Goal: Task Accomplishment & Management: Manage account settings

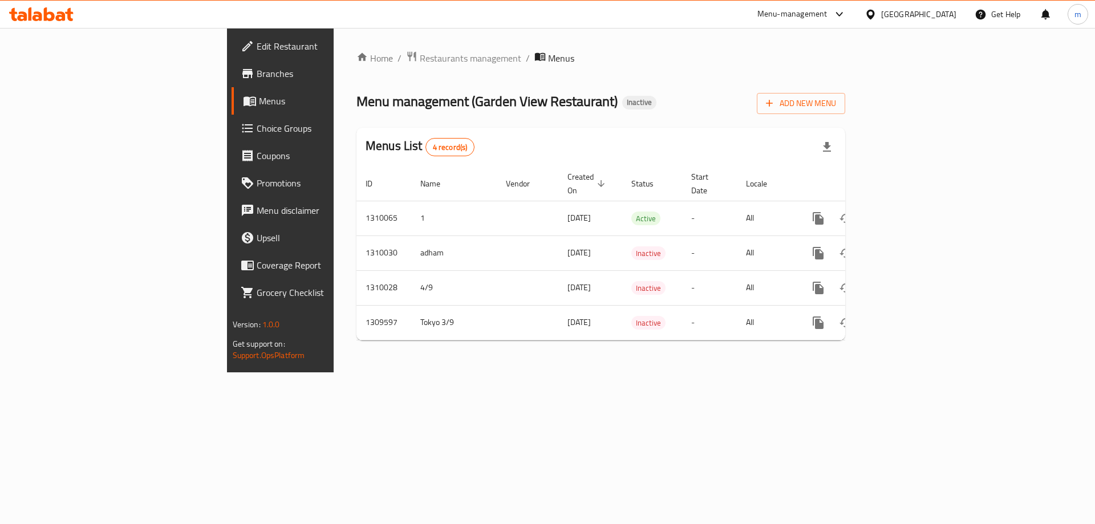
click at [232, 90] on link "Menus" at bounding box center [321, 100] width 179 height 27
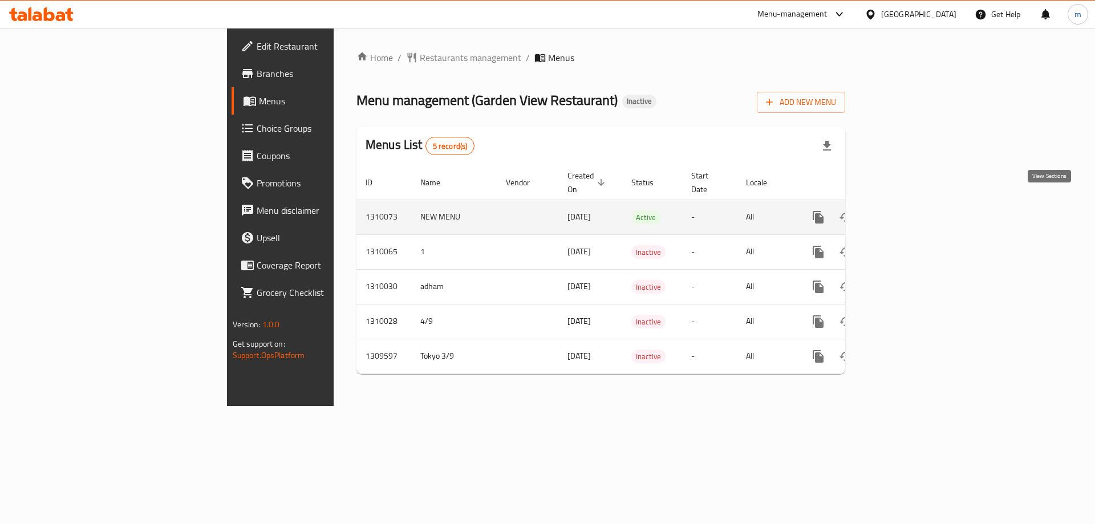
click at [908, 211] on icon "enhanced table" at bounding box center [901, 218] width 14 height 14
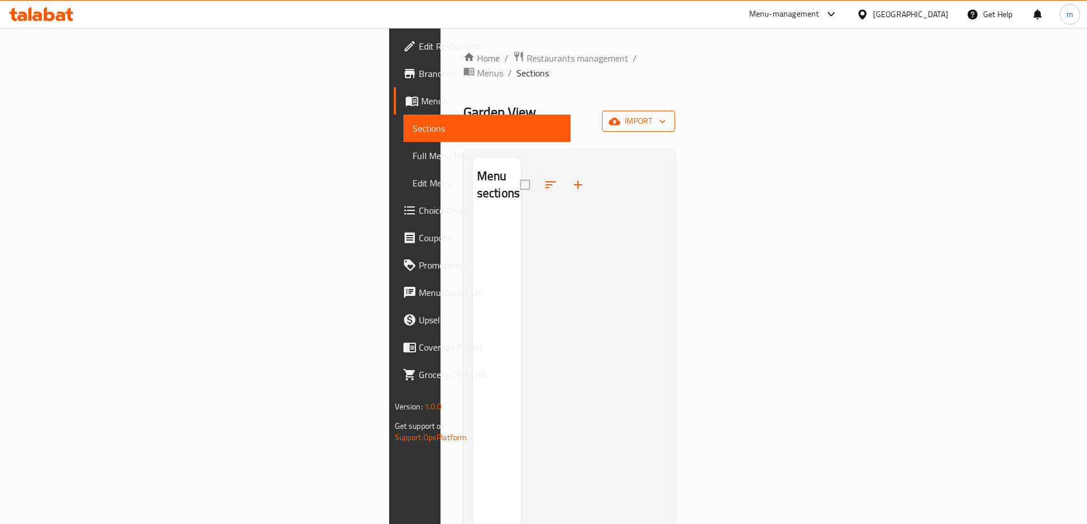
click at [620, 118] on icon "button" at bounding box center [614, 121] width 11 height 7
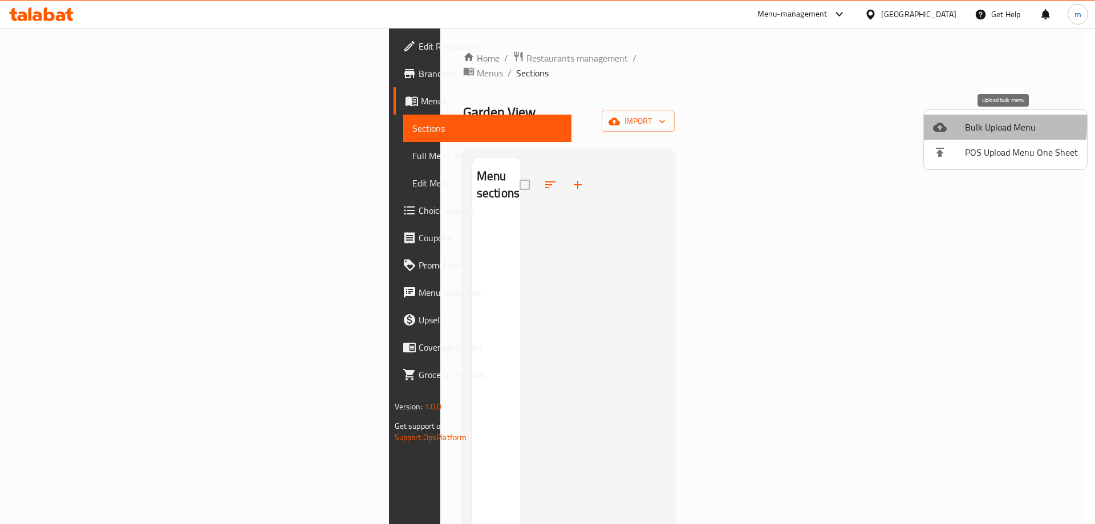
click at [959, 120] on div at bounding box center [949, 127] width 32 height 14
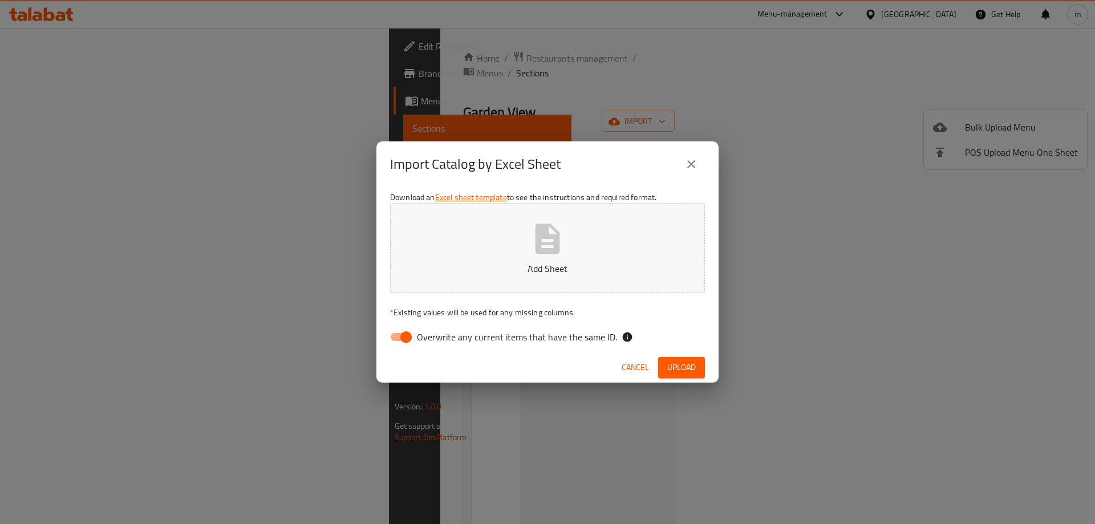
click at [492, 336] on span "Overwrite any current items that have the same ID." at bounding box center [517, 337] width 200 height 14
click at [439, 336] on input "Overwrite any current items that have the same ID." at bounding box center [406, 337] width 65 height 22
checkbox input "false"
click at [693, 352] on div "Download an Excel sheet template to see the instructions and required format. G…" at bounding box center [548, 269] width 342 height 165
click at [689, 372] on span "Upload" at bounding box center [681, 368] width 29 height 14
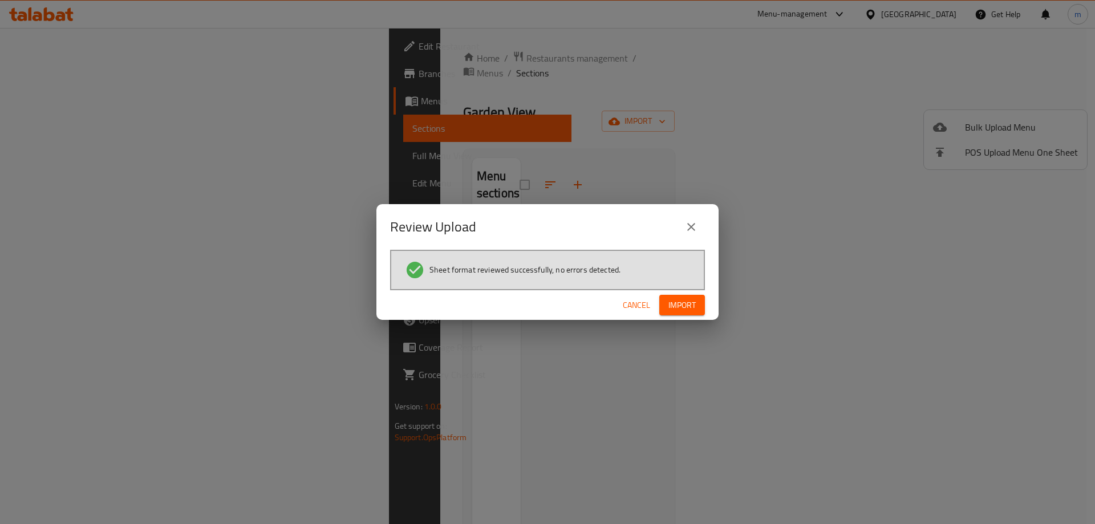
click at [683, 306] on span "Import" at bounding box center [682, 305] width 27 height 14
drag, startPoint x: 683, startPoint y: 306, endPoint x: 582, endPoint y: 228, distance: 127.6
click at [582, 228] on div "Review Upload" at bounding box center [547, 226] width 315 height 27
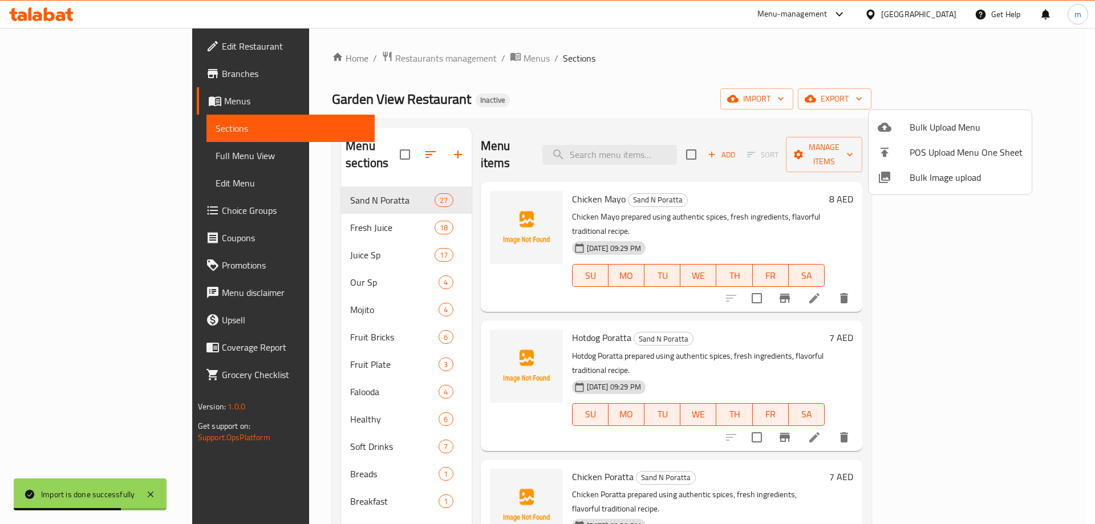
click at [97, 159] on div at bounding box center [547, 262] width 1095 height 524
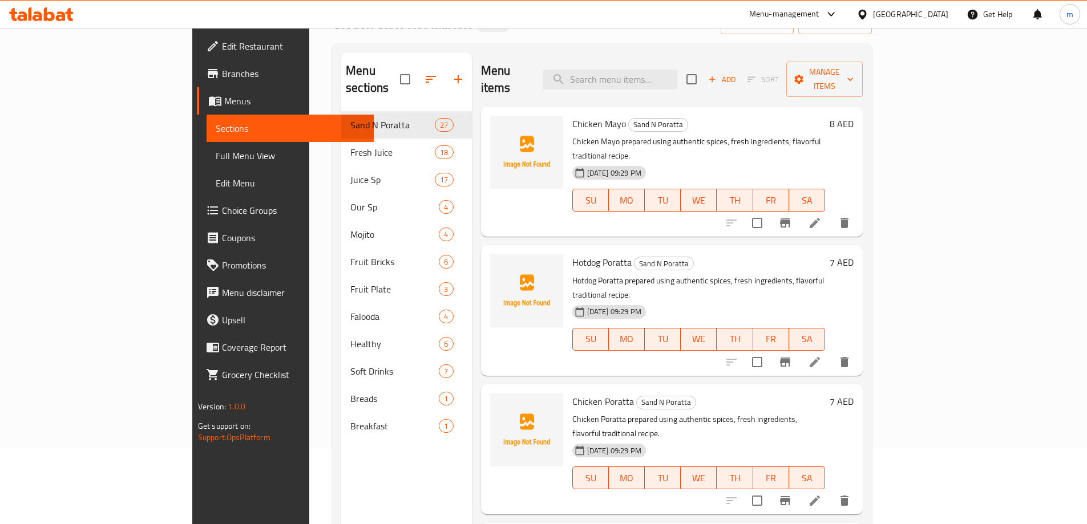
scroll to position [57, 0]
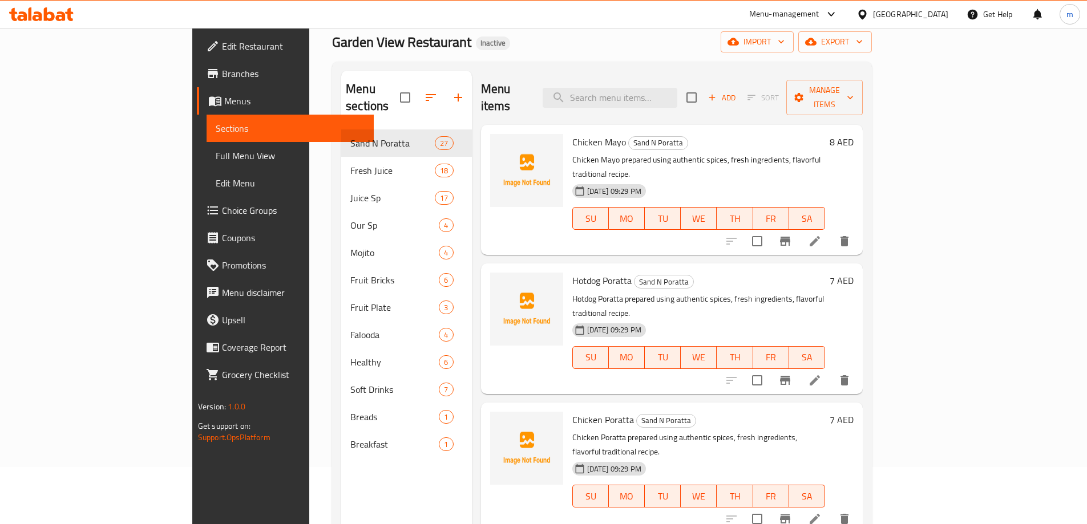
click at [216, 153] on span "Full Menu View" at bounding box center [290, 156] width 149 height 14
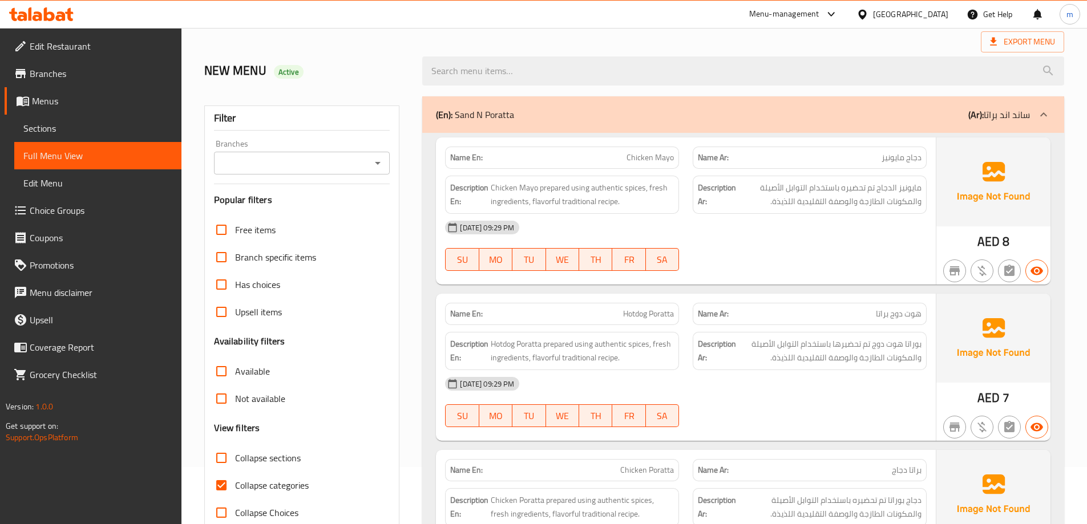
click at [261, 454] on span "Collapse sections" at bounding box center [268, 458] width 66 height 14
click at [235, 454] on input "Collapse sections" at bounding box center [221, 457] width 27 height 27
checkbox input "true"
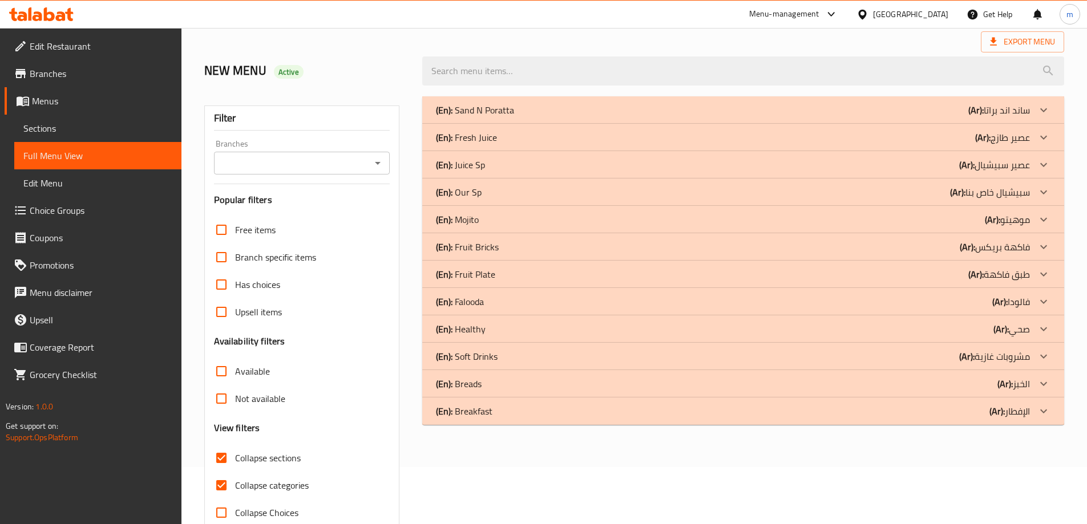
click at [262, 488] on span "Collapse categories" at bounding box center [272, 486] width 74 height 14
click at [235, 488] on input "Collapse categories" at bounding box center [221, 485] width 27 height 27
checkbox input "false"
click at [815, 104] on div "(En): Sand N Poratta (Ar): ساند اند براتا" at bounding box center [733, 110] width 594 height 14
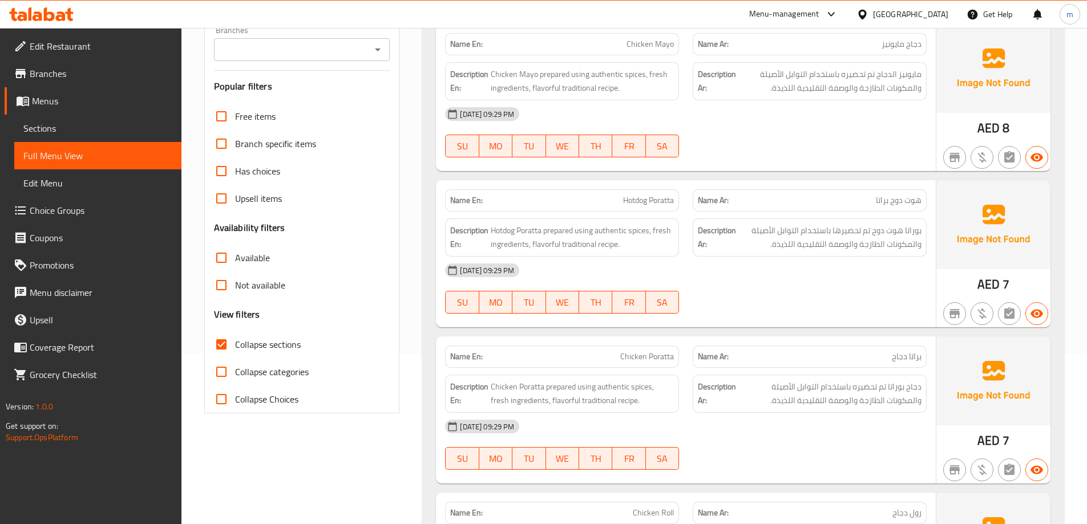
scroll to position [171, 0]
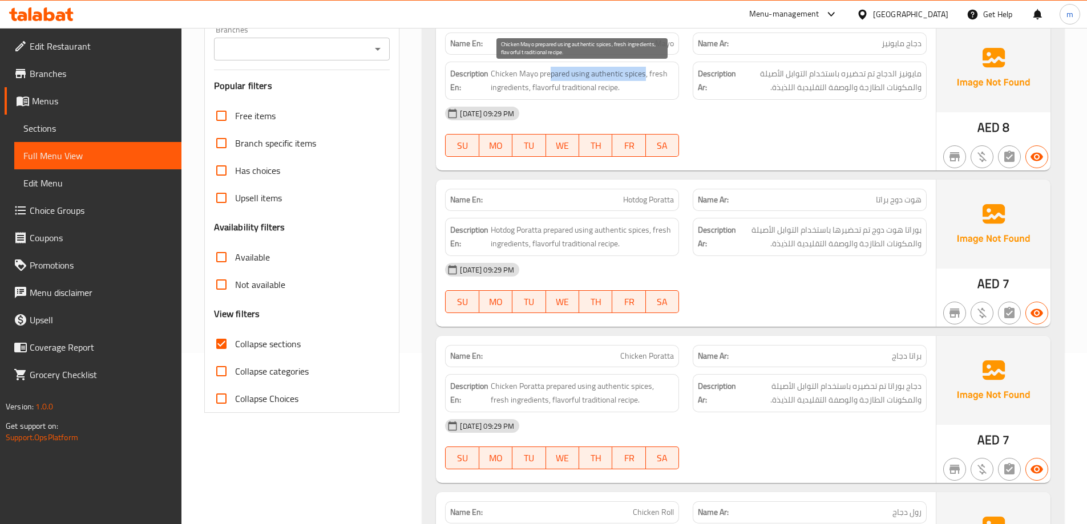
drag, startPoint x: 549, startPoint y: 71, endPoint x: 645, endPoint y: 73, distance: 95.3
click at [645, 73] on span "Chicken Mayo prepared using authentic spices, fresh ingredients, flavorful trad…" at bounding box center [582, 81] width 183 height 28
drag, startPoint x: 504, startPoint y: 90, endPoint x: 529, endPoint y: 95, distance: 26.2
click at [529, 95] on div "Description En: Chicken Mayo prepared using authentic spices, fresh ingredients…" at bounding box center [562, 81] width 234 height 38
drag, startPoint x: 618, startPoint y: 87, endPoint x: 535, endPoint y: 91, distance: 83.4
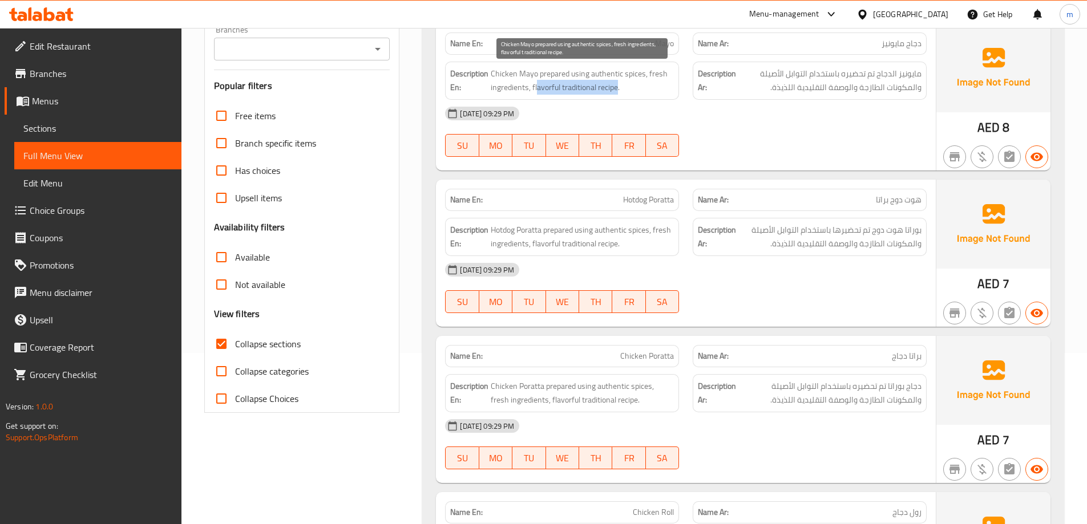
click at [535, 91] on span "Chicken Mayo prepared using authentic spices, fresh ingredients, flavorful trad…" at bounding box center [582, 81] width 183 height 28
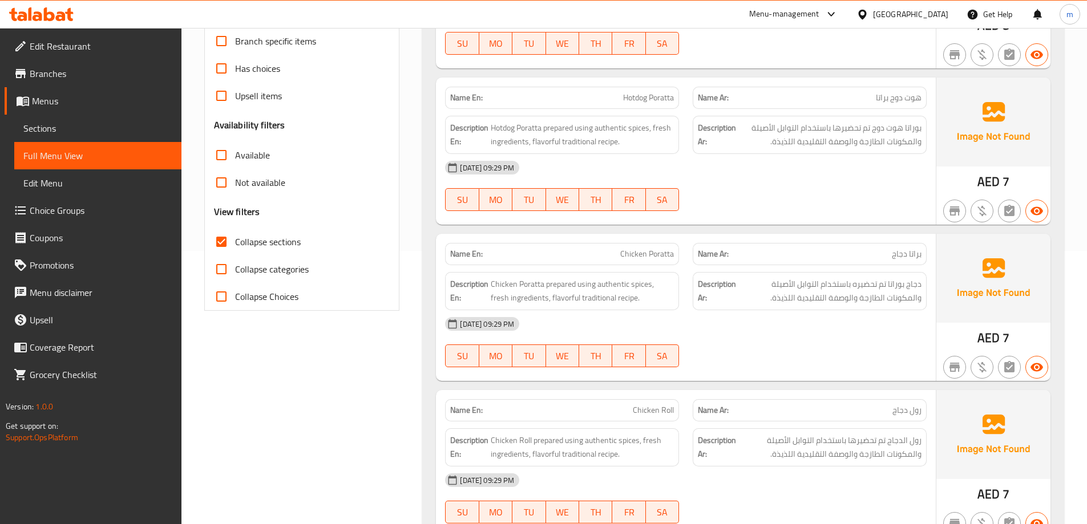
scroll to position [285, 0]
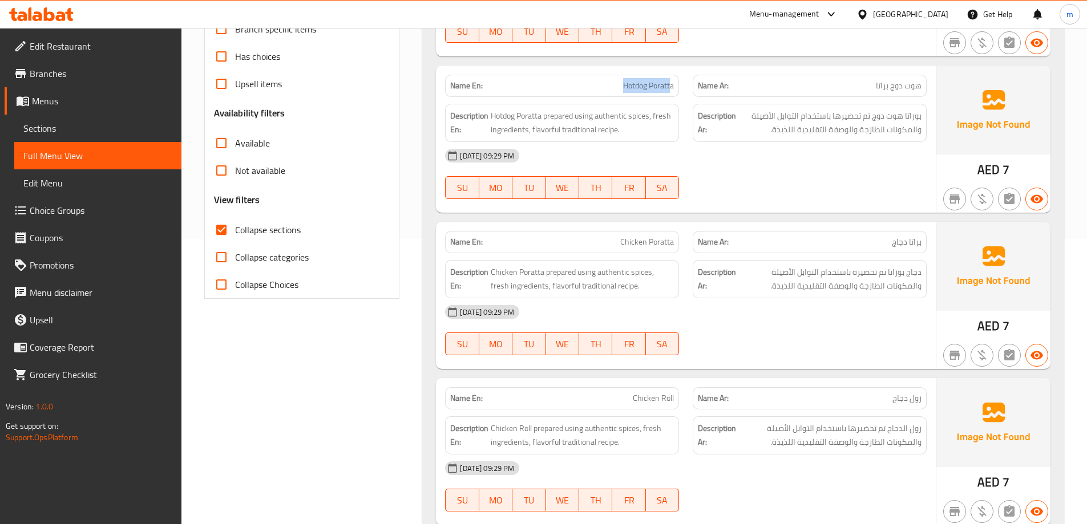
drag, startPoint x: 614, startPoint y: 87, endPoint x: 670, endPoint y: 87, distance: 55.9
click at [670, 87] on p "Name En: Hotdog Poratta" at bounding box center [562, 86] width 224 height 12
click at [717, 155] on div "[DATE] 09:29 PM" at bounding box center [685, 155] width 495 height 27
click at [656, 81] on span "Hotdog Poratta" at bounding box center [648, 86] width 51 height 12
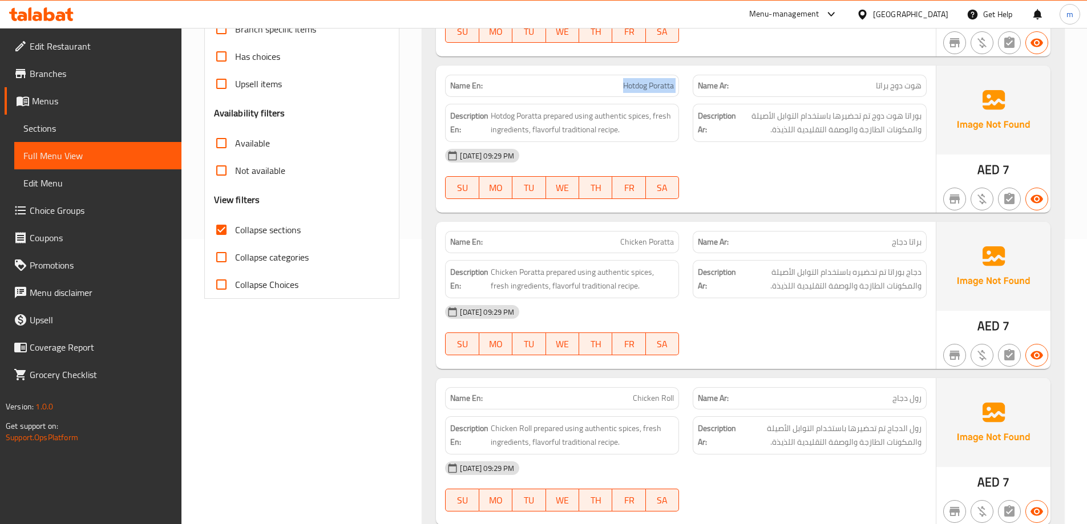
click at [656, 81] on span "Hotdog Poratta" at bounding box center [648, 86] width 51 height 12
copy span "Hotdog Poratta"
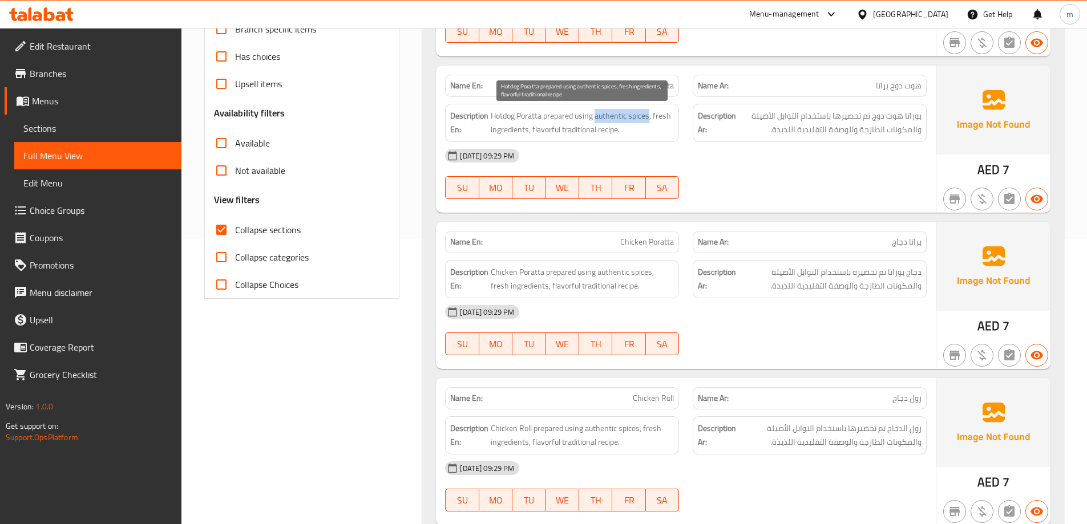
drag, startPoint x: 597, startPoint y: 115, endPoint x: 649, endPoint y: 115, distance: 52.5
click at [649, 115] on span "Hotdog Poratta prepared using authentic spices, fresh ingredients, flavorful tr…" at bounding box center [582, 123] width 183 height 28
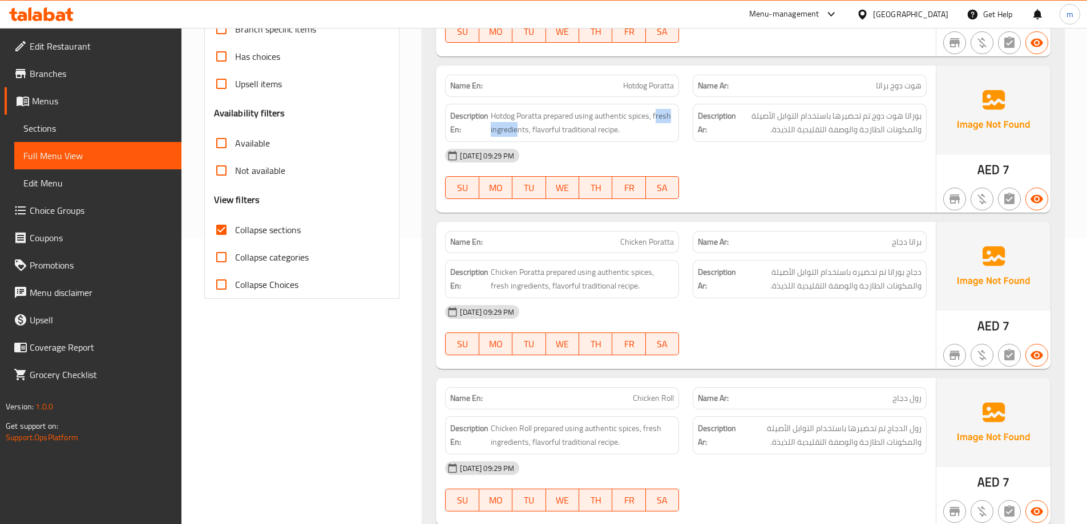
drag, startPoint x: 656, startPoint y: 114, endPoint x: 521, endPoint y: 137, distance: 137.2
click at [521, 137] on div "Description En: Hotdog Poratta prepared using authentic spices, fresh ingredien…" at bounding box center [562, 123] width 234 height 38
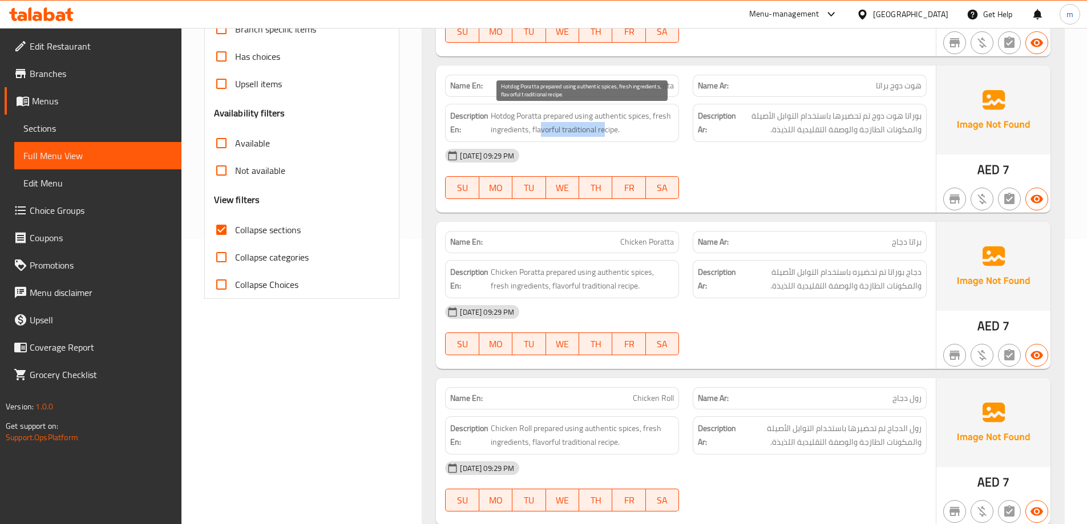
drag, startPoint x: 551, startPoint y: 133, endPoint x: 604, endPoint y: 132, distance: 53.1
click at [604, 132] on span "Hotdog Poratta prepared using authentic spices, fresh ingredients, flavorful tr…" at bounding box center [582, 123] width 183 height 28
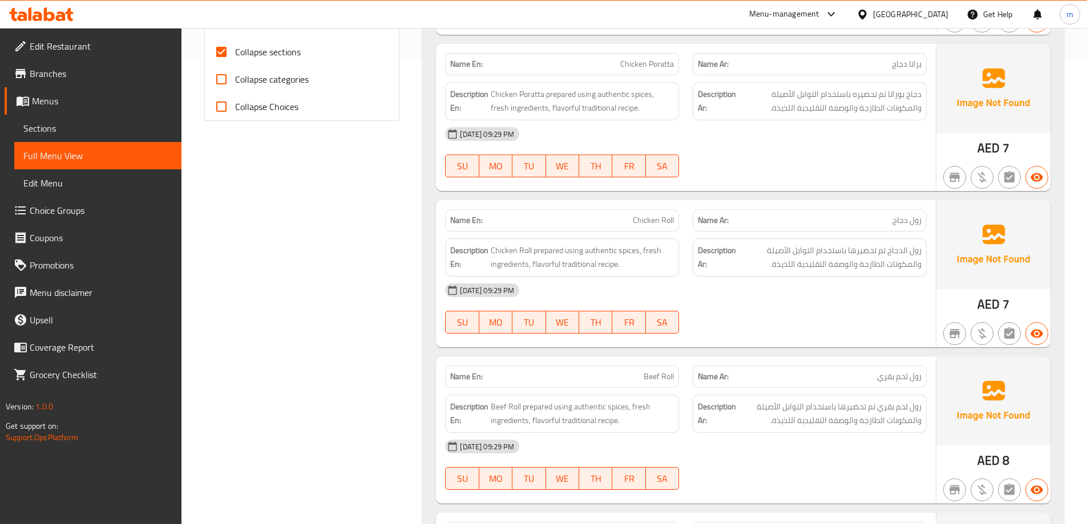
scroll to position [513, 0]
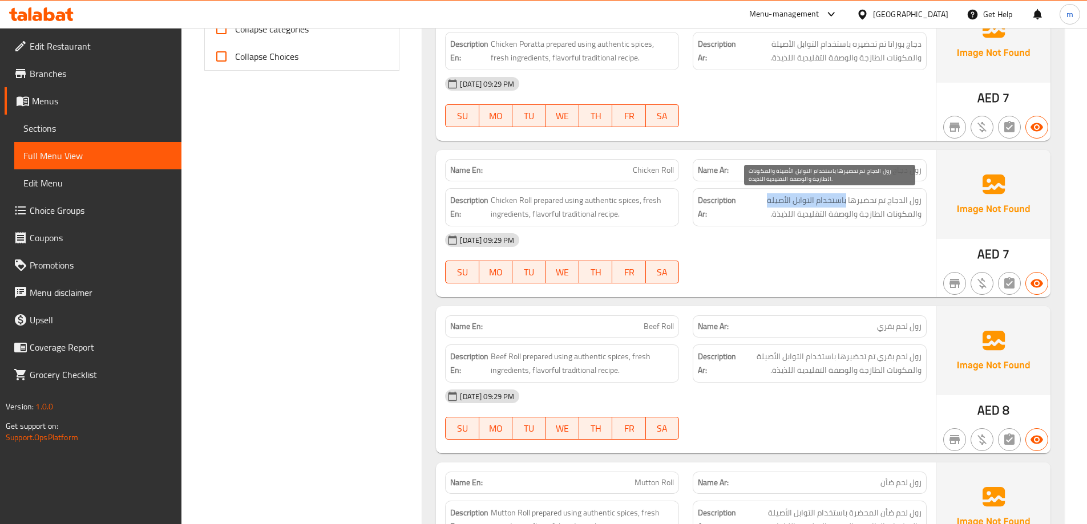
drag, startPoint x: 790, startPoint y: 198, endPoint x: 796, endPoint y: 209, distance: 12.5
click at [767, 197] on span "رول الدجاج تم تحضيرها باستخدام التوابل الأصيلة والمكونات الطازجة والوصفة التقلي…" at bounding box center [829, 207] width 183 height 28
drag, startPoint x: 910, startPoint y: 215, endPoint x: 777, endPoint y: 204, distance: 133.3
click at [777, 204] on span "رول الدجاج تم تحضيرها باستخدام التوابل الأصيلة والمكونات الطازجة والوصفة التقلي…" at bounding box center [829, 207] width 183 height 28
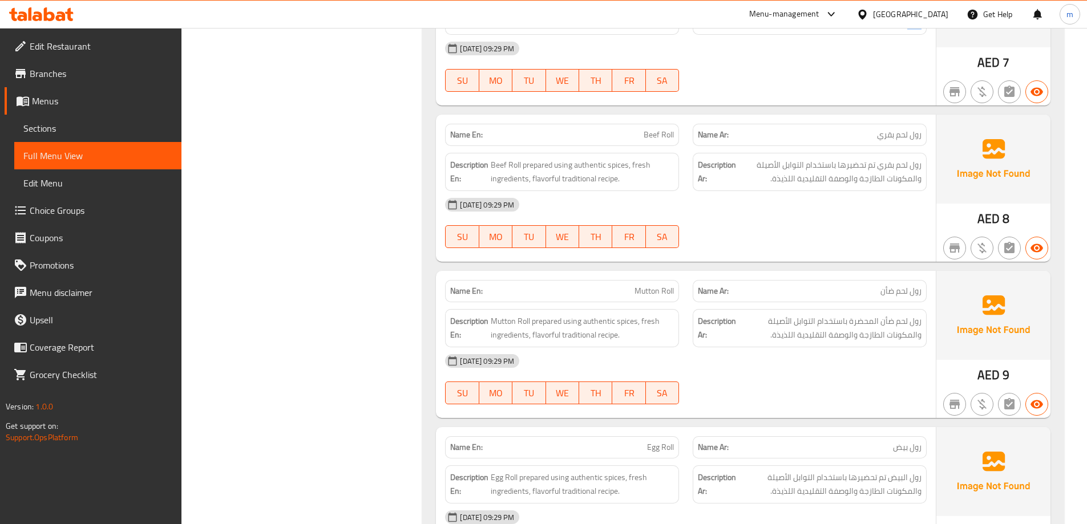
scroll to position [685, 0]
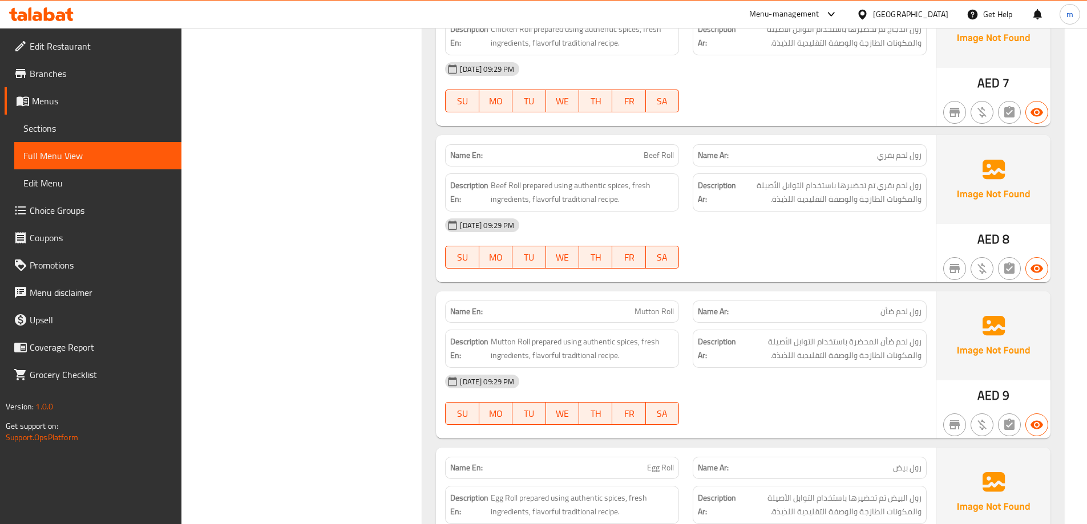
click at [656, 161] on span "Beef Roll" at bounding box center [659, 155] width 30 height 12
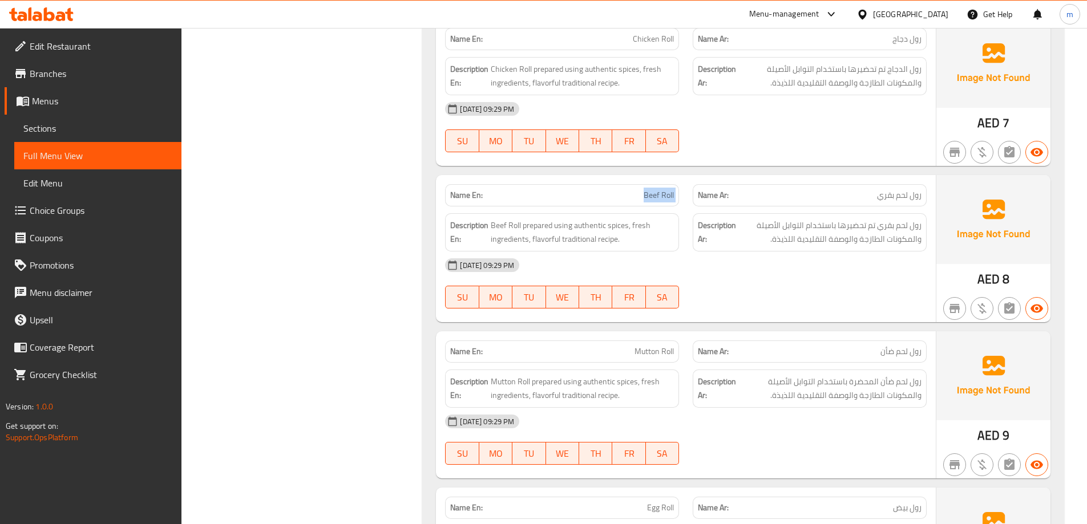
scroll to position [628, 0]
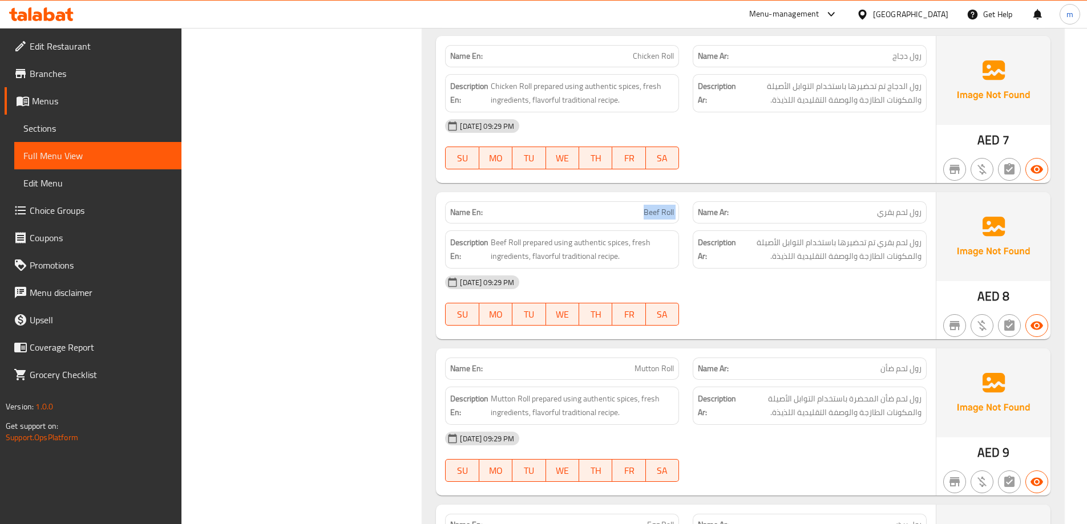
copy span "Beef Roll"
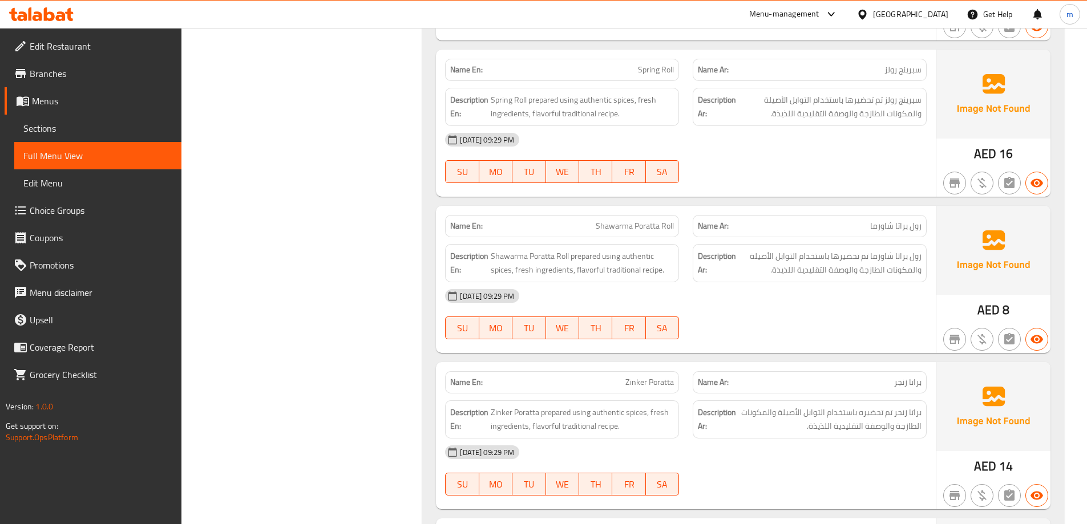
scroll to position [1883, 0]
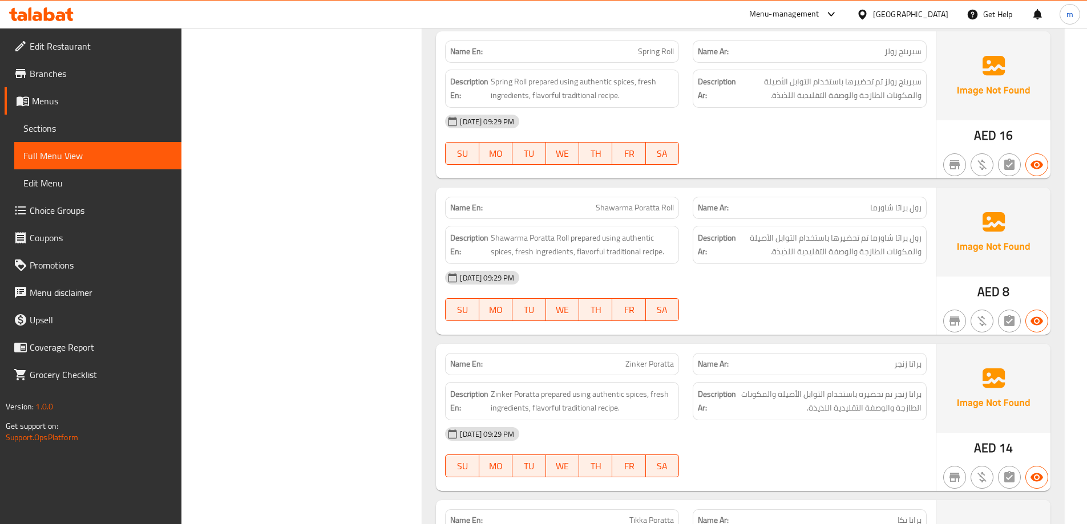
drag, startPoint x: 914, startPoint y: 233, endPoint x: 868, endPoint y: 233, distance: 46.8
click at [868, 233] on span "رول براتا شاورما تم تحضيرها باستخدام التوابل الأصيلة والمكونات الطازجة والوصفة …" at bounding box center [829, 245] width 183 height 28
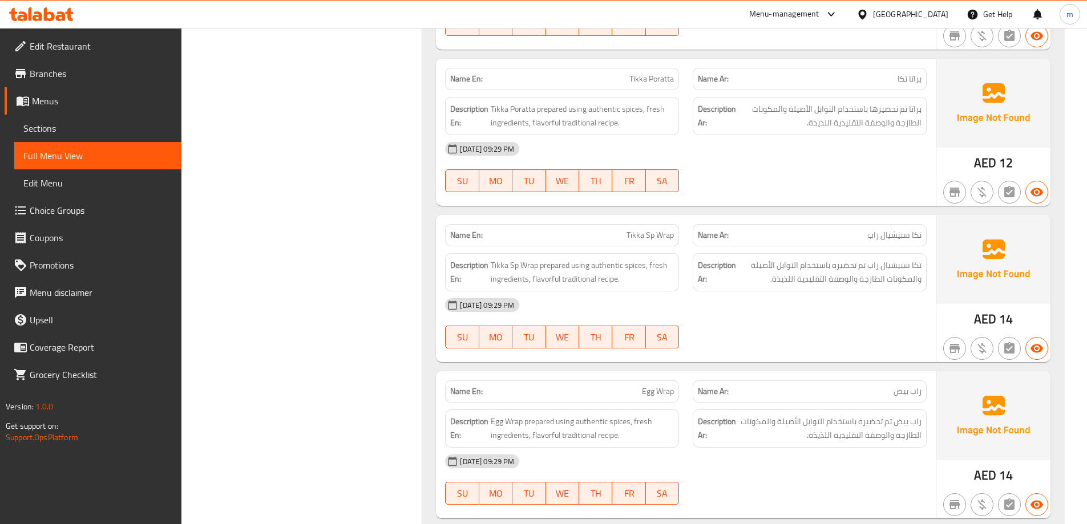
scroll to position [2339, 0]
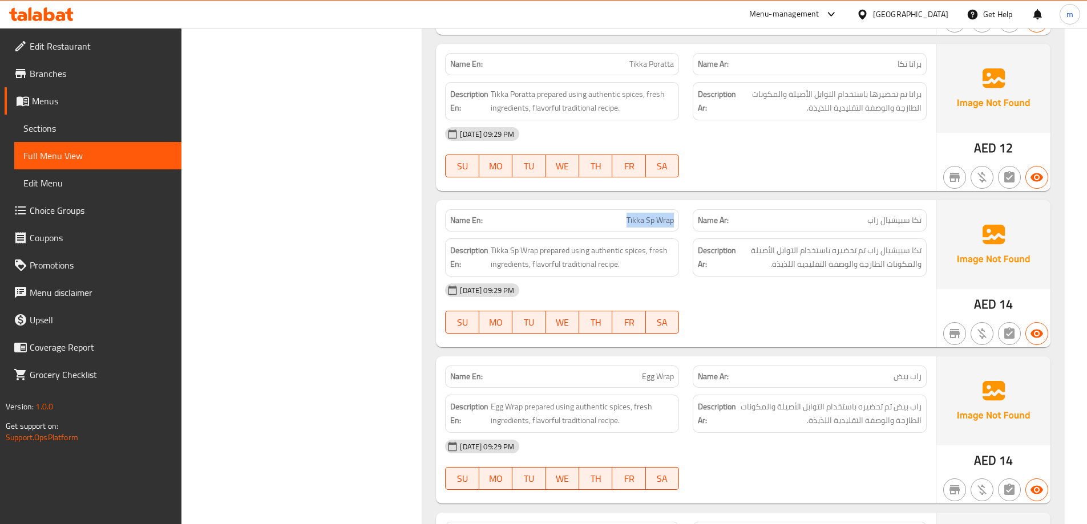
drag, startPoint x: 617, startPoint y: 220, endPoint x: 675, endPoint y: 213, distance: 58.1
click at [675, 213] on div "Name En: Tikka Sp Wrap" at bounding box center [562, 220] width 234 height 22
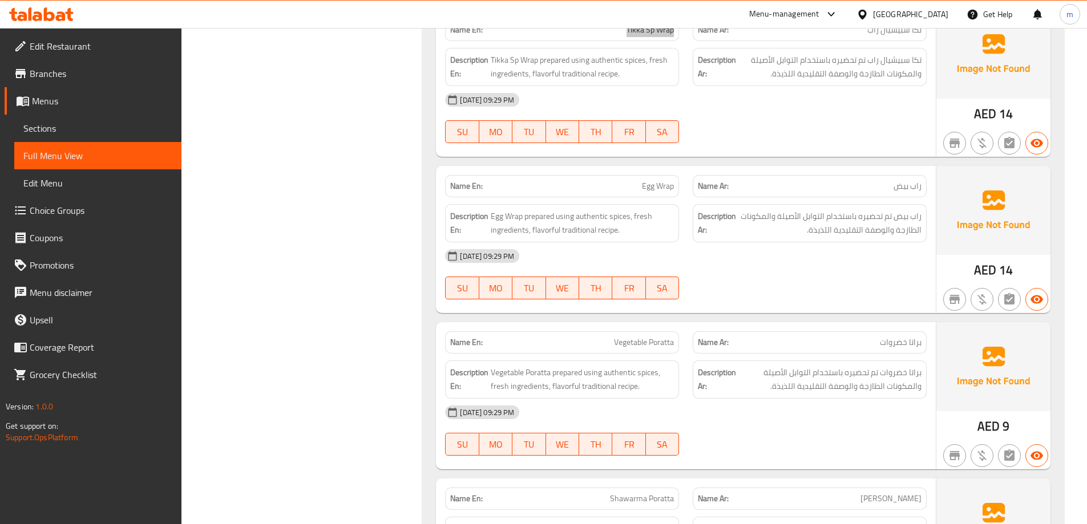
scroll to position [2510, 0]
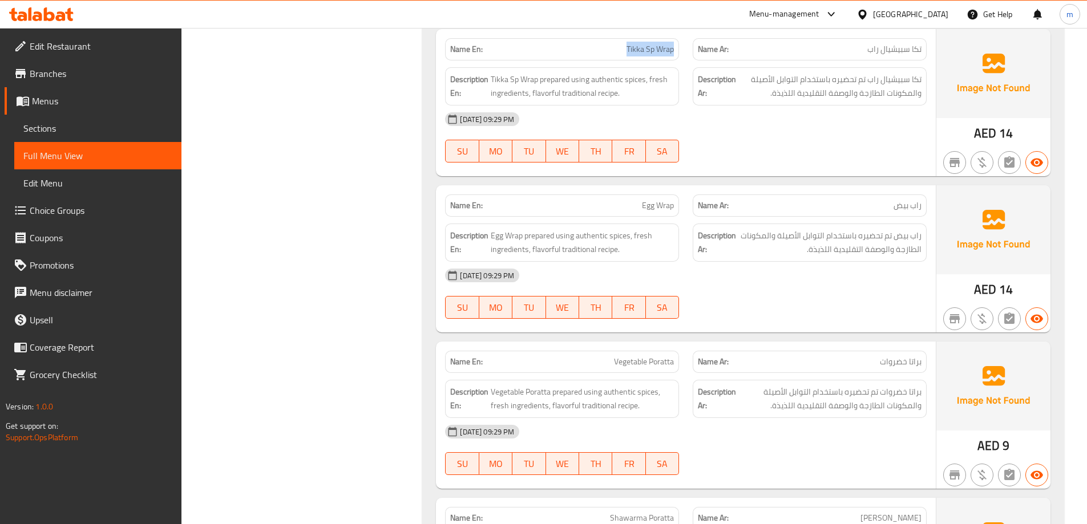
click at [660, 46] on span "Tikka Sp Wrap" at bounding box center [649, 49] width 47 height 12
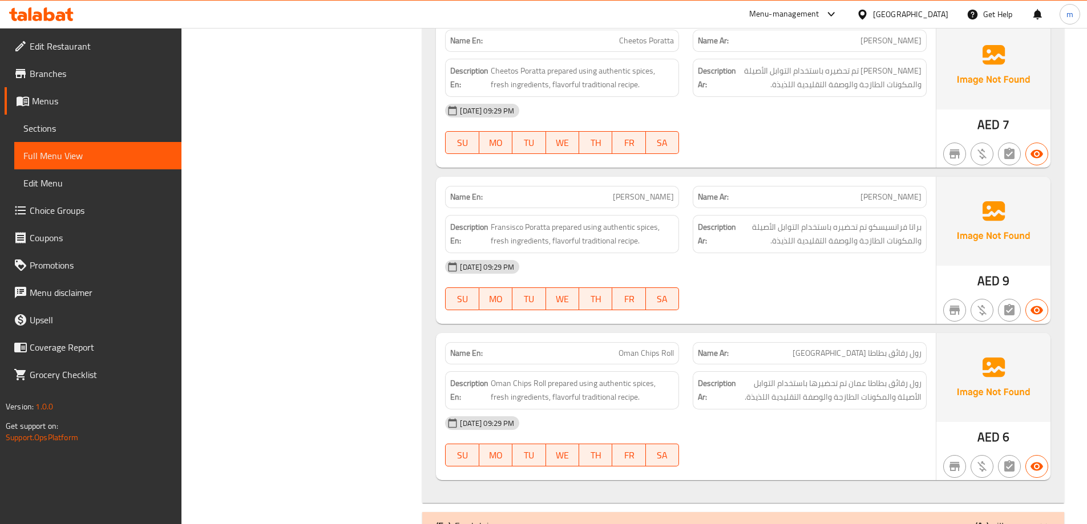
scroll to position [3936, 0]
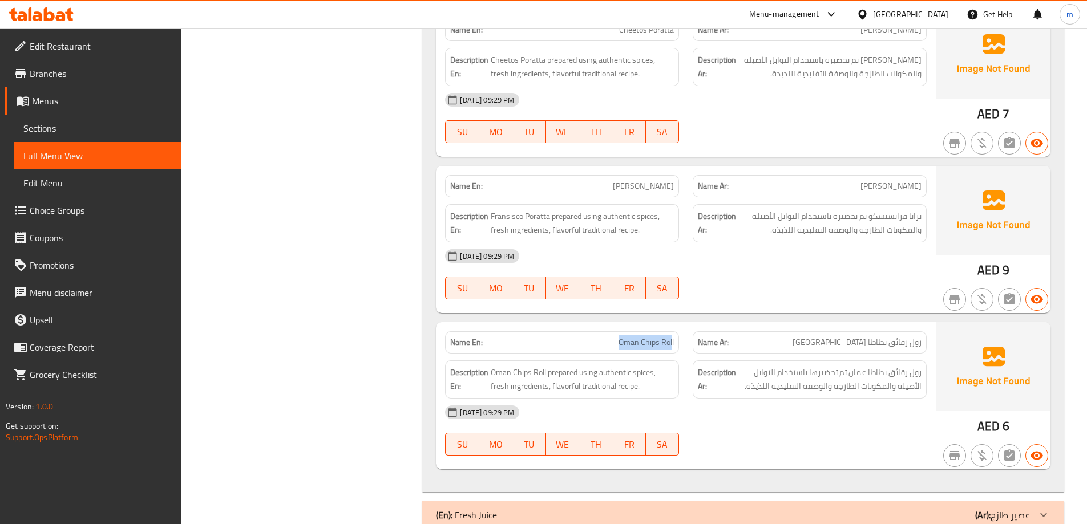
drag, startPoint x: 672, startPoint y: 344, endPoint x: 620, endPoint y: 338, distance: 52.9
click at [620, 338] on span "Oman Chips Roll" at bounding box center [645, 343] width 55 height 12
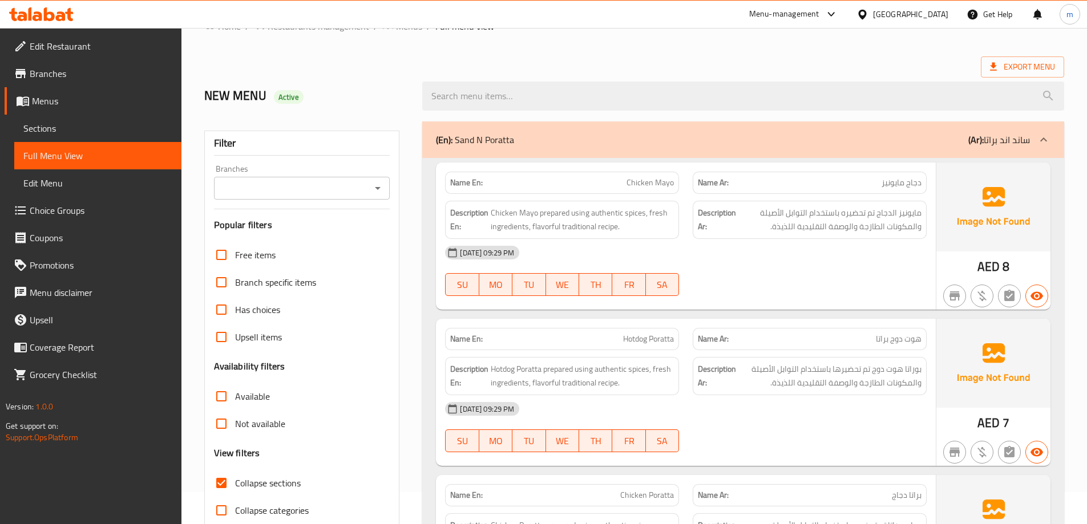
scroll to position [0, 0]
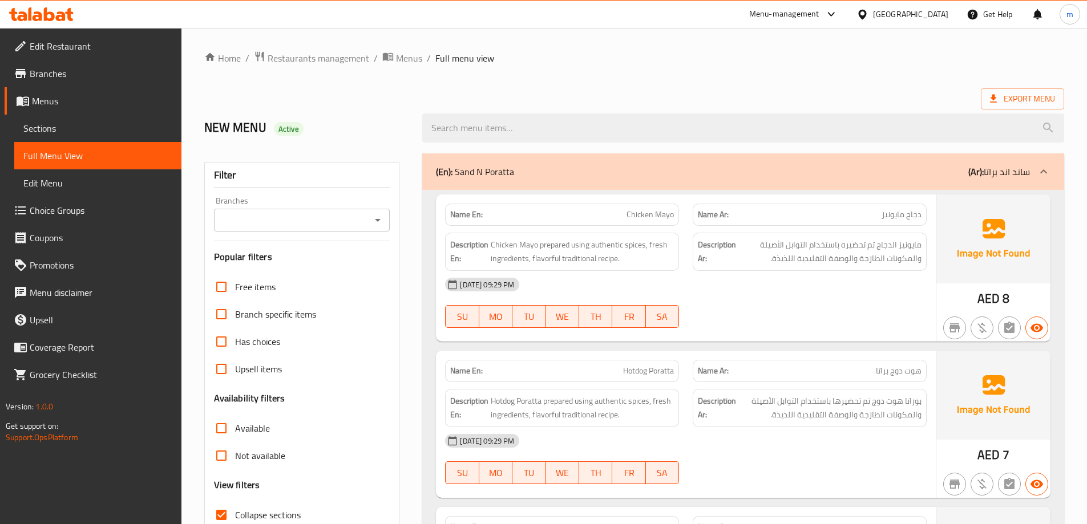
drag, startPoint x: 778, startPoint y: 371, endPoint x: 760, endPoint y: 229, distance: 143.1
click at [879, 172] on div "(En): Sand N Poratta (Ar): ساند اند براتا" at bounding box center [733, 172] width 594 height 14
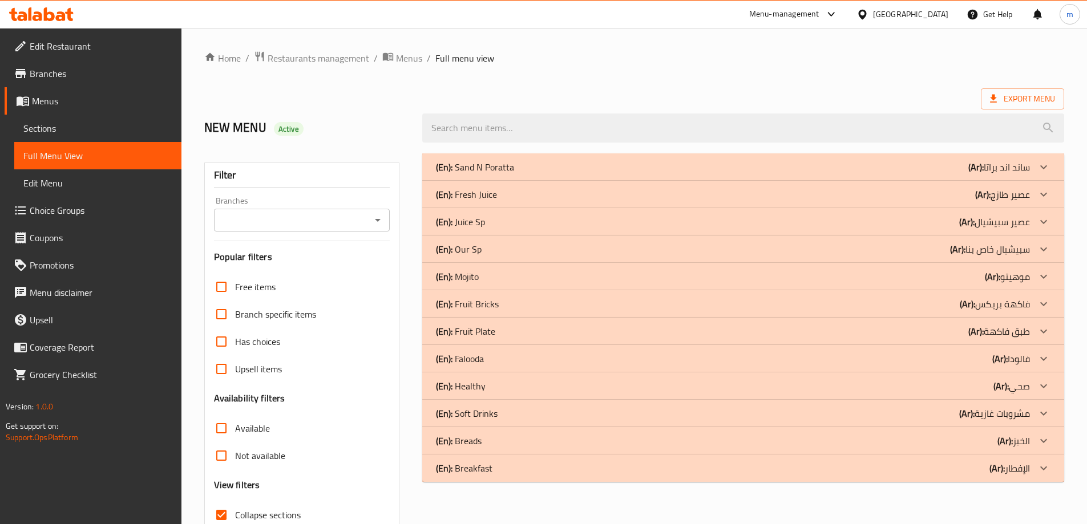
click at [883, 197] on div "(En): Fresh Juice (Ar): عصير طازج" at bounding box center [733, 195] width 594 height 14
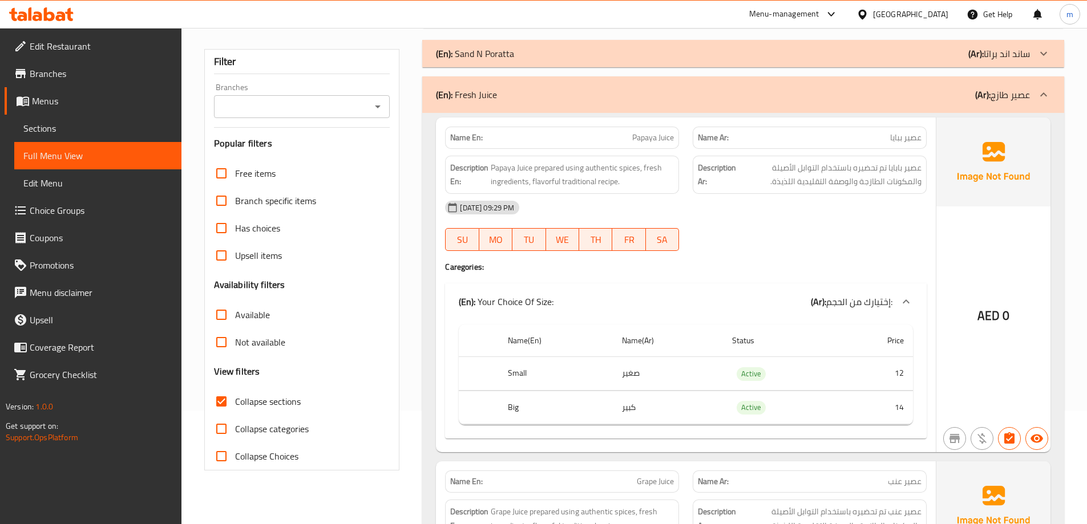
scroll to position [171, 0]
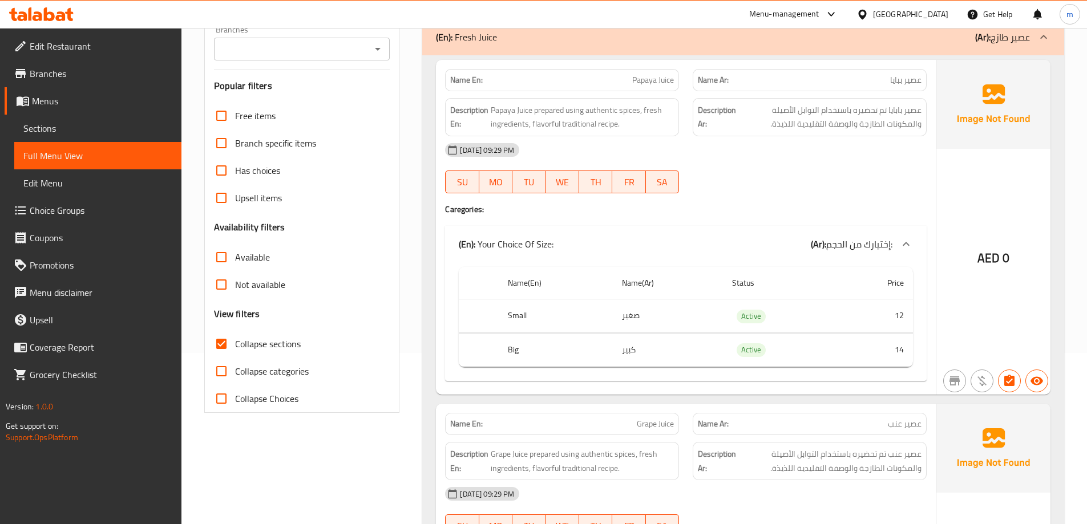
click at [651, 80] on span "Papaya Juice" at bounding box center [653, 80] width 42 height 12
click at [606, 83] on p "Name En: Papaya Juice" at bounding box center [562, 80] width 224 height 12
drag, startPoint x: 629, startPoint y: 88, endPoint x: 657, endPoint y: 87, distance: 28.0
click at [657, 87] on div "Name En: Papaya Juice" at bounding box center [562, 80] width 234 height 22
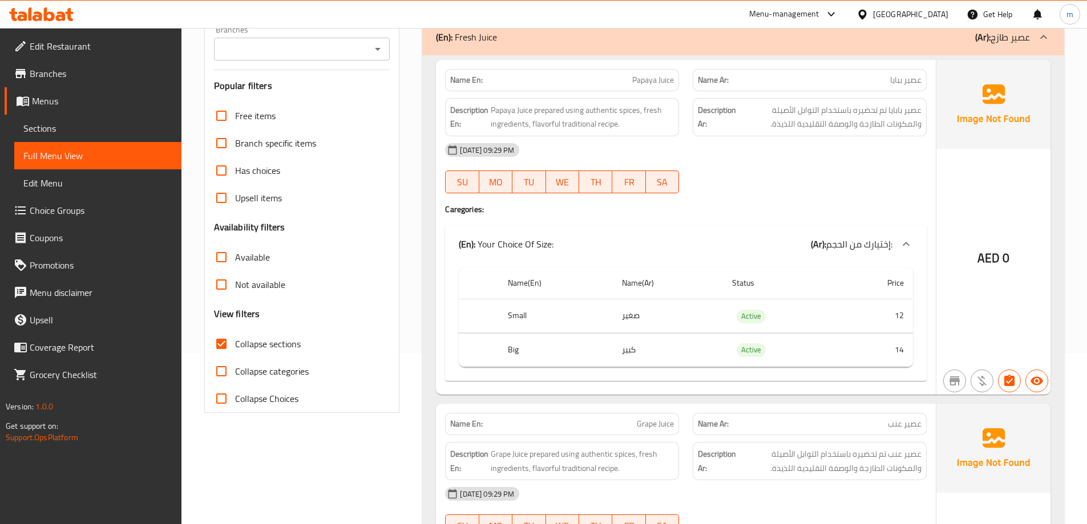
click at [895, 83] on span "عصير ببايا" at bounding box center [905, 80] width 31 height 12
copy span "ببايا"
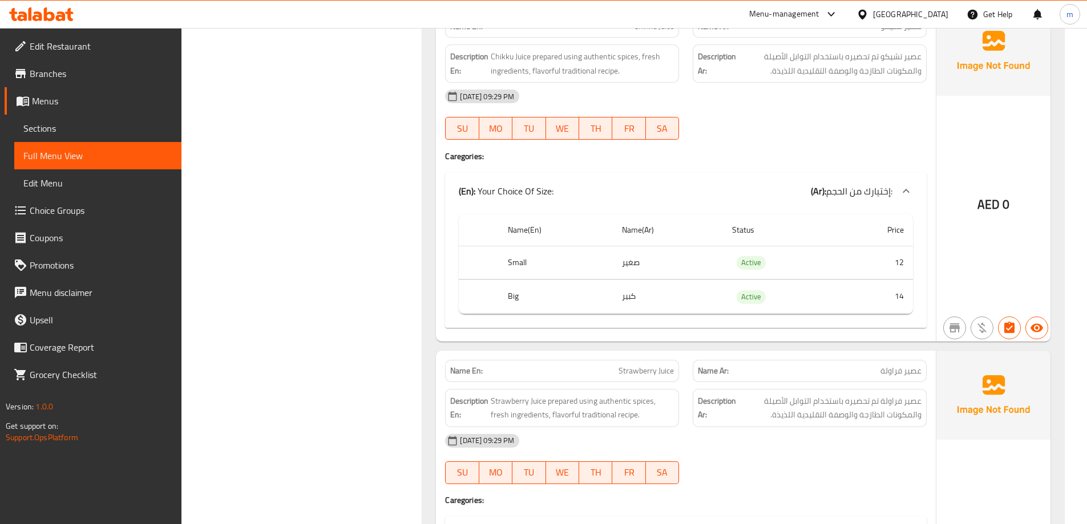
scroll to position [856, 0]
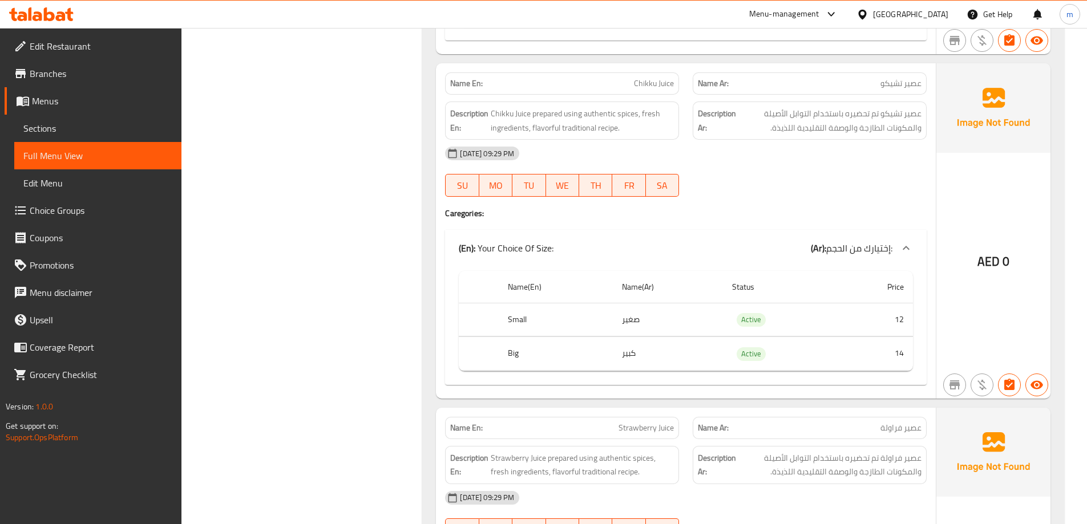
click at [905, 80] on span "عصير تشيكو" at bounding box center [900, 84] width 41 height 12
click at [669, 78] on span "Chikku Juice" at bounding box center [654, 84] width 40 height 12
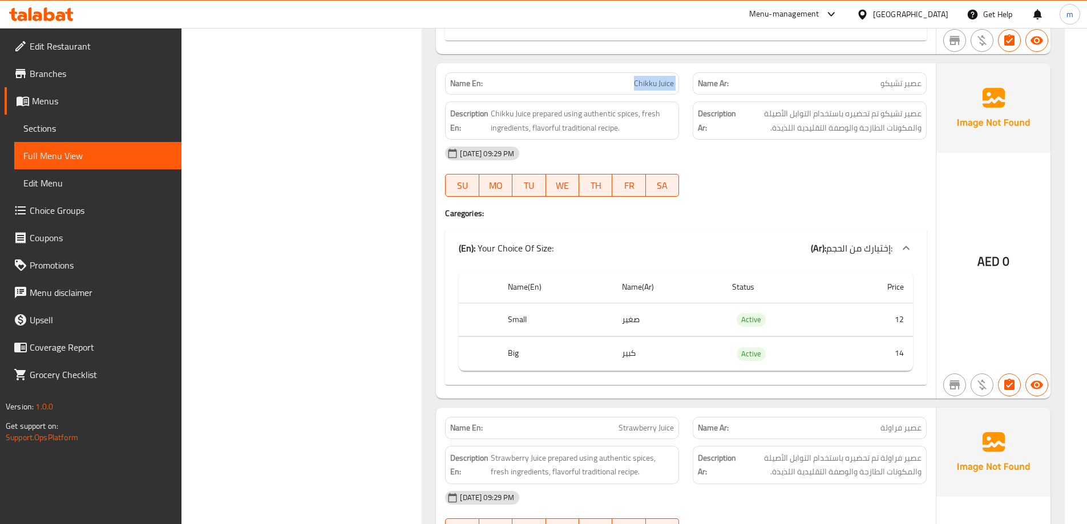
click at [669, 78] on span "Chikku Juice" at bounding box center [654, 84] width 40 height 12
copy span "Chikku Juice"
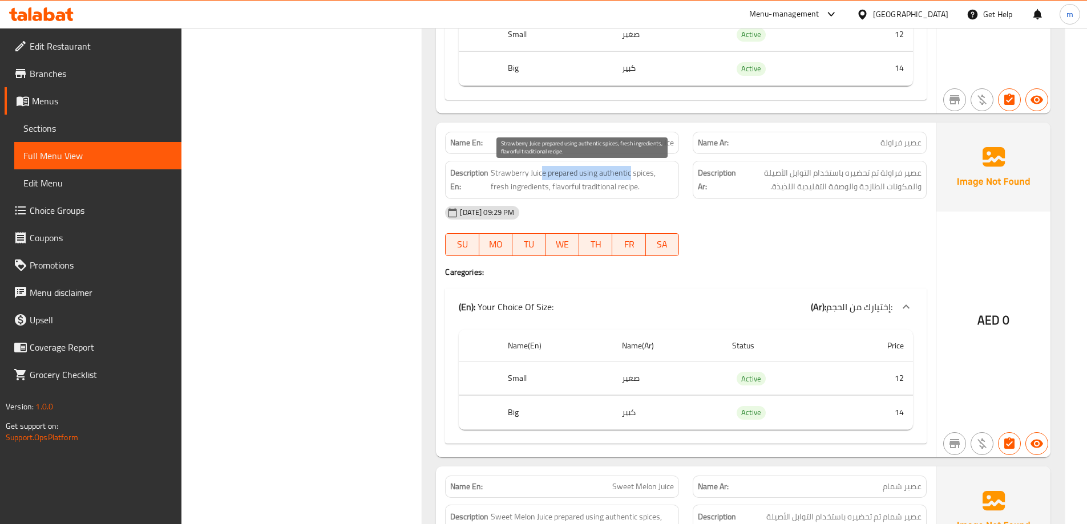
drag, startPoint x: 541, startPoint y: 176, endPoint x: 630, endPoint y: 169, distance: 89.2
click at [630, 169] on span "Strawberry Juice prepared using authentic spices, fresh ingredients, flavorful …" at bounding box center [582, 180] width 183 height 28
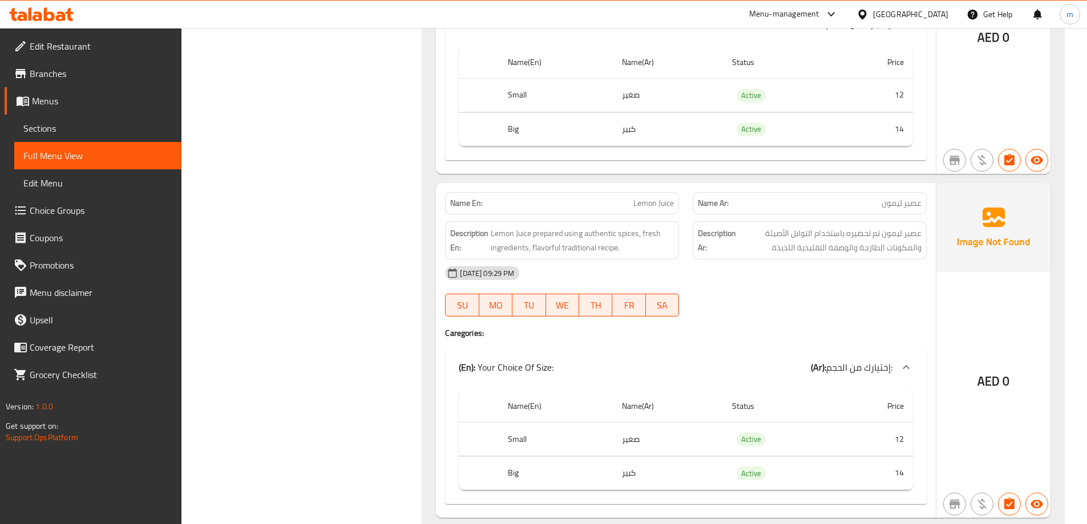
scroll to position [1826, 0]
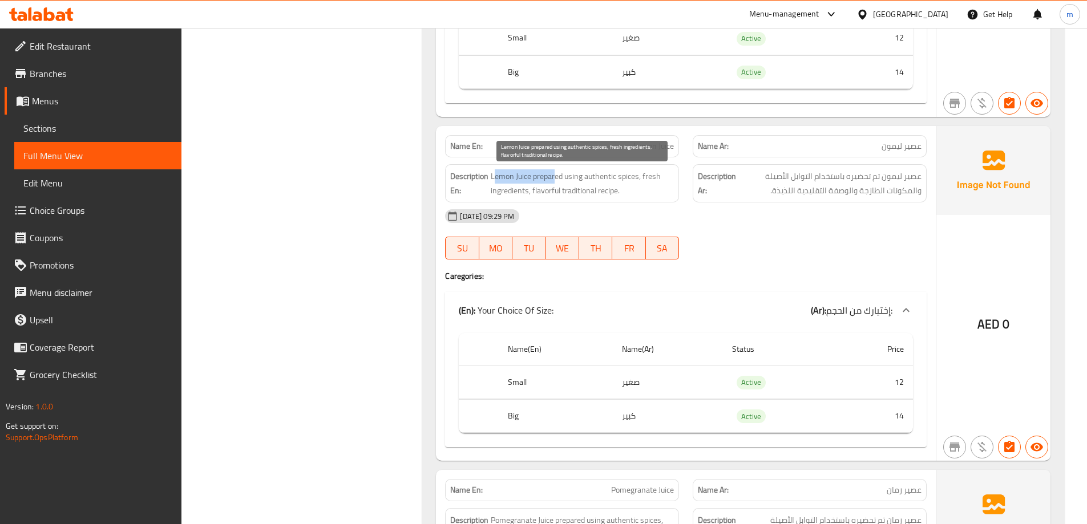
drag, startPoint x: 495, startPoint y: 173, endPoint x: 556, endPoint y: 180, distance: 62.0
click at [556, 180] on span "Lemon Juice prepared using authentic spices, fresh ingredients, flavorful tradi…" at bounding box center [582, 183] width 183 height 28
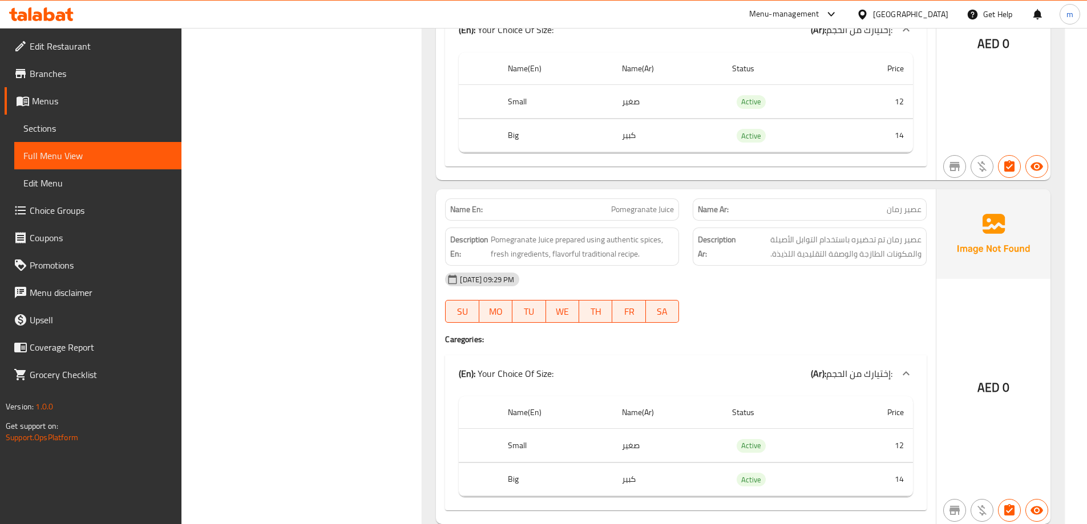
scroll to position [2111, 0]
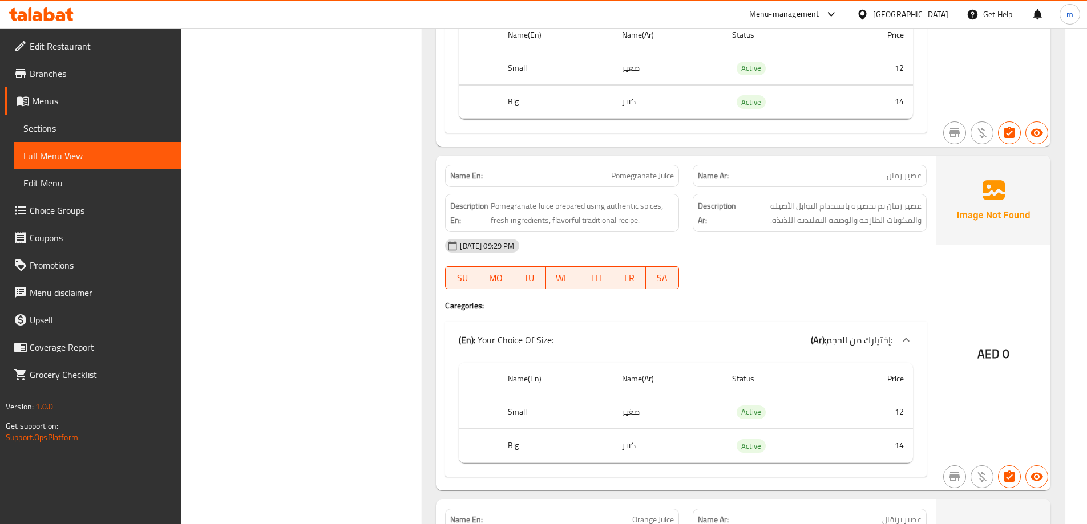
scroll to position [2168, 0]
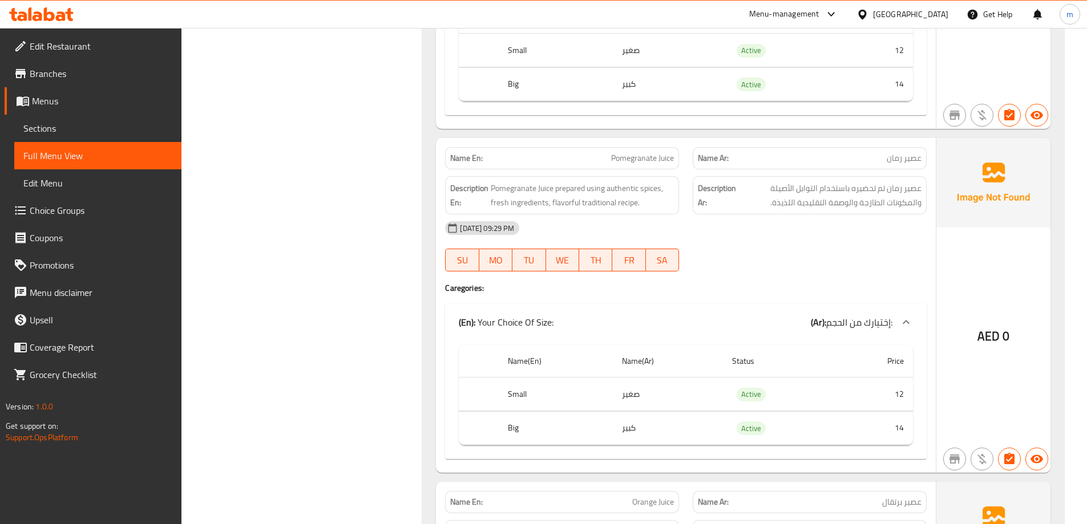
drag, startPoint x: 400, startPoint y: 192, endPoint x: 394, endPoint y: 178, distance: 15.1
drag, startPoint x: 584, startPoint y: 160, endPoint x: 673, endPoint y: 170, distance: 89.6
click at [673, 170] on div "Name En: Pomegranate Juice" at bounding box center [562, 160] width 234 height 22
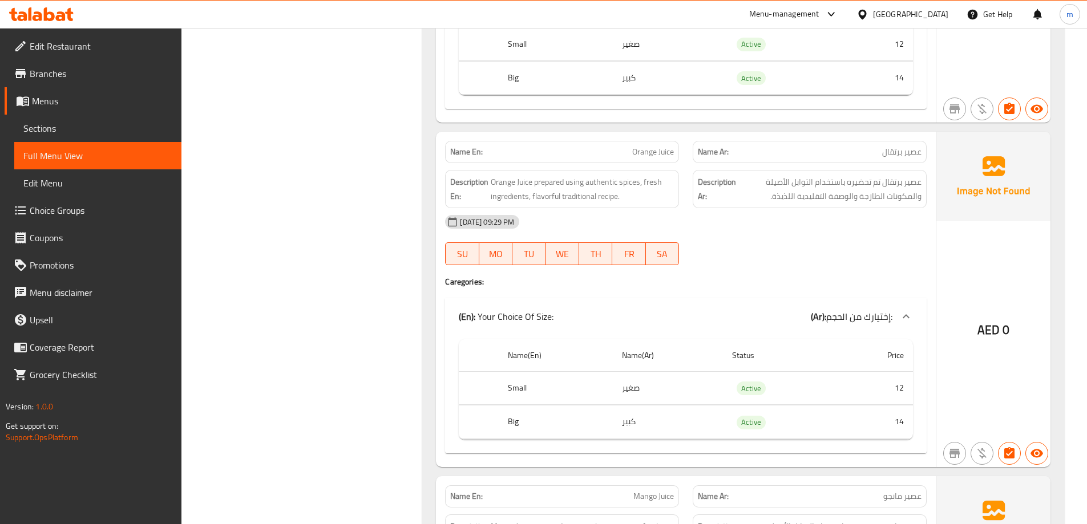
scroll to position [2555, 0]
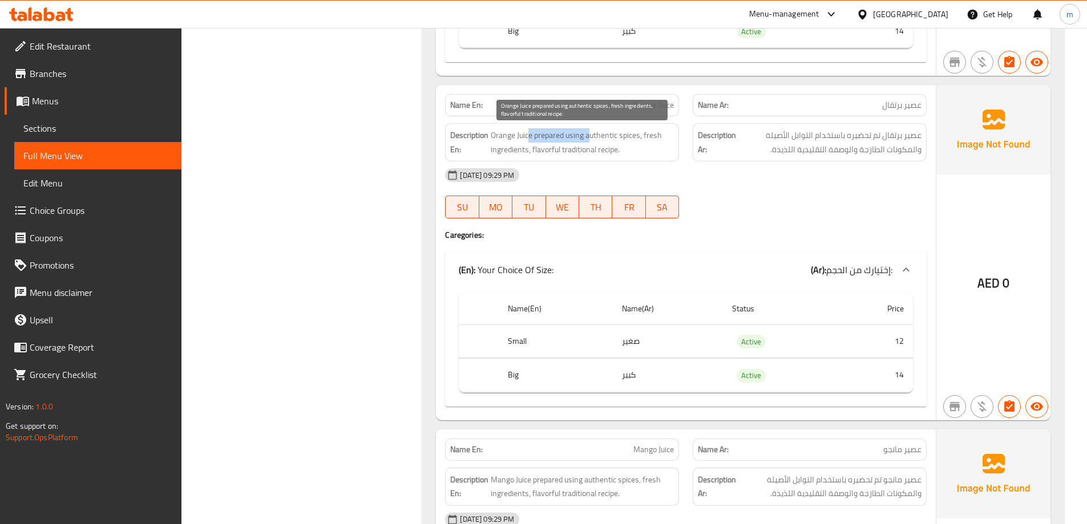
drag, startPoint x: 531, startPoint y: 136, endPoint x: 591, endPoint y: 128, distance: 61.0
click at [591, 128] on span "Orange Juice prepared using authentic spices, fresh ingredients, flavorful trad…" at bounding box center [582, 142] width 183 height 28
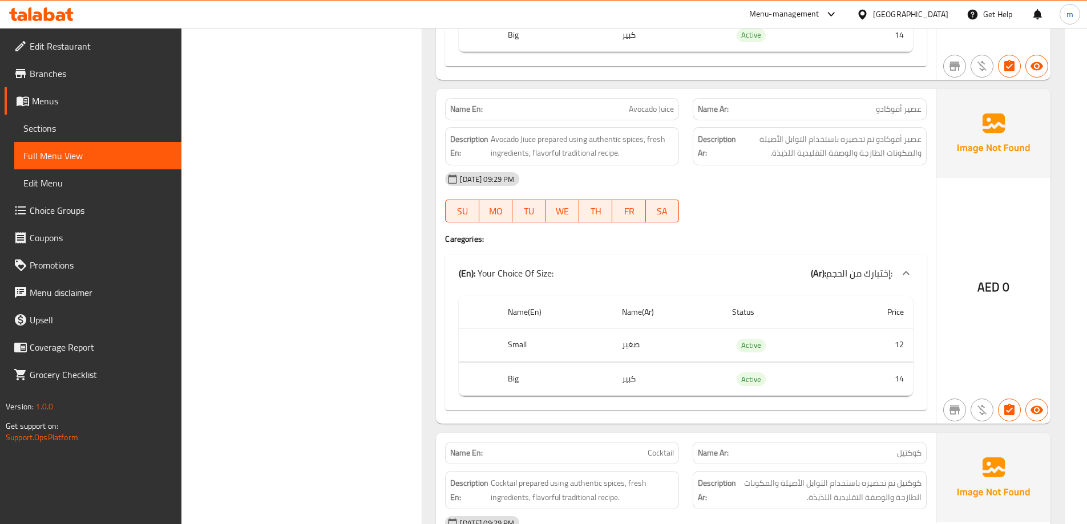
scroll to position [3182, 0]
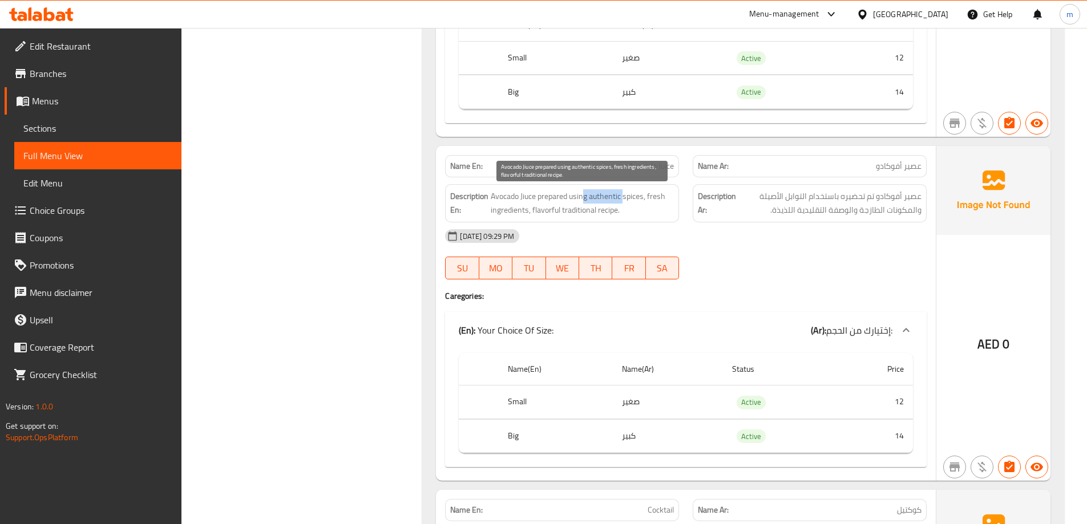
drag, startPoint x: 583, startPoint y: 197, endPoint x: 625, endPoint y: 193, distance: 41.8
click at [625, 193] on span "Avocado Jiuce prepared using authentic spices, fresh ingredients, flavorful tra…" at bounding box center [582, 203] width 183 height 28
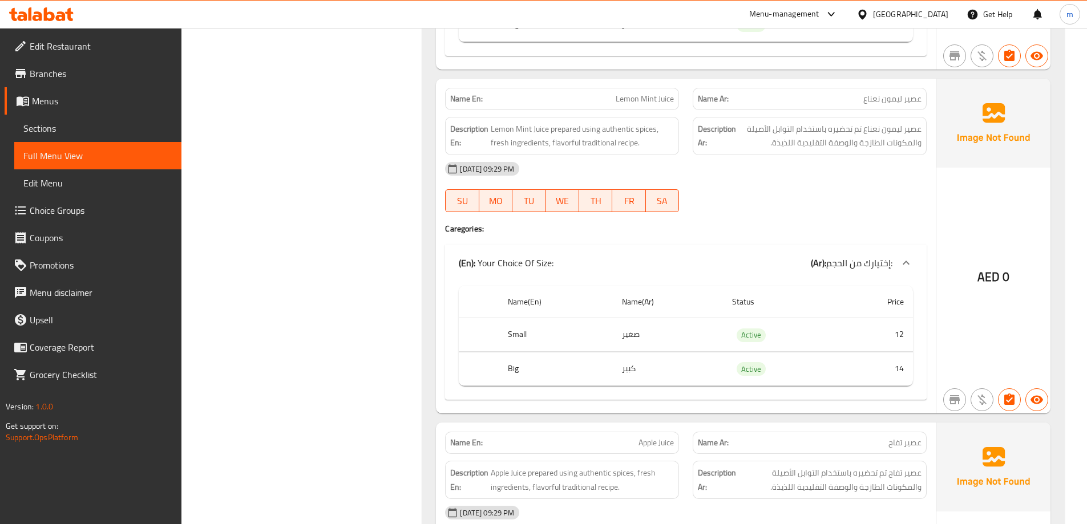
scroll to position [4608, 0]
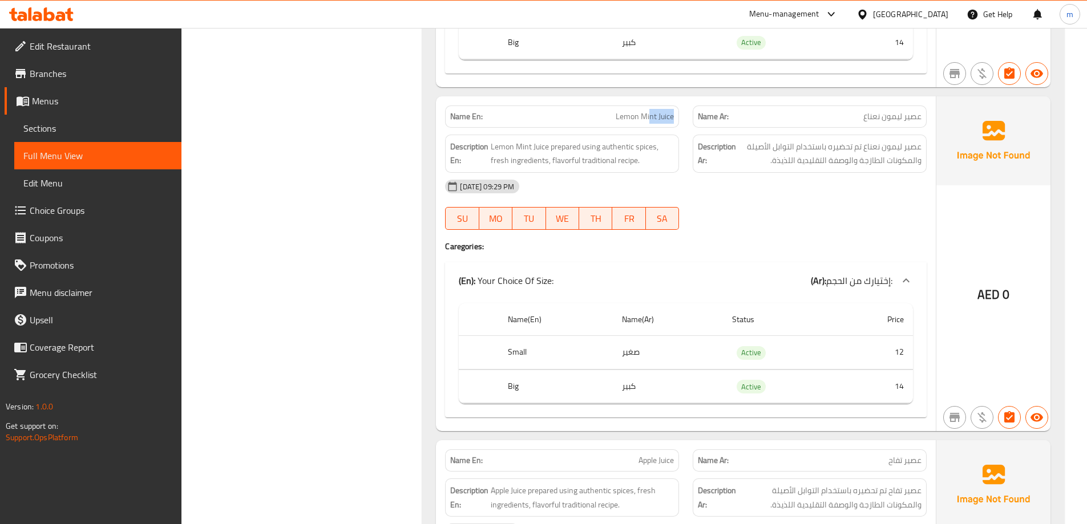
drag, startPoint x: 674, startPoint y: 118, endPoint x: 649, endPoint y: 119, distance: 25.1
click at [649, 119] on div "Name En: Lemon Mint Juice" at bounding box center [562, 117] width 234 height 22
click at [831, 190] on div "[DATE] 09:29 PM" at bounding box center [685, 186] width 495 height 27
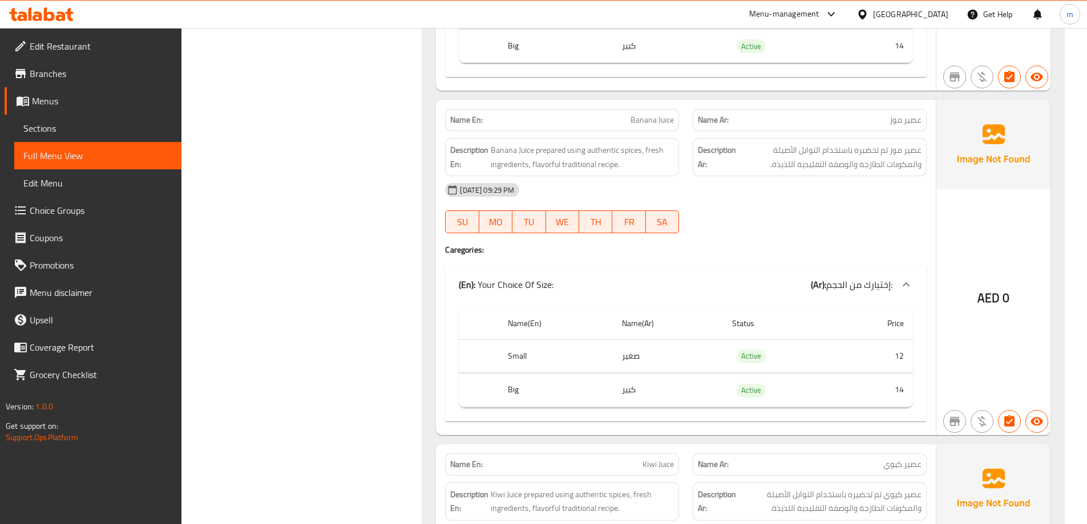
scroll to position [5635, 0]
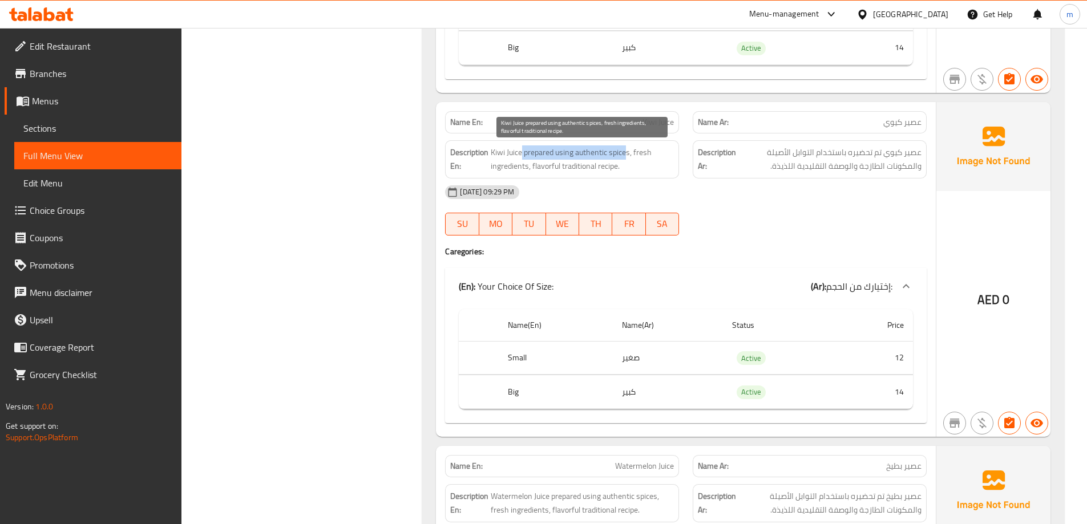
drag, startPoint x: 521, startPoint y: 154, endPoint x: 624, endPoint y: 149, distance: 102.8
click at [624, 149] on span "Kiwi Juice prepared using authentic spices, fresh ingredients, flavorful tradit…" at bounding box center [582, 159] width 183 height 28
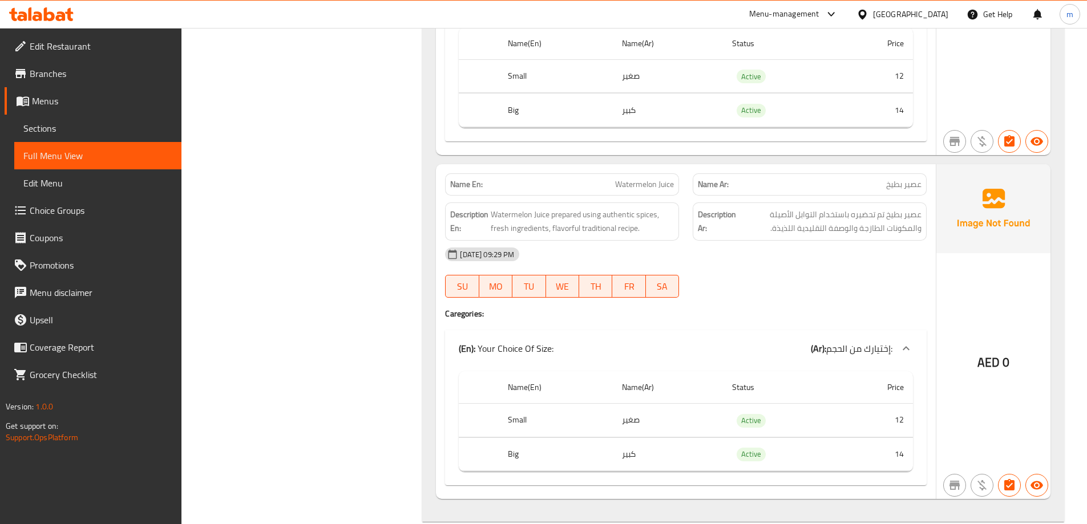
scroll to position [5921, 0]
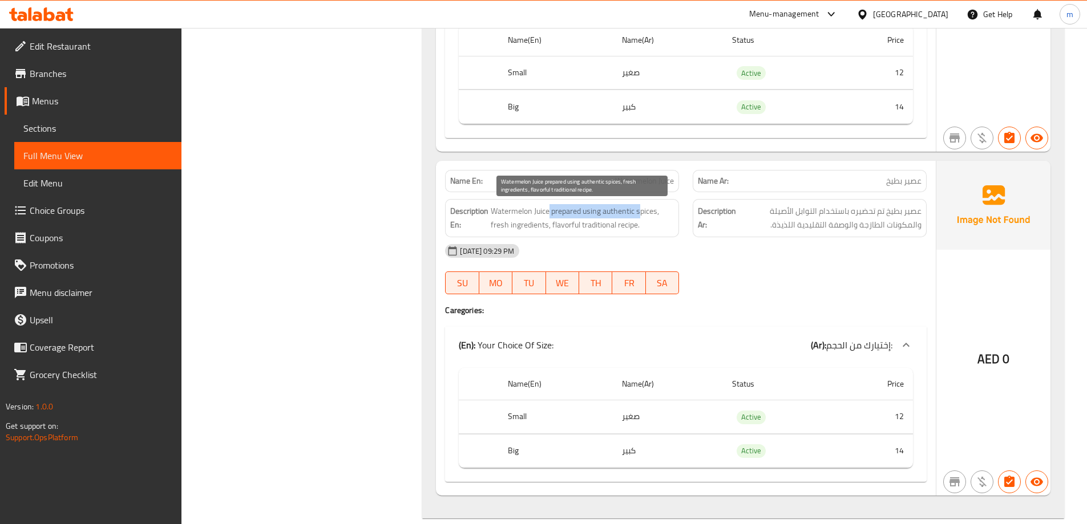
drag, startPoint x: 551, startPoint y: 212, endPoint x: 641, endPoint y: 211, distance: 90.1
click at [641, 211] on span "Watermelon Juice prepared using authentic spices, fresh ingredients, flavorful …" at bounding box center [582, 218] width 183 height 28
click at [760, 251] on div "[DATE] 09:29 PM" at bounding box center [685, 250] width 495 height 27
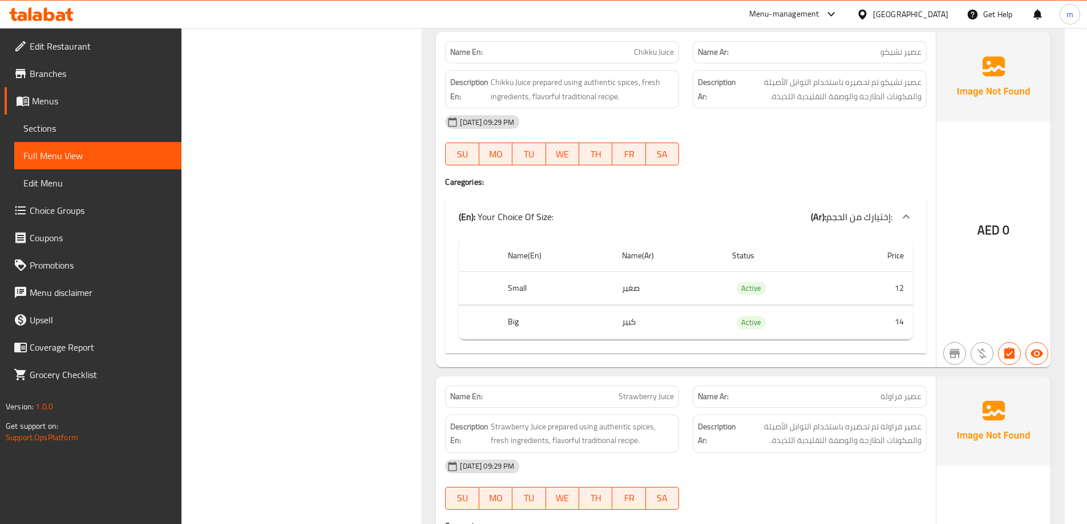
scroll to position [0, 0]
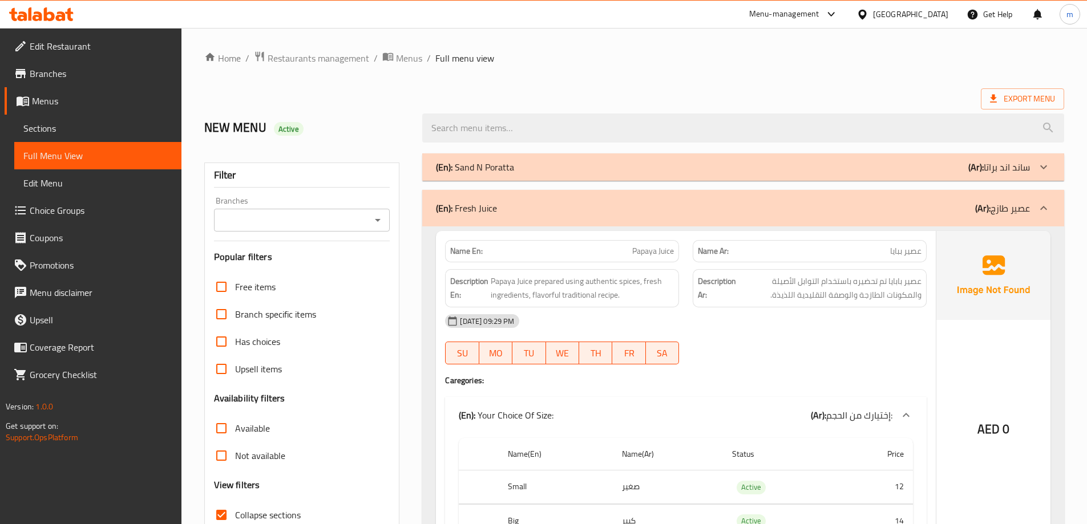
drag, startPoint x: 691, startPoint y: 204, endPoint x: 681, endPoint y: 21, distance: 183.4
click at [823, 208] on div "(En): Fresh Juice (Ar): عصير طازج" at bounding box center [733, 208] width 594 height 14
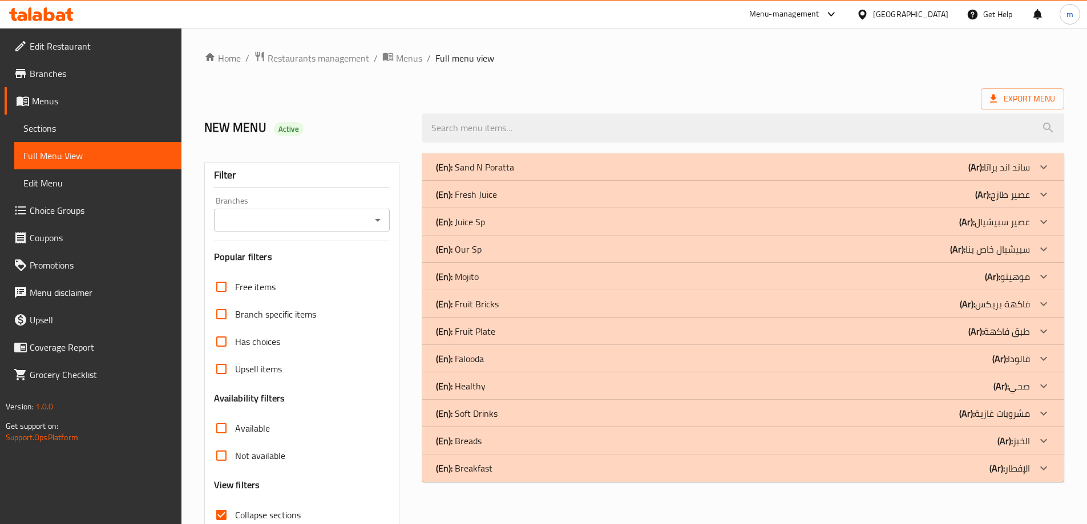
click at [822, 225] on div "(En): Juice Sp (Ar): عصير سبيشيال" at bounding box center [733, 222] width 594 height 14
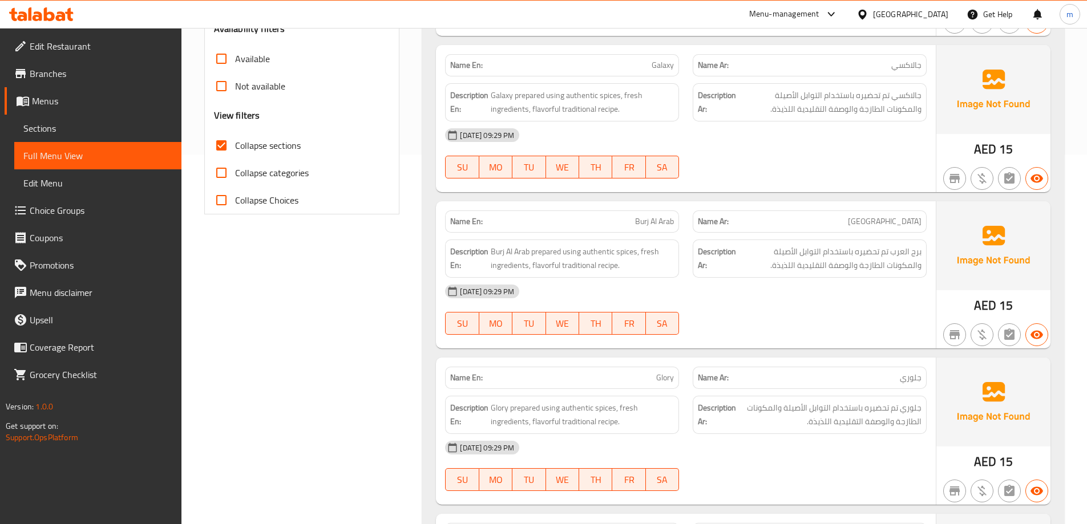
scroll to position [399, 0]
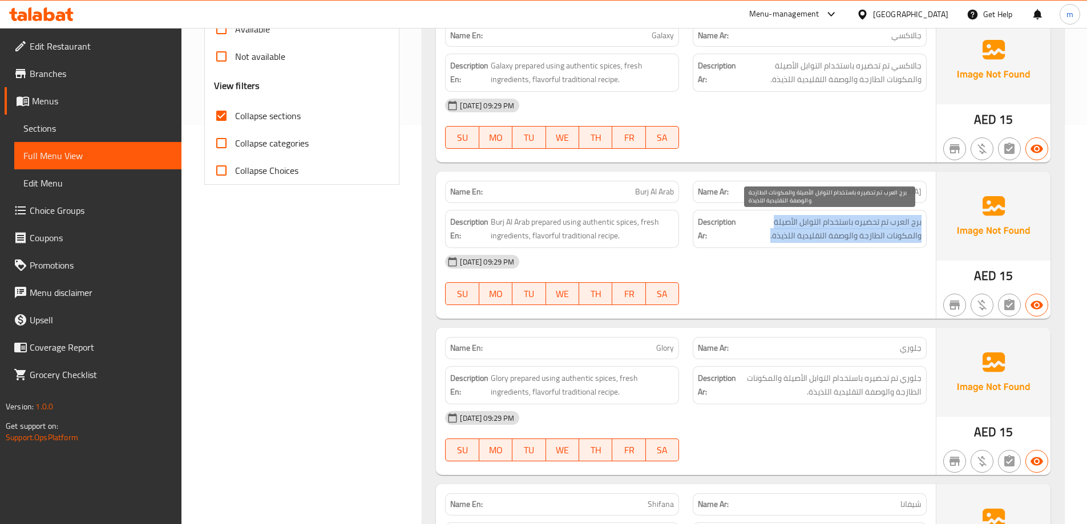
drag, startPoint x: 921, startPoint y: 223, endPoint x: 794, endPoint y: 229, distance: 126.8
click at [794, 229] on span "برج العرب تم تحضيره باستخدام التوابل الأصيلة والمكونات الطازجة والوصفة التقليدي…" at bounding box center [829, 229] width 183 height 28
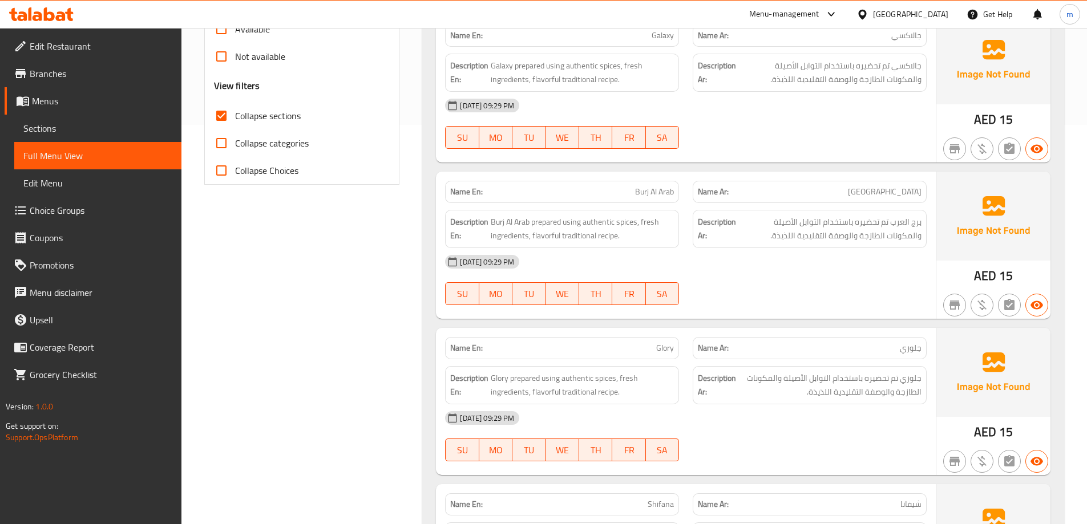
click at [798, 256] on div "[DATE] 09:29 PM" at bounding box center [685, 261] width 495 height 27
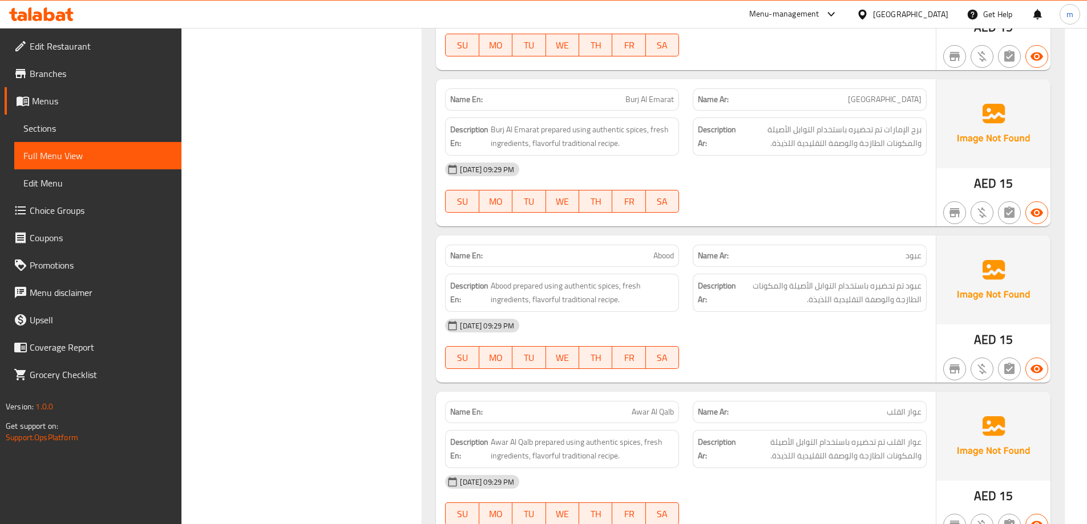
scroll to position [1141, 0]
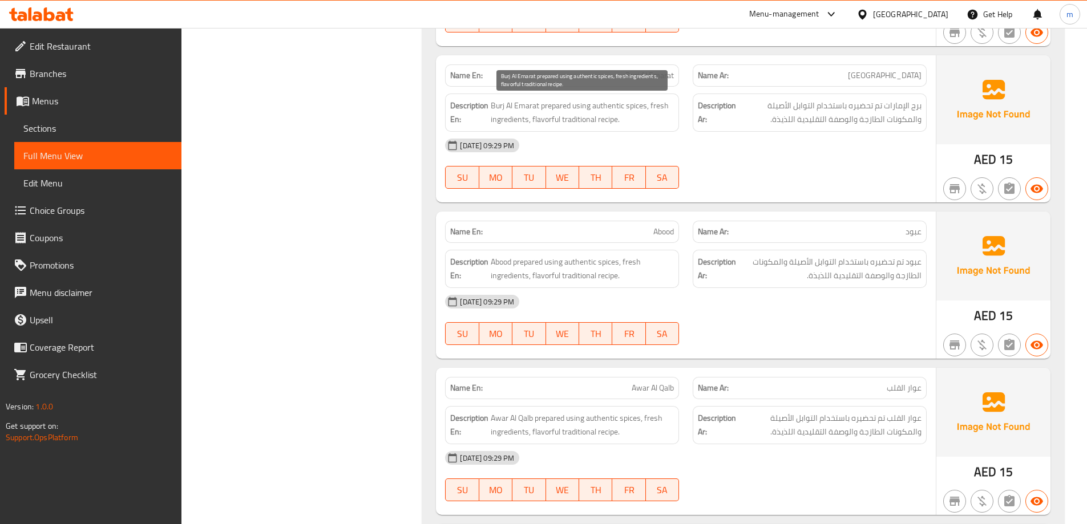
click at [528, 104] on span "Burj Al Emarat prepared using authentic spices, fresh ingredients, flavorful tr…" at bounding box center [582, 113] width 183 height 28
click at [531, 111] on span "Burj Al Emarat prepared using authentic spices, fresh ingredients, flavorful tr…" at bounding box center [582, 113] width 183 height 28
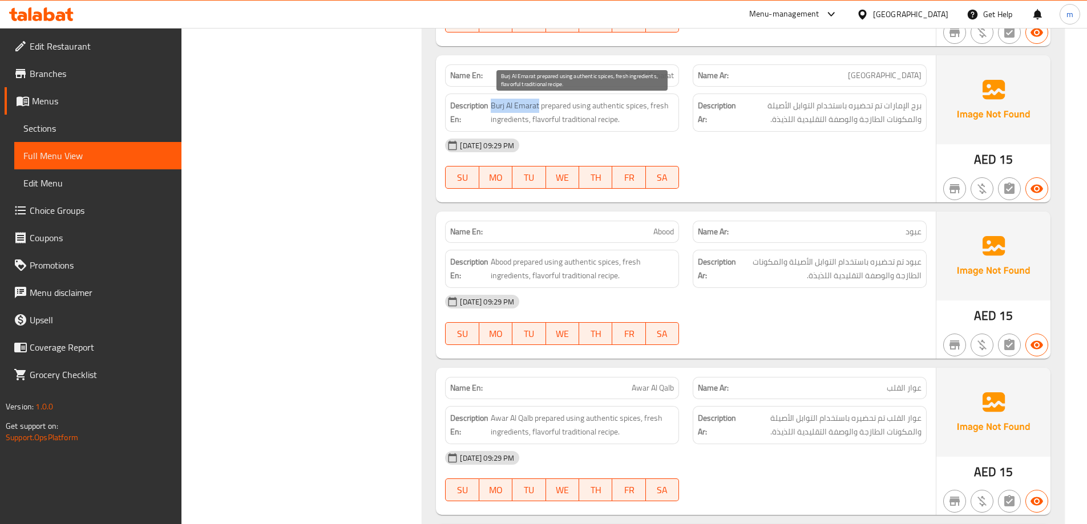
drag, startPoint x: 538, startPoint y: 103, endPoint x: 492, endPoint y: 103, distance: 46.2
click at [492, 103] on span "Burj Al Emarat prepared using authentic spices, fresh ingredients, flavorful tr…" at bounding box center [582, 113] width 183 height 28
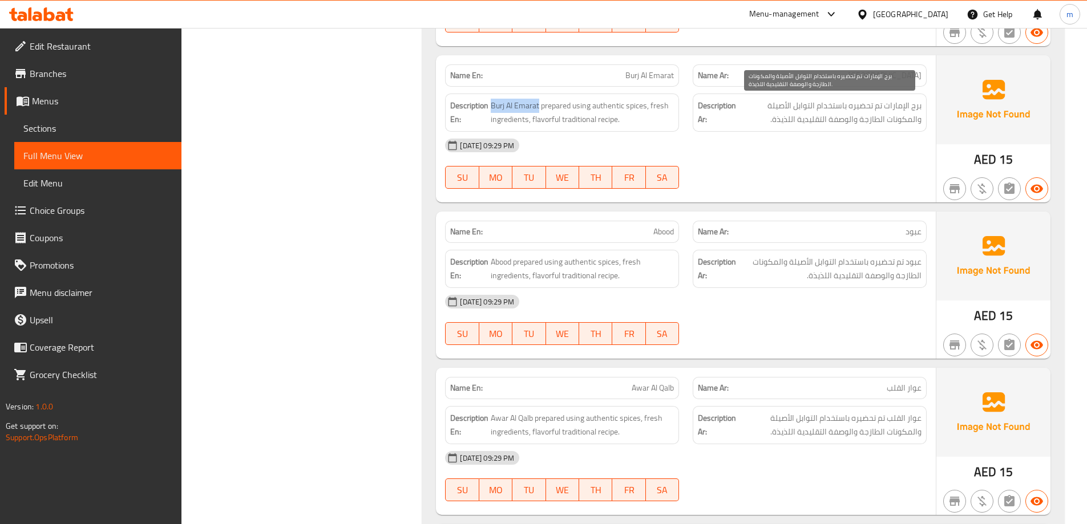
copy span "Burj Al Emarat"
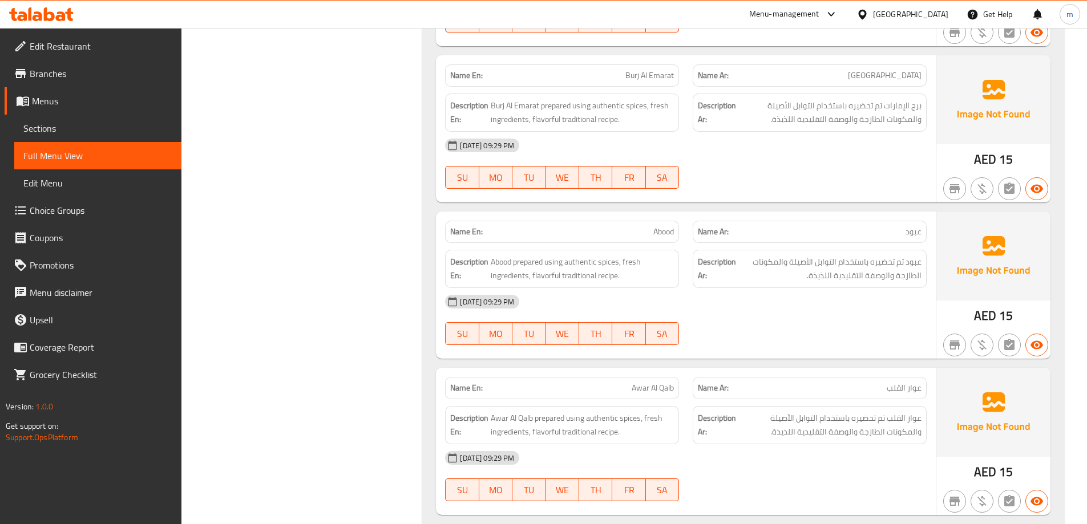
click at [725, 104] on strong "Description Ar:" at bounding box center [717, 113] width 38 height 28
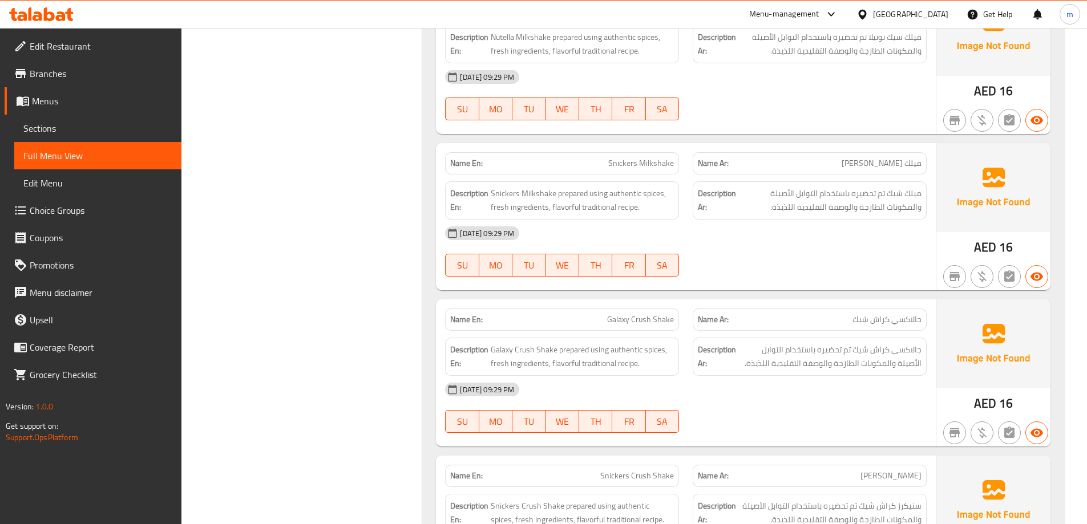
scroll to position [2168, 0]
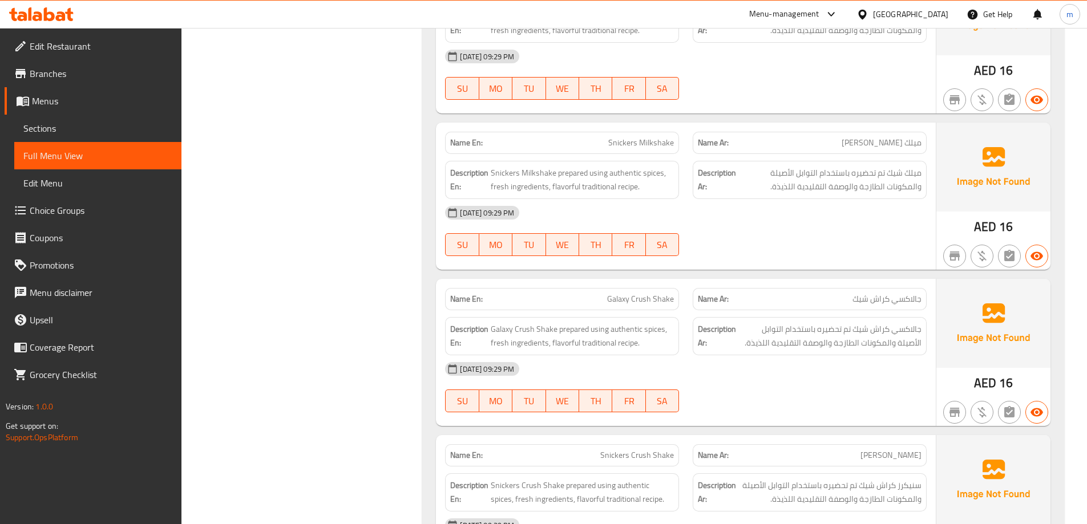
click at [641, 140] on span "Snickers Milkshake" at bounding box center [641, 143] width 66 height 12
copy span "Snickers Milkshake"
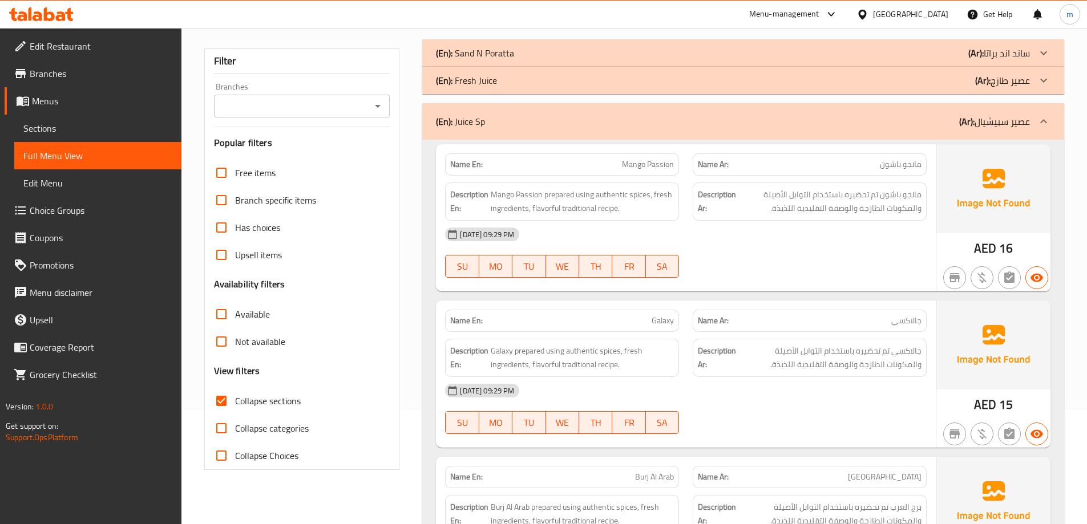
scroll to position [0, 0]
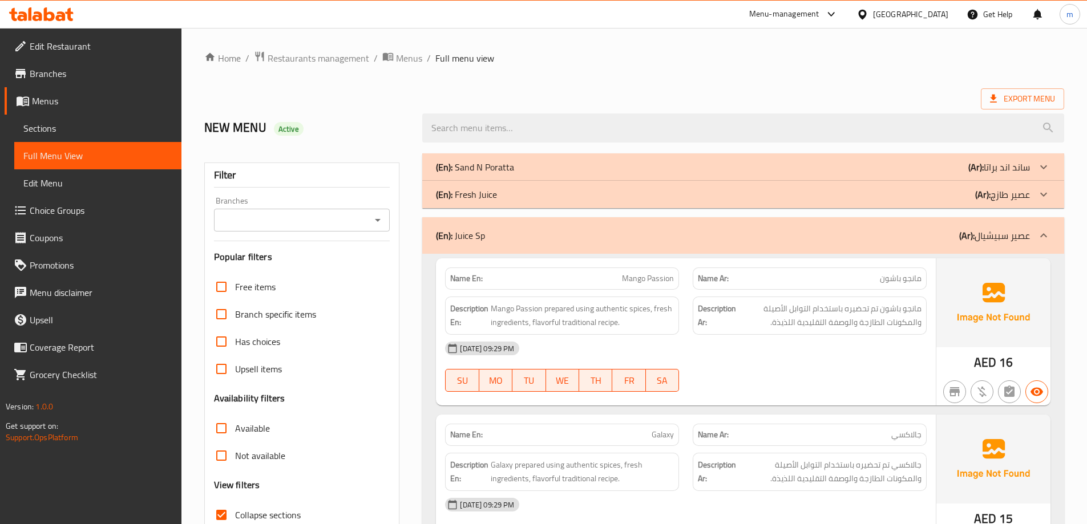
click at [899, 243] on div "(En): Juice Sp (Ar): عصير سبيشيال" at bounding box center [743, 235] width 642 height 37
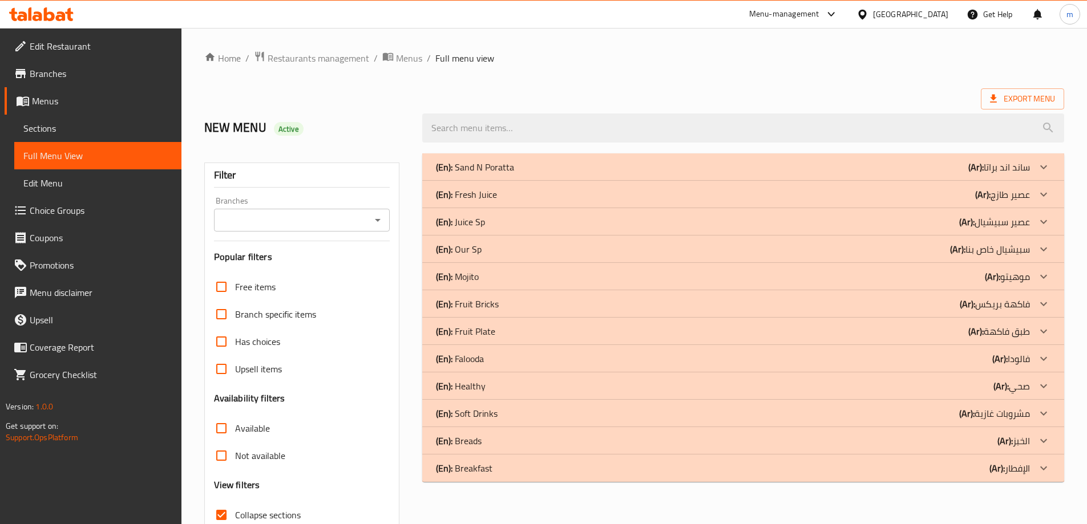
click at [896, 253] on div "(En): Our Sp (Ar): سبيشيال خاص بنا" at bounding box center [733, 249] width 594 height 14
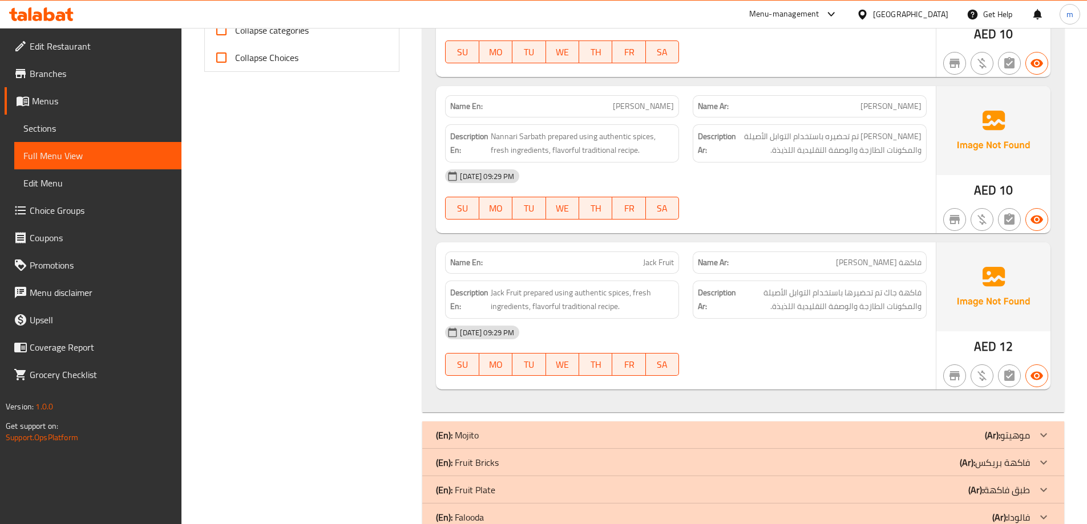
scroll to position [513, 0]
click at [582, 107] on p "Name En: Nannari Sarbath" at bounding box center [562, 105] width 224 height 12
drag, startPoint x: 790, startPoint y: 242, endPoint x: 873, endPoint y: 255, distance: 83.8
click at [918, 257] on div "Name En: Jack Fruit Name Ar: فاكهة جاك Description En: Jack Fruit prepared usin…" at bounding box center [686, 314] width 500 height 147
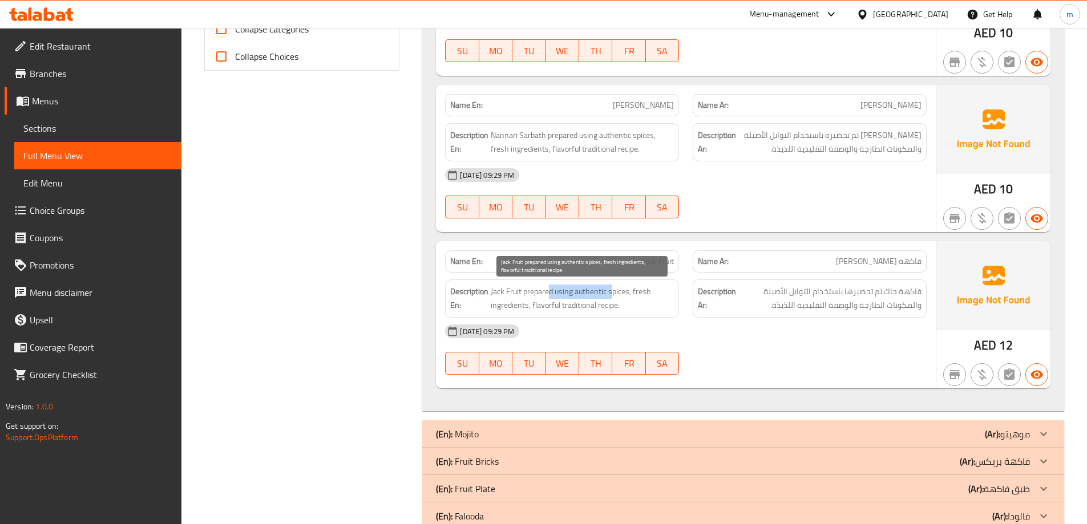
drag, startPoint x: 560, startPoint y: 290, endPoint x: 634, endPoint y: 300, distance: 74.2
click at [618, 297] on span "Jack Fruit prepared using authentic spices, fresh ingredients, flavorful tradit…" at bounding box center [582, 299] width 183 height 28
drag, startPoint x: 760, startPoint y: 319, endPoint x: 775, endPoint y: 318, distance: 14.8
click at [761, 318] on div "[DATE] 09:29 PM" at bounding box center [685, 331] width 495 height 27
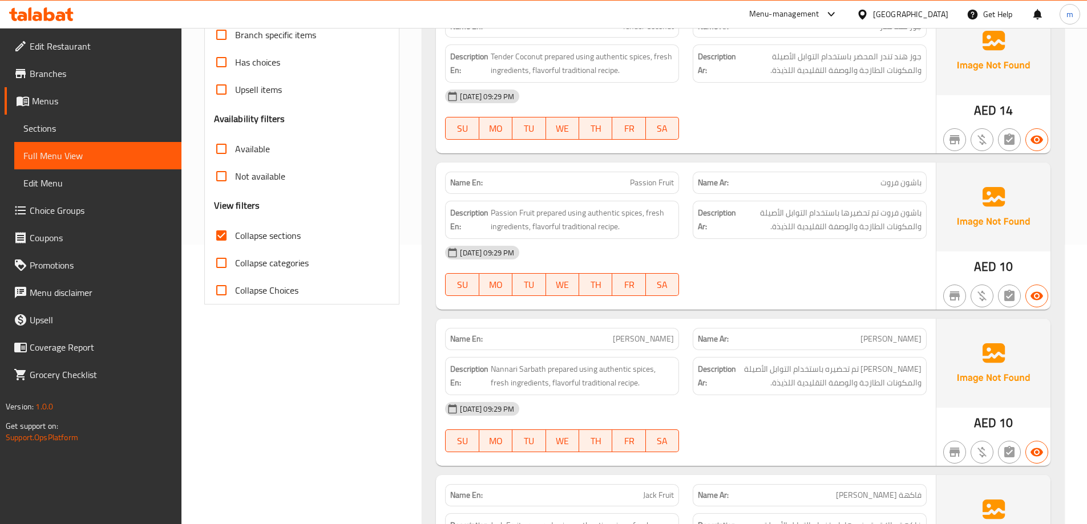
scroll to position [0, 0]
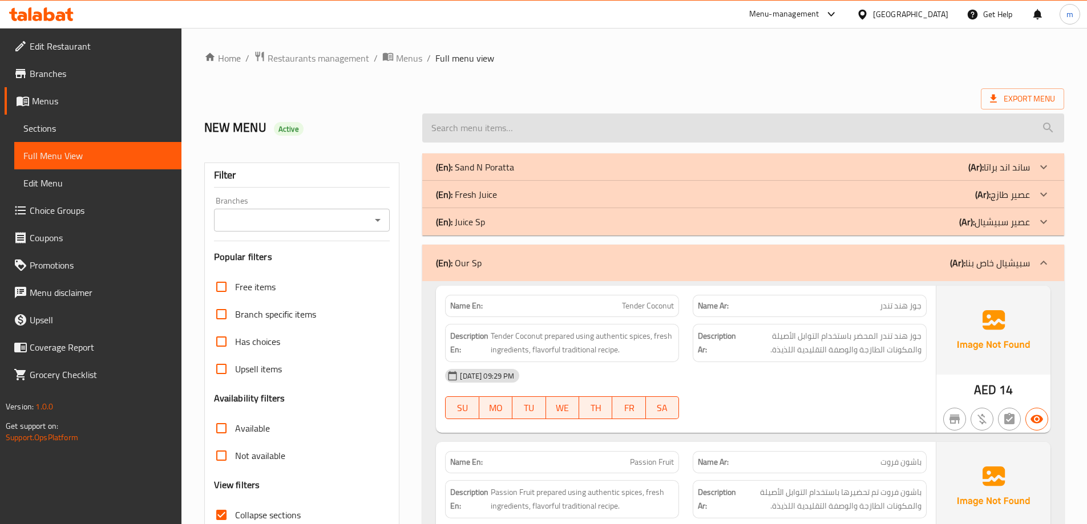
drag, startPoint x: 801, startPoint y: 321, endPoint x: 754, endPoint y: 120, distance: 206.2
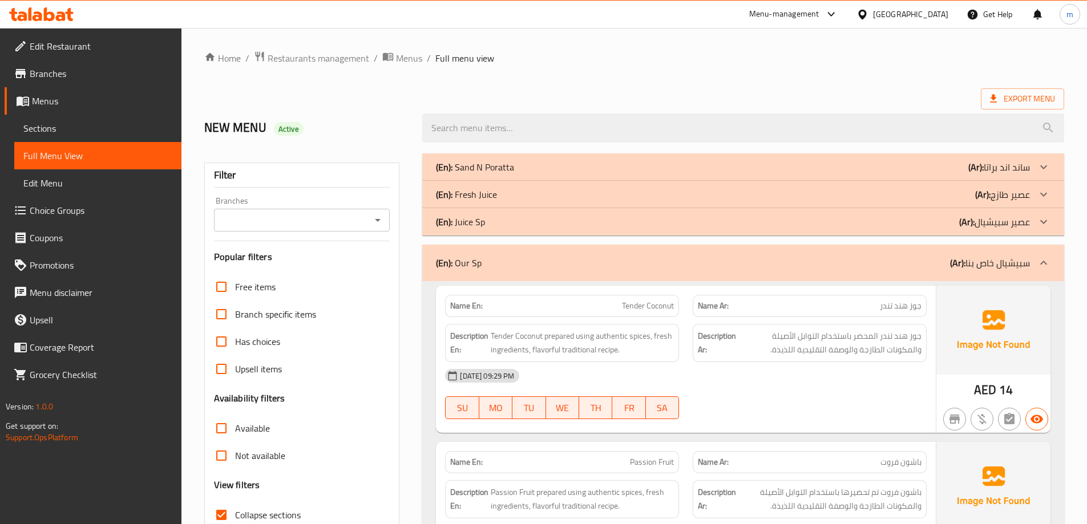
click at [897, 254] on div "(En): Our Sp (Ar): سبيشيال خاص بنا" at bounding box center [743, 263] width 642 height 37
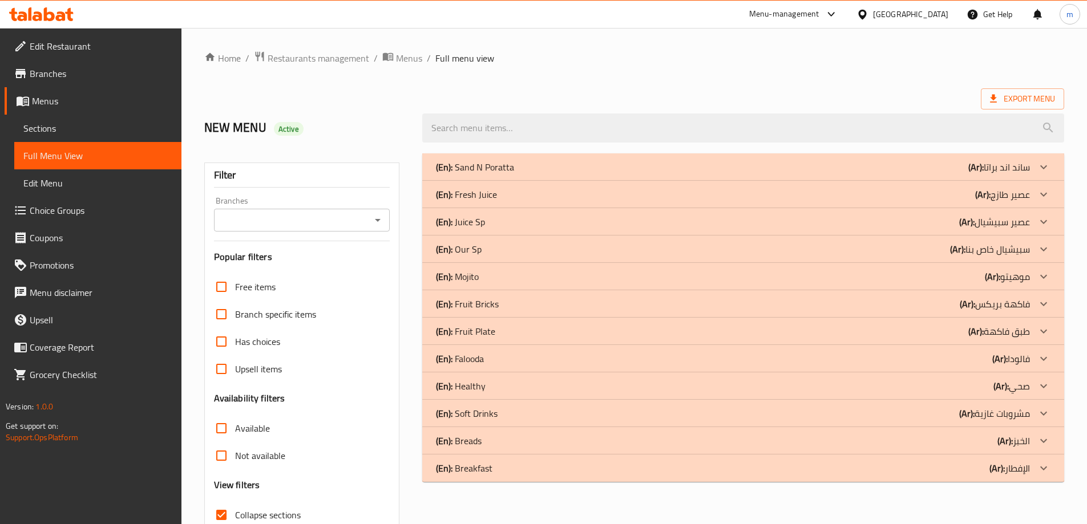
click at [926, 278] on div "(En): Mojito (Ar): موهيتو" at bounding box center [733, 277] width 594 height 14
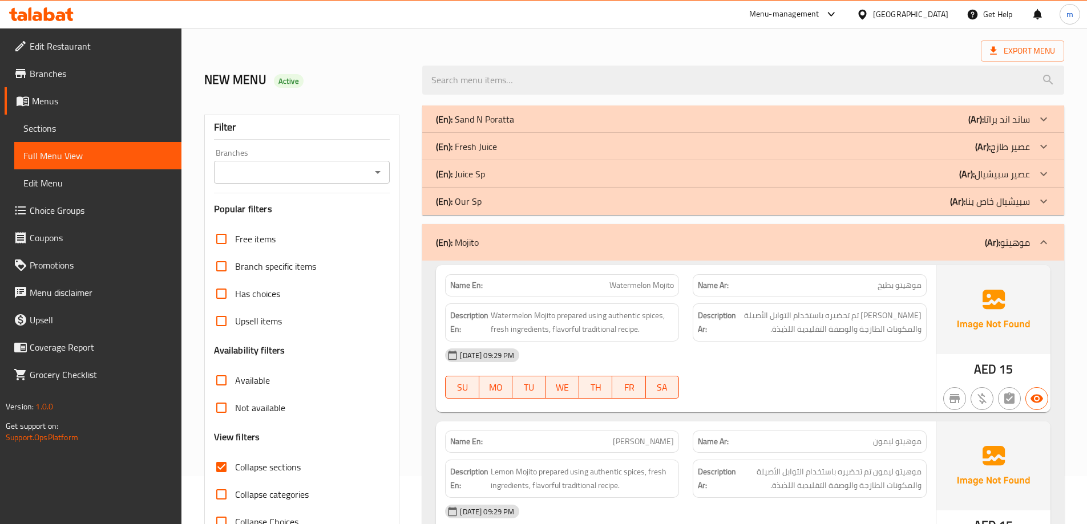
scroll to position [114, 0]
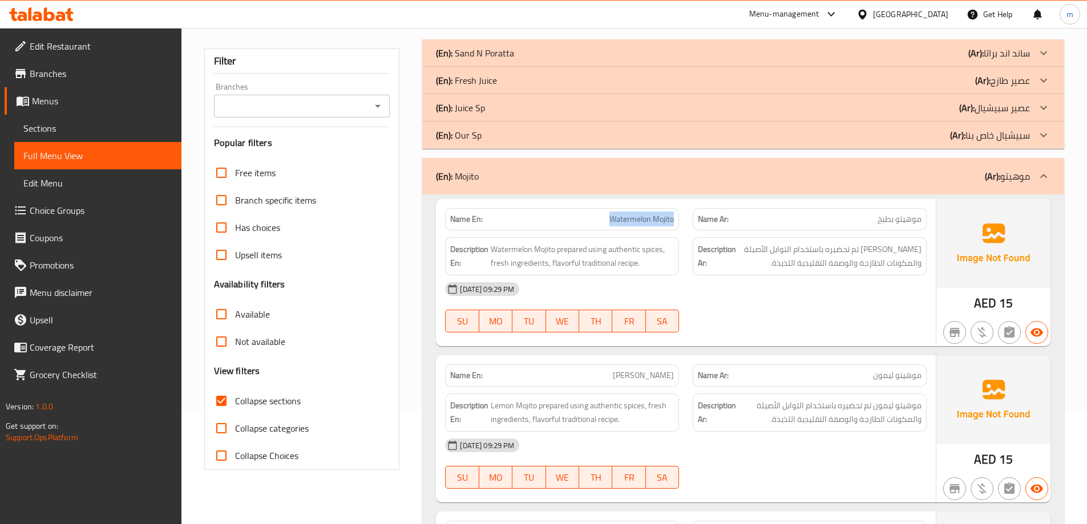
drag, startPoint x: 581, startPoint y: 227, endPoint x: 682, endPoint y: 226, distance: 101.0
click at [682, 226] on div "Name En: Watermelon Mojito" at bounding box center [562, 219] width 248 height 36
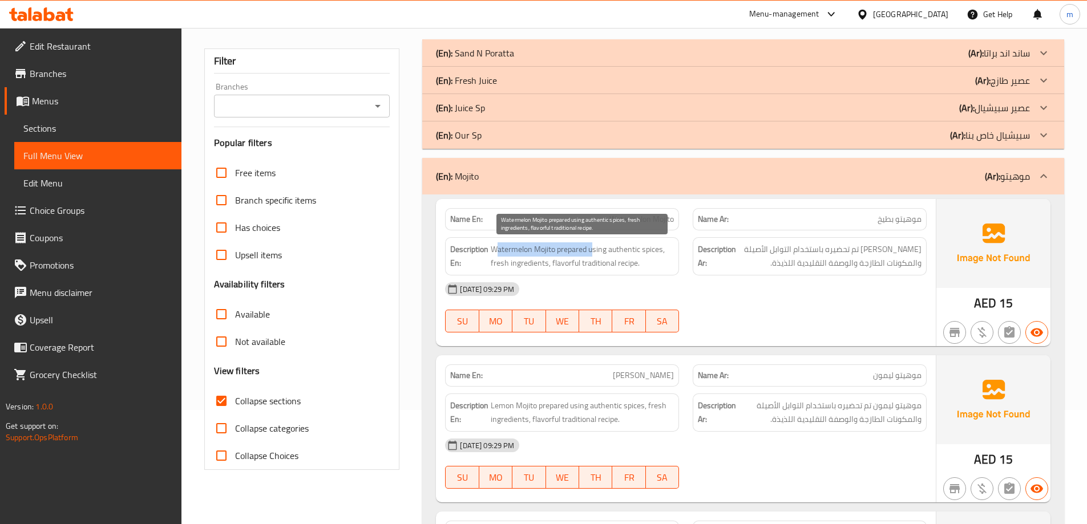
drag, startPoint x: 498, startPoint y: 246, endPoint x: 593, endPoint y: 248, distance: 95.3
click at [593, 248] on span "Watermelon Mojito prepared using authentic spices, fresh ingredients, flavorful…" at bounding box center [582, 256] width 183 height 28
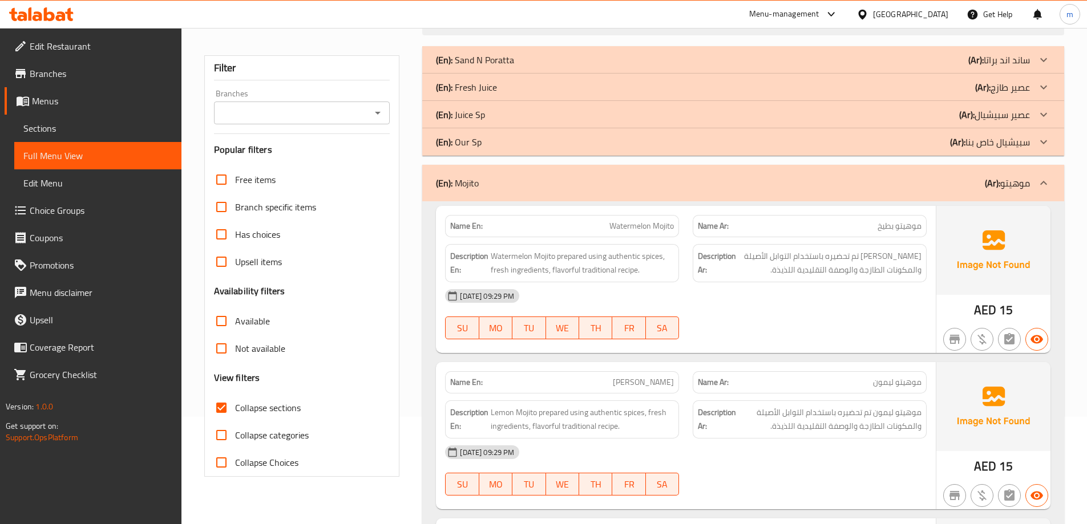
scroll to position [0, 0]
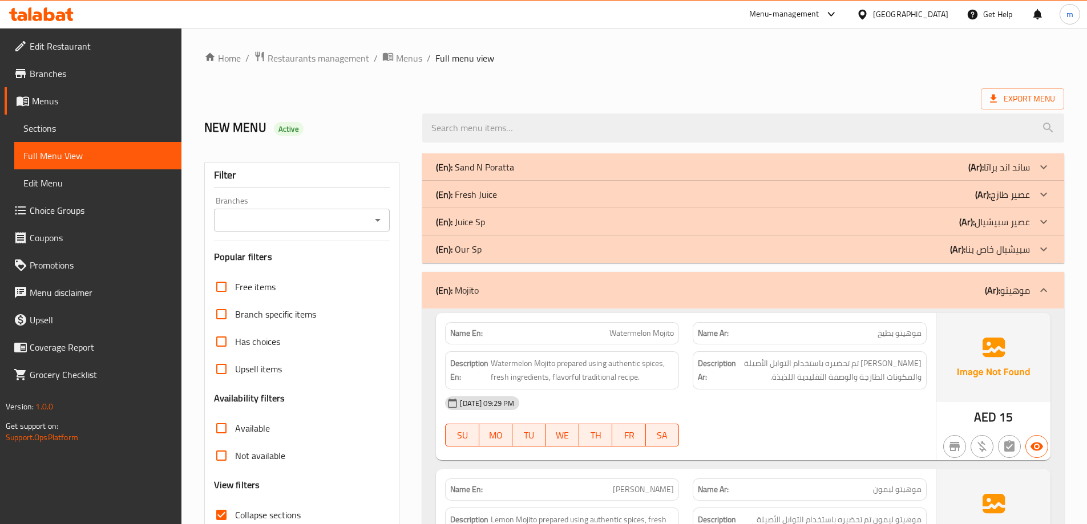
drag, startPoint x: 834, startPoint y: 288, endPoint x: 864, endPoint y: 178, distance: 113.6
click at [925, 293] on div "(En): Mojito (Ar): موهيتو" at bounding box center [733, 291] width 594 height 14
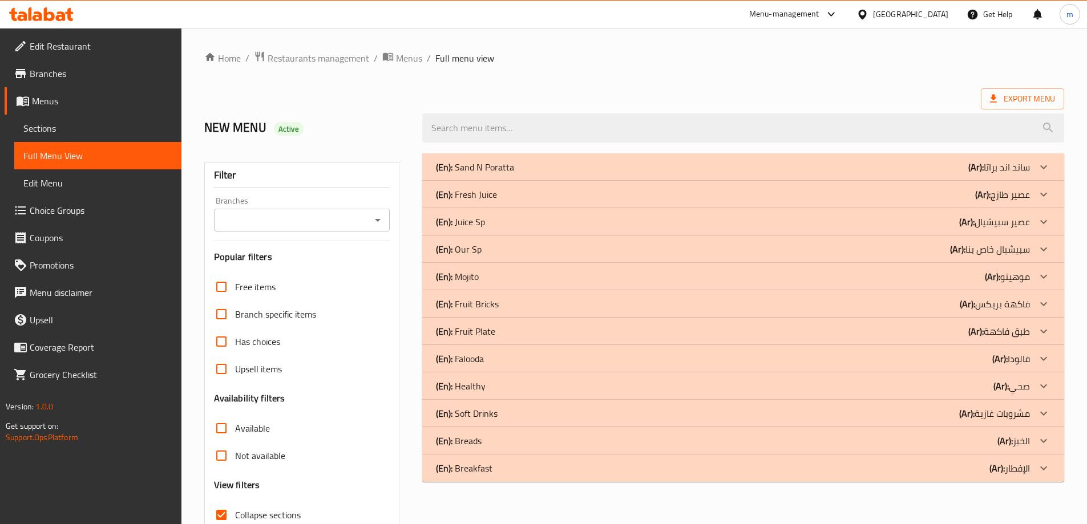
click at [927, 306] on div "(En): Fruit Bricks (Ar): فاكهة بريكس" at bounding box center [733, 304] width 594 height 14
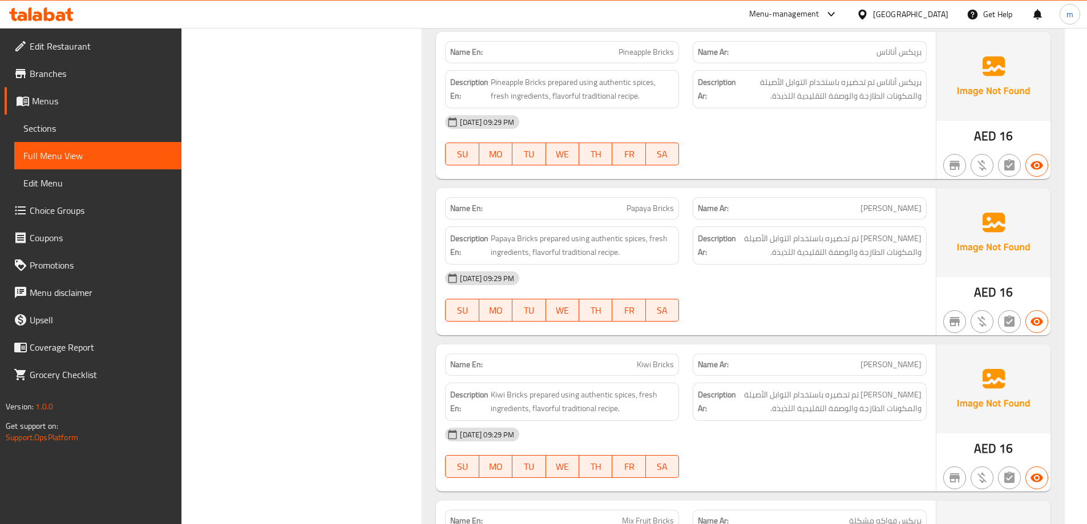
scroll to position [964, 0]
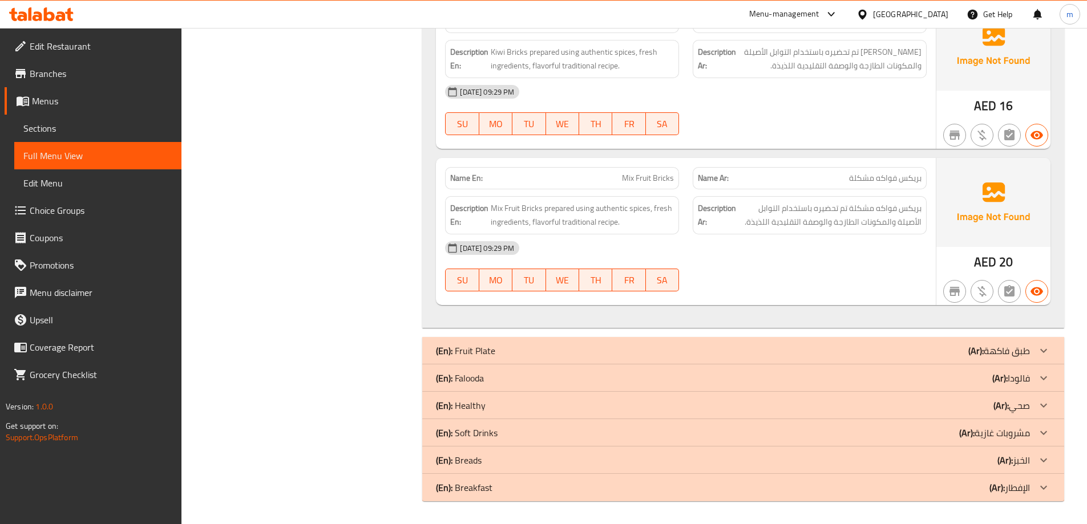
drag, startPoint x: 760, startPoint y: 291, endPoint x: 787, endPoint y: 463, distance: 173.8
click at [884, 429] on div "(En): Soft Drinks (Ar): مشروبات غازية" at bounding box center [733, 433] width 594 height 14
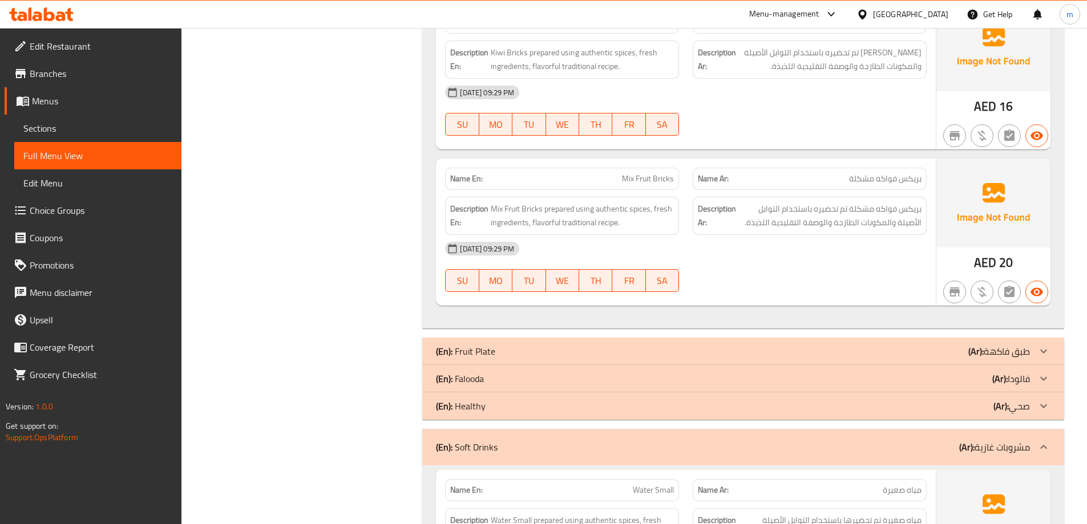
scroll to position [963, 0]
click at [945, 448] on div "(En): Soft Drinks (Ar): مشروبات غازية" at bounding box center [733, 448] width 594 height 14
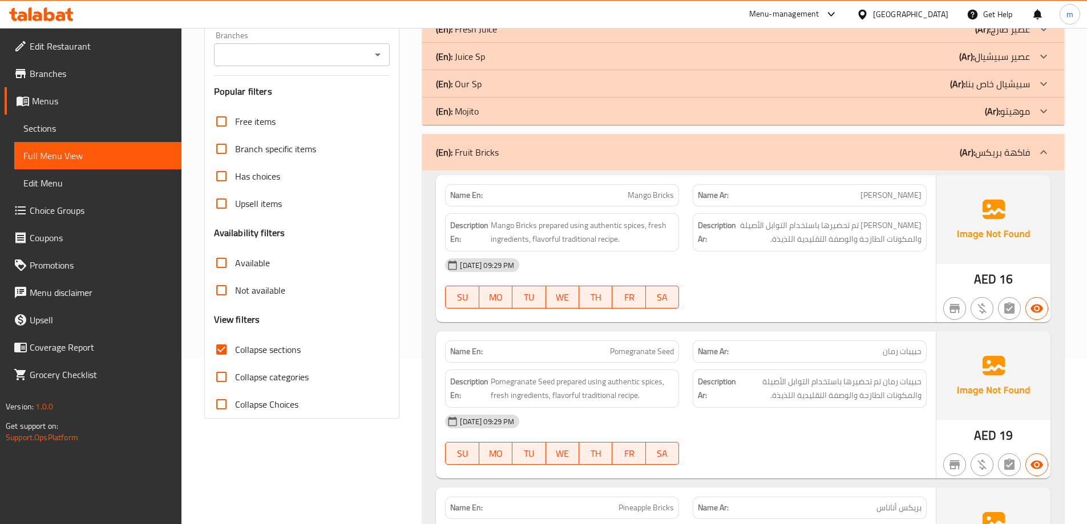
scroll to position [0, 0]
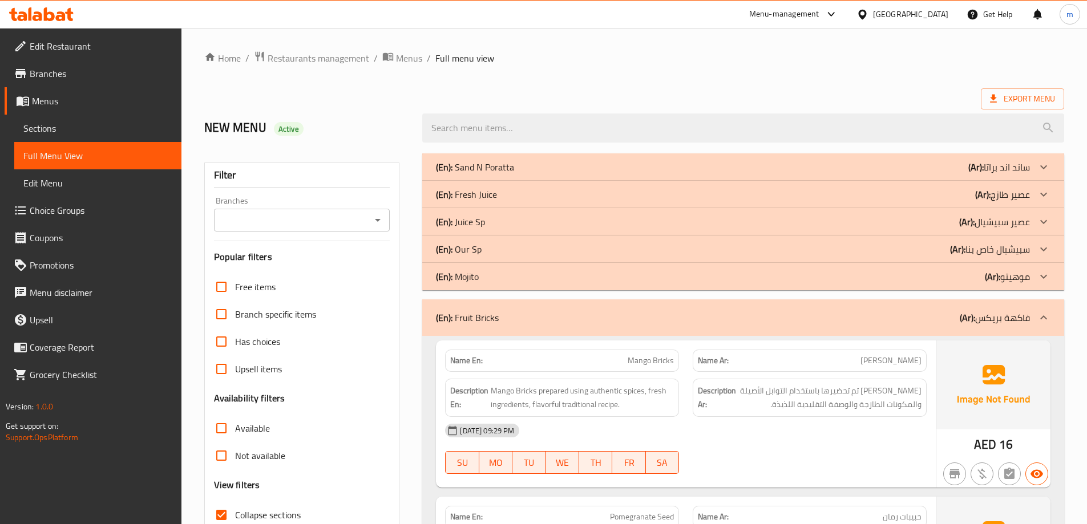
drag, startPoint x: 434, startPoint y: 221, endPoint x: 481, endPoint y: 58, distance: 170.3
click at [1016, 325] on p "(Ar): فاكهة بريكس" at bounding box center [995, 318] width 70 height 14
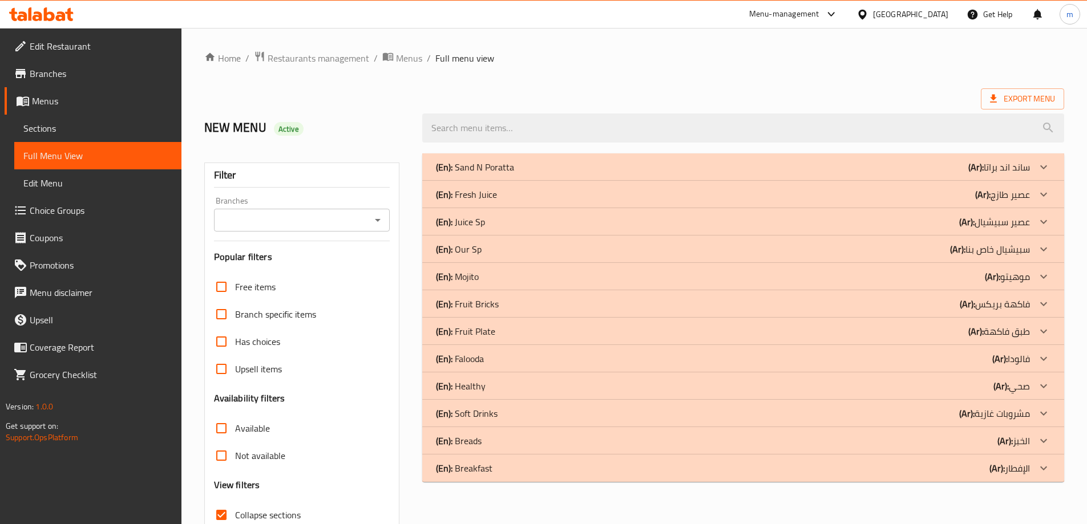
click at [1014, 337] on p "(Ar): طبق فاكهة" at bounding box center [999, 332] width 62 height 14
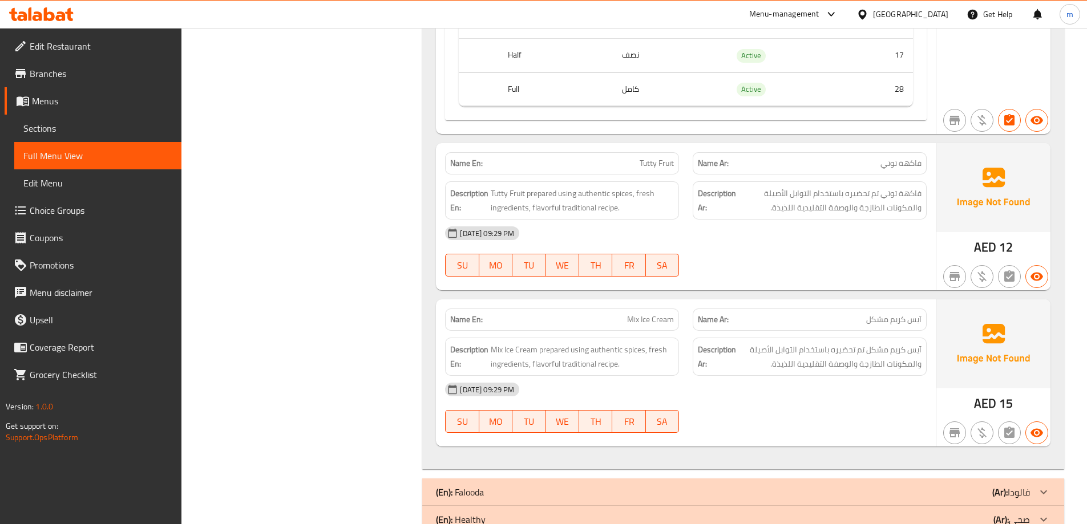
scroll to position [570, 0]
drag, startPoint x: 597, startPoint y: 331, endPoint x: 675, endPoint y: 334, distance: 78.2
click at [675, 334] on div "Description En: Mix Ice Cream prepared using authentic spices, fresh ingredient…" at bounding box center [562, 355] width 248 height 52
click at [825, 366] on span "آيس كريم مشكل تم تحضيره باستخدام التوابل الأصيلة والمكونات الطازجة والوصفة التق…" at bounding box center [829, 355] width 183 height 28
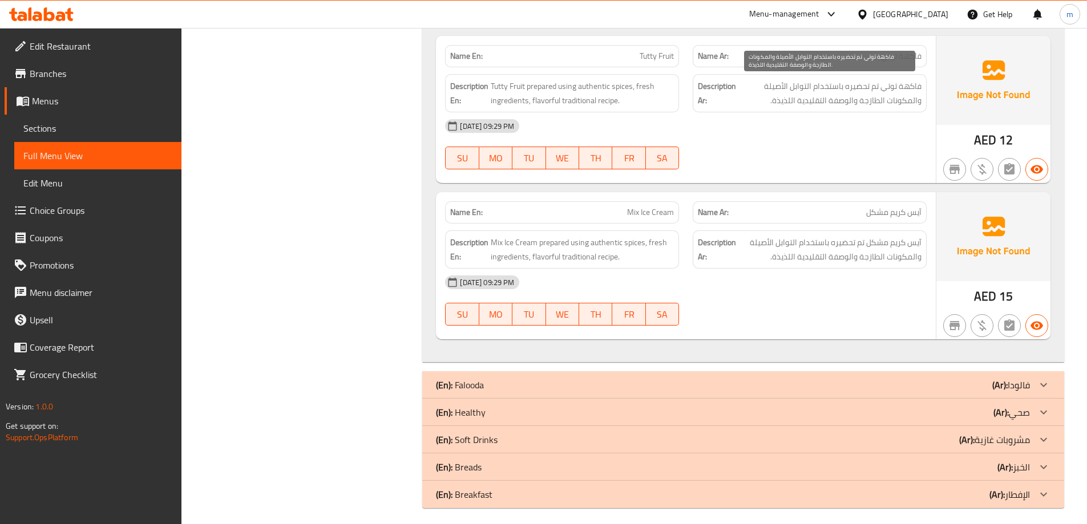
scroll to position [683, 0]
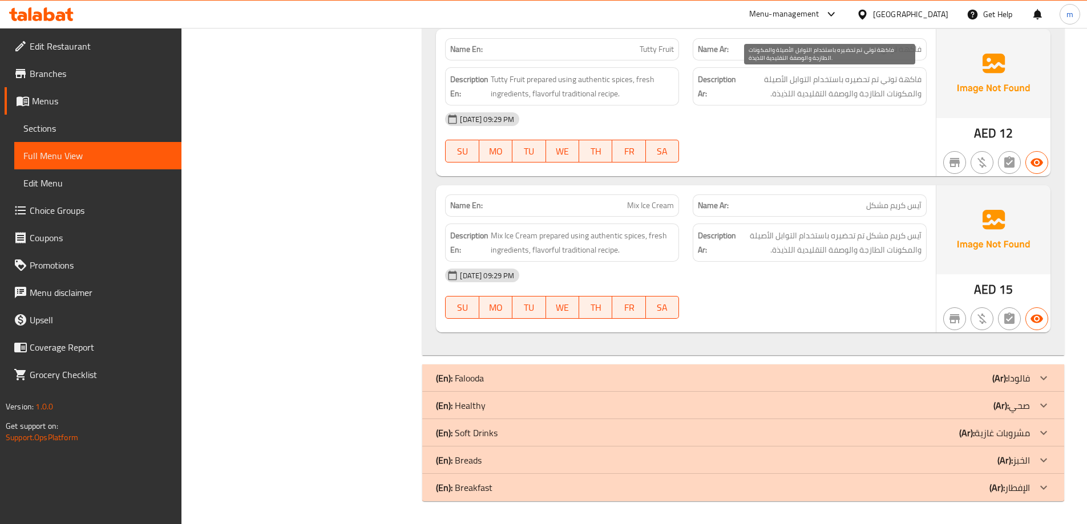
click at [758, 255] on span "آيس كريم مشكل تم تحضيره باستخدام التوابل الأصيلة والمكونات الطازجة والوصفة التق…" at bounding box center [829, 243] width 183 height 28
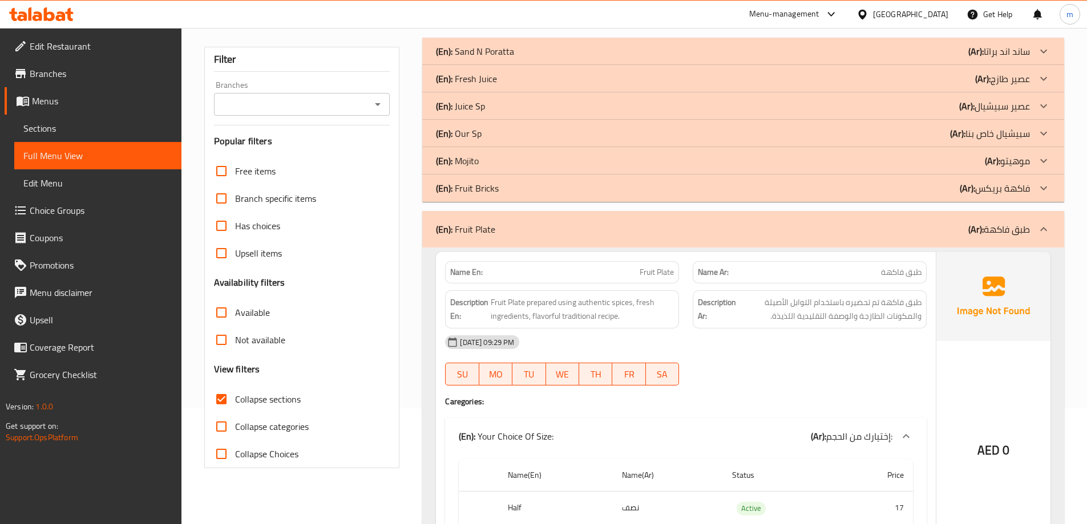
scroll to position [112, 0]
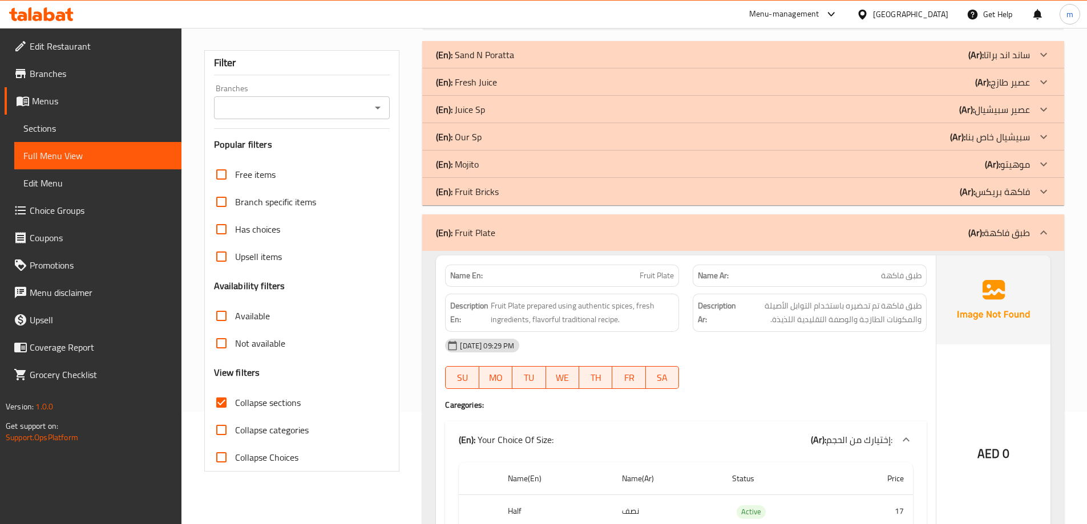
click at [903, 229] on div "(En): Fruit Plate (Ar): طبق فاكهة" at bounding box center [733, 233] width 594 height 14
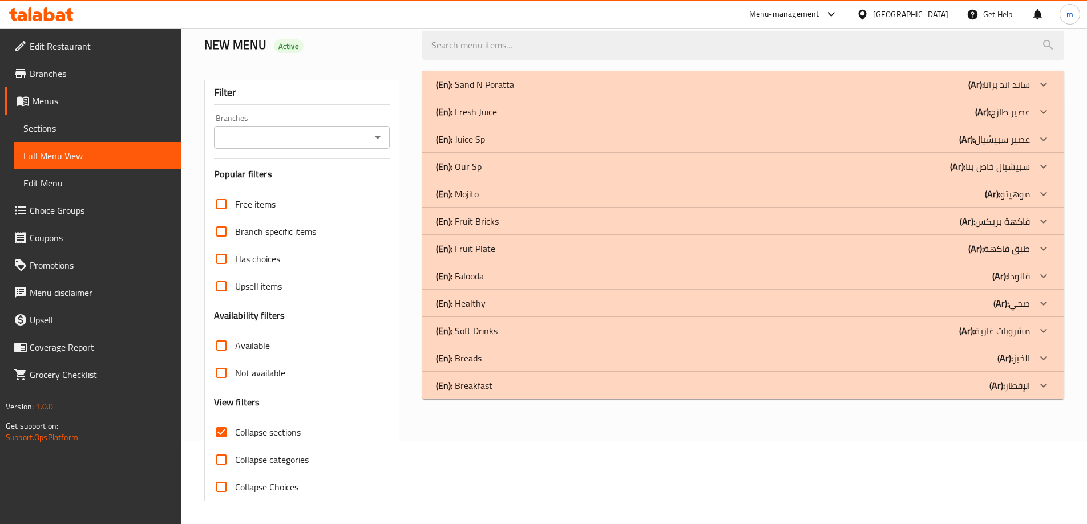
scroll to position [83, 0]
click at [957, 272] on div "(En): Falooda (Ar): فالودا" at bounding box center [733, 276] width 594 height 14
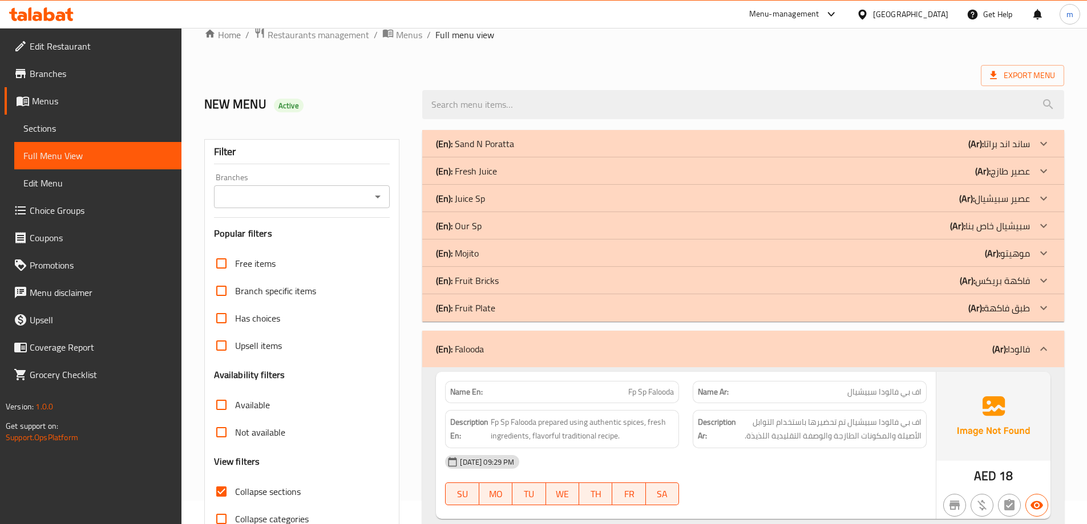
scroll to position [0, 0]
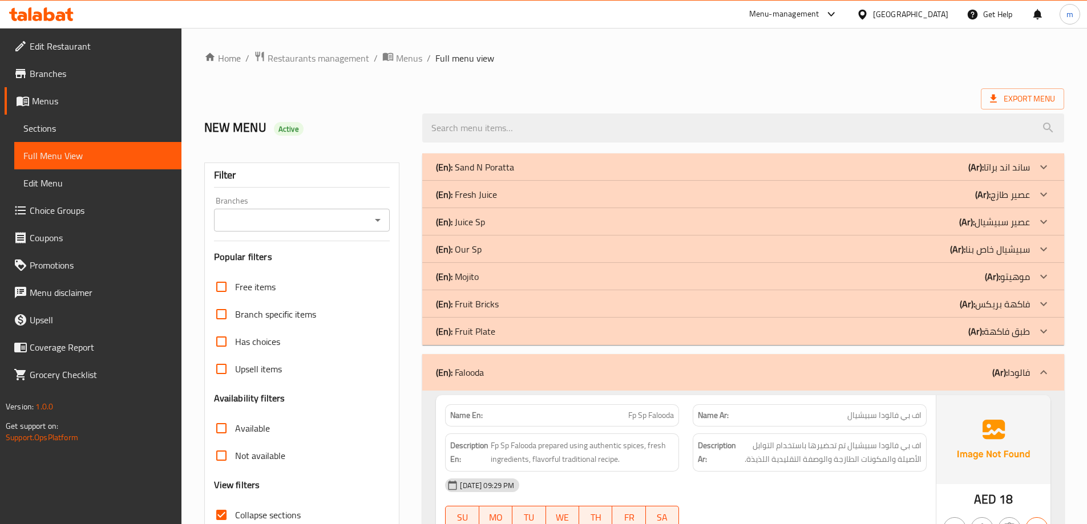
drag, startPoint x: 812, startPoint y: 394, endPoint x: 740, endPoint y: 254, distance: 156.9
click at [849, 369] on div "(En): Falooda (Ar): فالودا" at bounding box center [733, 373] width 594 height 14
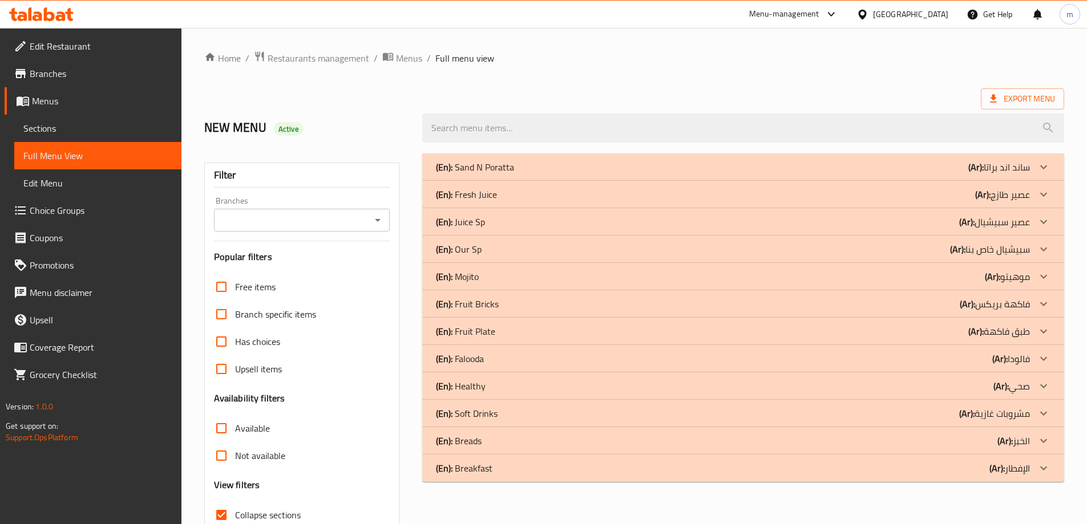
click at [859, 377] on div "(En): Healthy (Ar): صحي" at bounding box center [743, 386] width 642 height 27
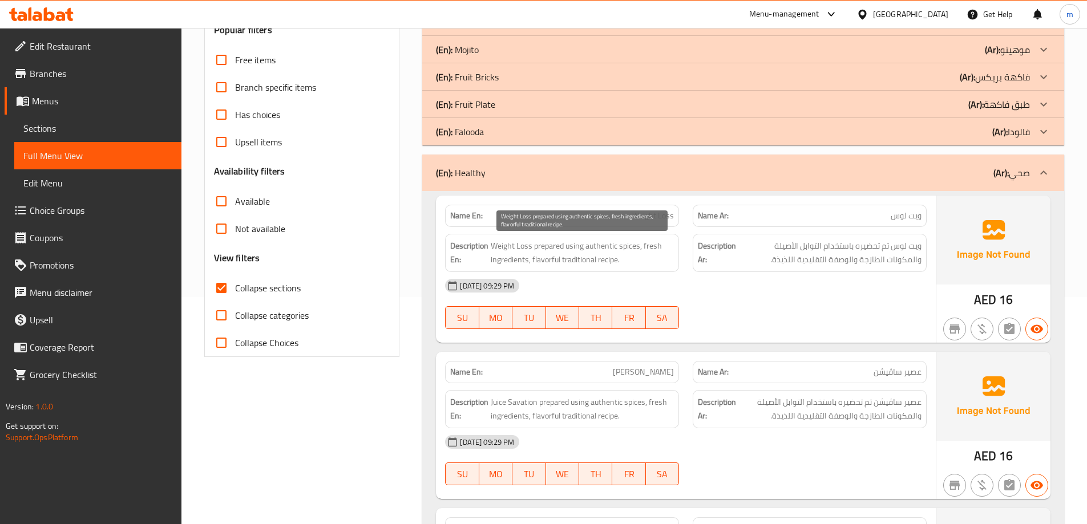
scroll to position [285, 0]
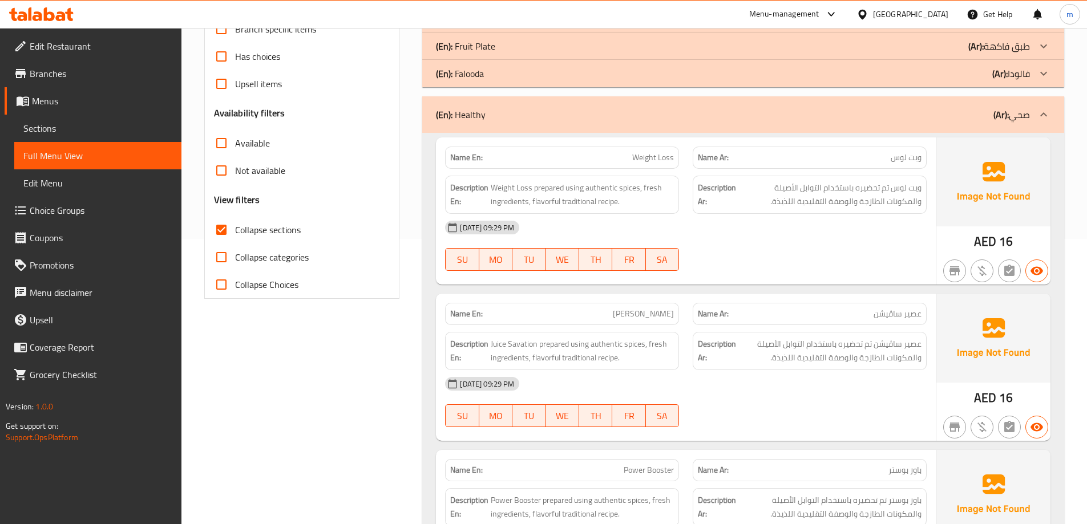
click at [762, 280] on div "Name En: Weight Loss Name Ar: ويت لوس Description En: Weight Loss prepared usin…" at bounding box center [686, 210] width 500 height 147
click at [648, 164] on span "Weight Loss" at bounding box center [653, 158] width 42 height 12
copy span "Weight Loss"
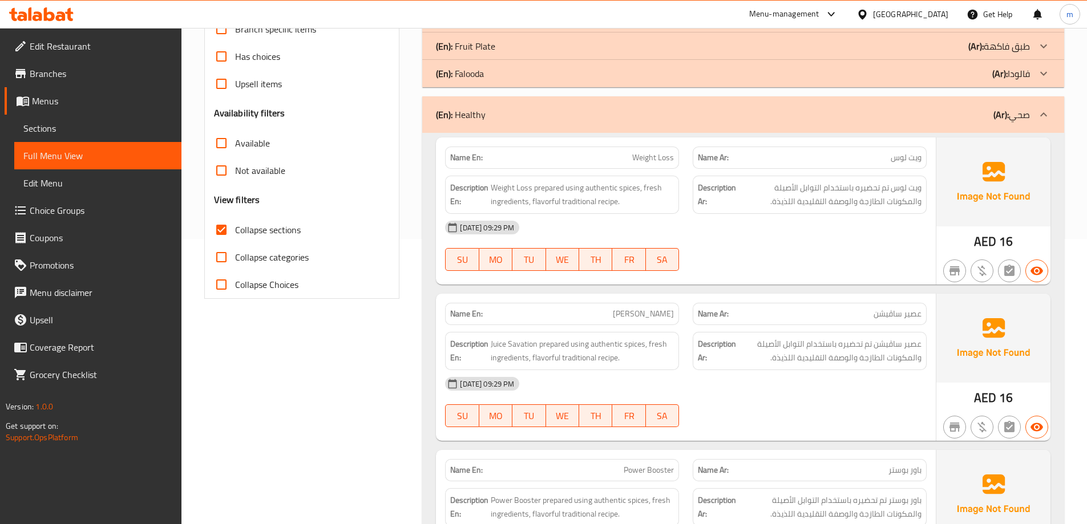
click at [740, 213] on div "Description Ar: ويت لوس تم تحضيره باستخدام التوابل الأصيلة والمكونات الطازجة وا…" at bounding box center [810, 195] width 234 height 38
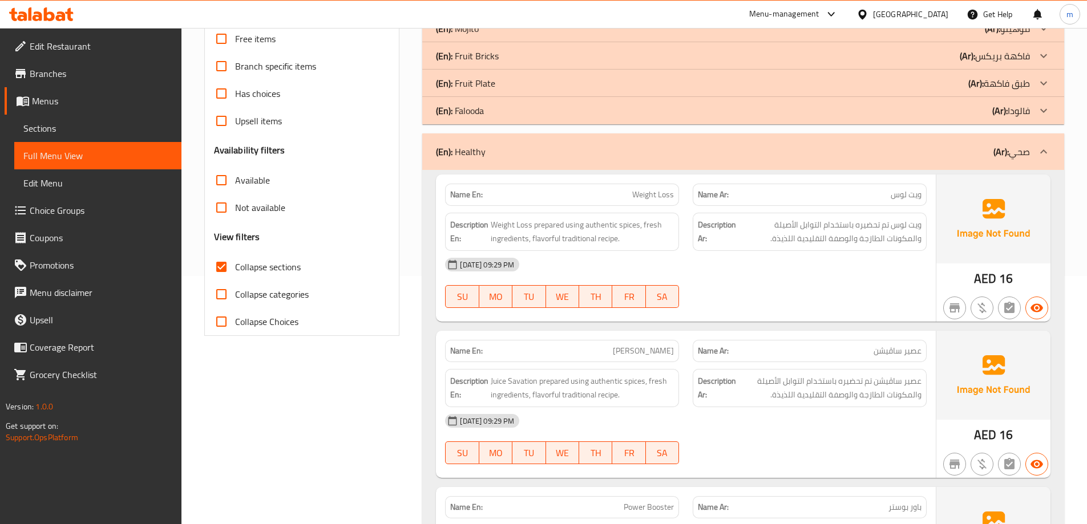
scroll to position [108, 0]
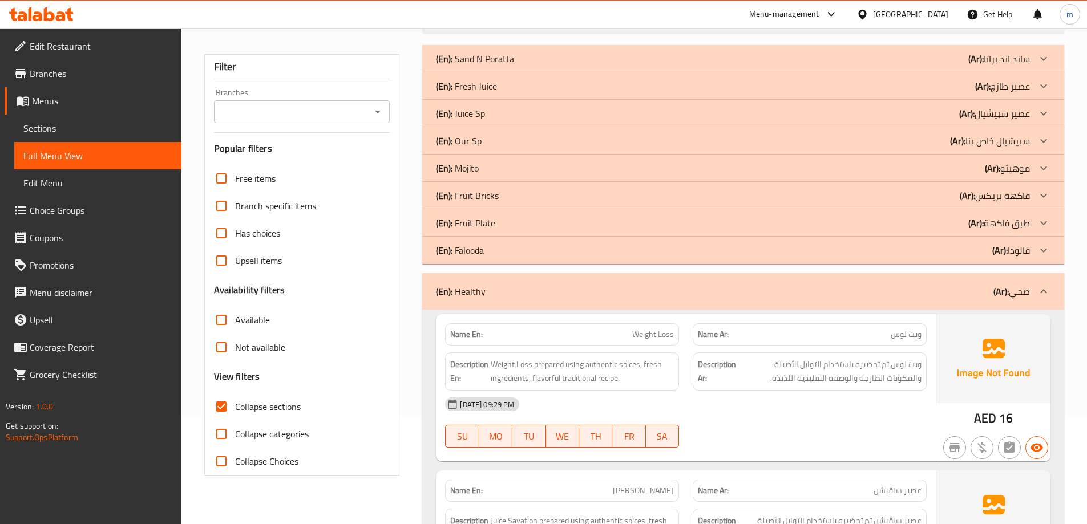
click at [908, 280] on div "(En): Healthy (Ar): صحي" at bounding box center [743, 291] width 642 height 37
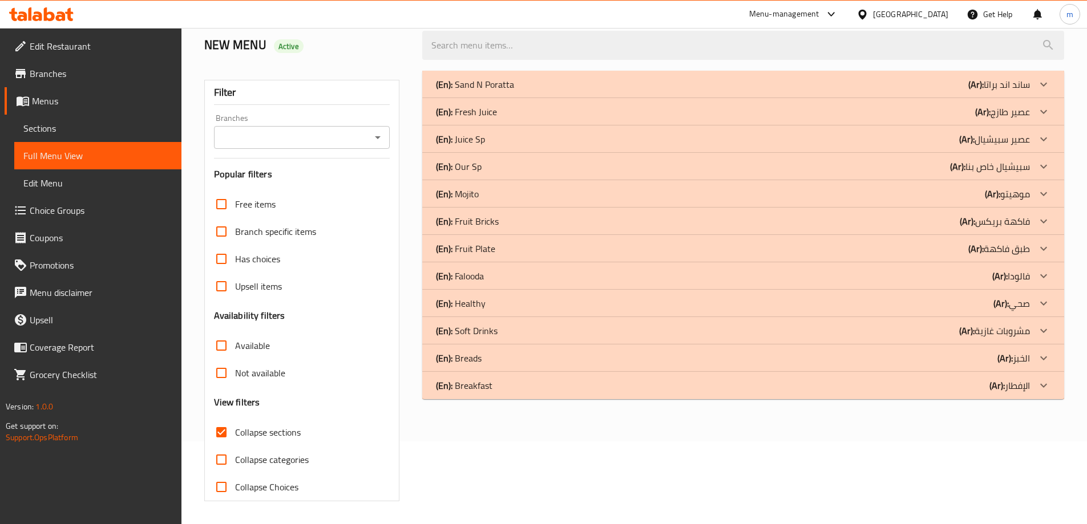
scroll to position [83, 0]
click at [925, 321] on div "(En): Soft Drinks (Ar): مشروبات غازية" at bounding box center [743, 330] width 642 height 27
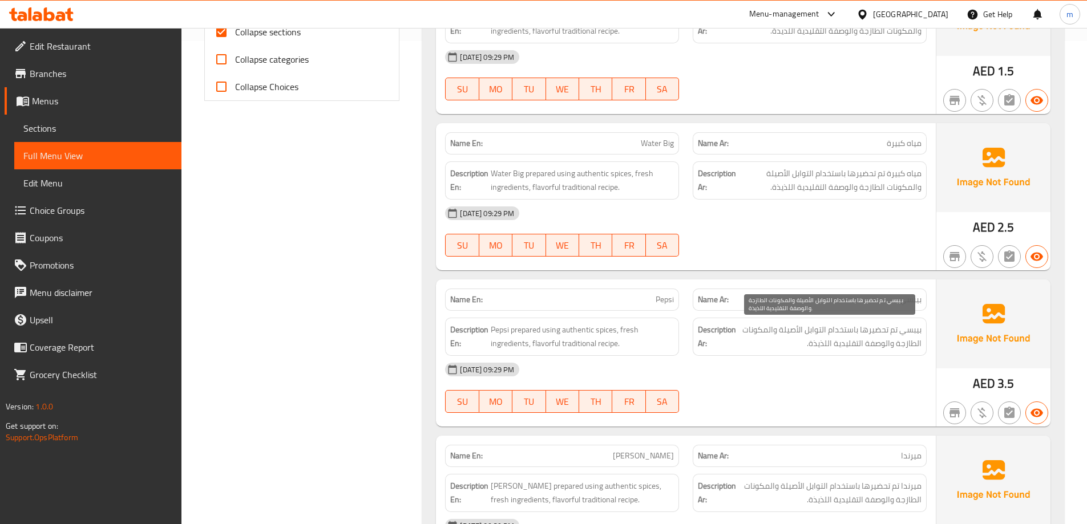
scroll to position [596, 0]
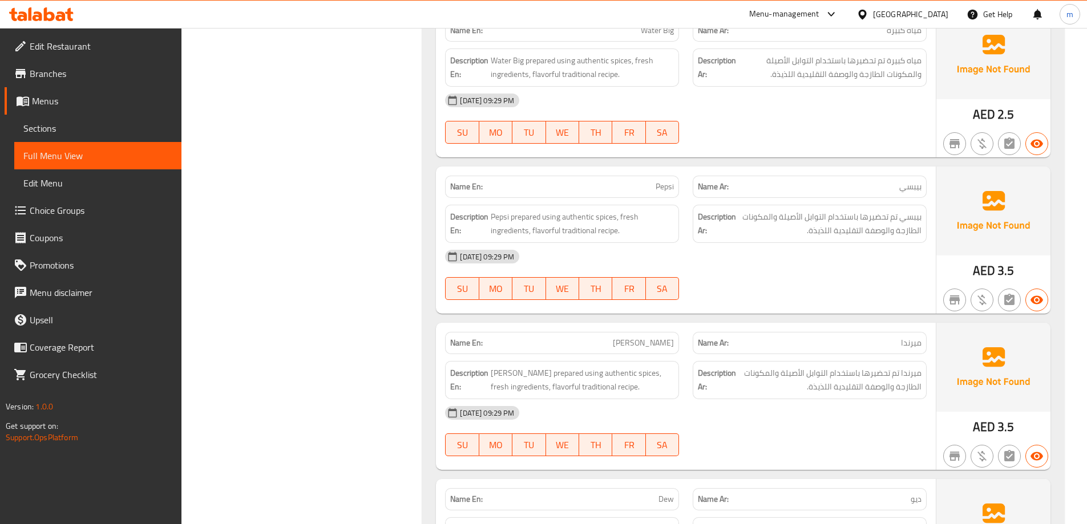
click at [341, 244] on div "Filter Branches Branches Popular filters Free items Branch specific items Has c…" at bounding box center [306, 291] width 218 height 1482
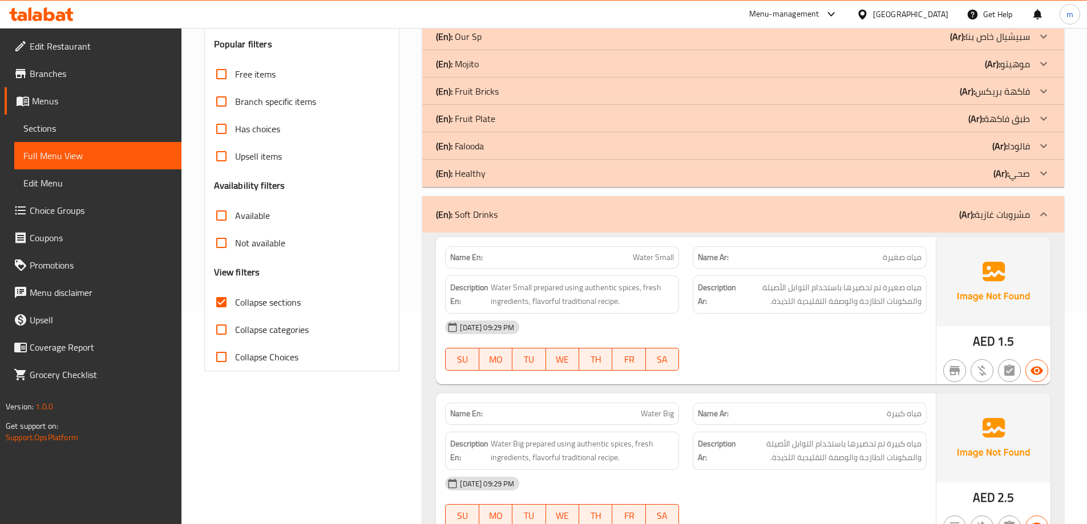
scroll to position [94, 0]
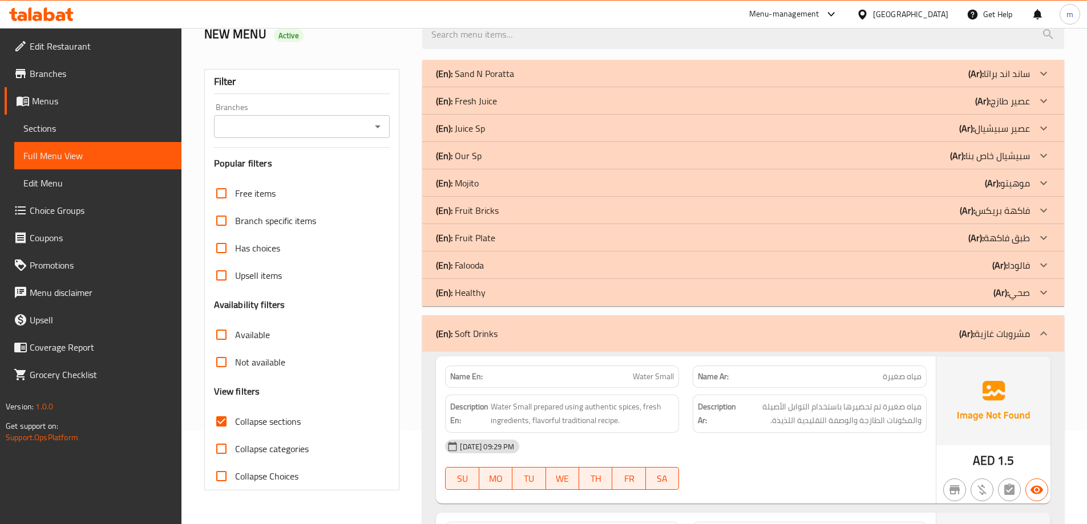
click at [867, 327] on div "(En): Soft Drinks (Ar): مشروبات غازية" at bounding box center [733, 334] width 594 height 14
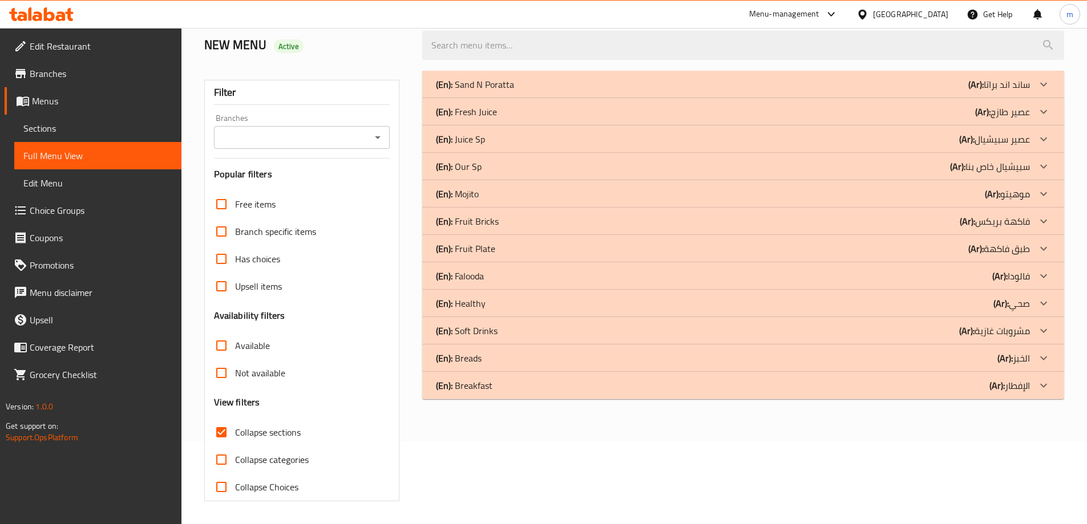
scroll to position [83, 0]
click at [930, 358] on div "(En): Breads (Ar): الخبز" at bounding box center [733, 358] width 594 height 14
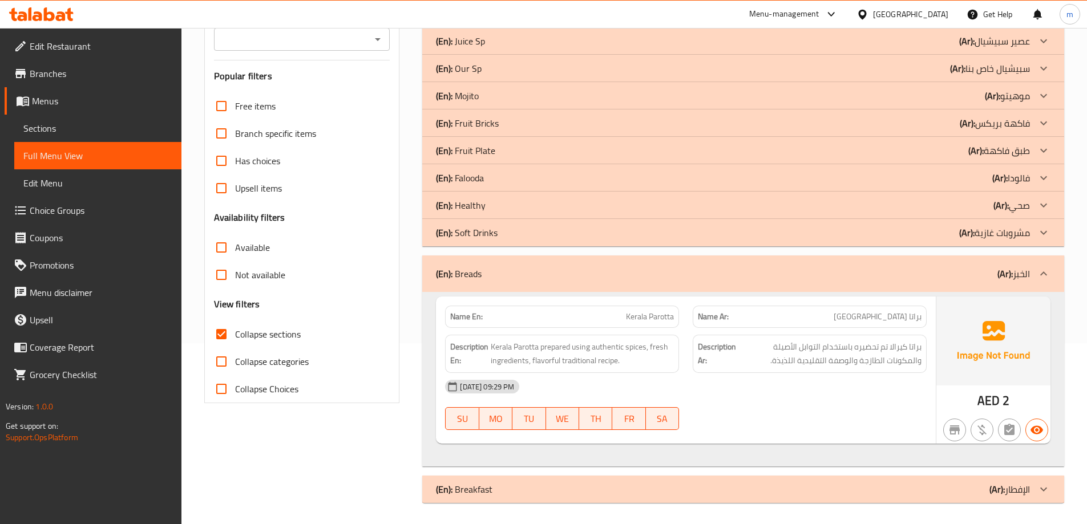
scroll to position [183, 0]
click at [835, 269] on div "(En): Breads (Ar): الخبز" at bounding box center [733, 272] width 594 height 14
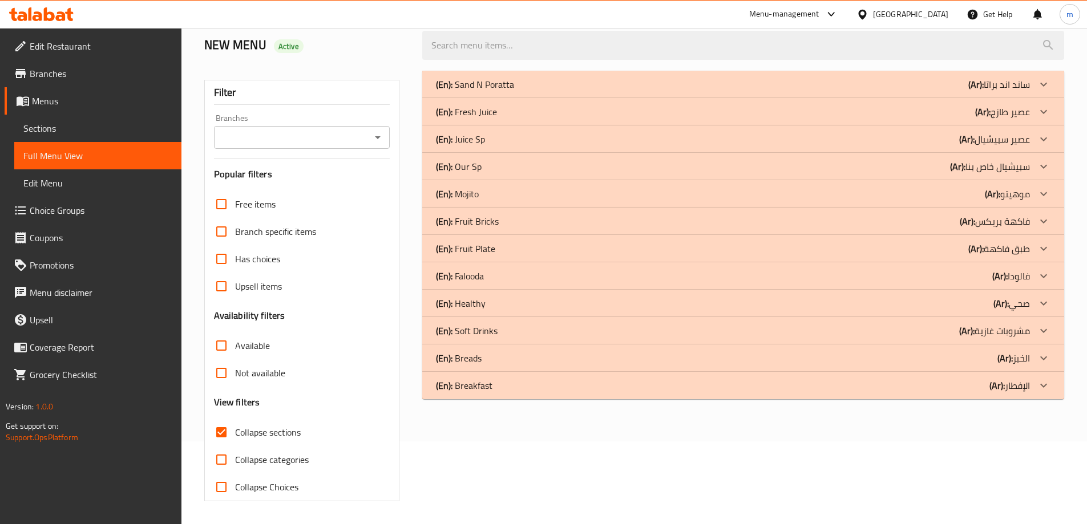
scroll to position [83, 0]
click at [921, 379] on div "(En): Breakfast (Ar): الإفطار" at bounding box center [733, 386] width 594 height 14
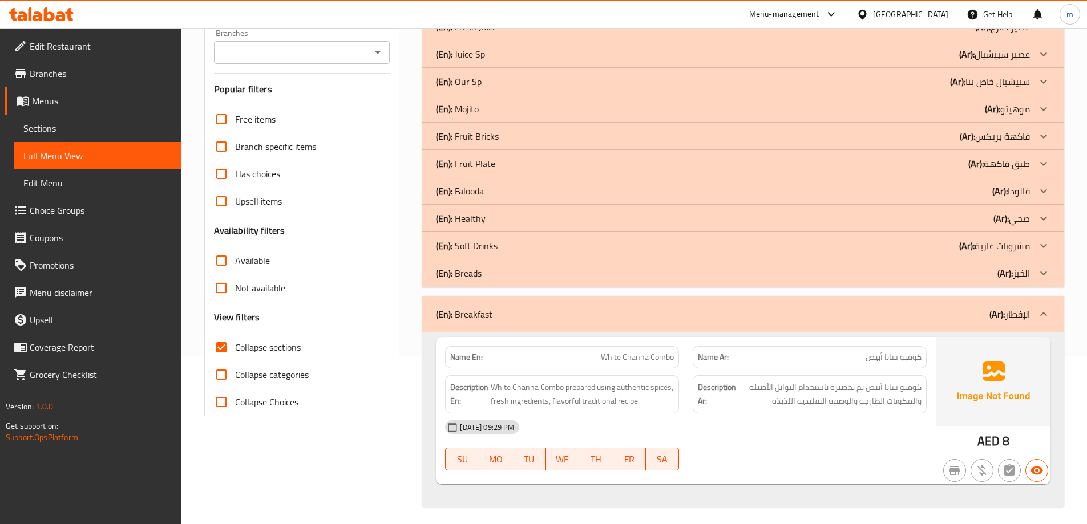
scroll to position [173, 0]
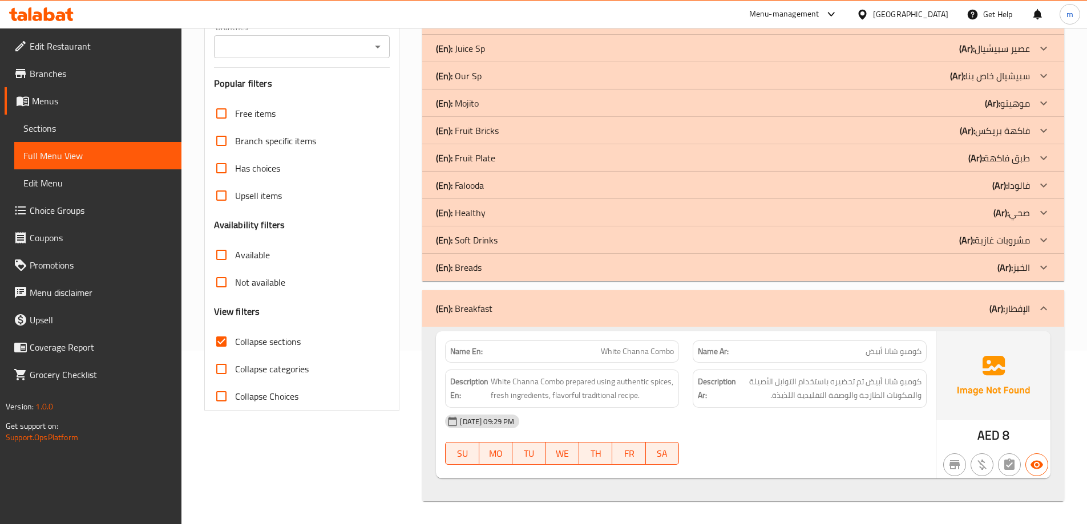
click at [761, 318] on div "(En): Breakfast (Ar): الإفطار" at bounding box center [743, 308] width 642 height 37
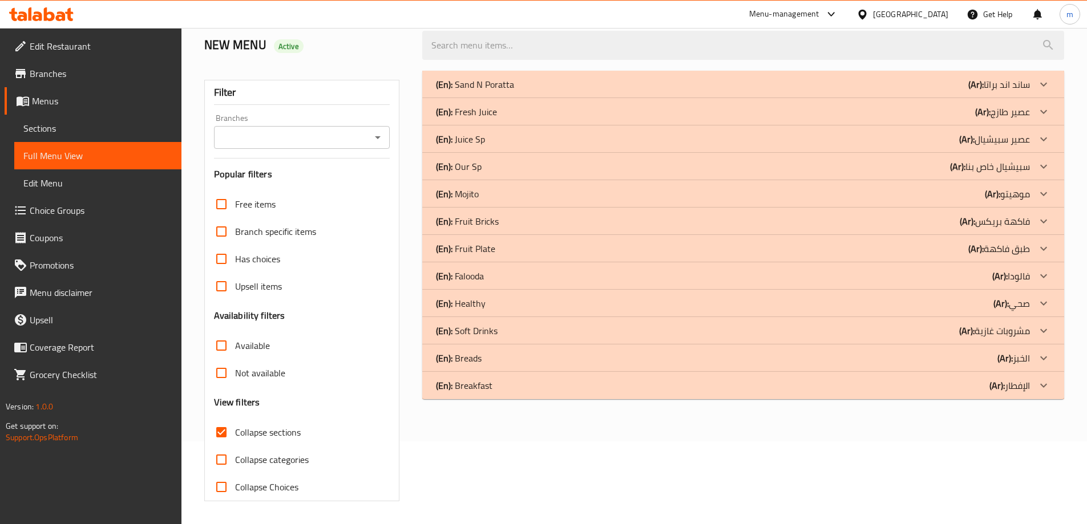
scroll to position [83, 0]
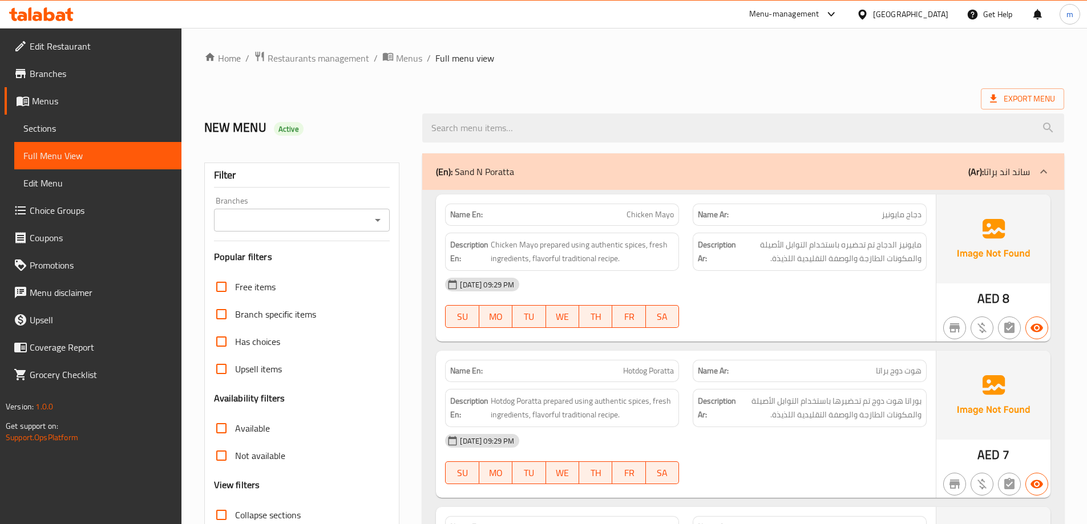
click at [79, 133] on span "Sections" at bounding box center [97, 129] width 149 height 14
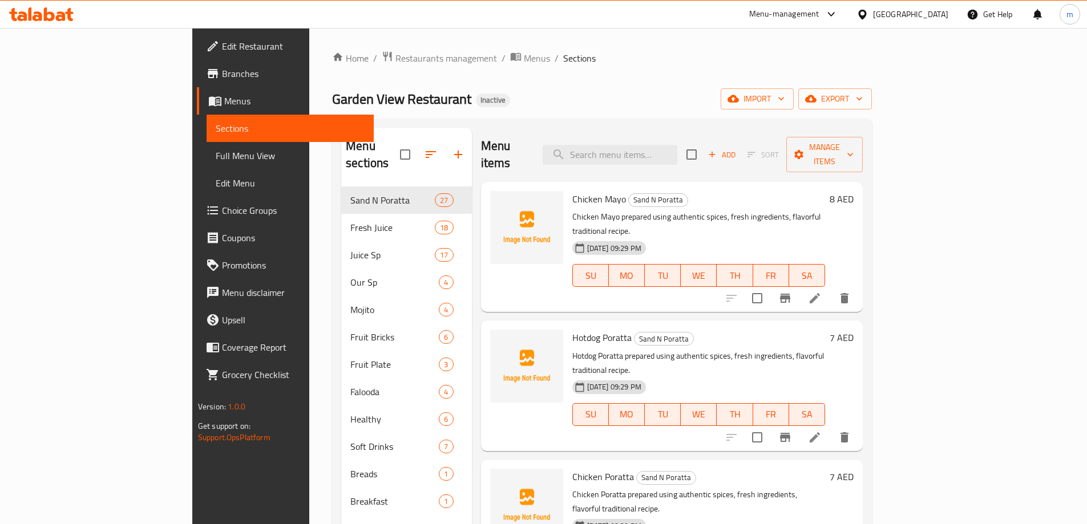
click at [831, 427] on li at bounding box center [815, 437] width 32 height 21
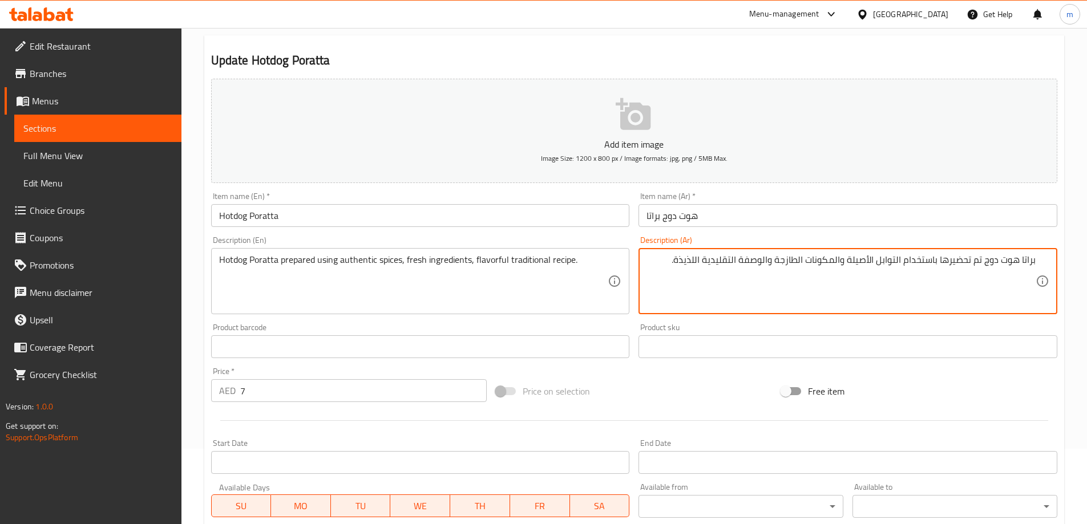
scroll to position [282, 0]
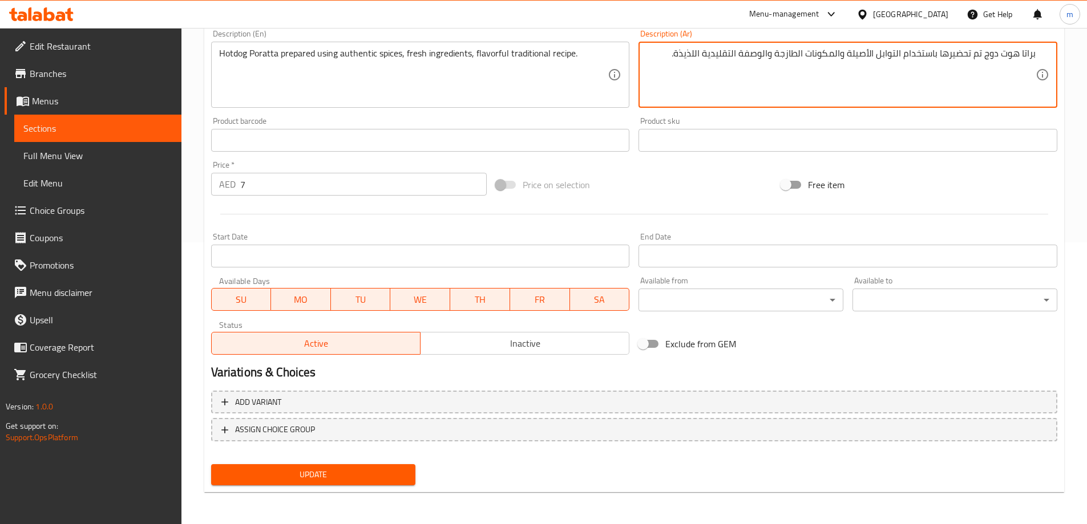
type textarea "براتا هوت دوج تم تحضيرها باستخدام التوابل الأصيلة والمكونات الطازجة والوصفة الت…"
click at [346, 462] on div "Update" at bounding box center [314, 475] width 214 height 30
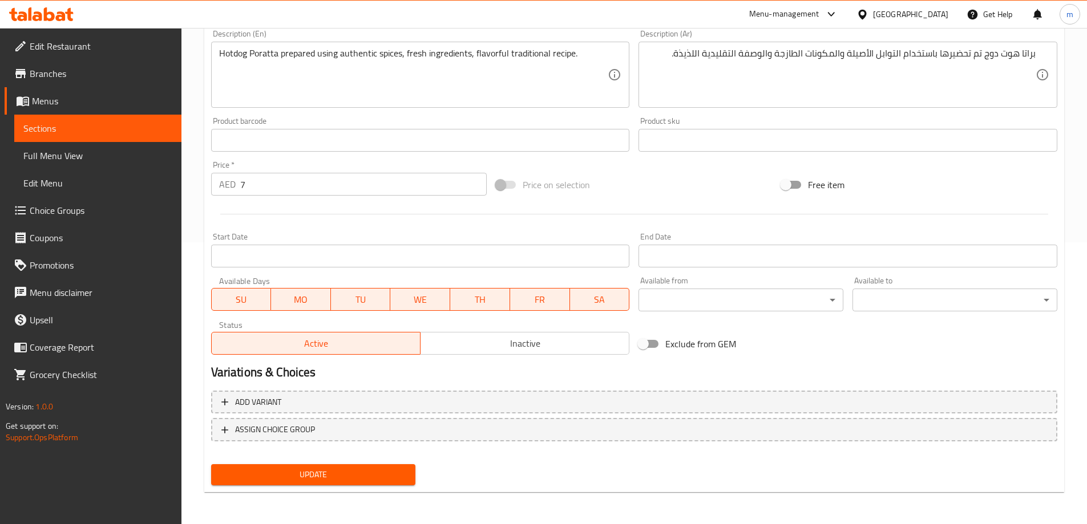
click at [346, 470] on button "Update" at bounding box center [313, 474] width 205 height 21
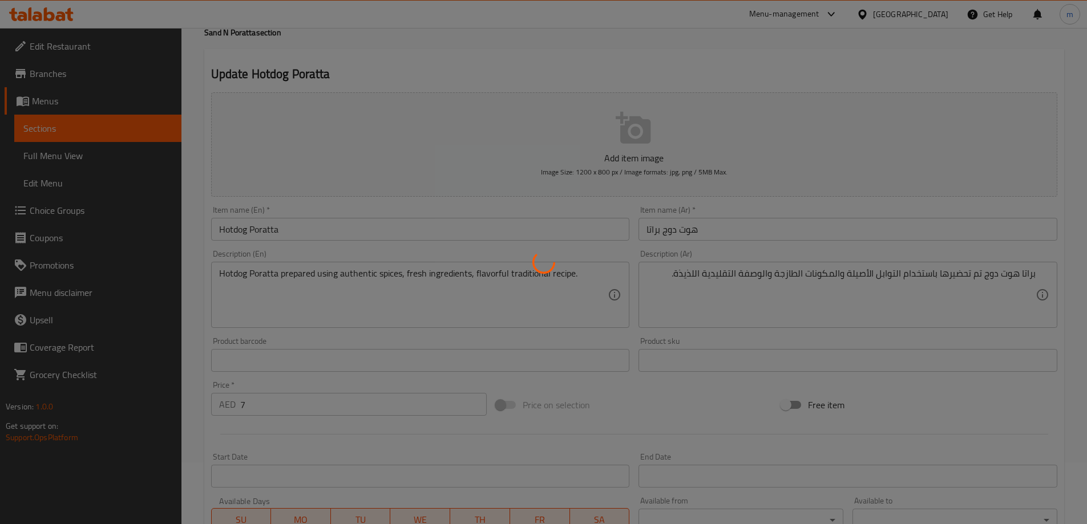
scroll to position [0, 0]
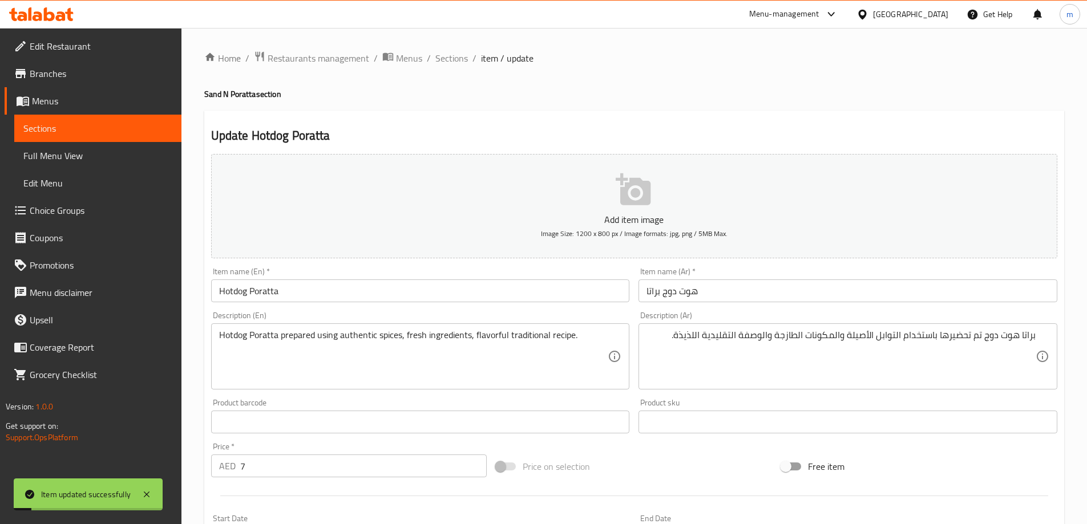
click at [451, 52] on span "Sections" at bounding box center [451, 58] width 33 height 14
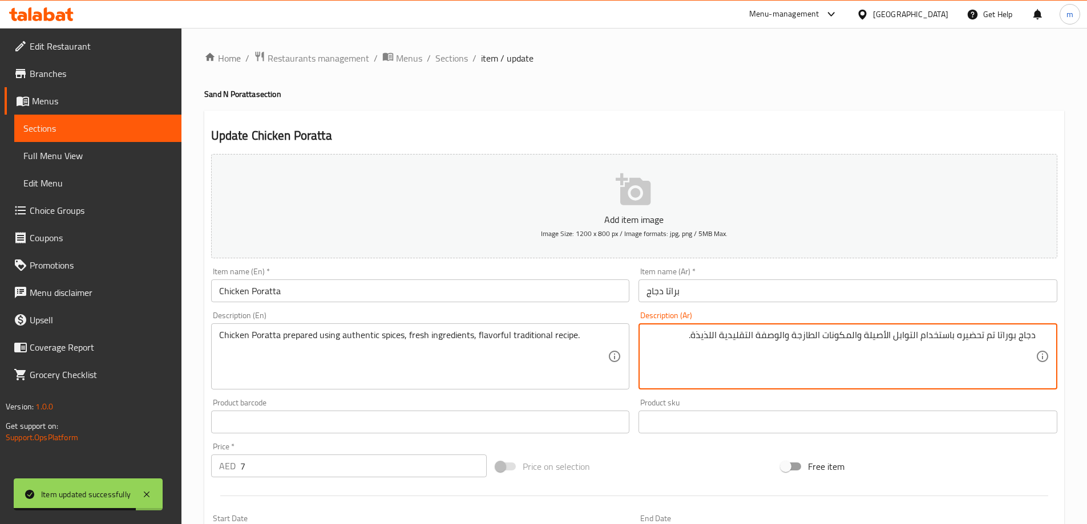
click at [762, 297] on input "براتا دجاج" at bounding box center [847, 291] width 419 height 23
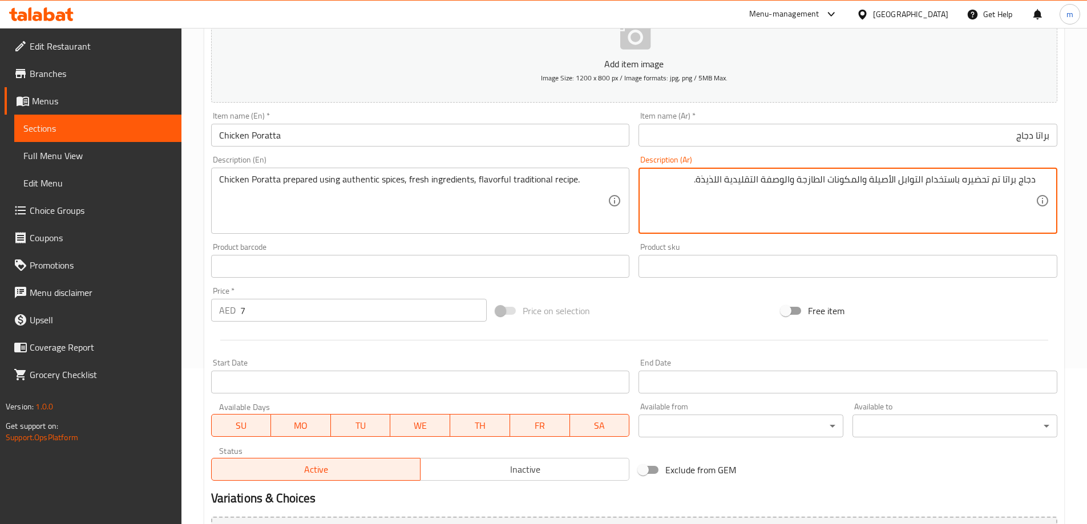
scroll to position [282, 0]
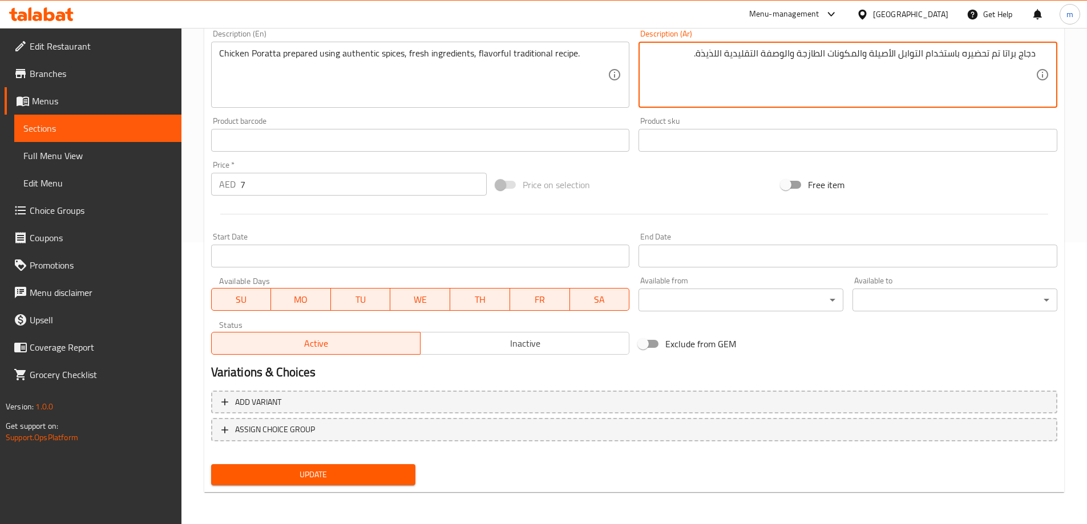
type textarea "دجاج براتا تم تحضيره باستخدام التوابل الأصيلة والمكونات الطازجة والوصفة التقليد…"
drag, startPoint x: 317, startPoint y: 452, endPoint x: 309, endPoint y: 497, distance: 45.7
click at [317, 453] on nav at bounding box center [634, 450] width 846 height 9
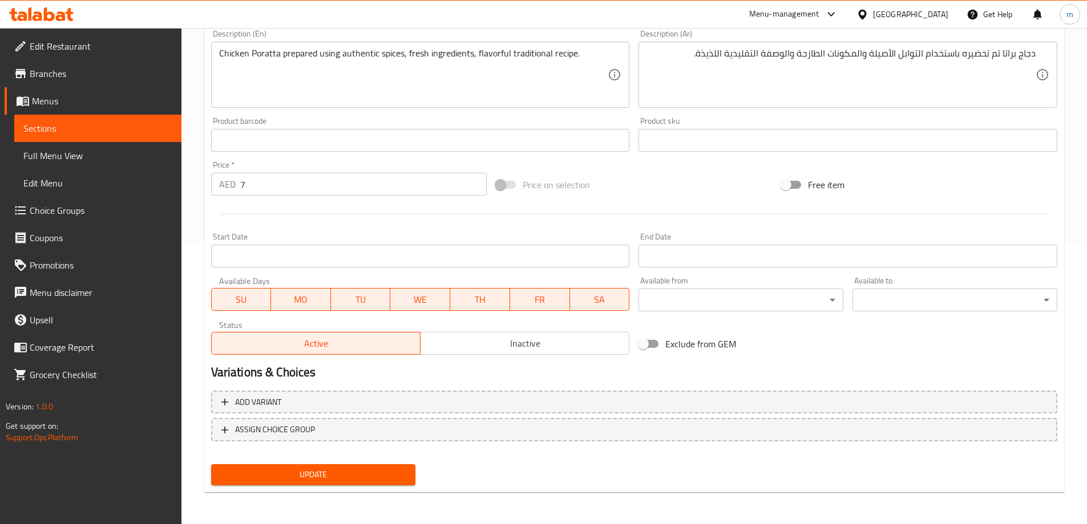
click at [309, 497] on div "Home / Restaurants management / Menus / Sections / item / update Sand N Poratta…" at bounding box center [634, 135] width 860 height 733
click at [316, 471] on span "Update" at bounding box center [313, 475] width 187 height 14
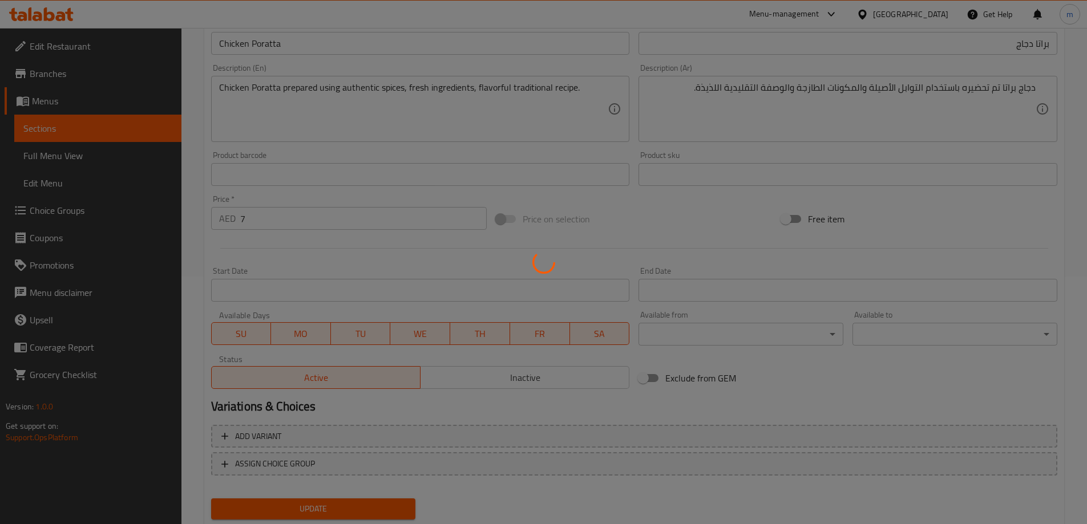
scroll to position [0, 0]
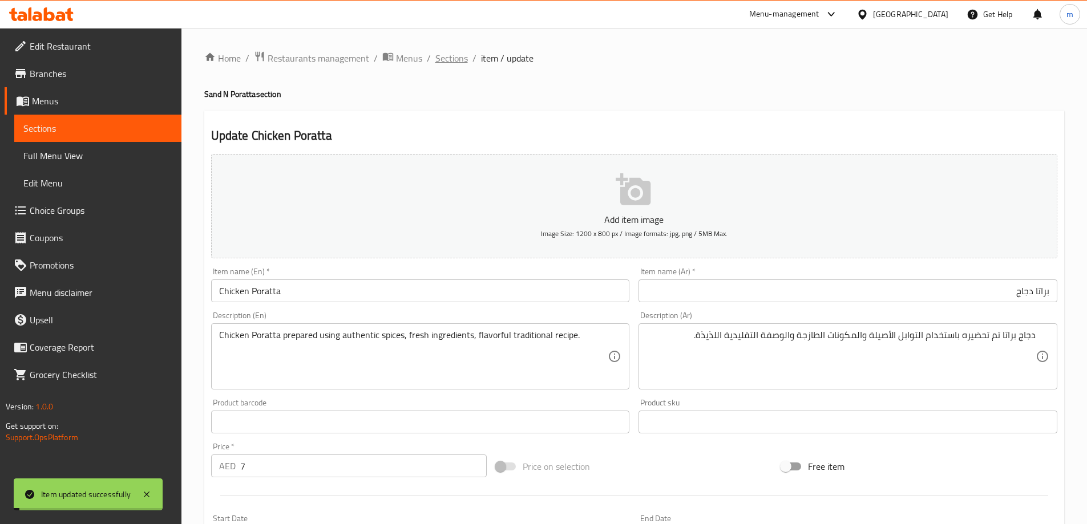
click at [451, 56] on span "Sections" at bounding box center [451, 58] width 33 height 14
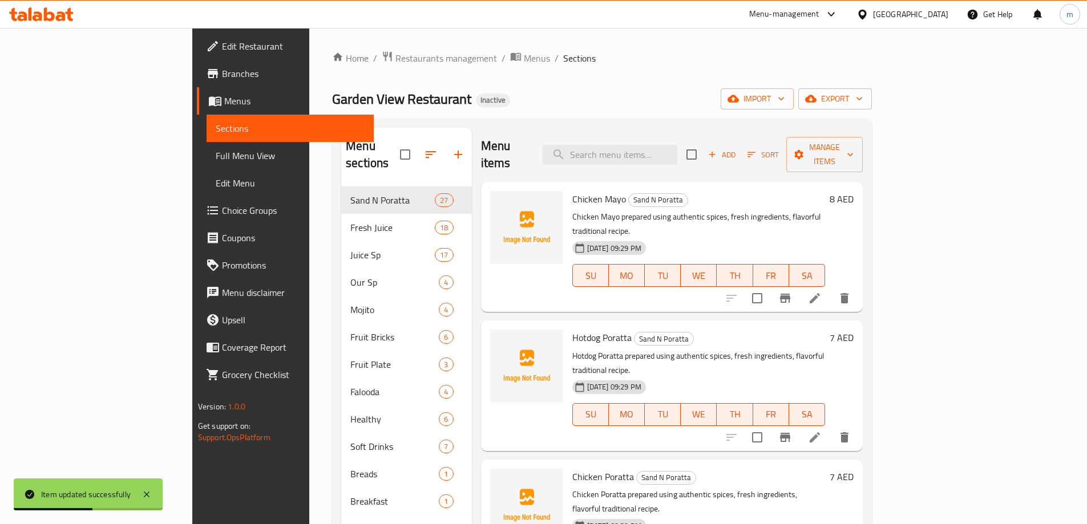
scroll to position [290, 0]
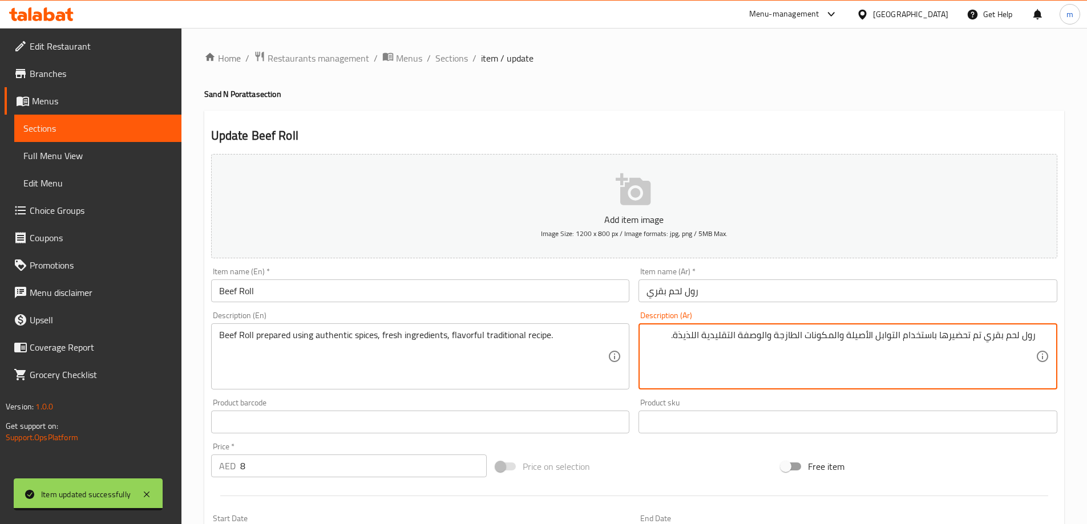
click at [942, 334] on textarea "رول لحم بقري تم تحضيرها باستخدام التوابل الأصيلة والمكونات الطازجة والوصفة التق…" at bounding box center [840, 357] width 389 height 54
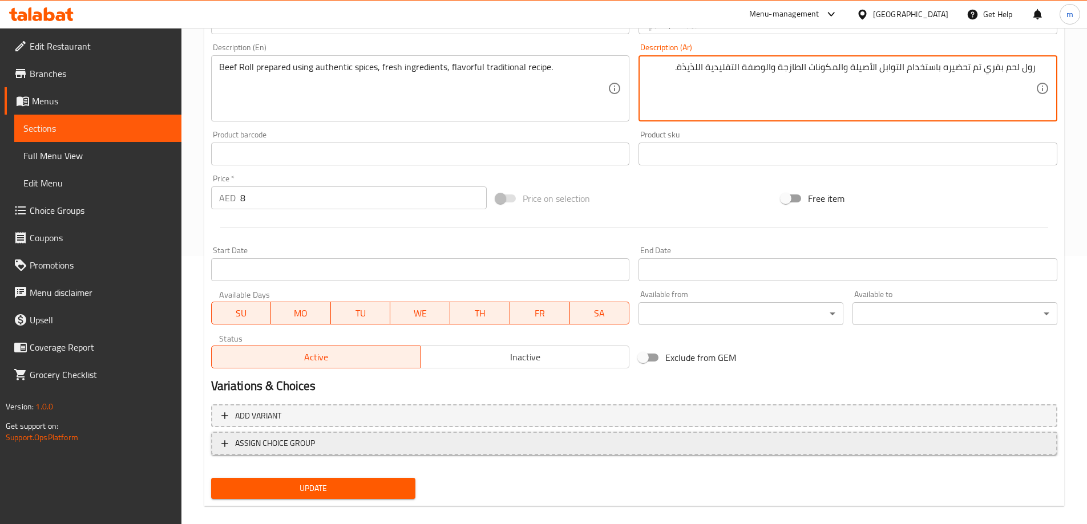
scroll to position [282, 0]
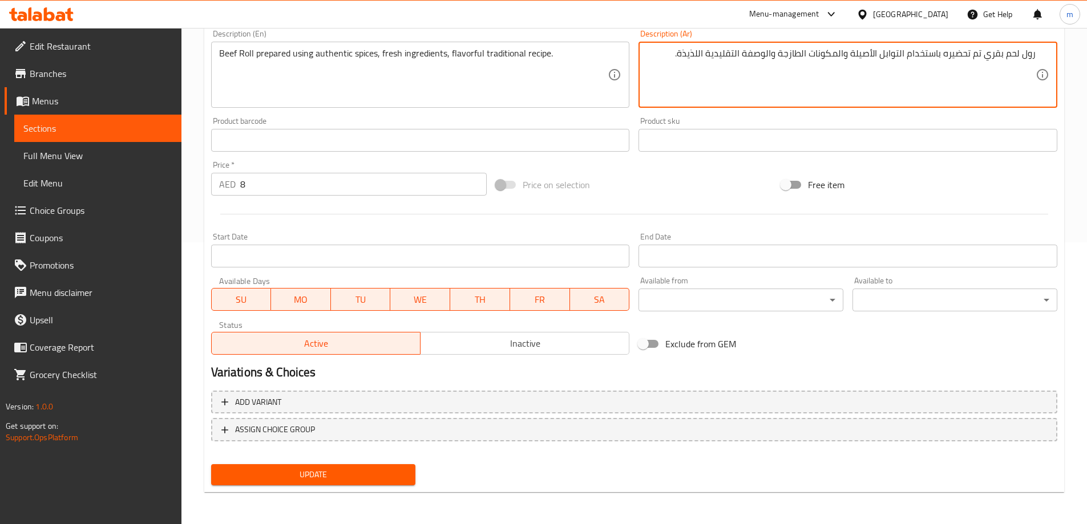
type textarea "رول لحم بقري تم تحضيره باستخدام التوابل الأصيلة والمكونات الطازجة والوصفة التقل…"
click at [378, 464] on button "Update" at bounding box center [313, 474] width 205 height 21
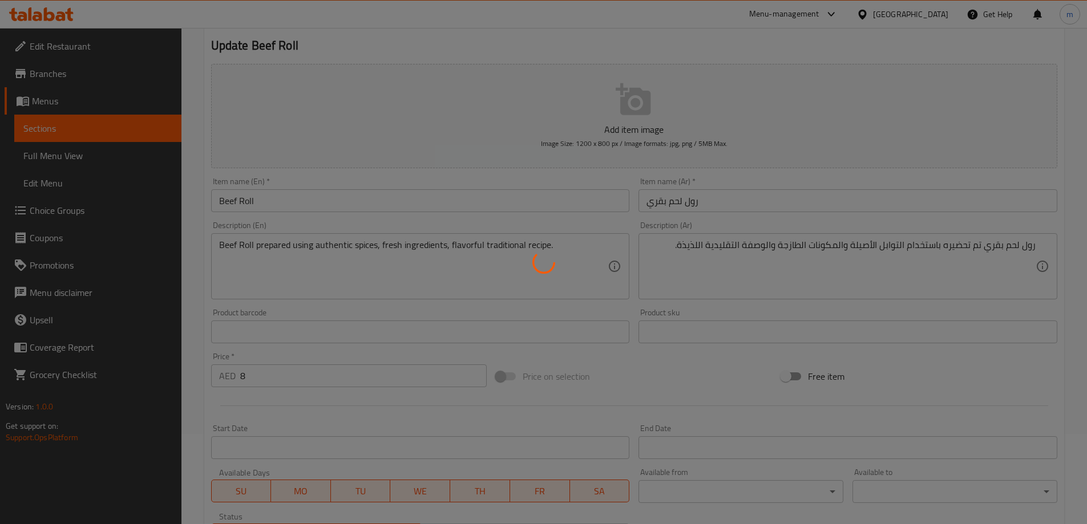
scroll to position [0, 0]
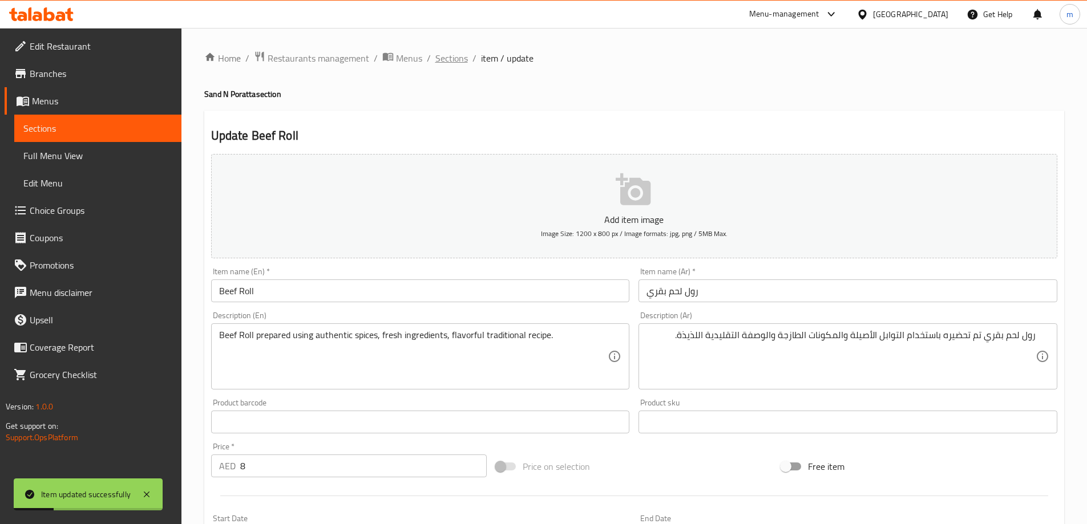
click at [442, 65] on span "Sections" at bounding box center [451, 58] width 33 height 14
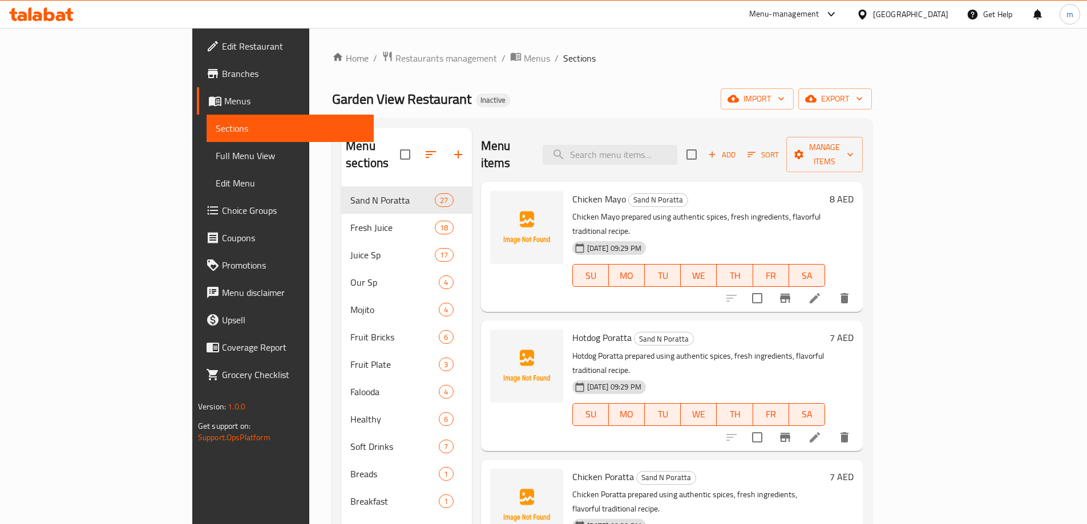
scroll to position [1661, 0]
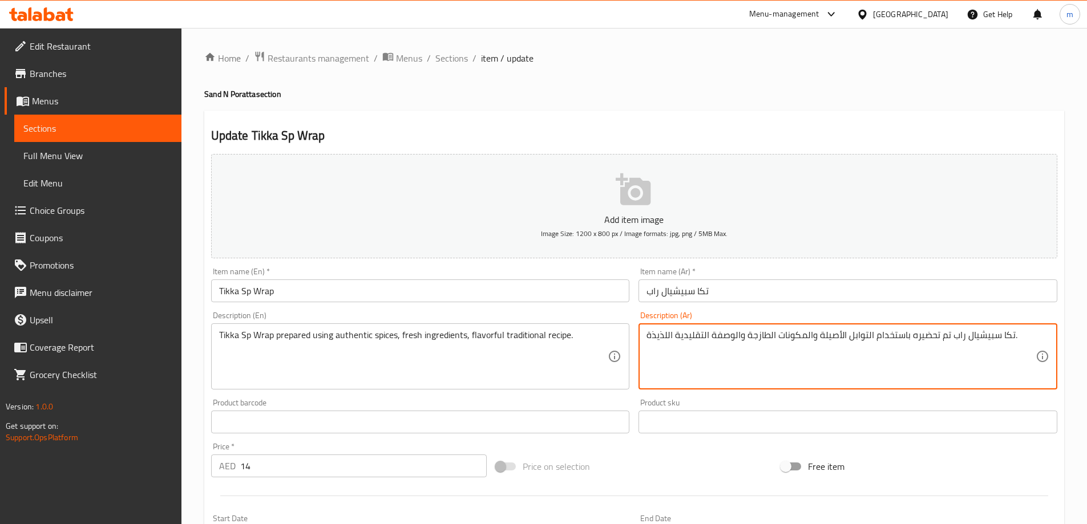
click at [888, 301] on input "تكا سبيشيال راب" at bounding box center [847, 291] width 419 height 23
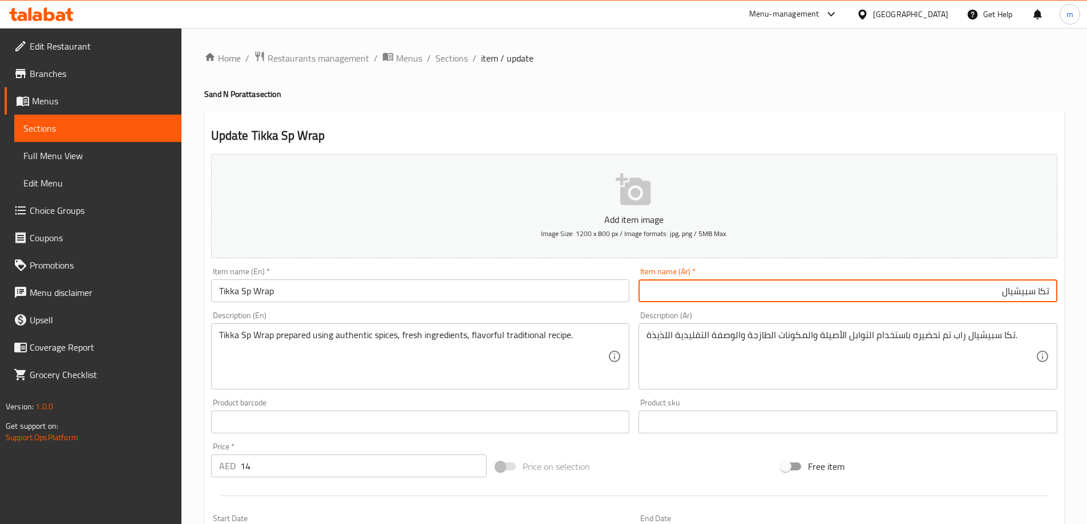
paste input "راب"
type input "راب تكا سبيشيال"
drag, startPoint x: 978, startPoint y: 293, endPoint x: 1100, endPoint y: 303, distance: 123.1
click at [1086, 303] on html "​ Menu-management United Arab Emirates Get Help m Edit Restaurant Branches Menu…" at bounding box center [543, 262] width 1087 height 524
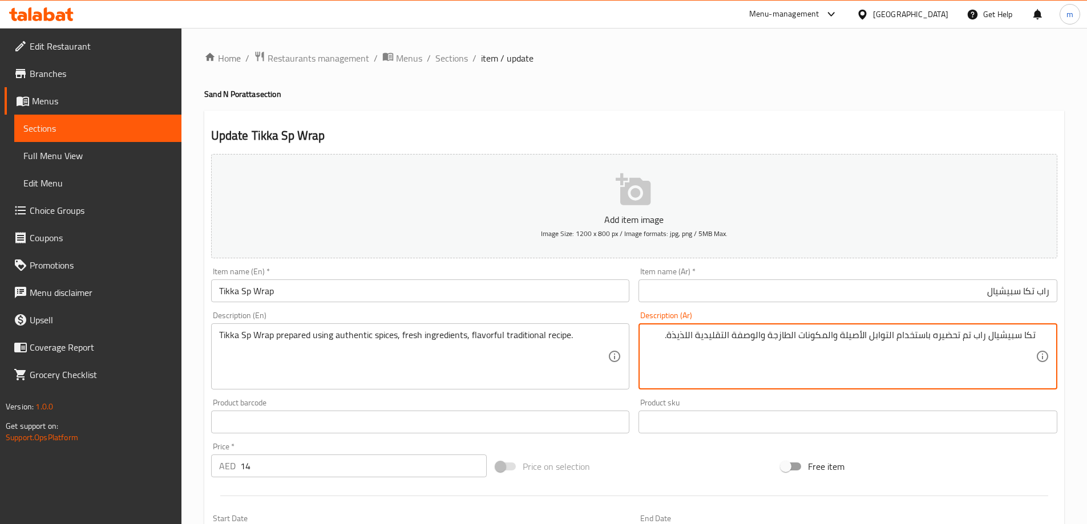
paste textarea "اب تكا سبيشيال"
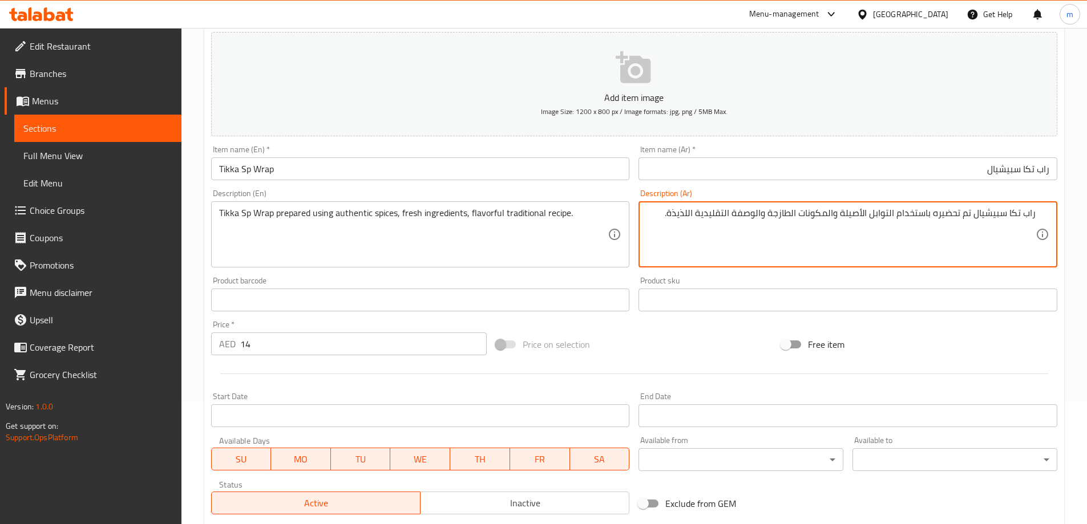
scroll to position [282, 0]
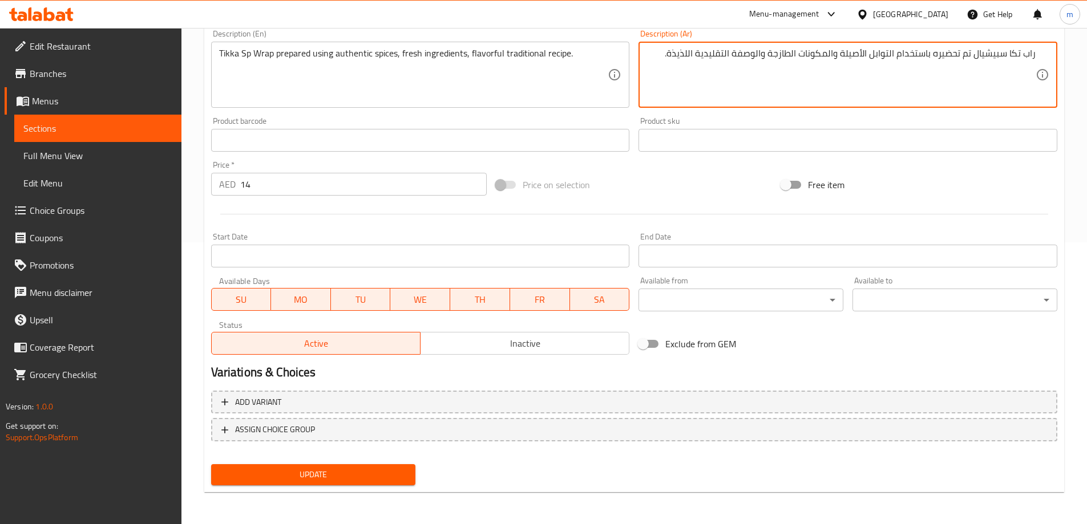
type textarea "راب تكا سبيشيال تم تحضيره باستخدام التوابل الأصيلة والمكونات الطازجة والوصفة ال…"
click at [373, 475] on span "Update" at bounding box center [313, 475] width 187 height 14
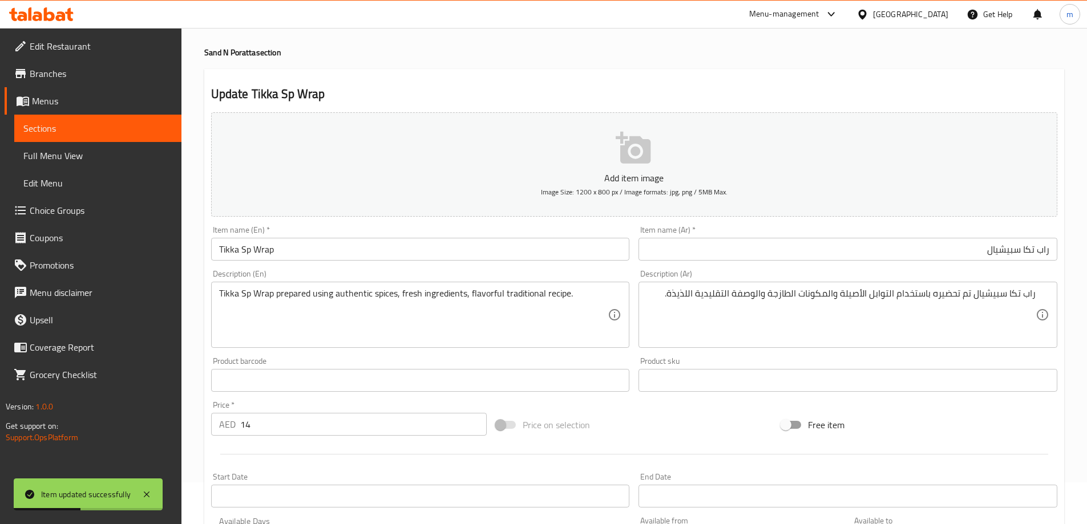
scroll to position [0, 0]
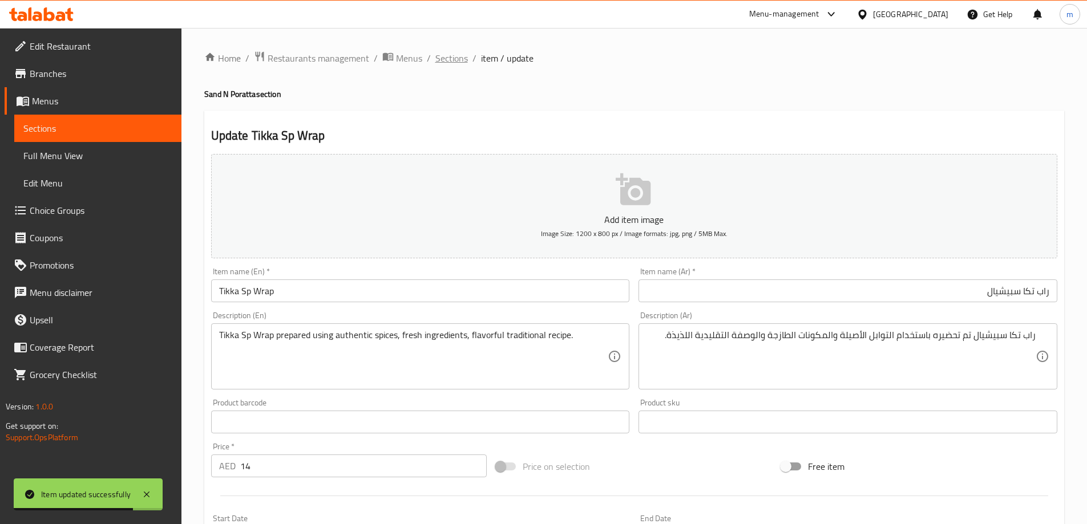
click at [440, 58] on span "Sections" at bounding box center [451, 58] width 33 height 14
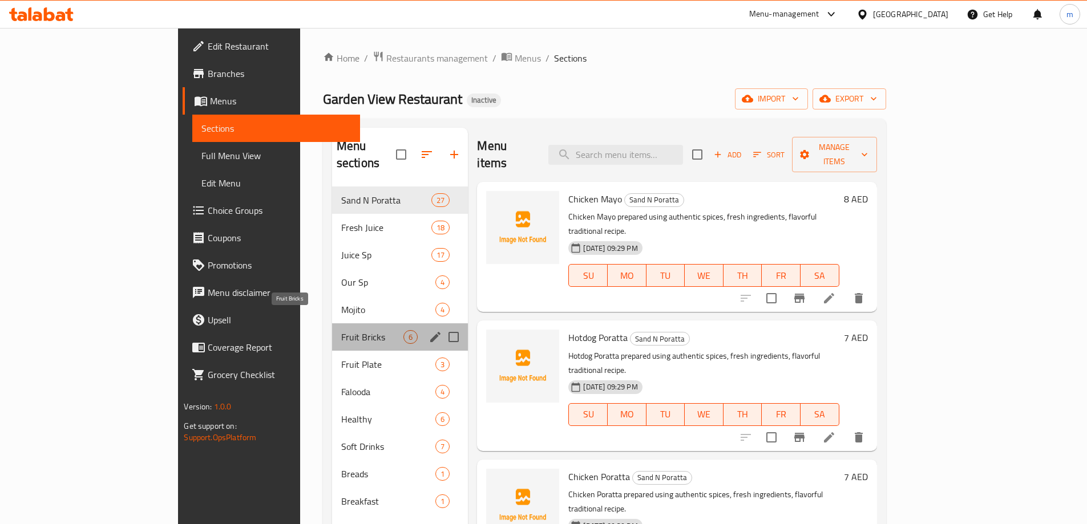
click at [341, 330] on span "Fruit Bricks" at bounding box center [372, 337] width 63 height 14
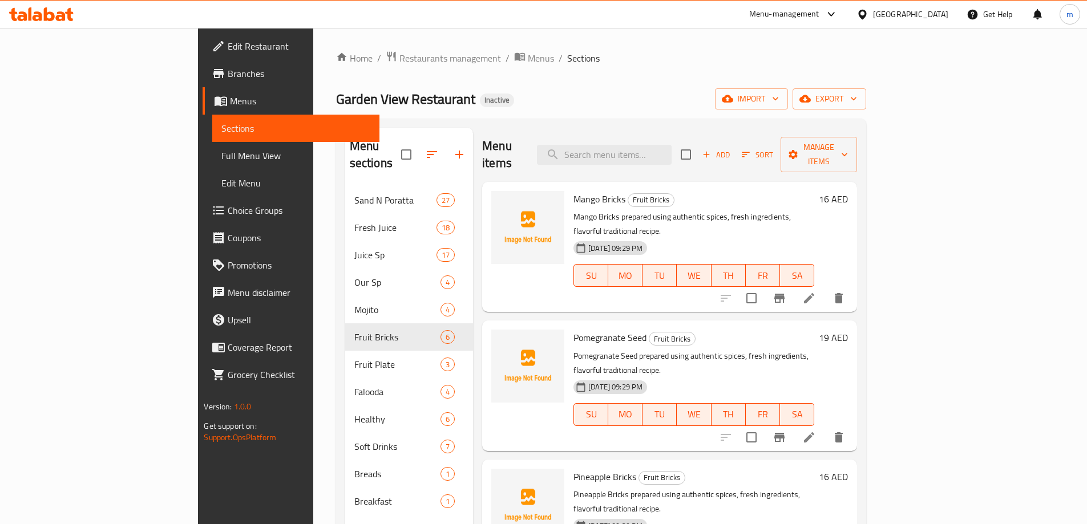
click at [564, 73] on div "Home / Restaurants management / Menus / Sections Garden View Restaurant Inactiv…" at bounding box center [601, 356] width 530 height 610
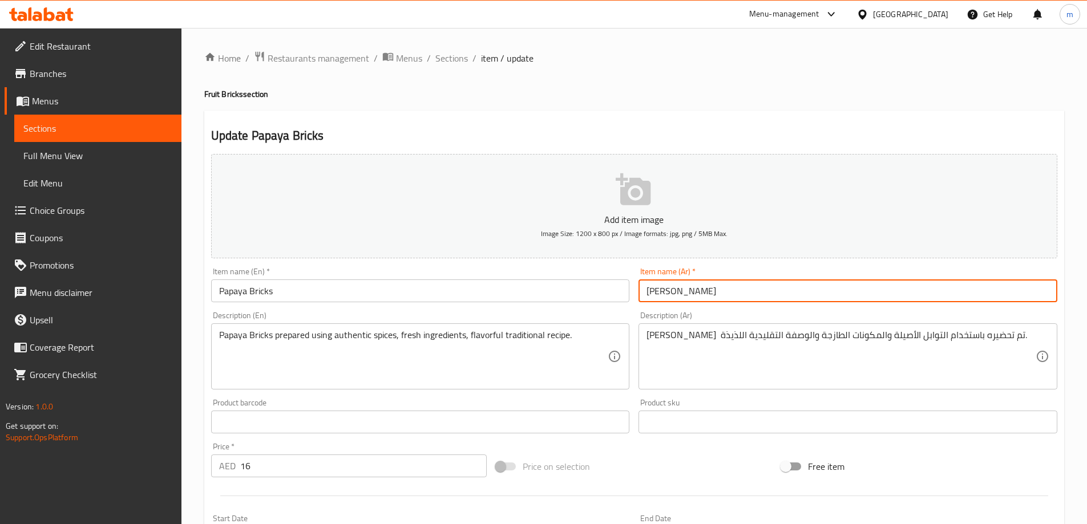
click at [821, 298] on input "بريكس بابايا" at bounding box center [847, 291] width 419 height 23
click at [1014, 290] on input "بريكس بابايا" at bounding box center [847, 291] width 419 height 23
paste input "text"
type input "بريكس ببايا"
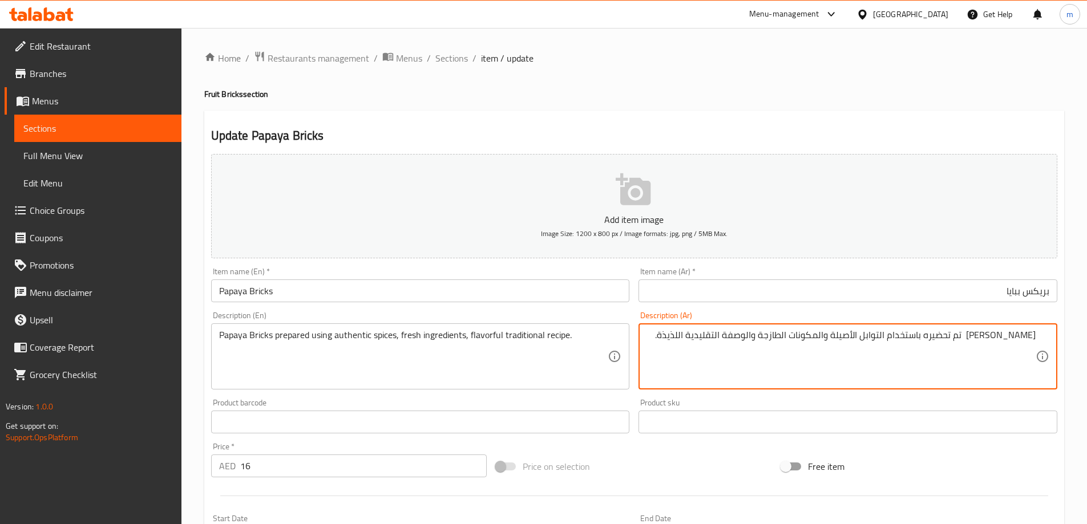
click at [1005, 338] on textarea "بريكس بابايا تم تحضيره باستخدام التوابل الأصيلة والمكونات الطازجة والوصفة التقل…" at bounding box center [840, 357] width 389 height 54
paste textarea
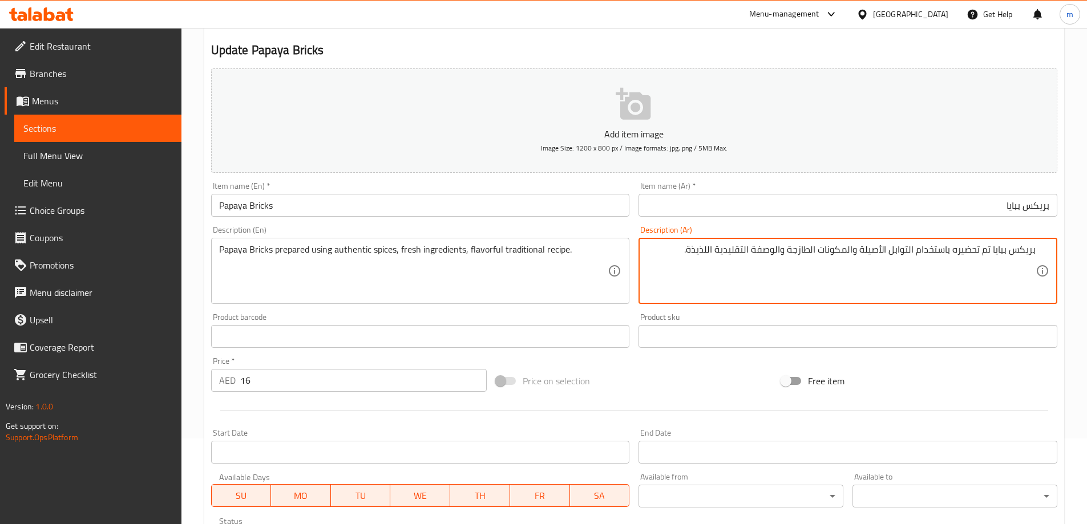
scroll to position [282, 0]
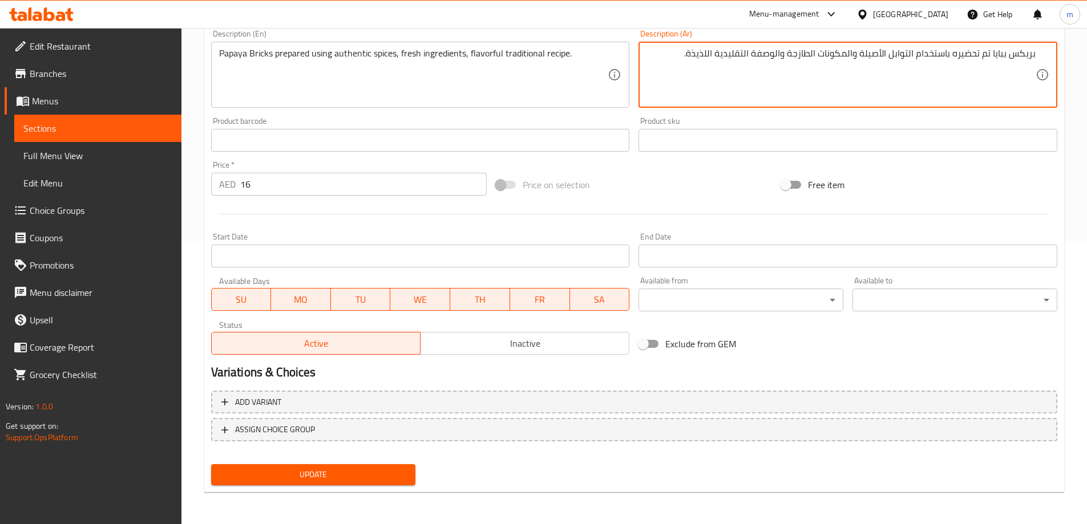
type textarea "بريكس ببايا تم تحضيره باستخدام التوابل الأصيلة والمكونات الطازجة والوصفة التقلي…"
click at [390, 479] on span "Update" at bounding box center [313, 475] width 187 height 14
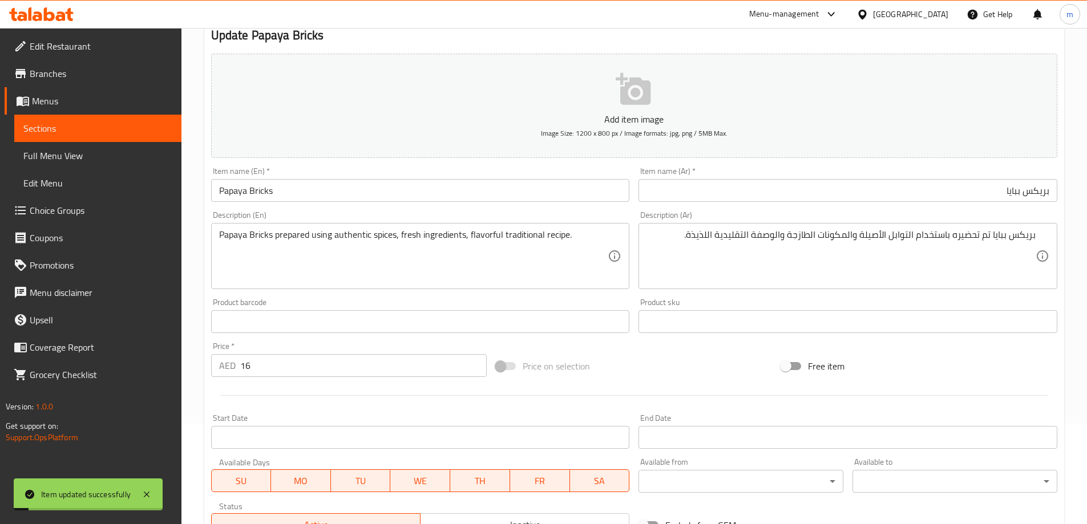
scroll to position [0, 0]
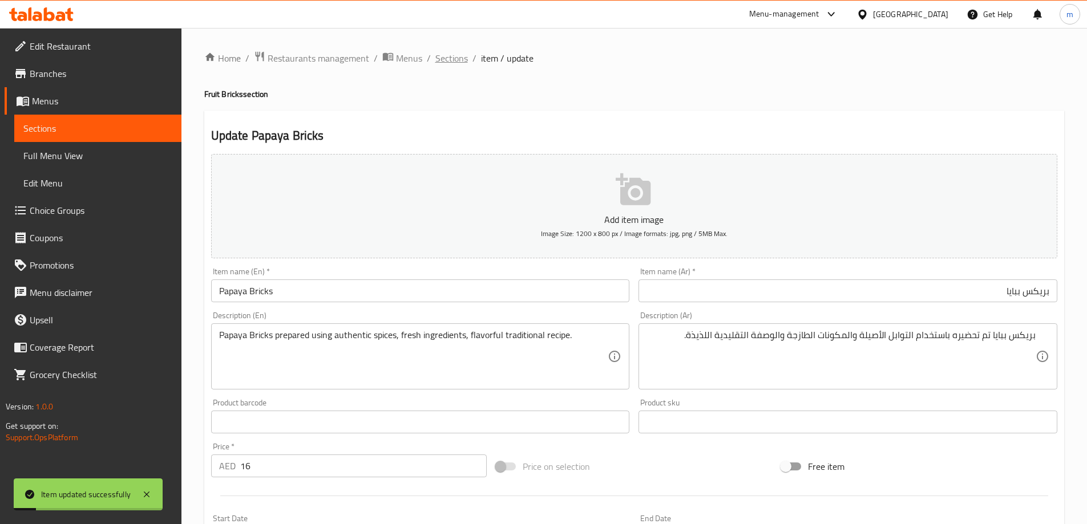
click at [448, 64] on span "Sections" at bounding box center [451, 58] width 33 height 14
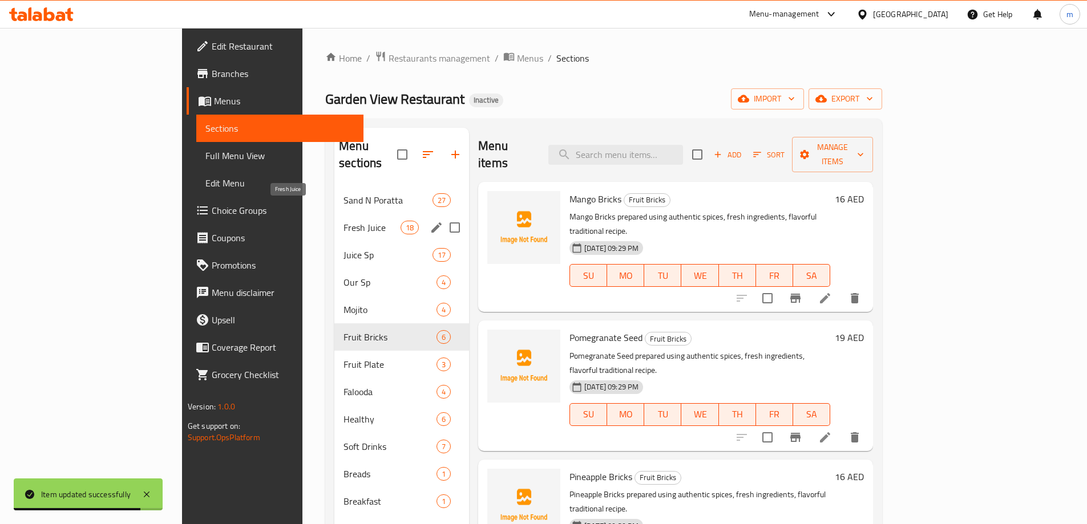
click at [343, 221] on span "Fresh Juice" at bounding box center [371, 228] width 57 height 14
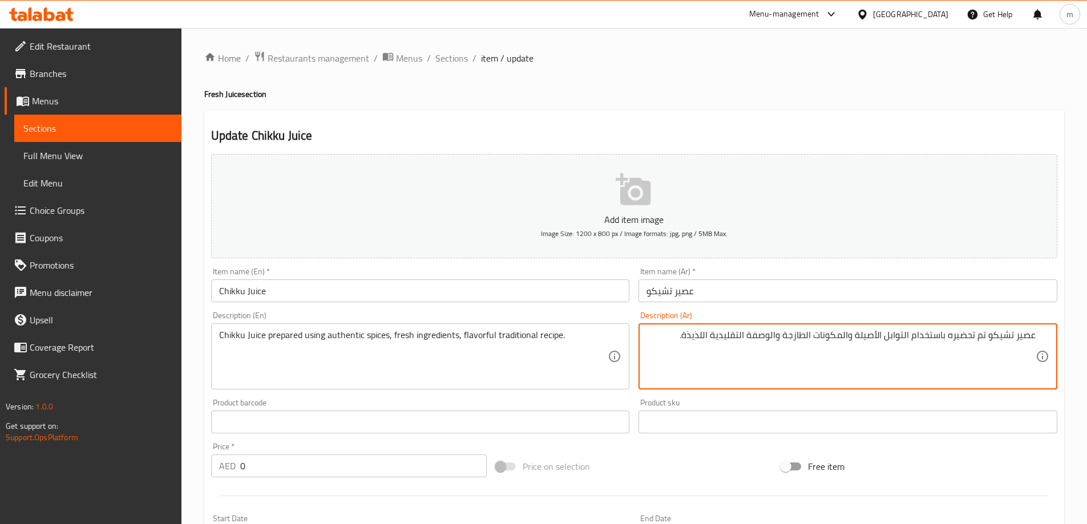
click at [880, 294] on input "عصير تشيكو" at bounding box center [847, 291] width 419 height 23
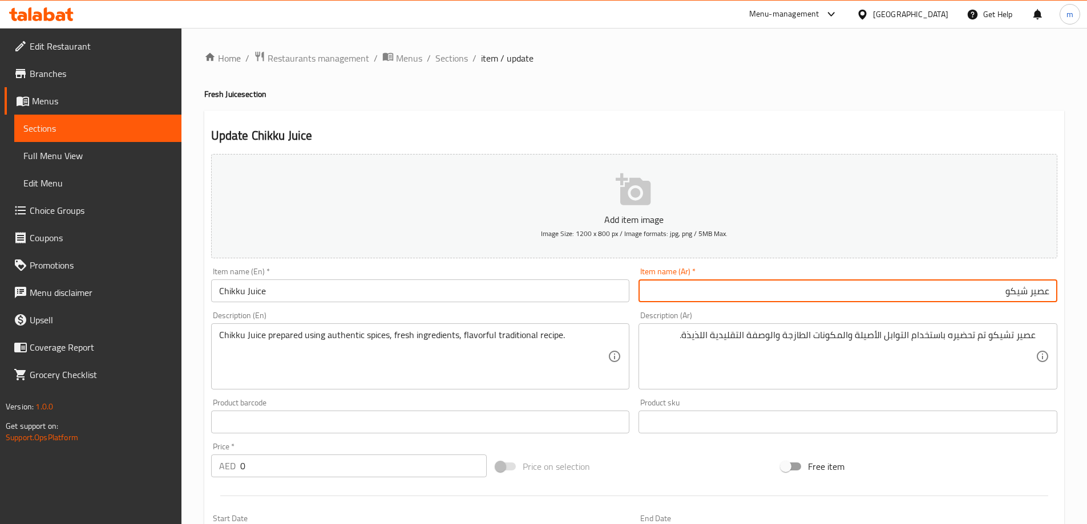
type input "عصير شيكو"
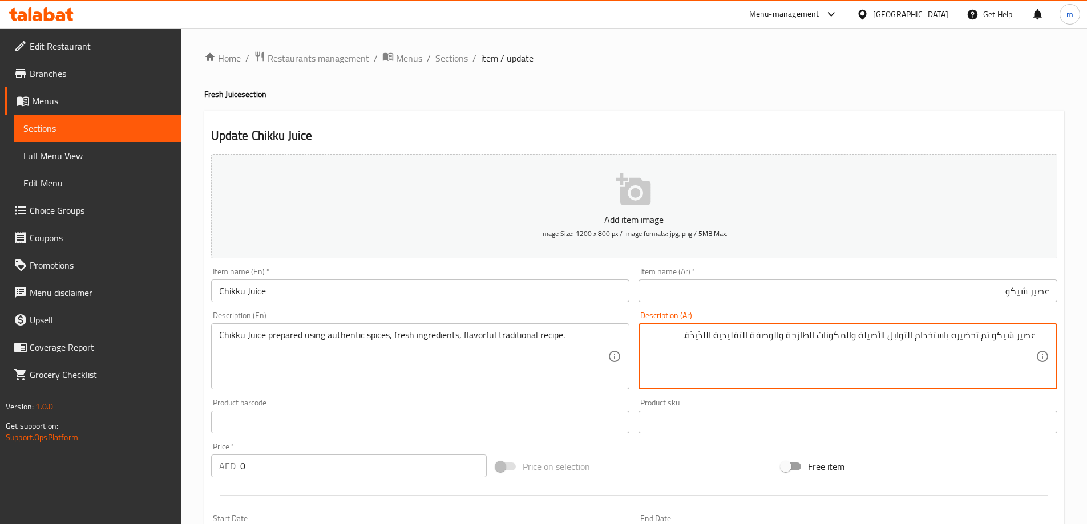
type textarea "عصير شيكو تم تحضيره باستخدام التوابل الأصيلة والمكونات الطازجة والوصفة التقليدي…"
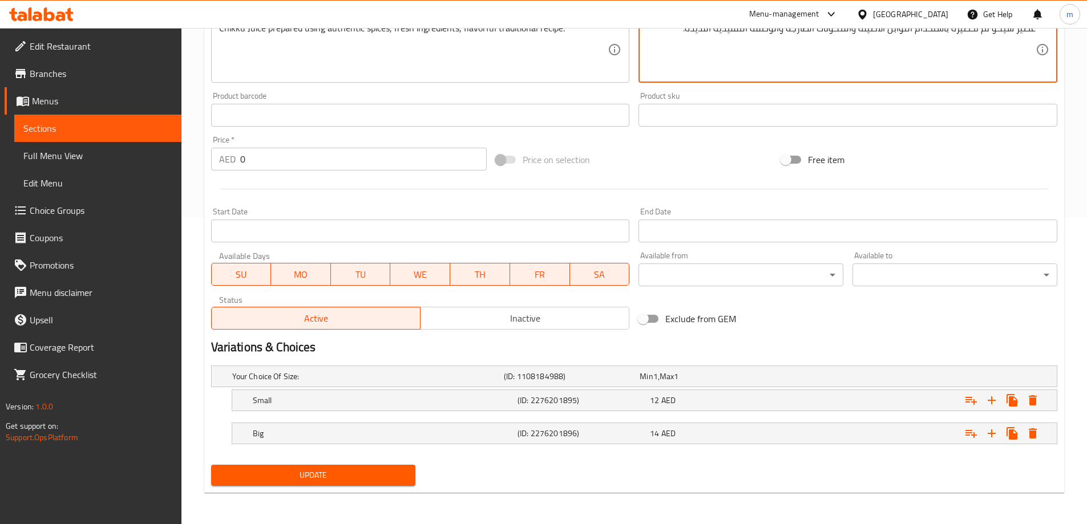
scroll to position [307, 0]
click at [378, 470] on span "Update" at bounding box center [313, 475] width 187 height 14
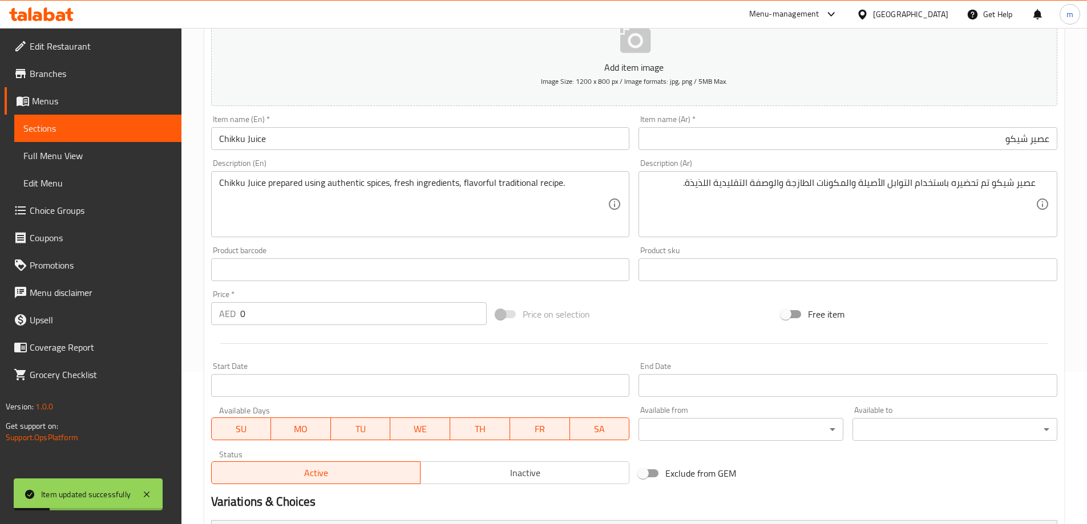
scroll to position [0, 0]
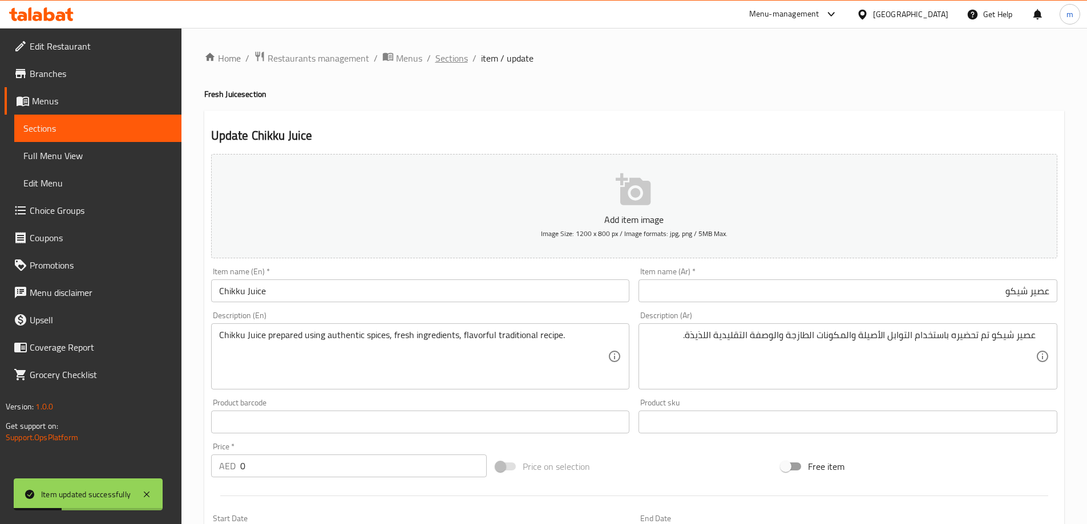
click at [462, 55] on span "Sections" at bounding box center [451, 58] width 33 height 14
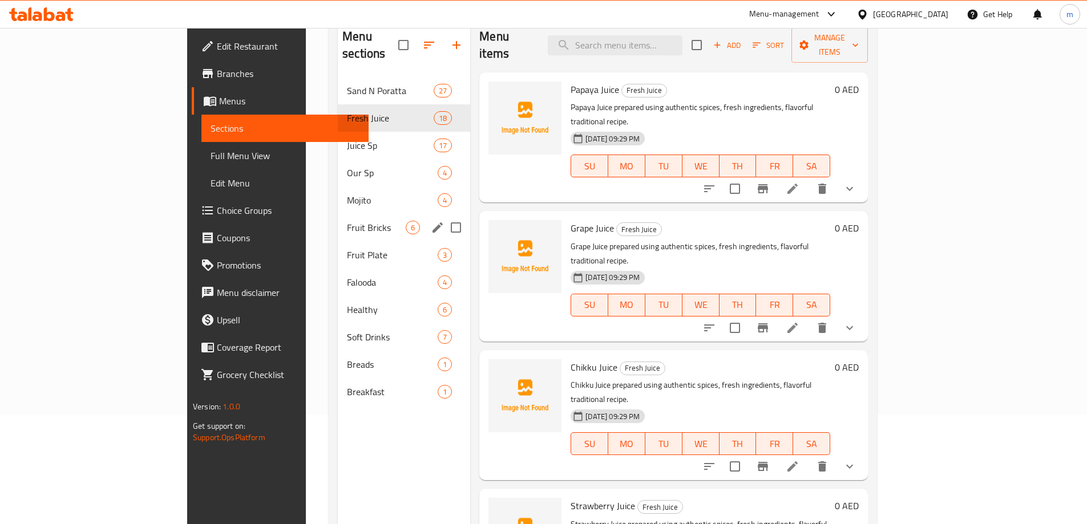
scroll to position [114, 0]
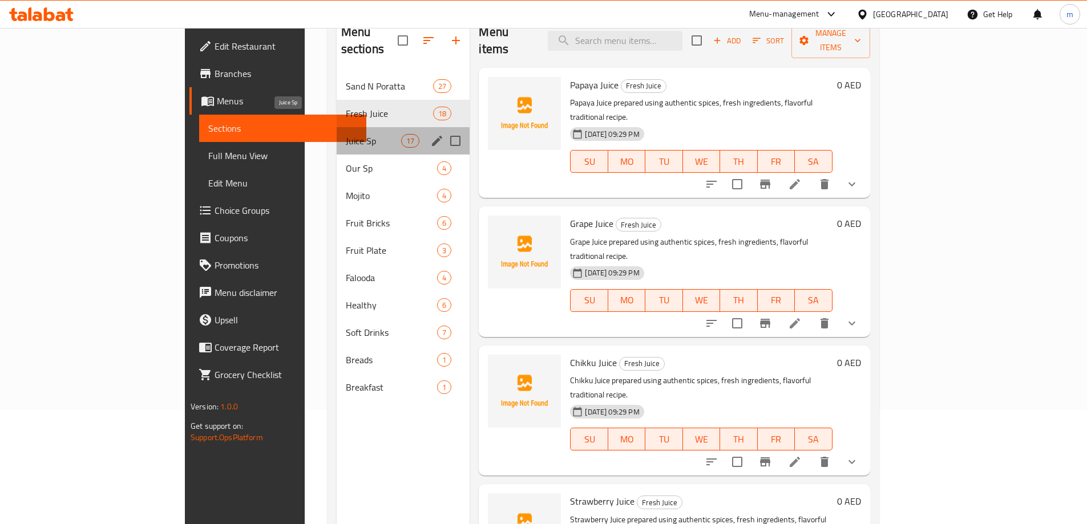
click at [346, 134] on span "Juice Sp" at bounding box center [373, 141] width 55 height 14
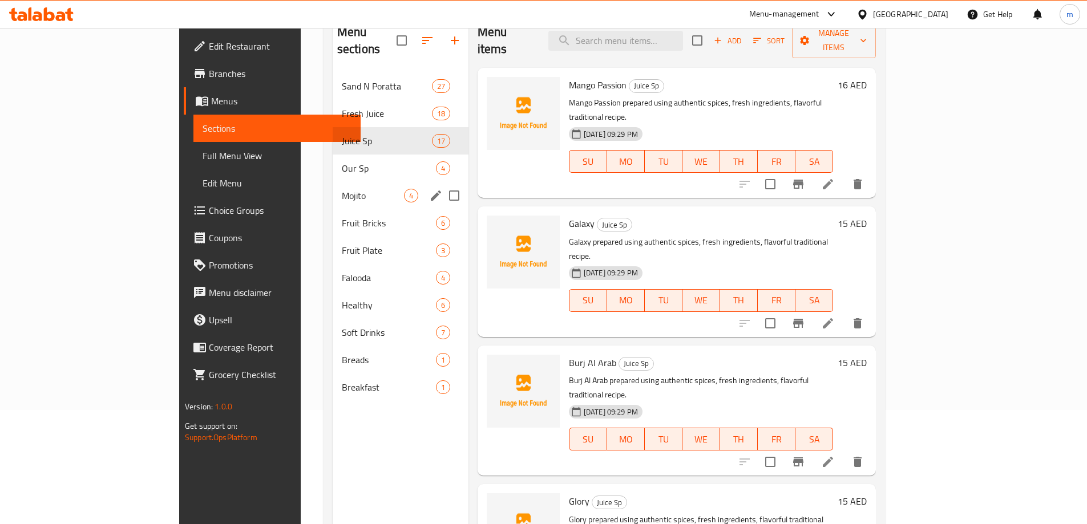
scroll to position [1412, 0]
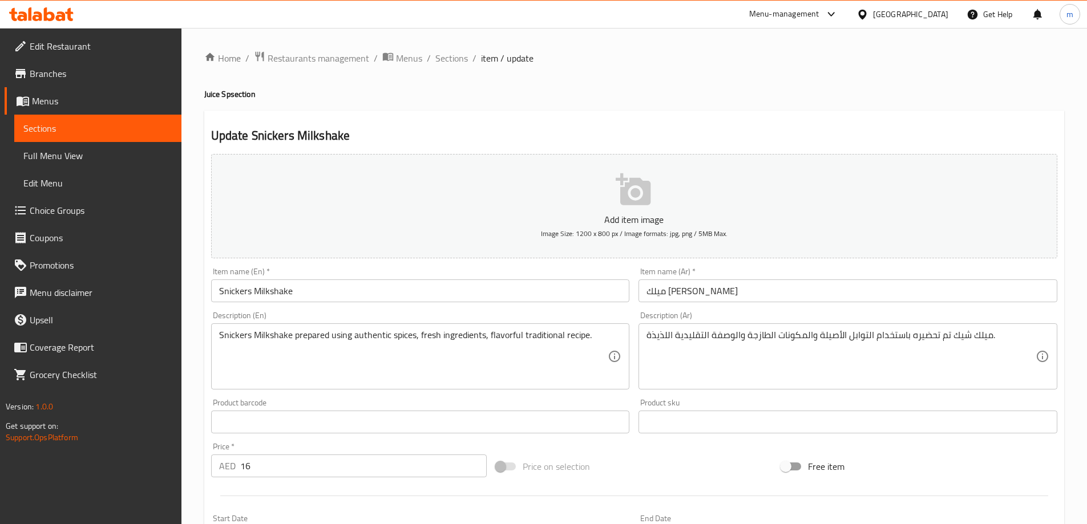
click at [803, 297] on input "ميلك شيك سنيكرز" at bounding box center [847, 291] width 419 height 23
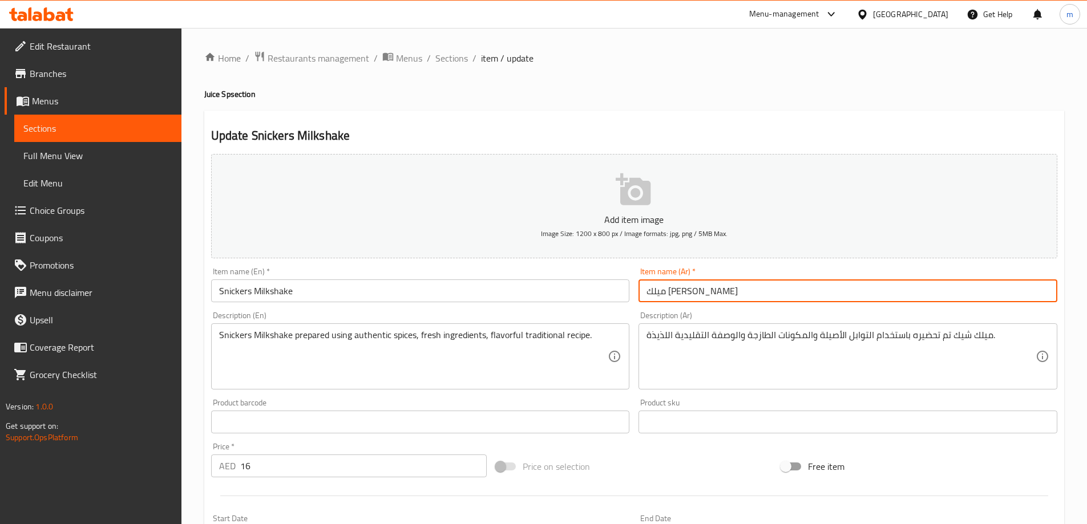
click at [665, 284] on input "ميلك شيك سنيكرز" at bounding box center [847, 291] width 419 height 23
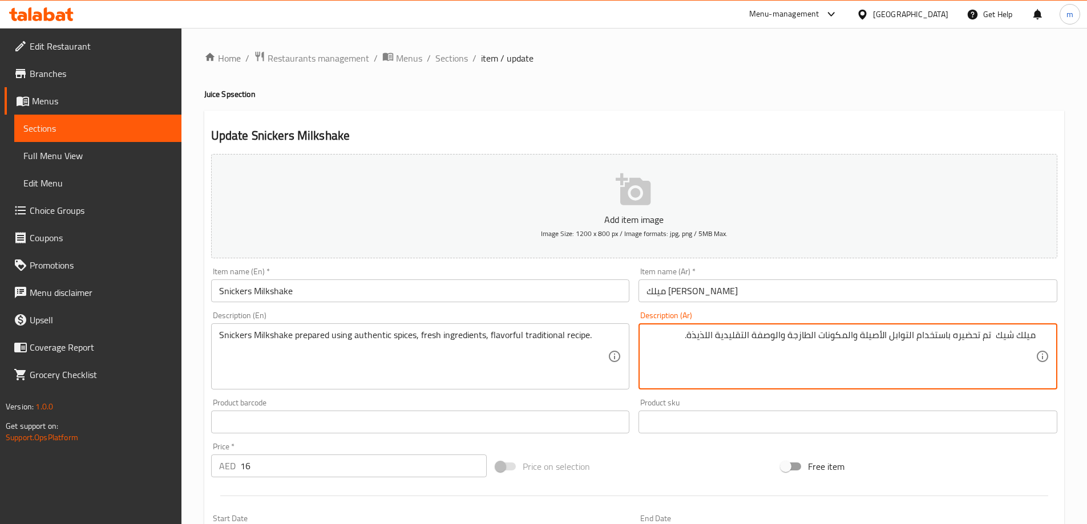
paste textarea "سنيكرز"
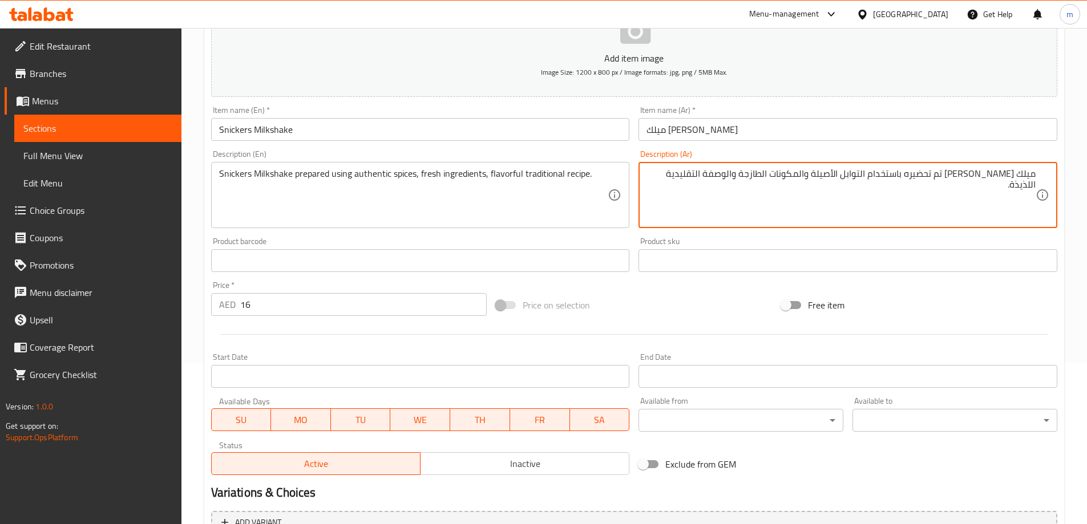
scroll to position [282, 0]
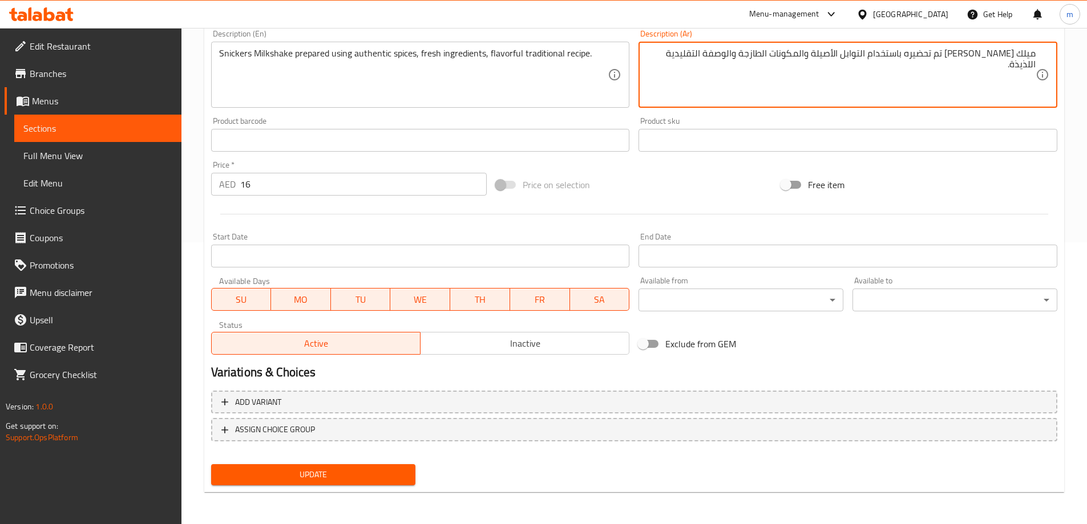
type textarea "ميلك شيك سنيكرز تم تحضيره باستخدام التوابل الأصيلة والمكونات الطازجة والوصفة ال…"
click at [309, 454] on nav at bounding box center [634, 450] width 846 height 9
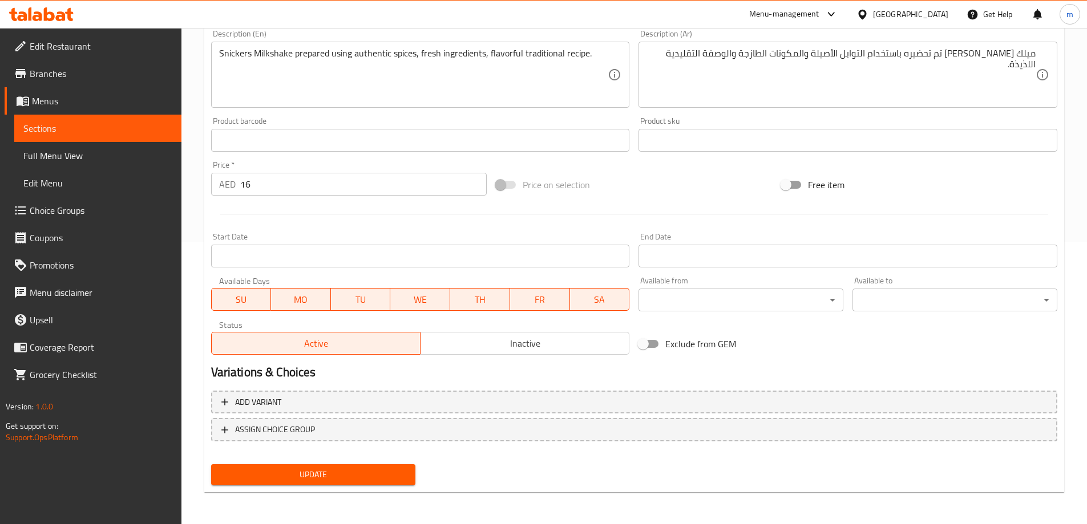
drag, startPoint x: 312, startPoint y: 466, endPoint x: 315, endPoint y: 472, distance: 7.4
click at [314, 474] on button "Update" at bounding box center [313, 474] width 205 height 21
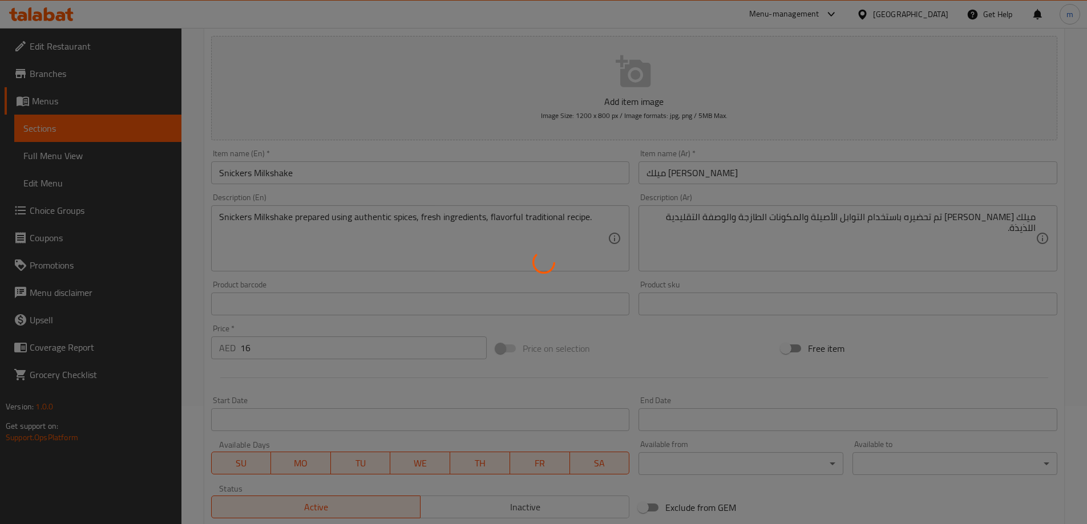
scroll to position [0, 0]
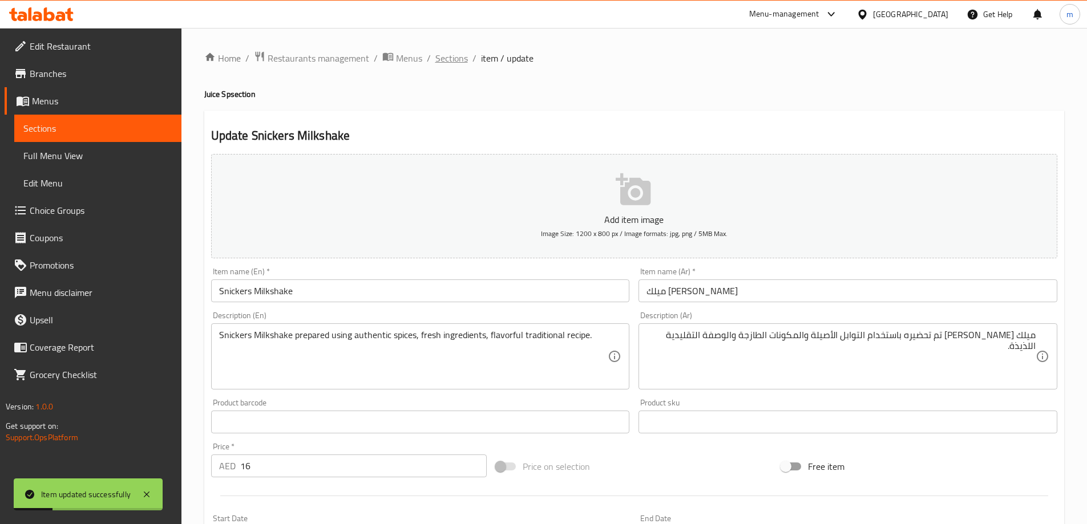
click at [456, 58] on span "Sections" at bounding box center [451, 58] width 33 height 14
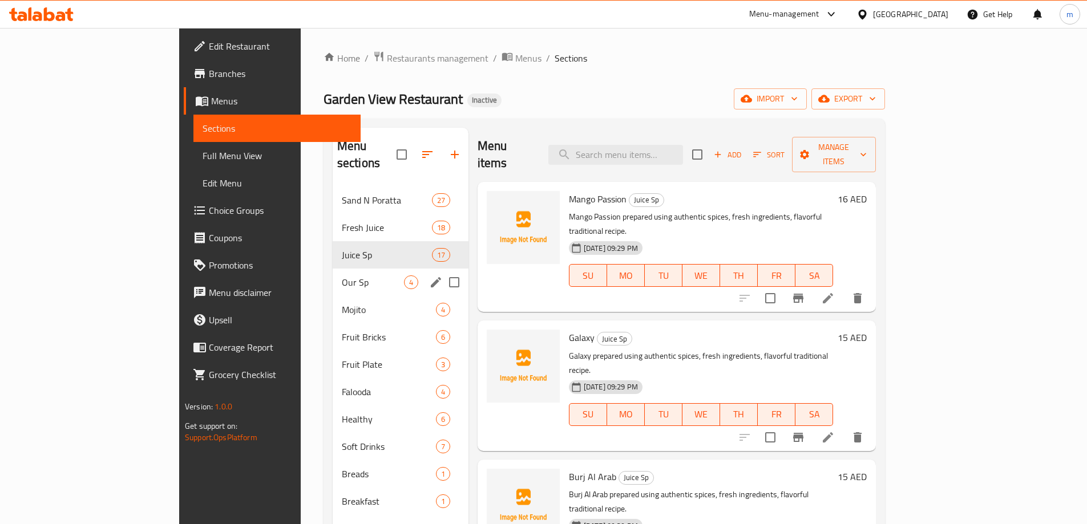
click at [333, 272] on div "Our Sp 4" at bounding box center [401, 282] width 136 height 27
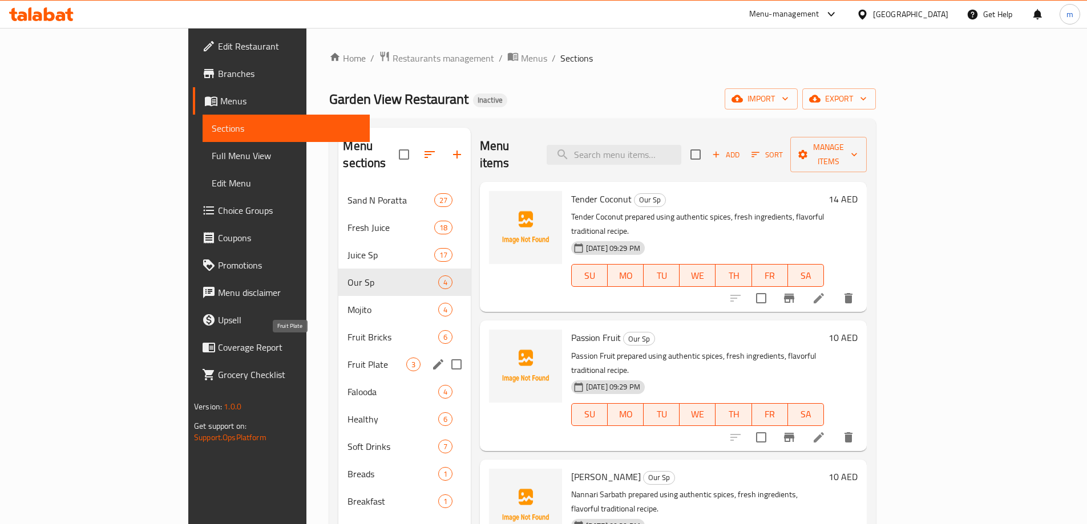
click at [347, 358] on span "Fruit Plate" at bounding box center [376, 365] width 58 height 14
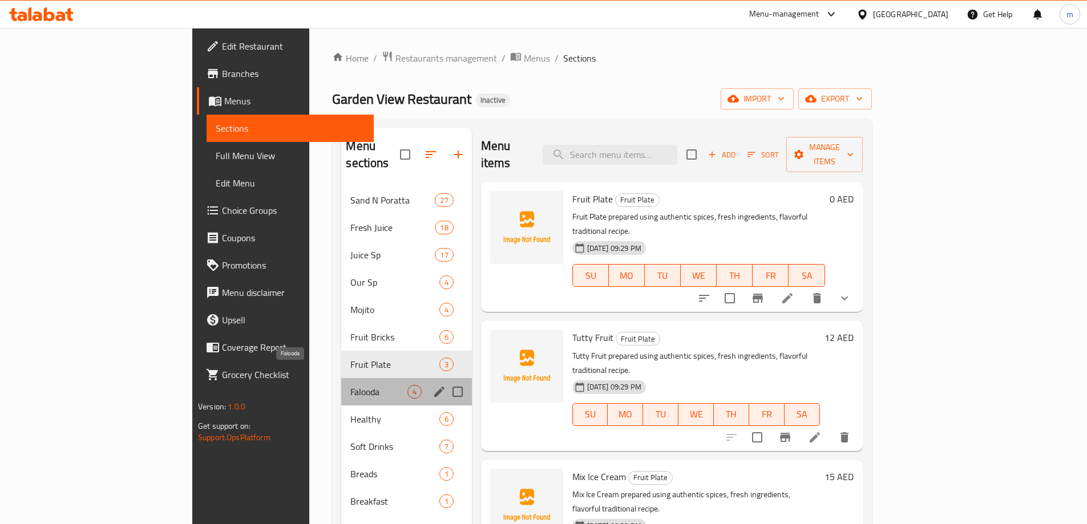
click at [350, 385] on span "Falooda" at bounding box center [378, 392] width 56 height 14
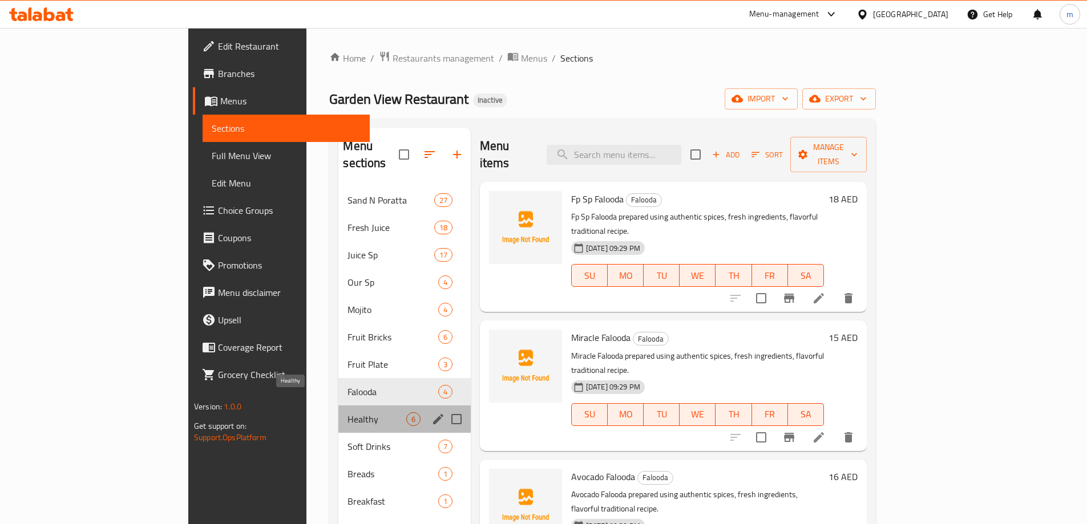
click at [347, 412] on span "Healthy" at bounding box center [376, 419] width 58 height 14
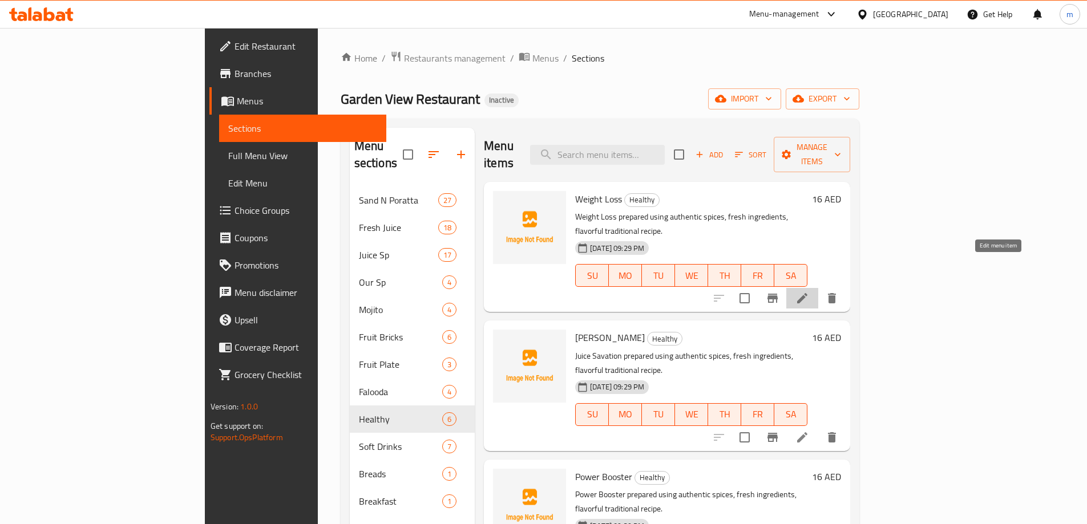
click at [809, 292] on icon at bounding box center [802, 299] width 14 height 14
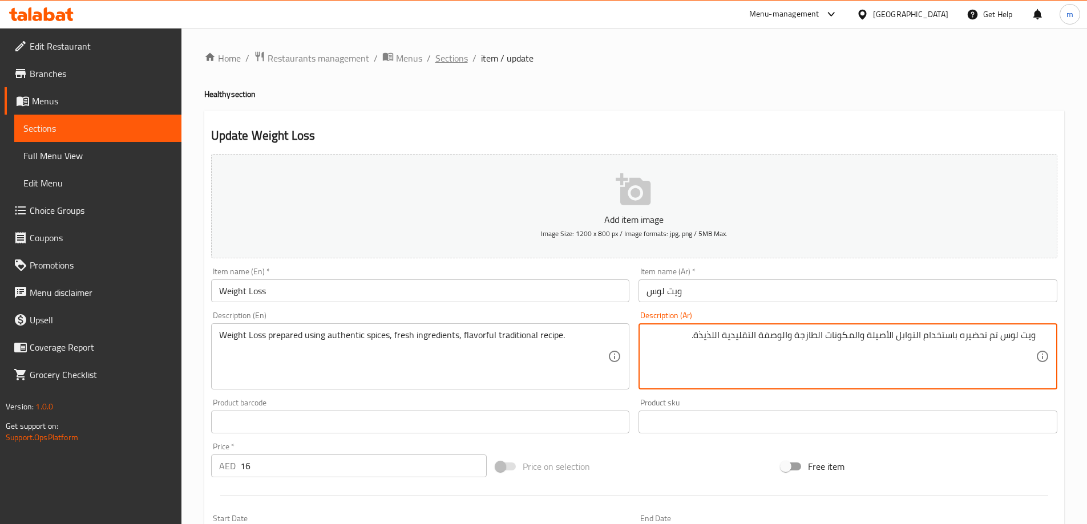
click at [455, 60] on span "Sections" at bounding box center [451, 58] width 33 height 14
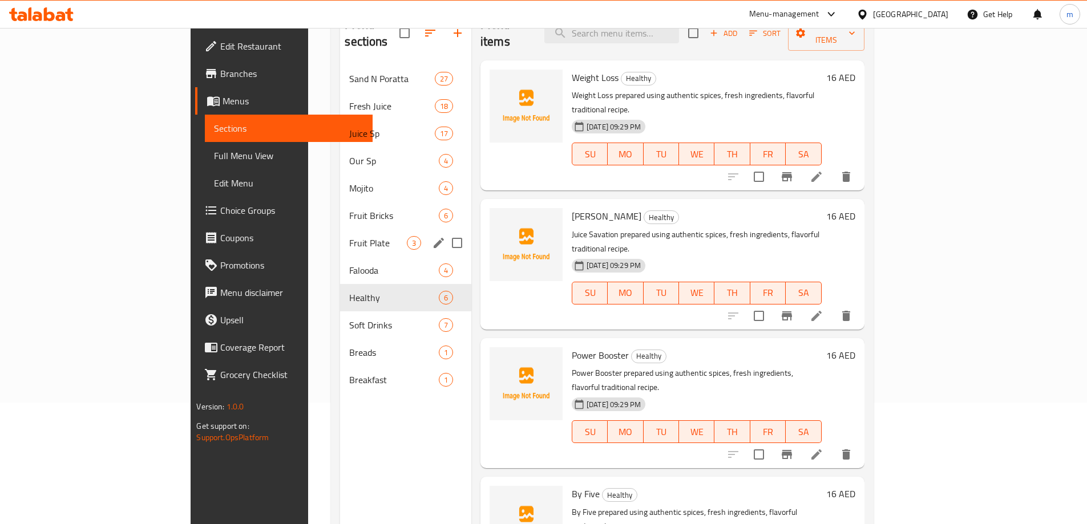
scroll to position [160, 0]
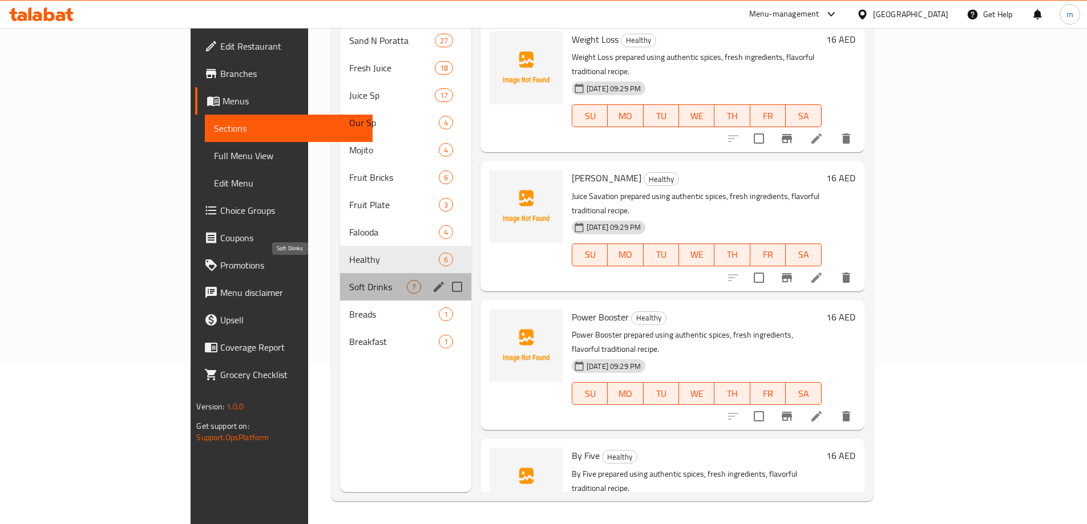
click at [349, 280] on span "Soft Drinks" at bounding box center [377, 287] width 57 height 14
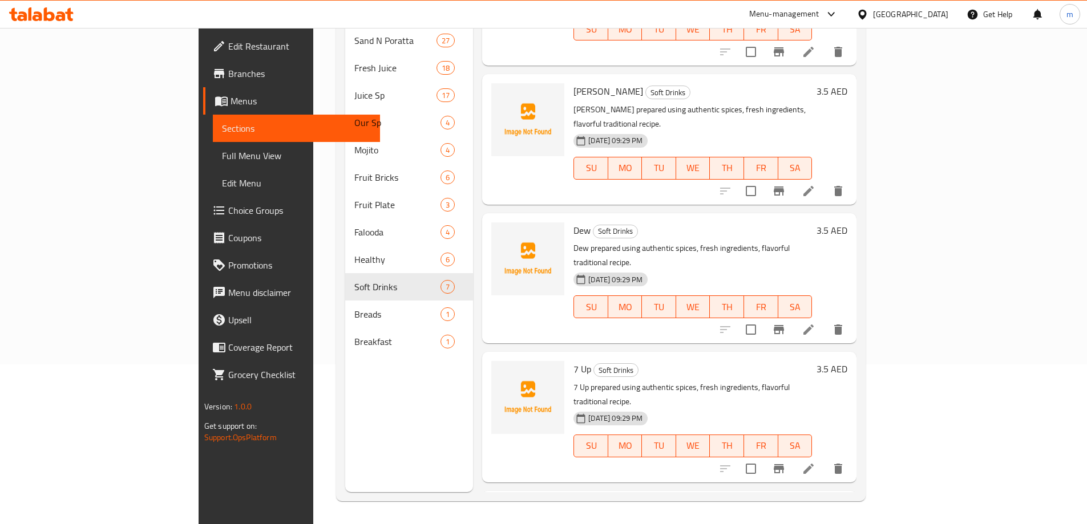
scroll to position [377, 0]
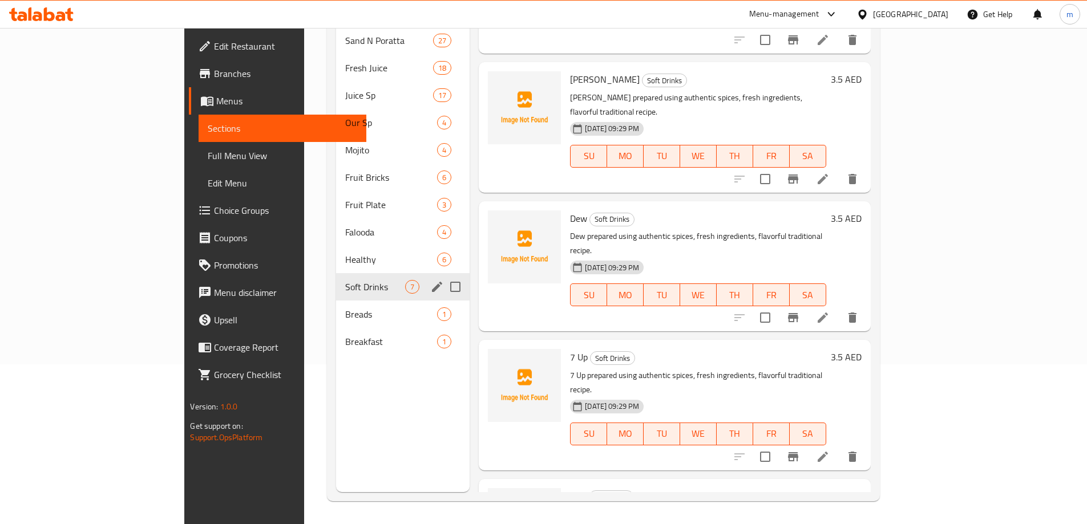
click at [443, 275] on input "Menu sections" at bounding box center [455, 287] width 24 height 24
checkbox input "true"
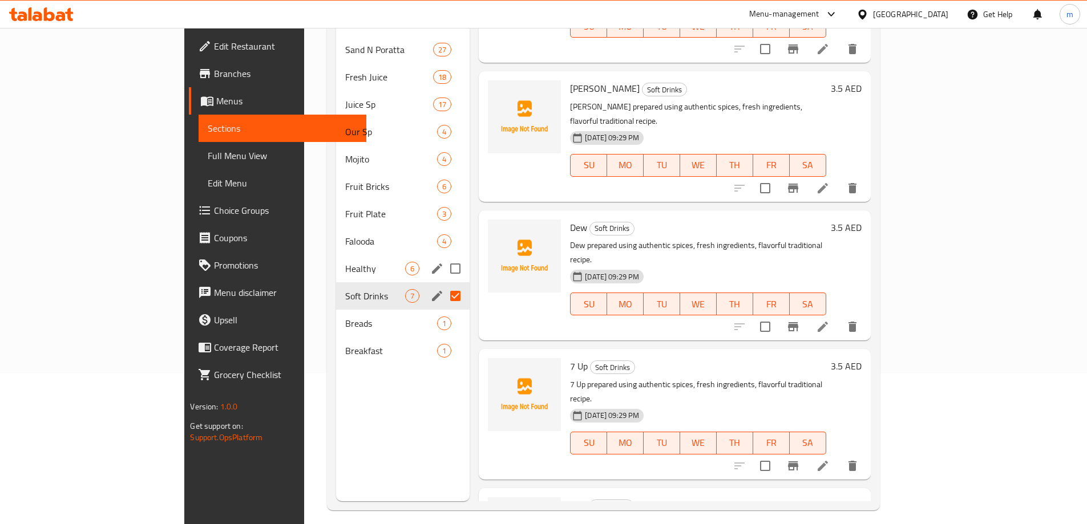
scroll to position [0, 0]
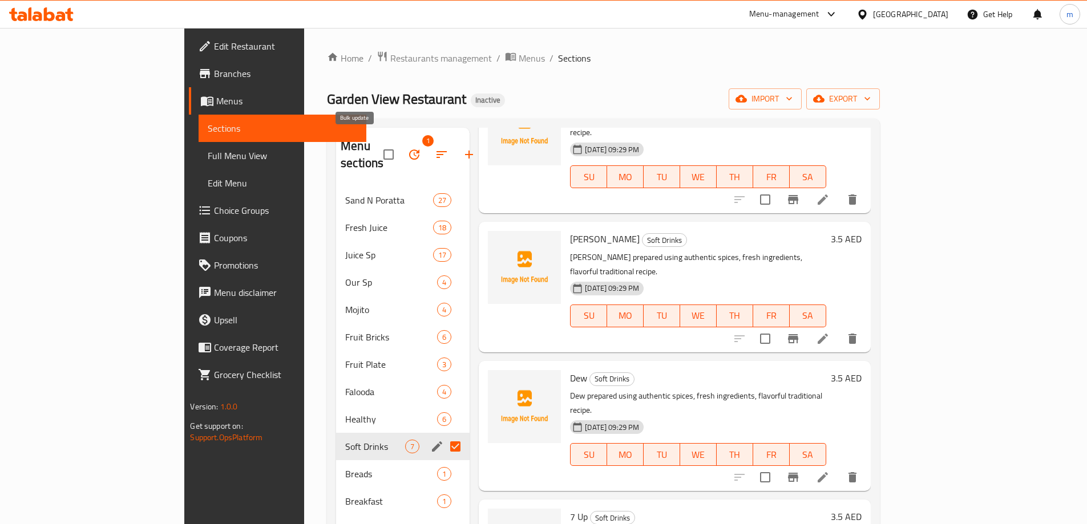
click at [400, 153] on button "button" at bounding box center [413, 154] width 27 height 27
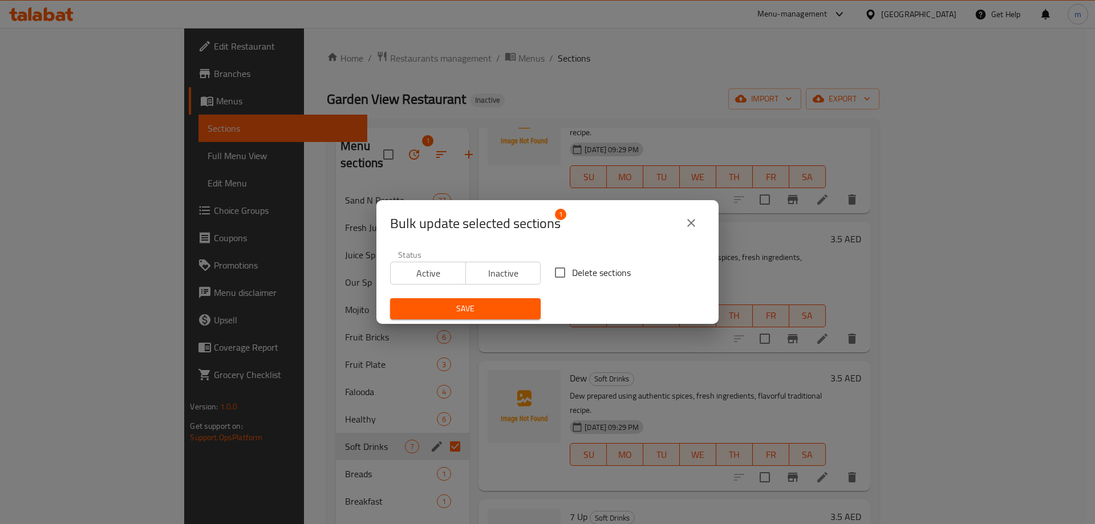
click at [560, 270] on input "Delete sections" at bounding box center [560, 273] width 24 height 24
checkbox input "true"
click at [511, 300] on button "Save" at bounding box center [465, 308] width 151 height 21
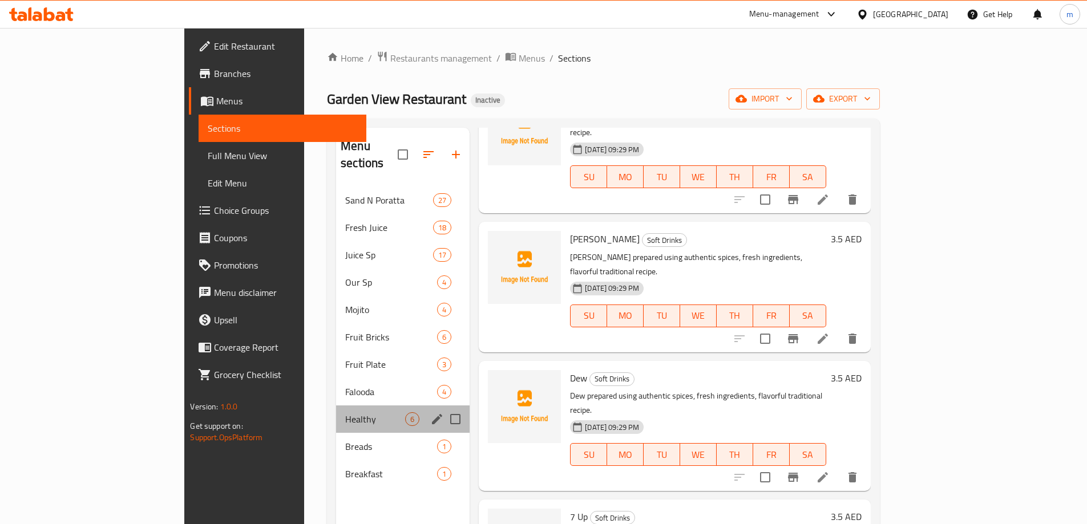
click at [336, 406] on div "Healthy 6" at bounding box center [402, 419] width 133 height 27
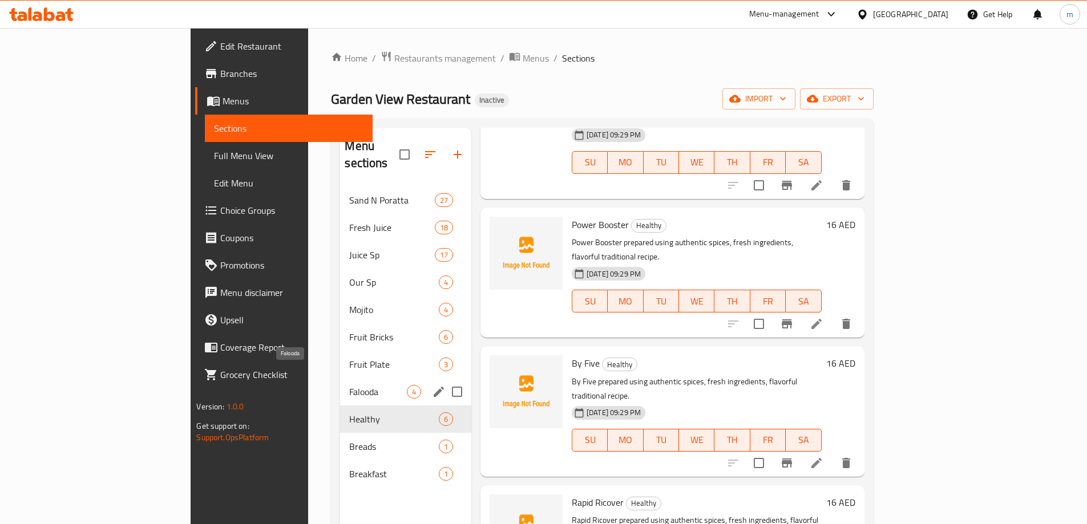
click at [349, 385] on span "Falooda" at bounding box center [377, 392] width 57 height 14
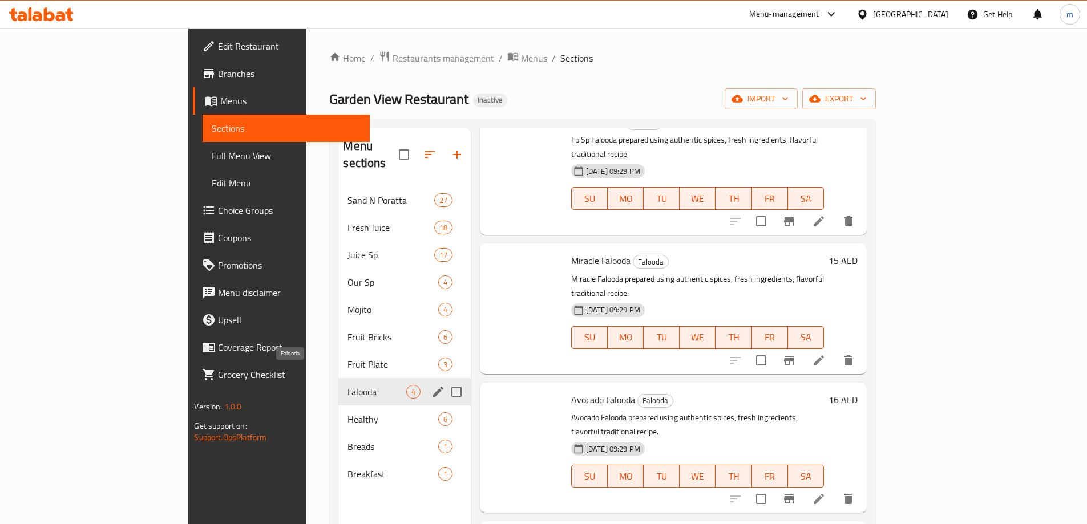
scroll to position [3, 0]
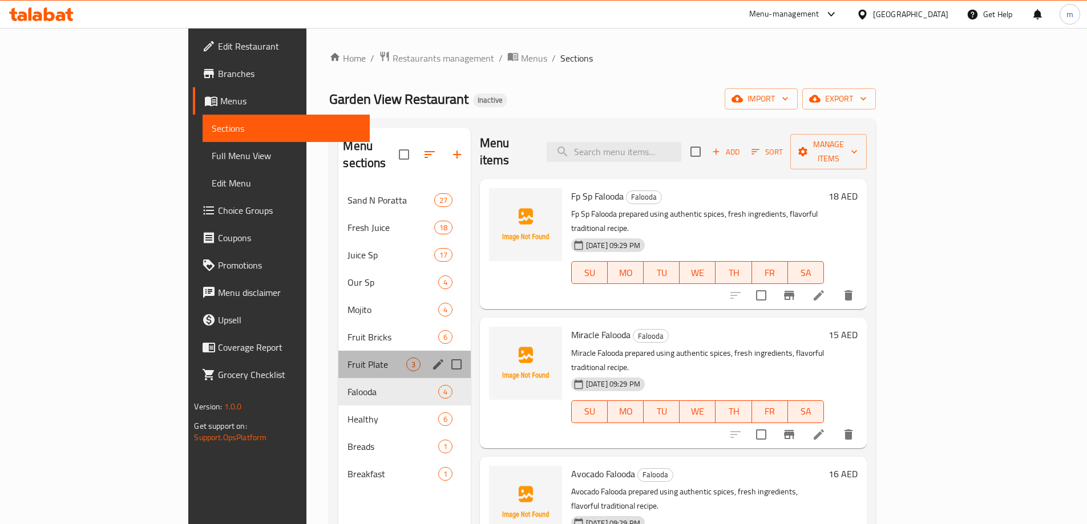
click at [338, 351] on div "Fruit Plate 3" at bounding box center [404, 364] width 132 height 27
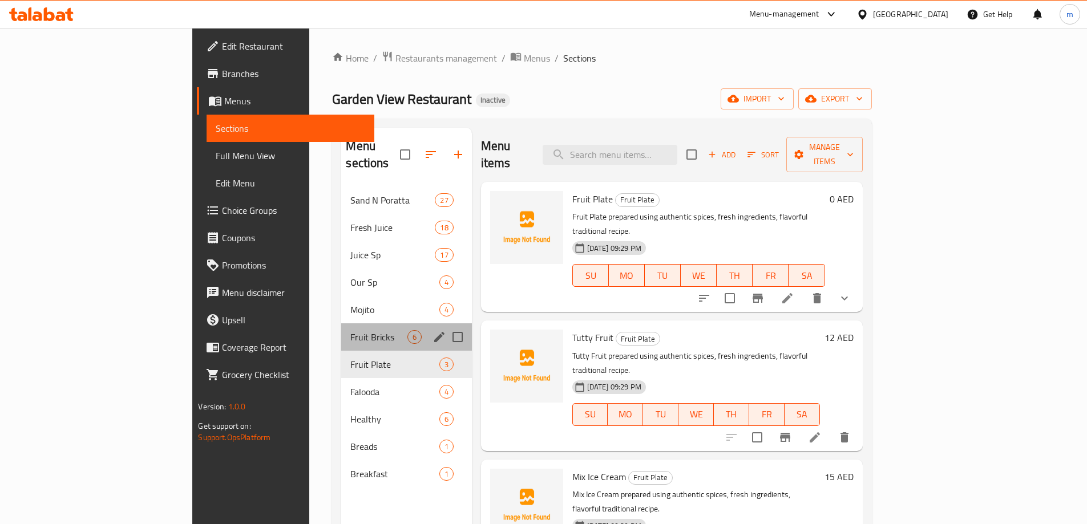
click at [341, 323] on div "Fruit Bricks 6" at bounding box center [406, 336] width 130 height 27
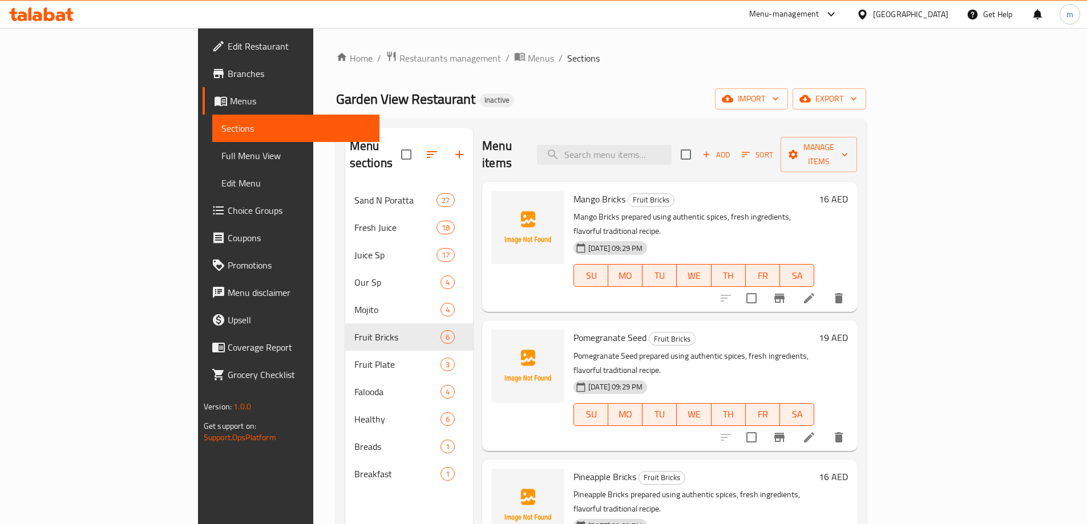
click at [553, 88] on div "Garden View Restaurant Inactive import export" at bounding box center [601, 98] width 530 height 21
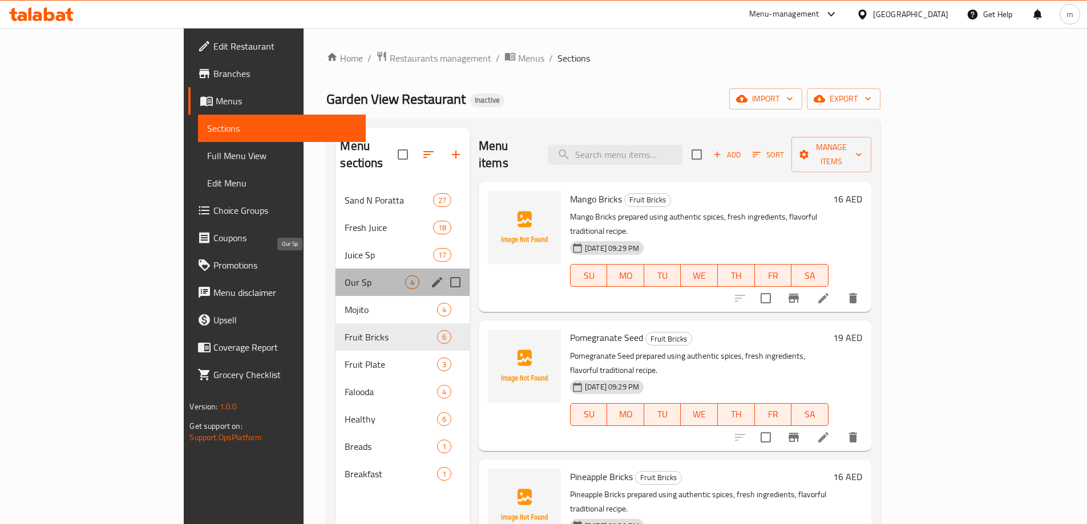
click at [345, 276] on span "Our Sp" at bounding box center [375, 283] width 60 height 14
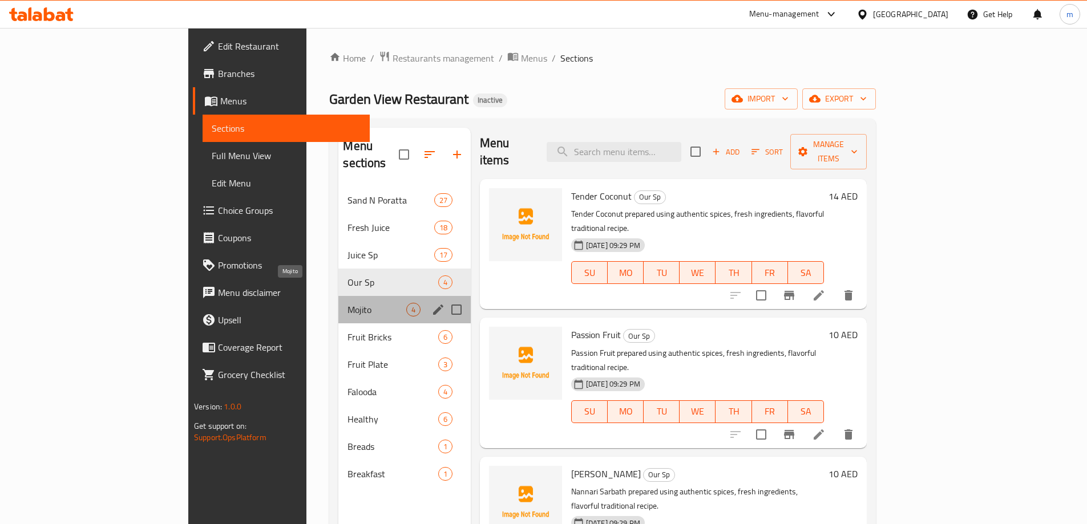
click at [347, 303] on span "Mojito" at bounding box center [376, 310] width 58 height 14
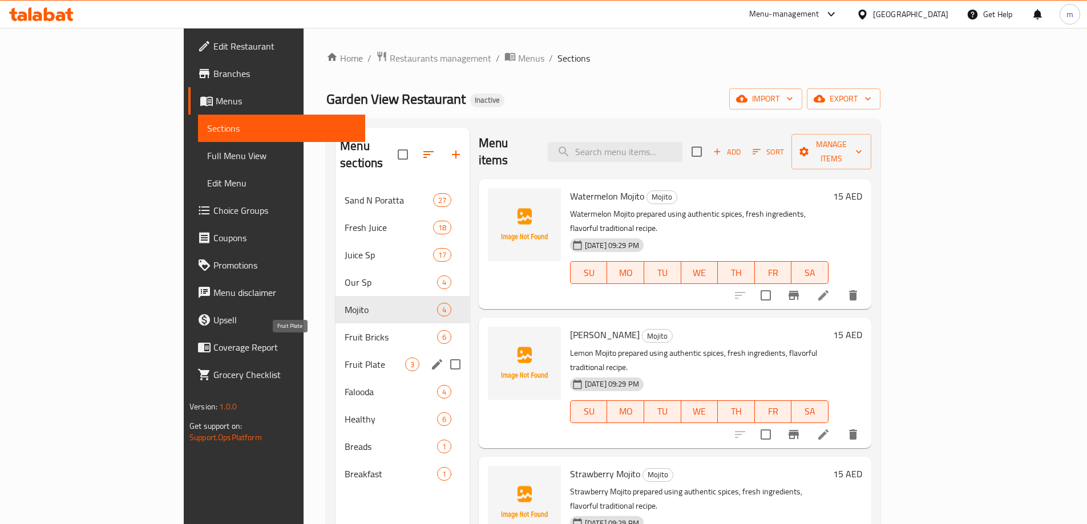
click at [345, 358] on span "Fruit Plate" at bounding box center [375, 365] width 60 height 14
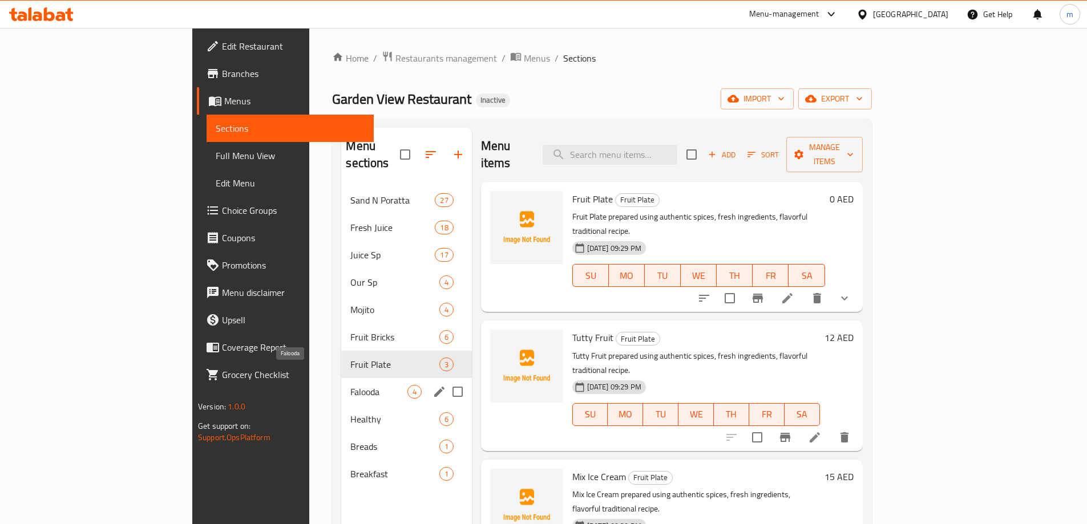
click at [341, 383] on div "Falooda 4" at bounding box center [406, 391] width 130 height 27
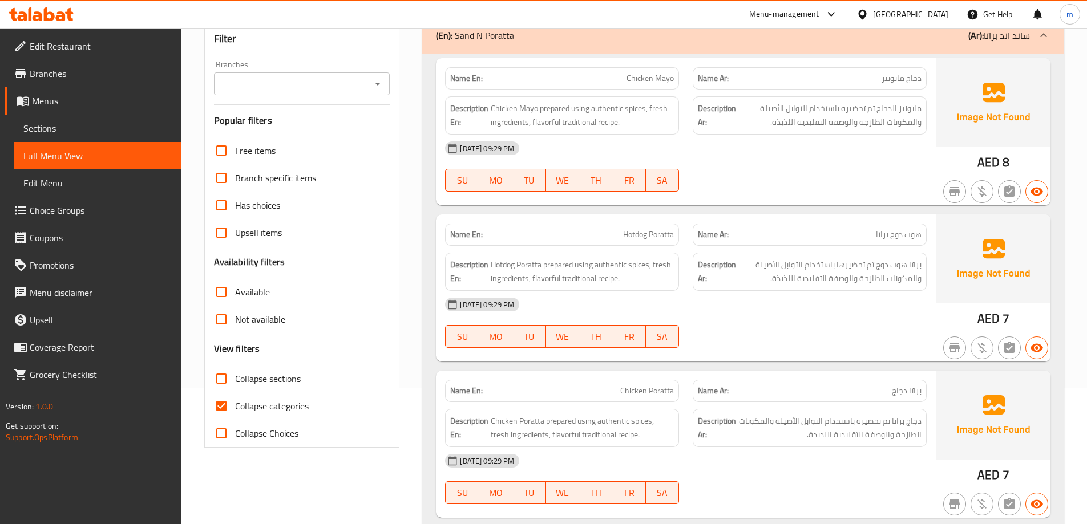
scroll to position [254, 0]
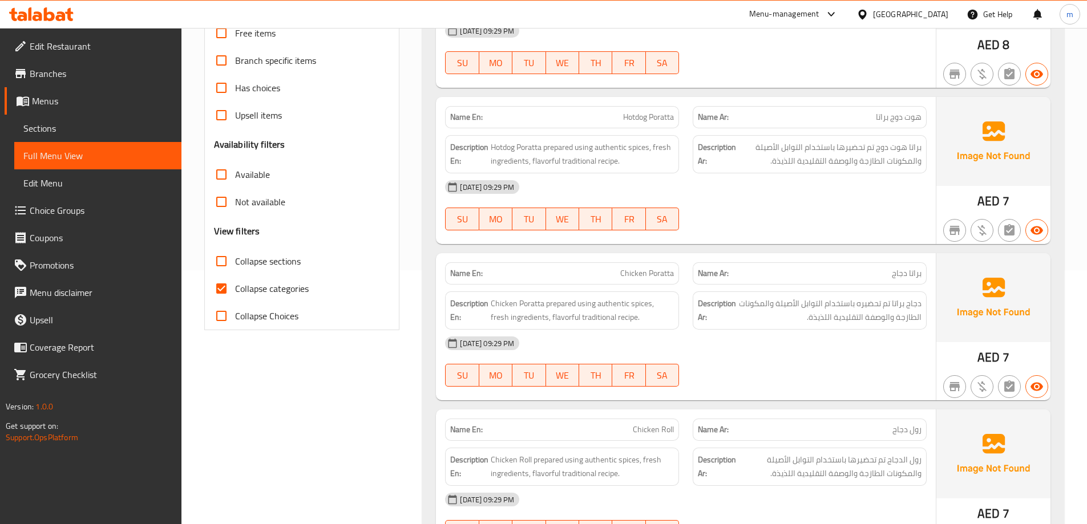
click at [297, 291] on span "Collapse categories" at bounding box center [272, 289] width 74 height 14
click at [235, 291] on input "Collapse categories" at bounding box center [221, 288] width 27 height 27
checkbox input "false"
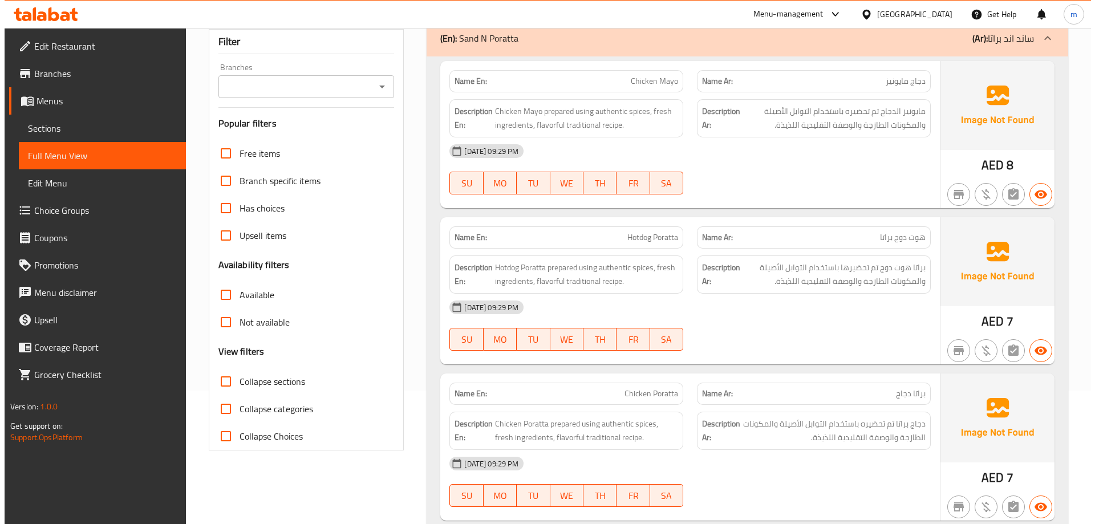
scroll to position [0, 0]
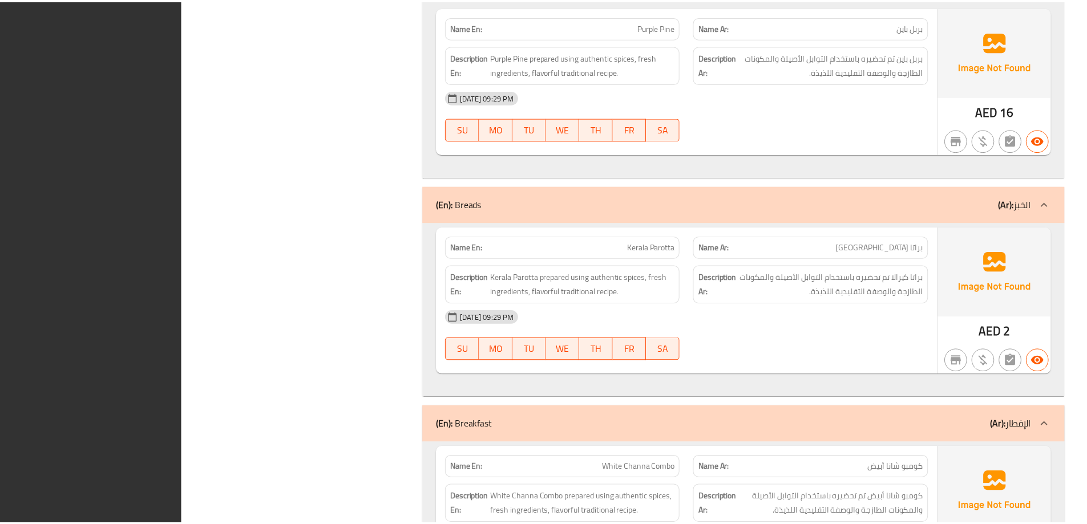
scroll to position [18139, 0]
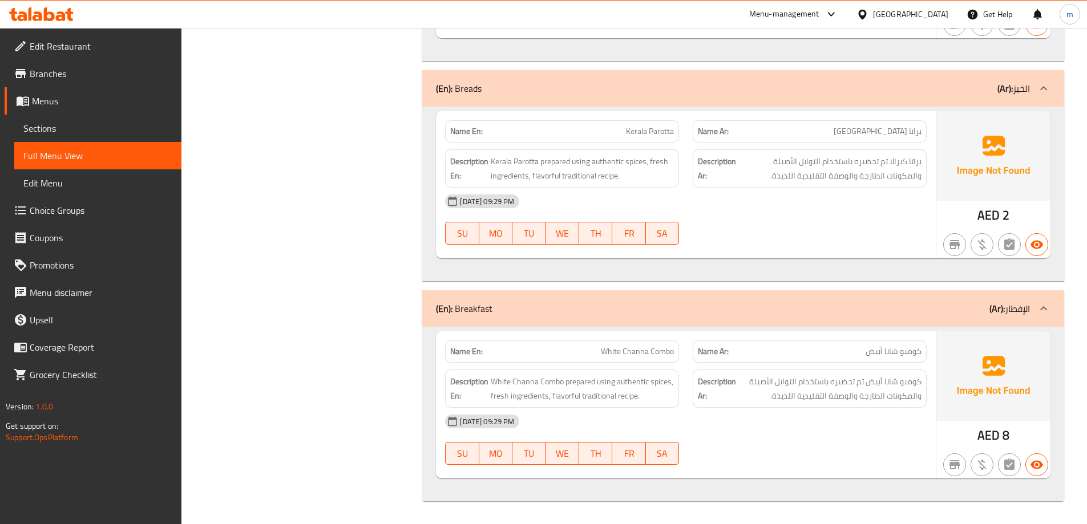
drag, startPoint x: 383, startPoint y: 208, endPoint x: 367, endPoint y: 529, distance: 321.6
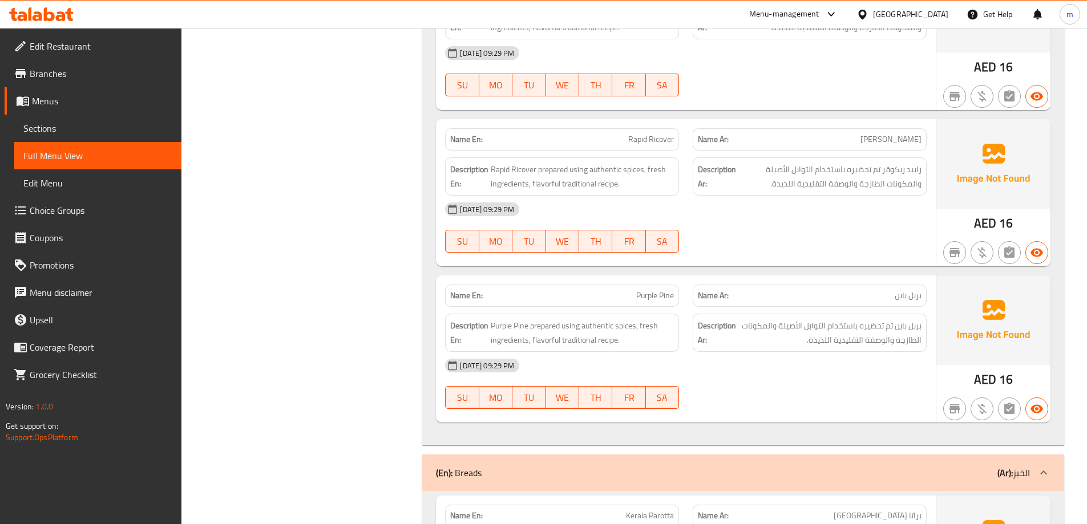
drag, startPoint x: 359, startPoint y: 385, endPoint x: 358, endPoint y: 332, distance: 53.1
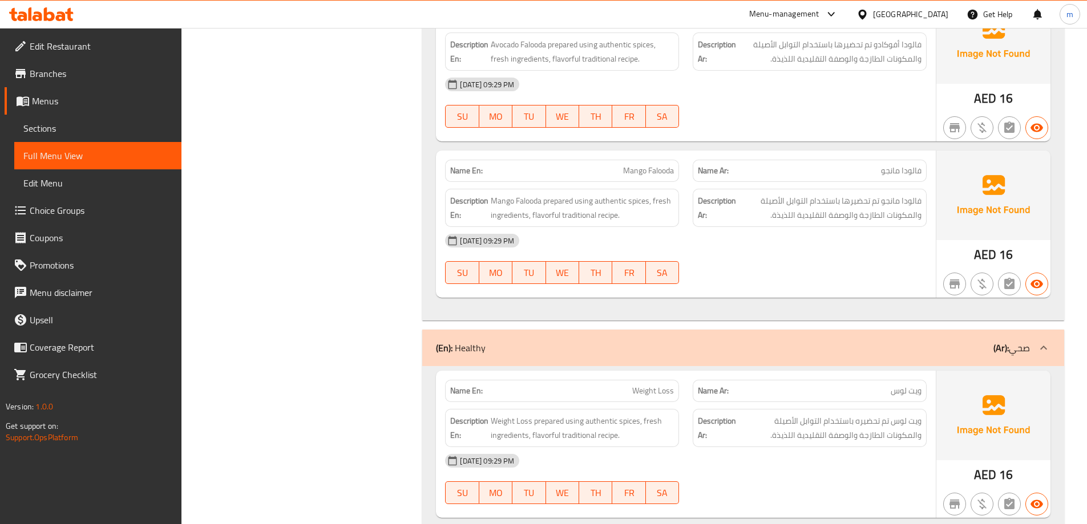
drag, startPoint x: 355, startPoint y: 344, endPoint x: 364, endPoint y: 278, distance: 66.2
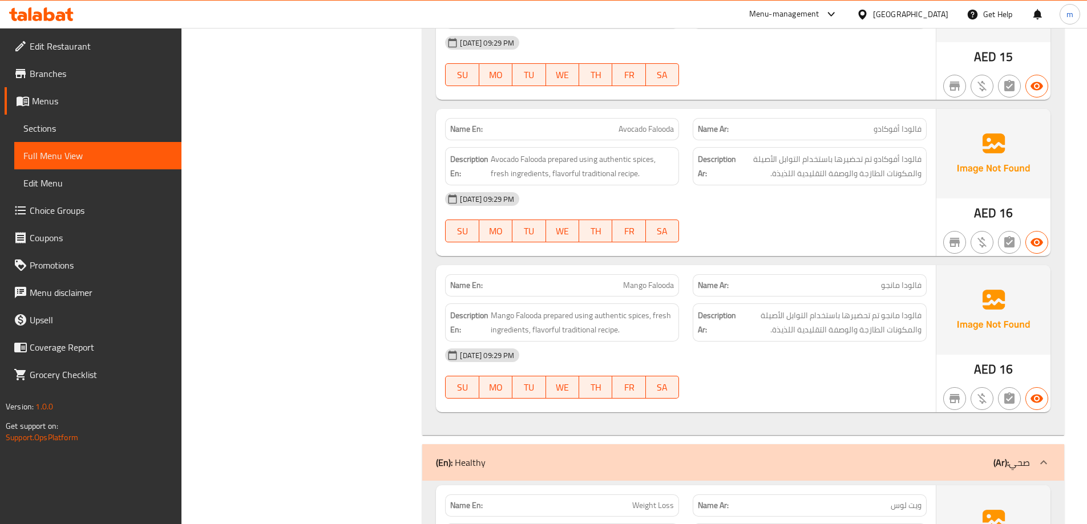
drag, startPoint x: 356, startPoint y: 316, endPoint x: 363, endPoint y: 277, distance: 39.5
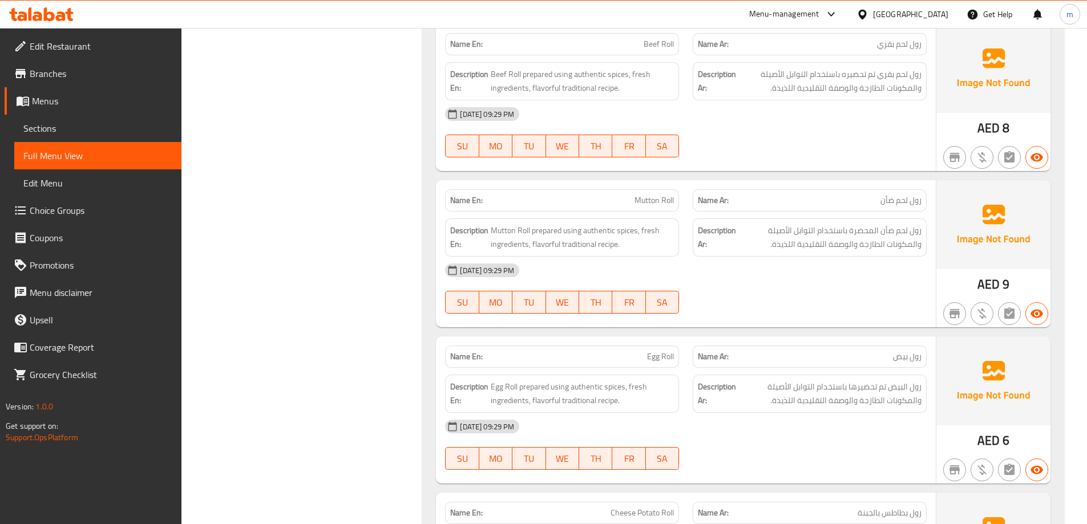
scroll to position [0, 0]
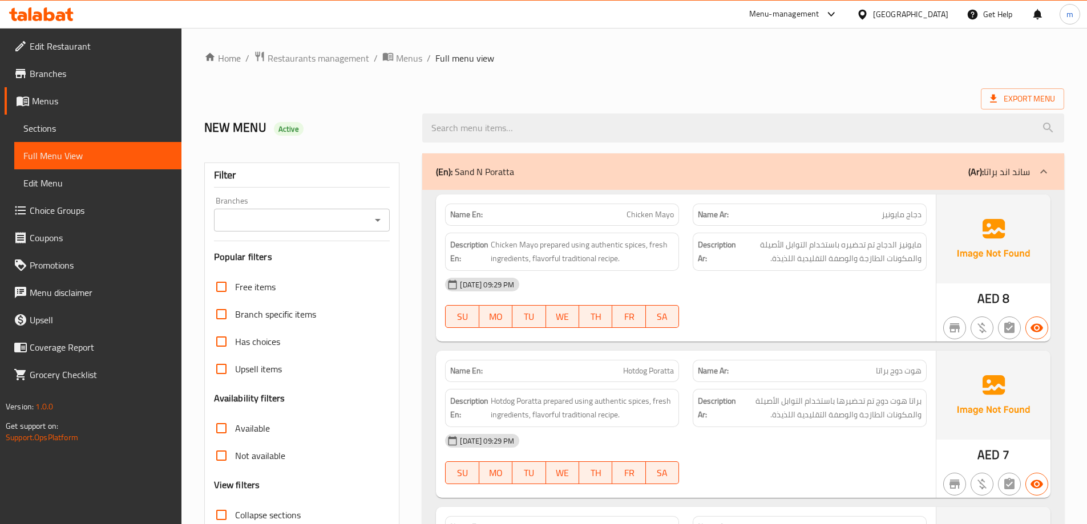
drag, startPoint x: 365, startPoint y: 234, endPoint x: 369, endPoint y: 48, distance: 186.6
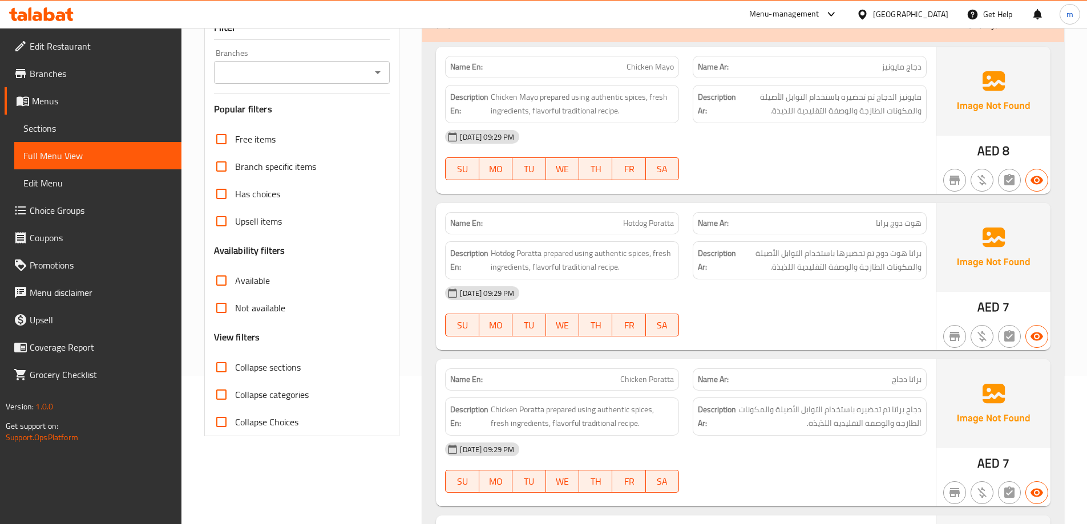
scroll to position [342, 0]
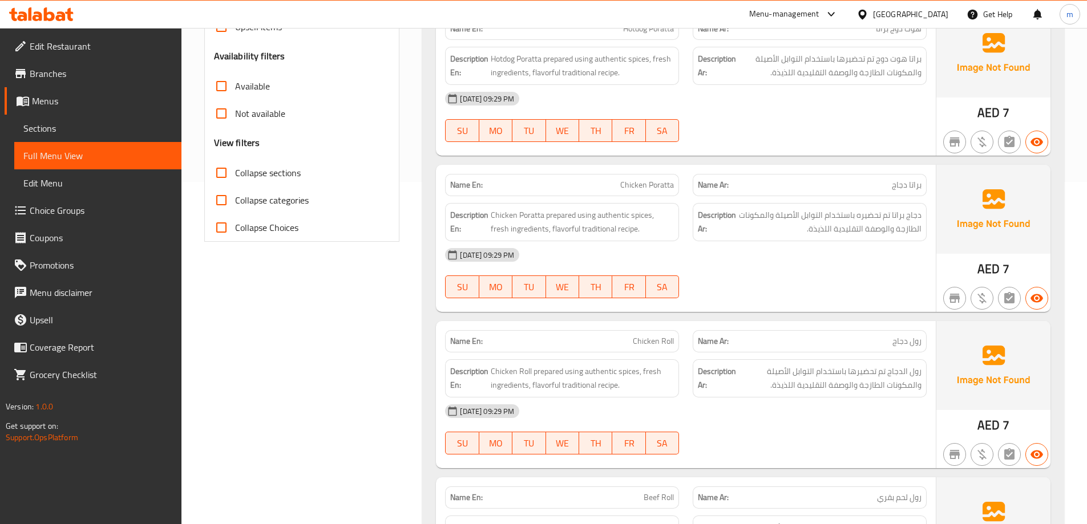
click at [250, 181] on label "Collapse sections" at bounding box center [254, 172] width 93 height 27
click at [235, 181] on input "Collapse sections" at bounding box center [221, 172] width 27 height 27
checkbox input "true"
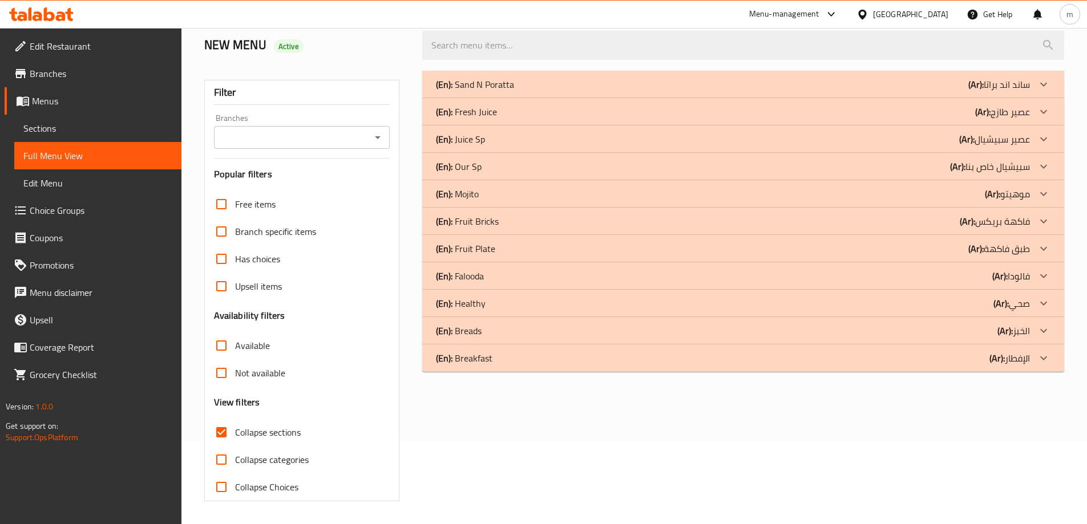
scroll to position [0, 0]
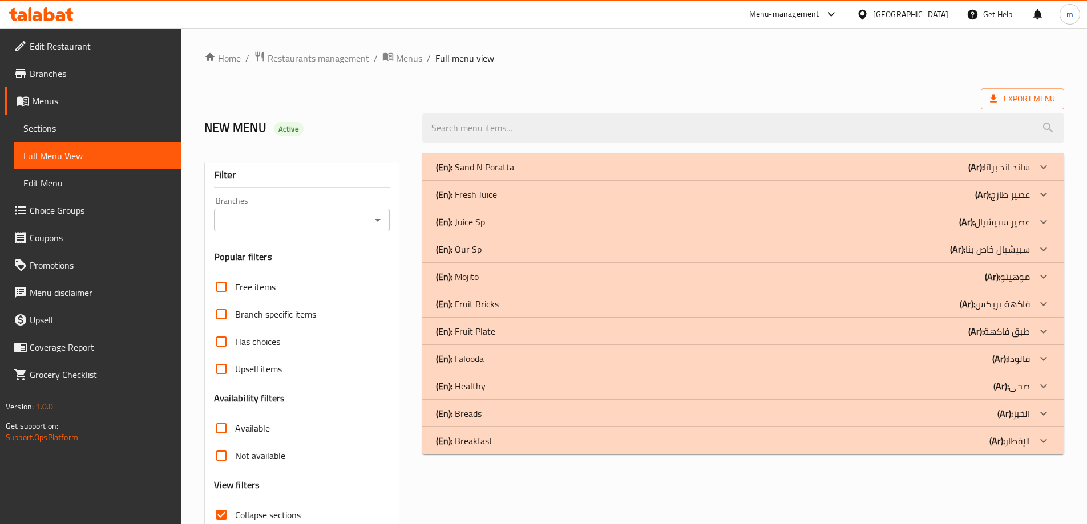
drag, startPoint x: 565, startPoint y: 446, endPoint x: 715, endPoint y: 149, distance: 332.9
click at [1015, 107] on span "Export Menu" at bounding box center [1022, 98] width 83 height 21
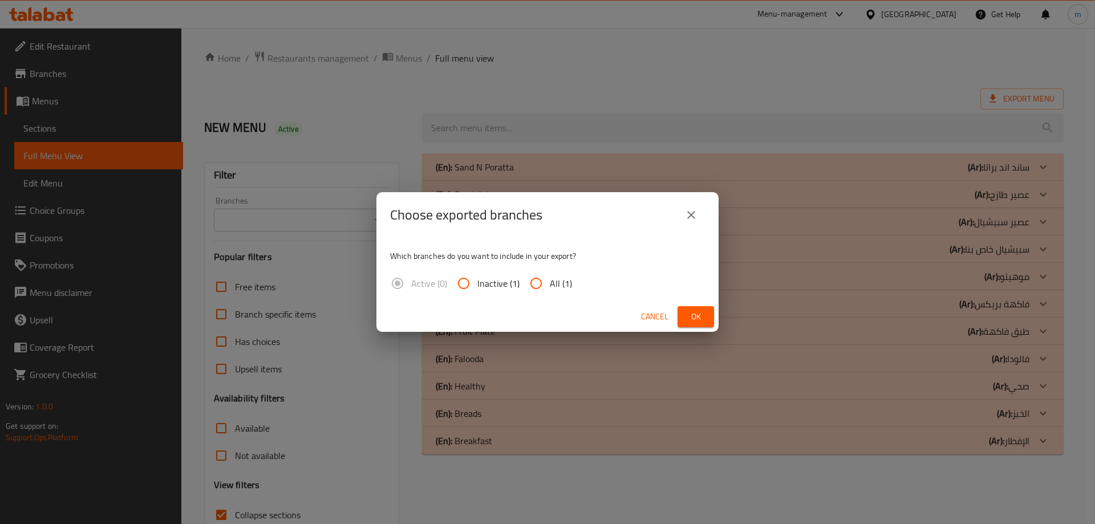
click at [550, 287] on span "All (1)" at bounding box center [561, 284] width 22 height 14
click at [549, 287] on input "All (1)" at bounding box center [536, 283] width 27 height 27
radio input "true"
click at [694, 315] on span "Ok" at bounding box center [696, 317] width 18 height 14
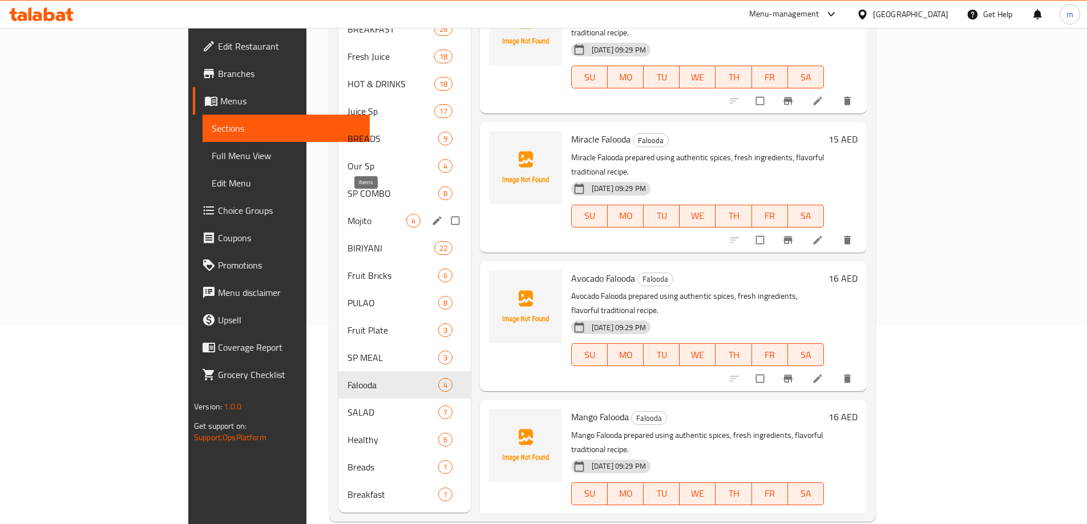
scroll to position [202, 0]
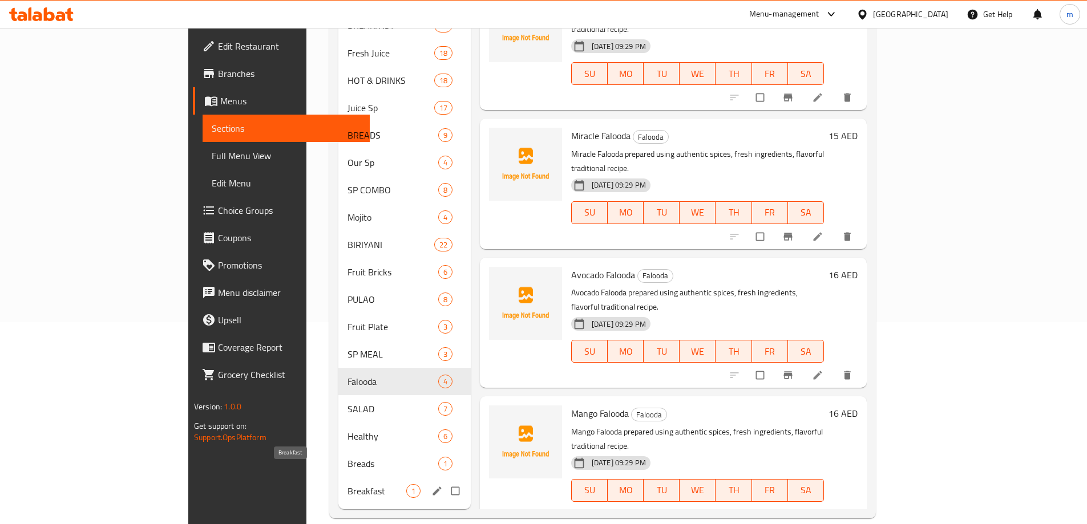
click at [347, 484] on span "Breakfast" at bounding box center [376, 491] width 58 height 14
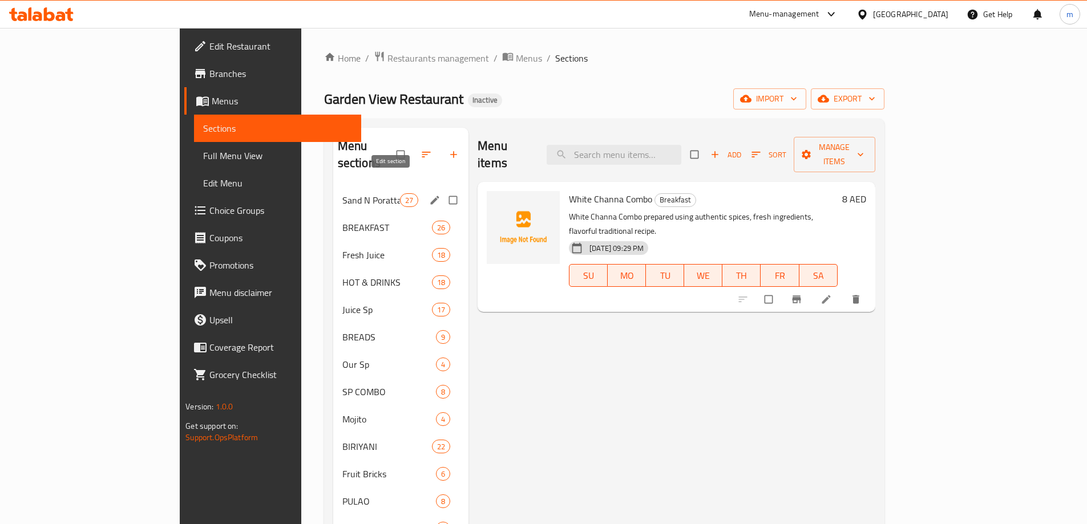
click at [429, 195] on icon "edit" at bounding box center [434, 200] width 11 height 11
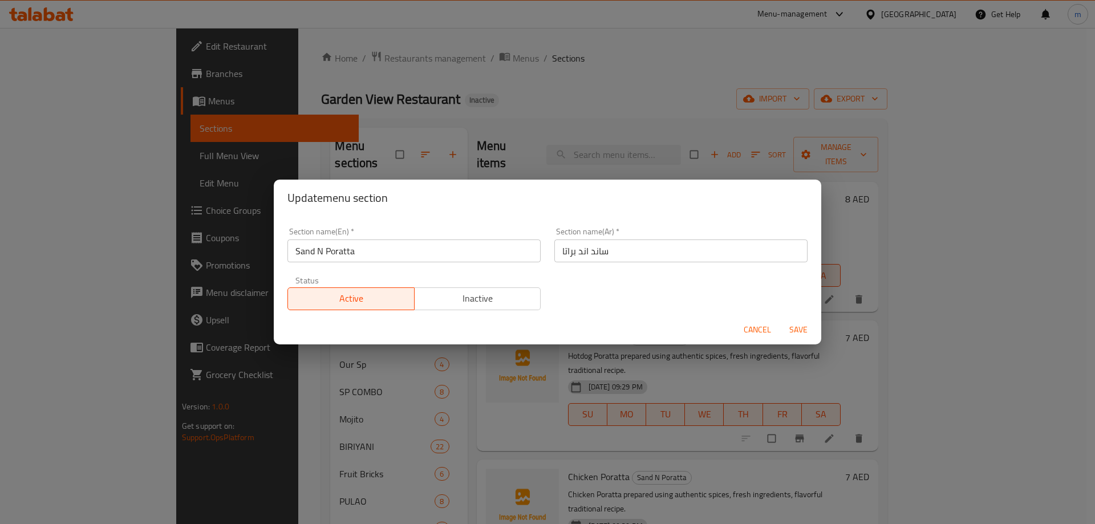
click at [750, 333] on span "Cancel" at bounding box center [757, 330] width 27 height 14
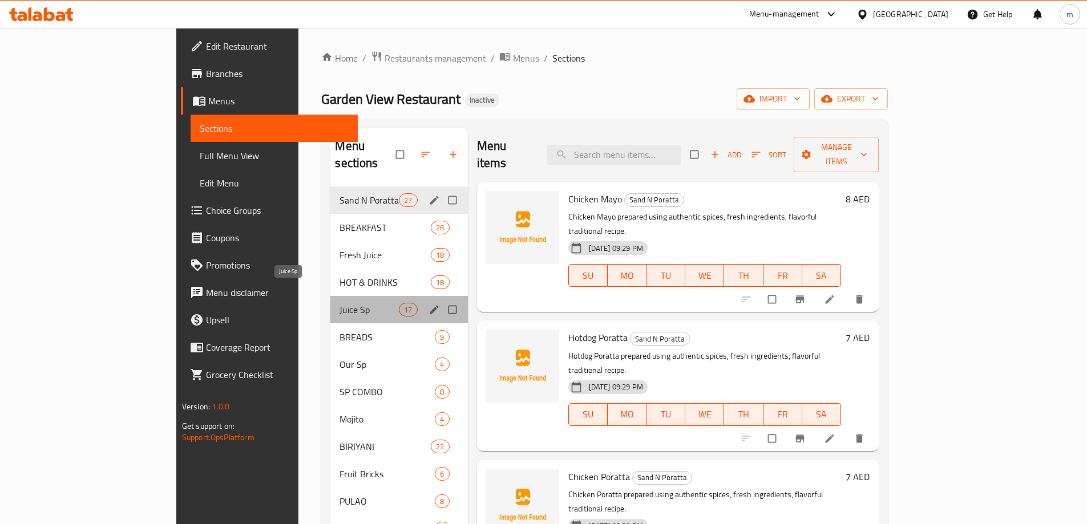
click at [339, 303] on span "Juice Sp" at bounding box center [368, 310] width 59 height 14
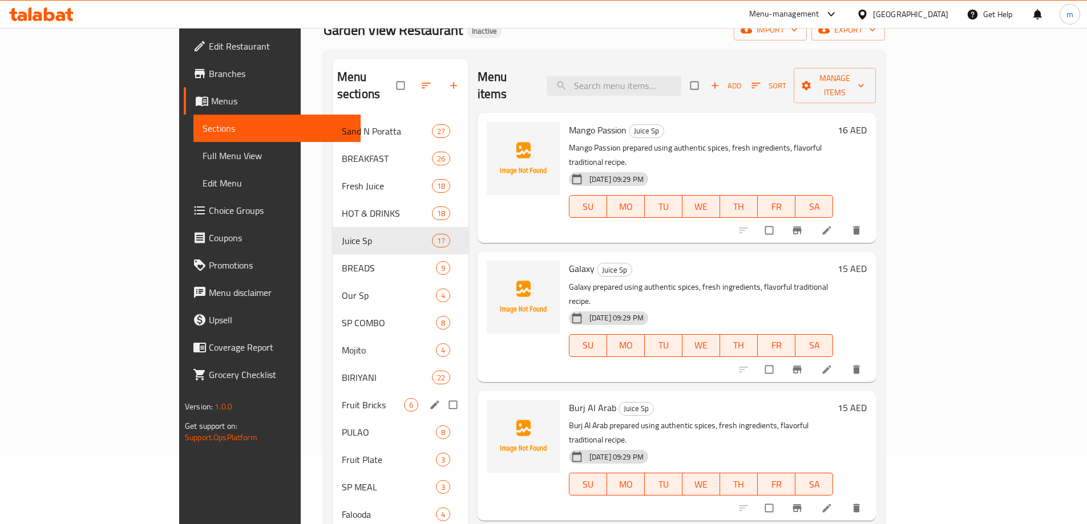
scroll to position [202, 0]
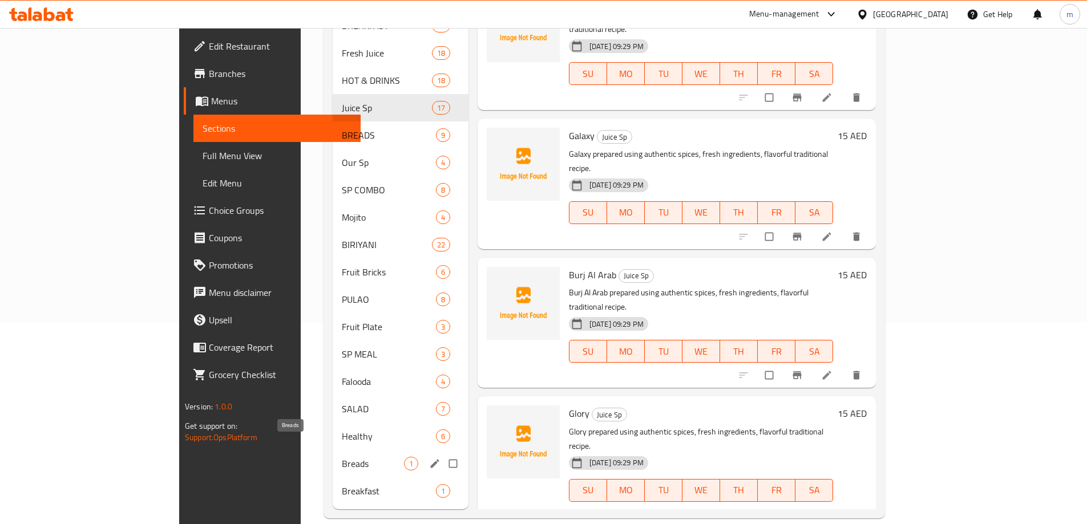
click at [342, 457] on span "Breads" at bounding box center [373, 464] width 62 height 14
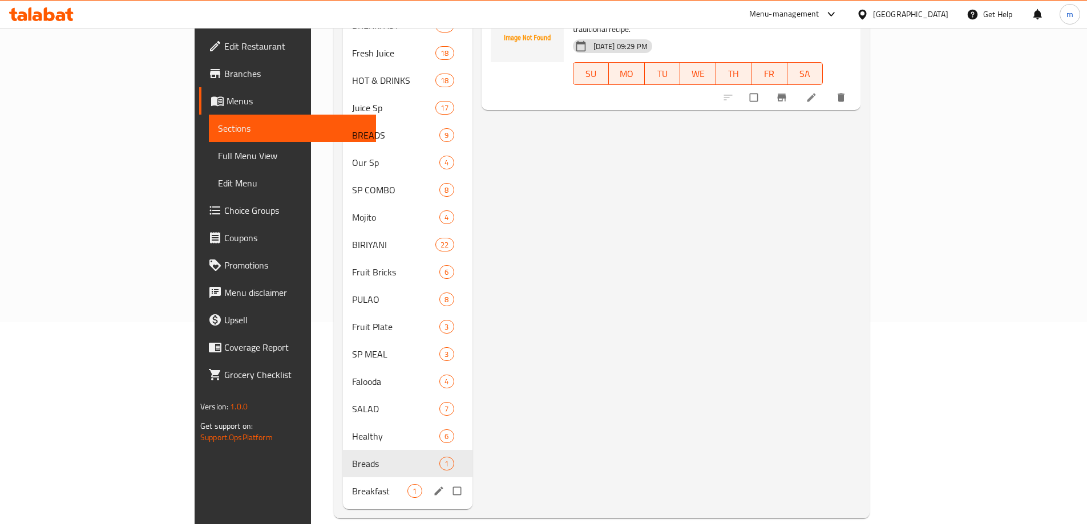
click at [352, 484] on span "Breakfast" at bounding box center [380, 491] width 56 height 14
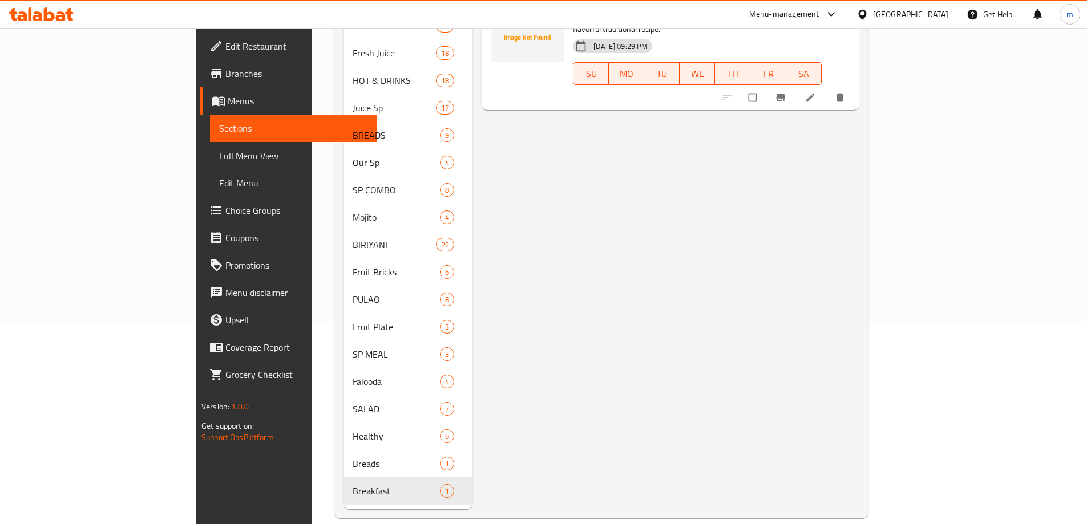
scroll to position [31, 0]
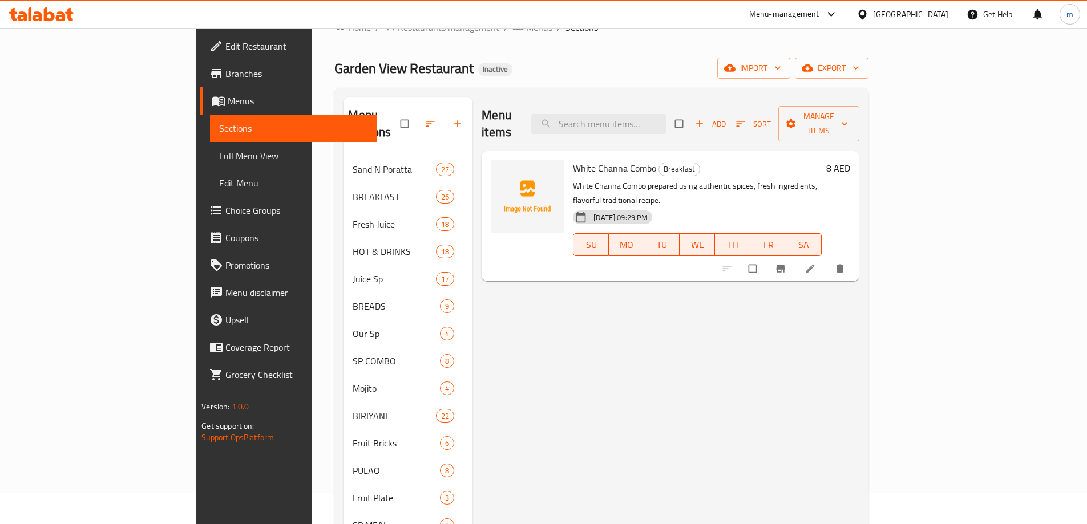
click at [762, 329] on div "Menu items Add Sort Manage items White Channa Combo Breakfast White Channa Comb…" at bounding box center [665, 389] width 386 height 584
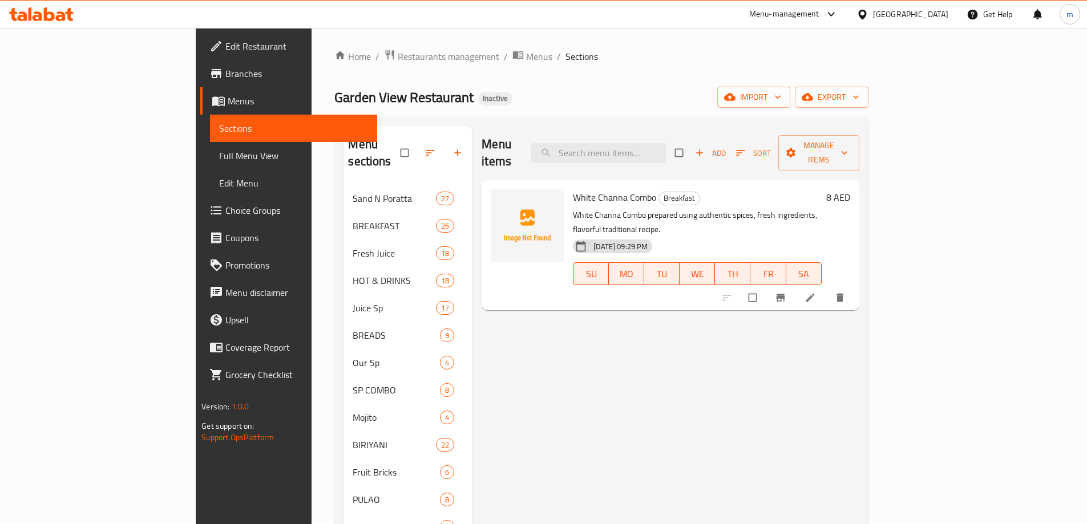
scroll to position [0, 0]
click at [766, 289] on input "checkbox" at bounding box center [754, 300] width 24 height 22
checkbox input "true"
drag, startPoint x: 530, startPoint y: 180, endPoint x: 585, endPoint y: 181, distance: 54.8
click at [585, 191] on span "White Channa Combo" at bounding box center [614, 199] width 83 height 17
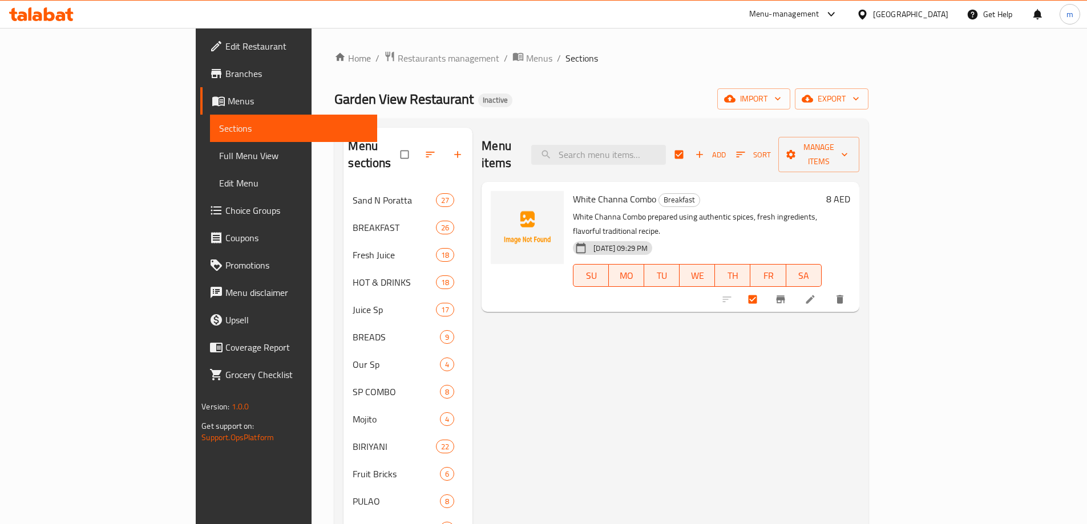
click at [638, 345] on div "Menu items Add Sort Manage items White Channa Combo Breakfast White Channa Comb…" at bounding box center [665, 420] width 386 height 584
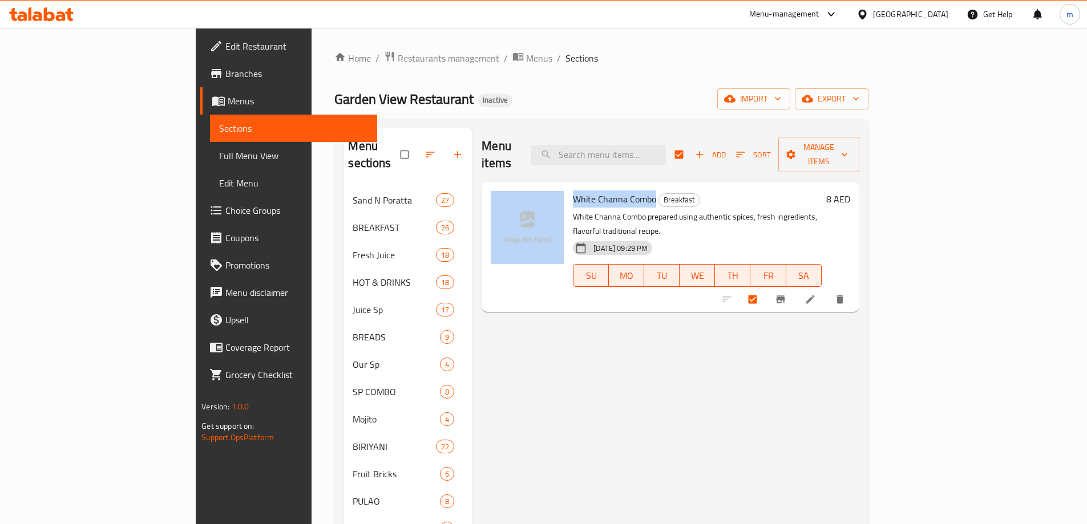
drag, startPoint x: 516, startPoint y: 180, endPoint x: 606, endPoint y: 186, distance: 90.3
click at [606, 187] on div "White Channa Combo Breakfast White Channa Combo prepared using authentic spices…" at bounding box center [670, 247] width 368 height 121
copy div "White Channa Combo"
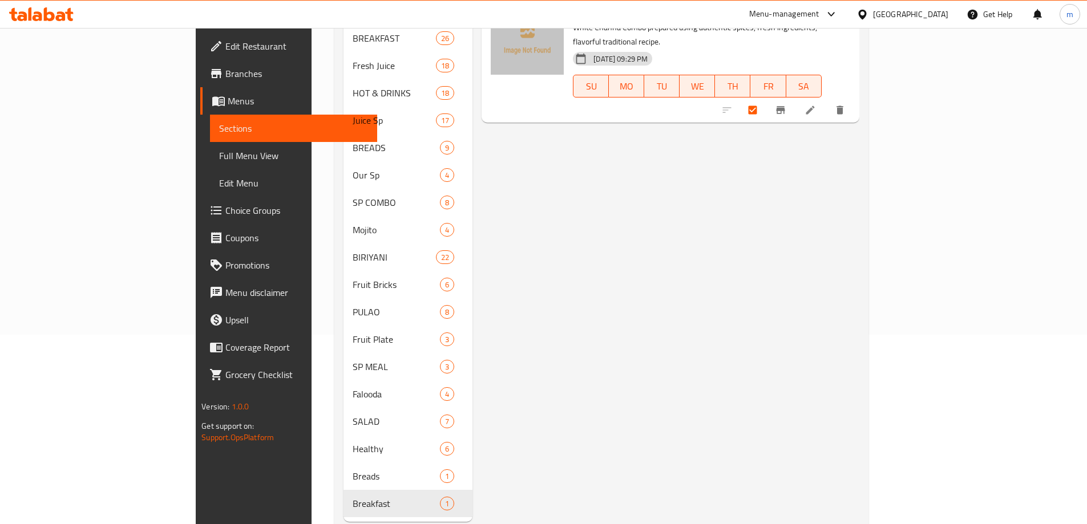
scroll to position [202, 0]
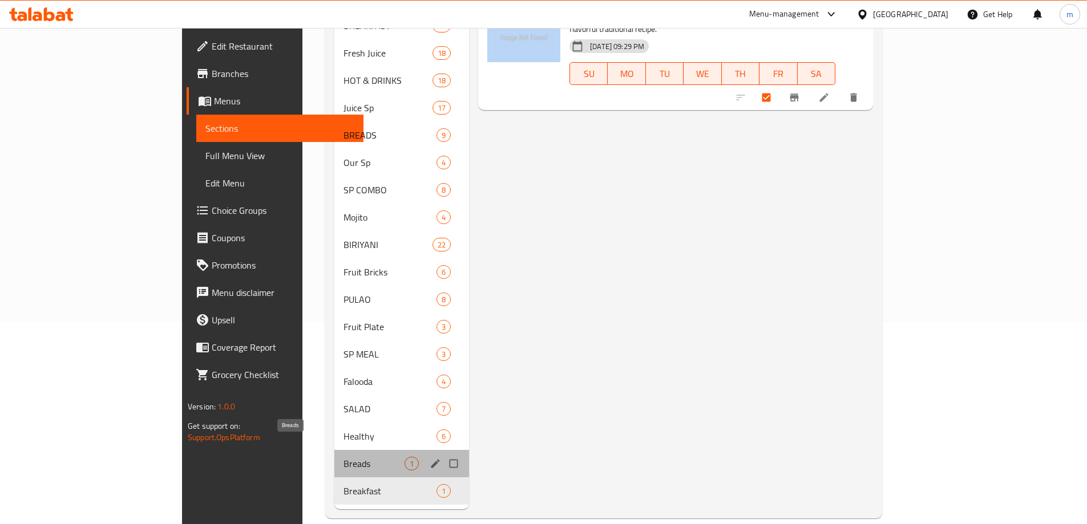
click at [343, 457] on span "Breads" at bounding box center [373, 464] width 61 height 14
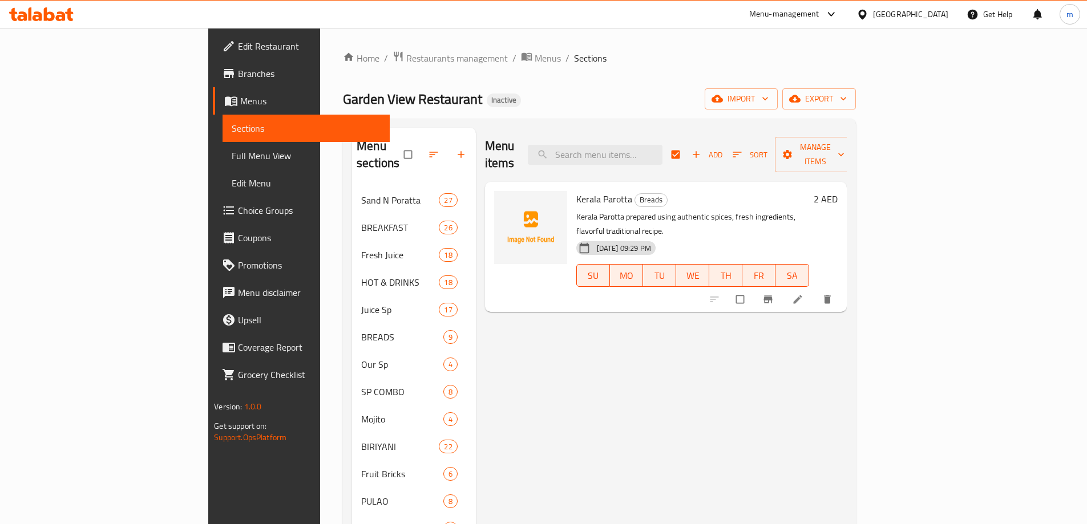
click at [576, 191] on span "Kerala Parotta" at bounding box center [604, 199] width 56 height 17
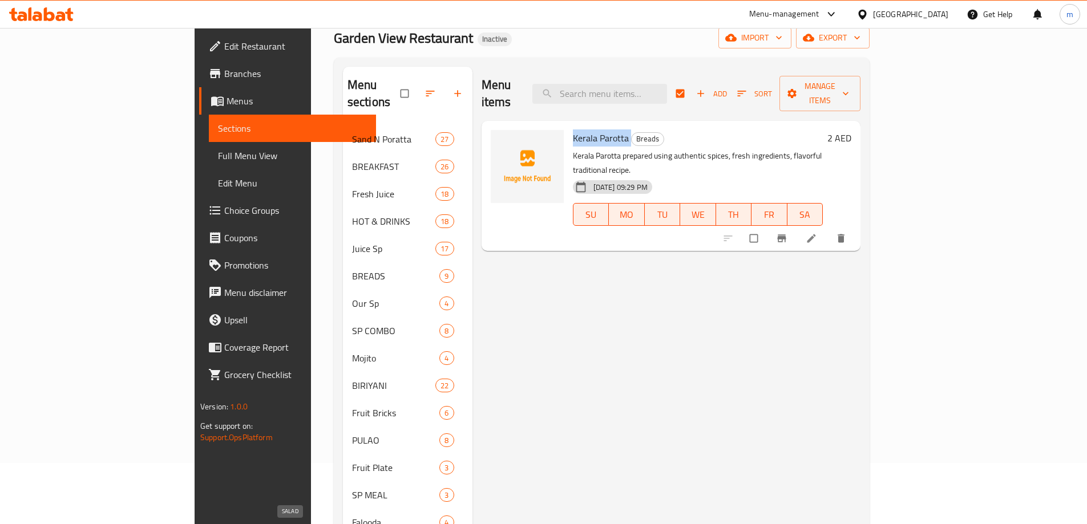
scroll to position [171, 0]
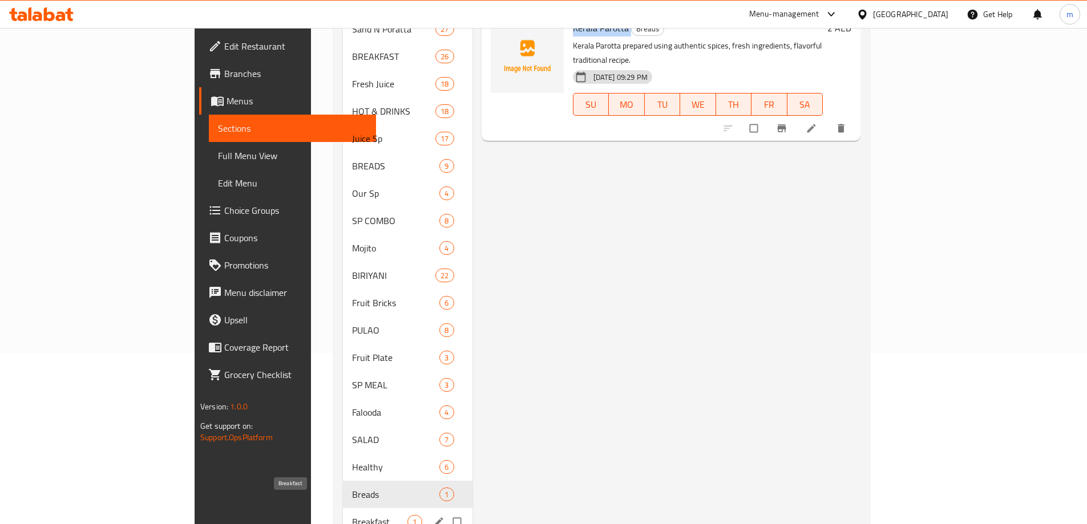
click at [352, 515] on span "Breakfast" at bounding box center [380, 522] width 56 height 14
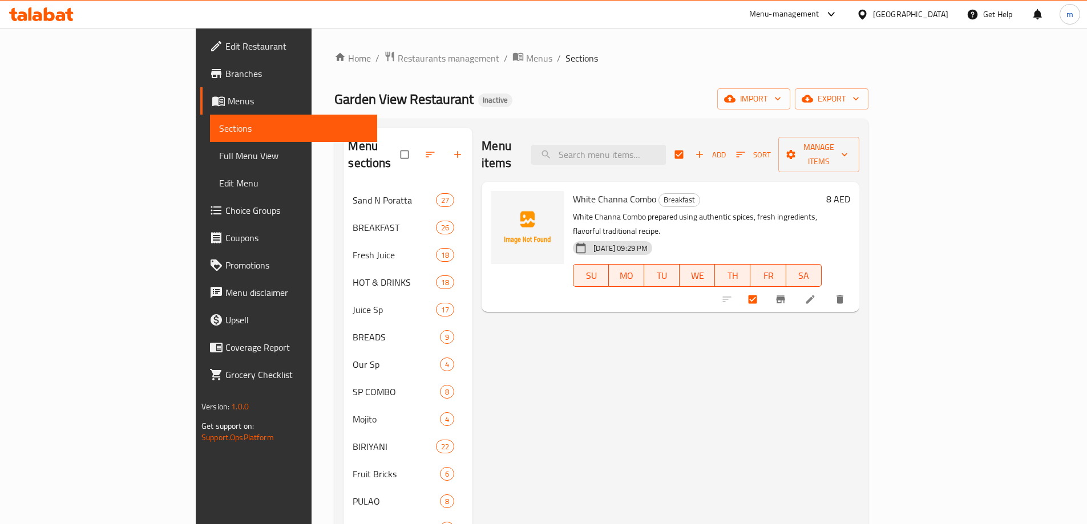
click at [573, 191] on span "White Channa Combo" at bounding box center [614, 199] width 83 height 17
drag, startPoint x: 523, startPoint y: 183, endPoint x: 577, endPoint y: 185, distance: 54.2
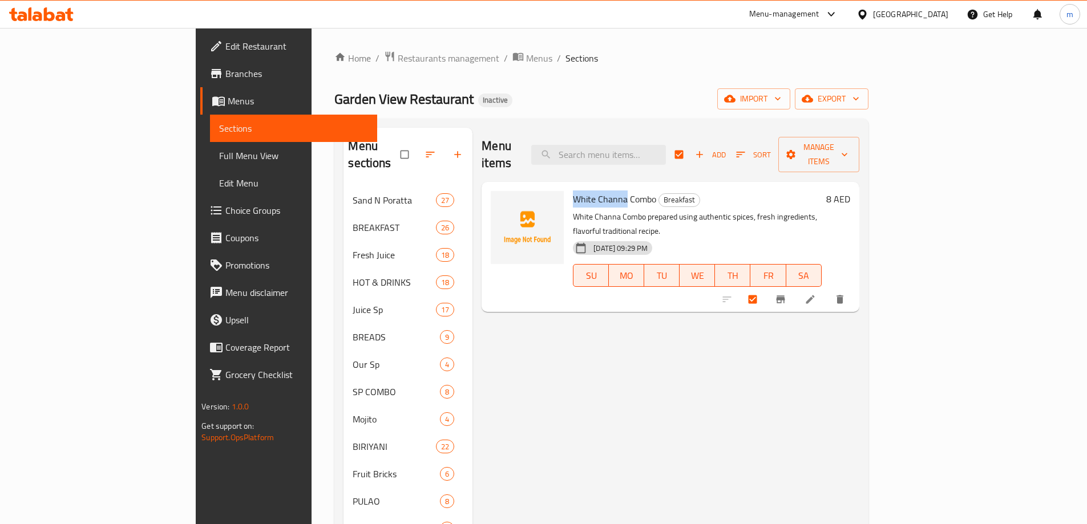
click at [577, 187] on div "White Channa Combo Breakfast White Channa Combo prepared using authentic spices…" at bounding box center [696, 247] width 257 height 121
copy span "White Channa"
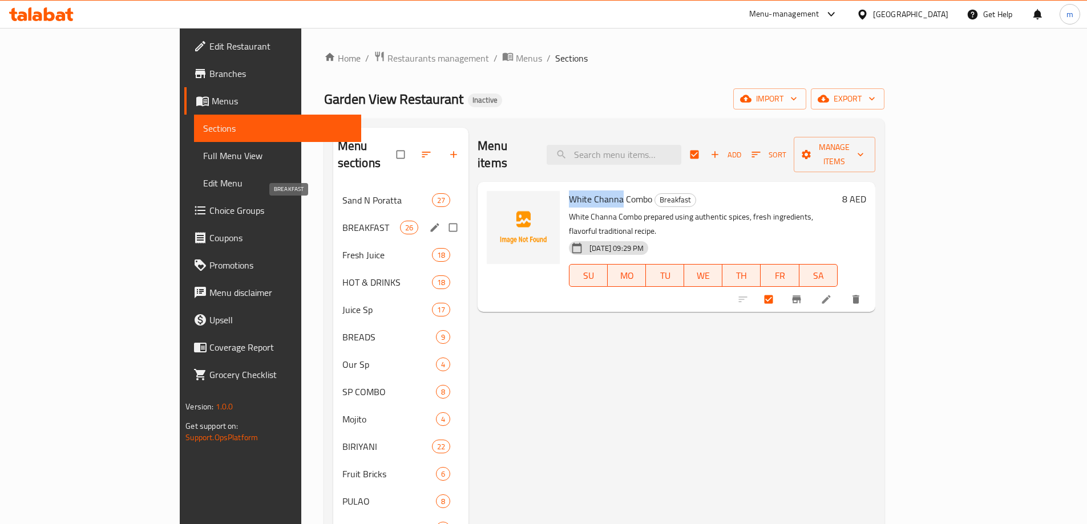
click at [342, 221] on span "BREAKFAST" at bounding box center [371, 228] width 58 height 14
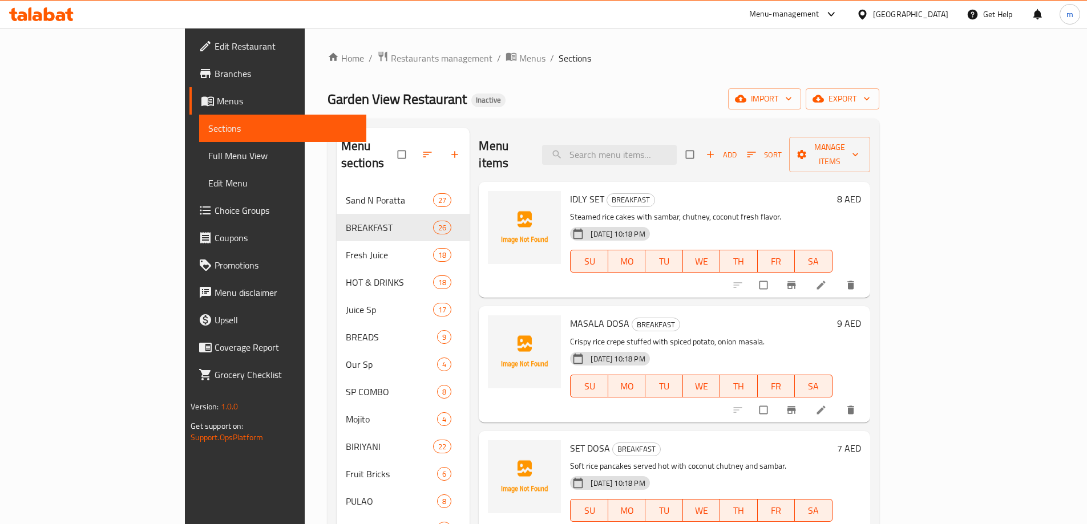
click at [692, 191] on h6 "IDLY SET BREAKFAST" at bounding box center [701, 199] width 262 height 16
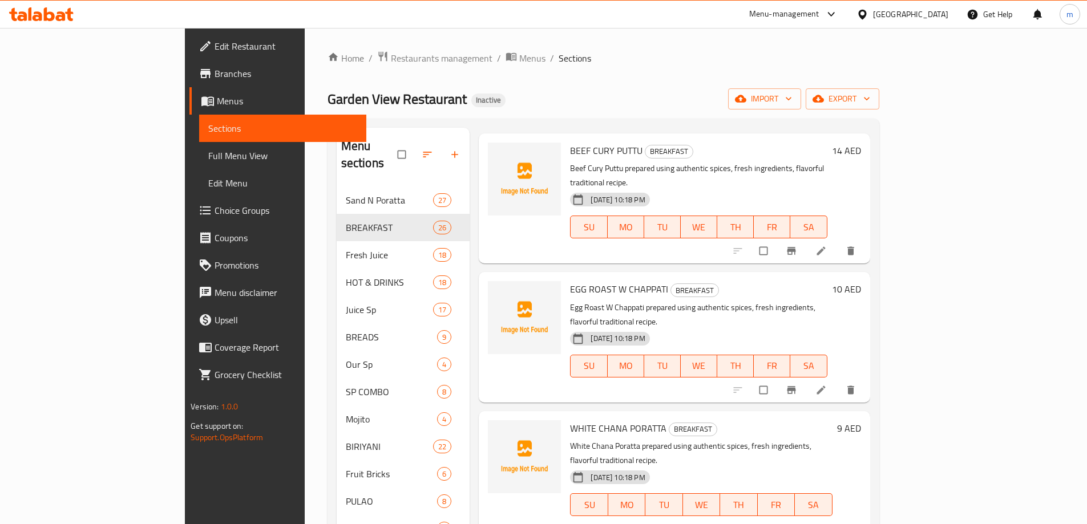
scroll to position [202, 0]
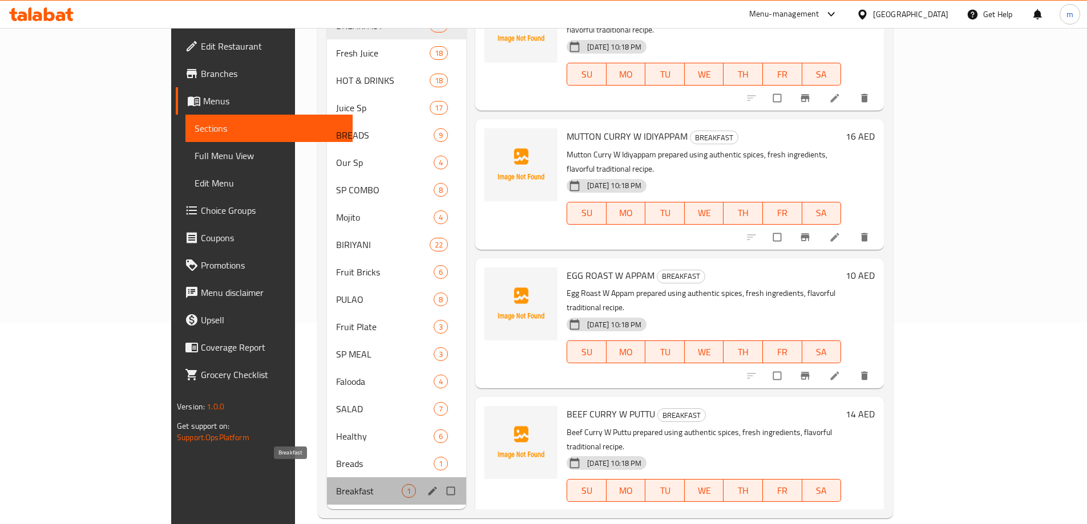
click at [336, 484] on span "Breakfast" at bounding box center [369, 491] width 66 height 14
checkbox input "true"
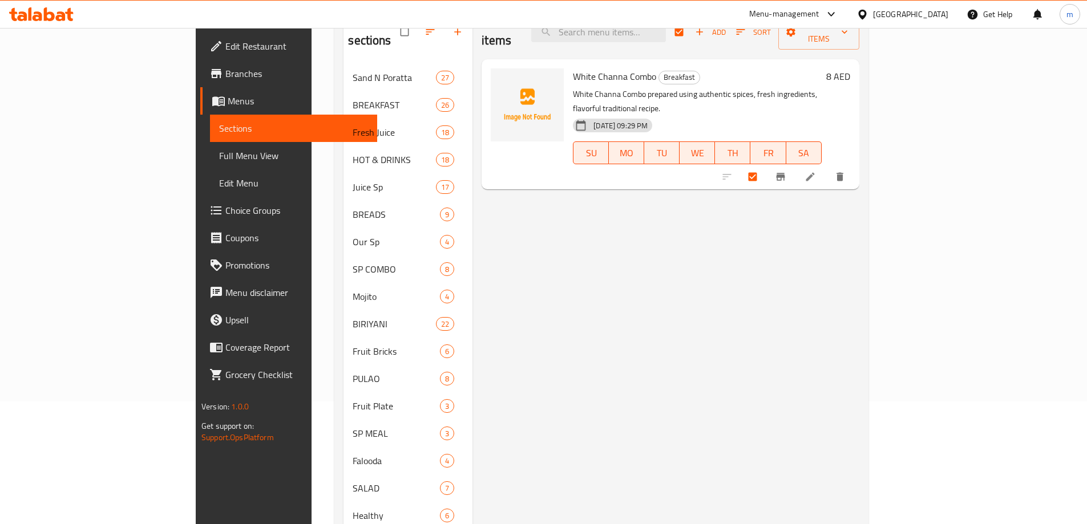
scroll to position [31, 0]
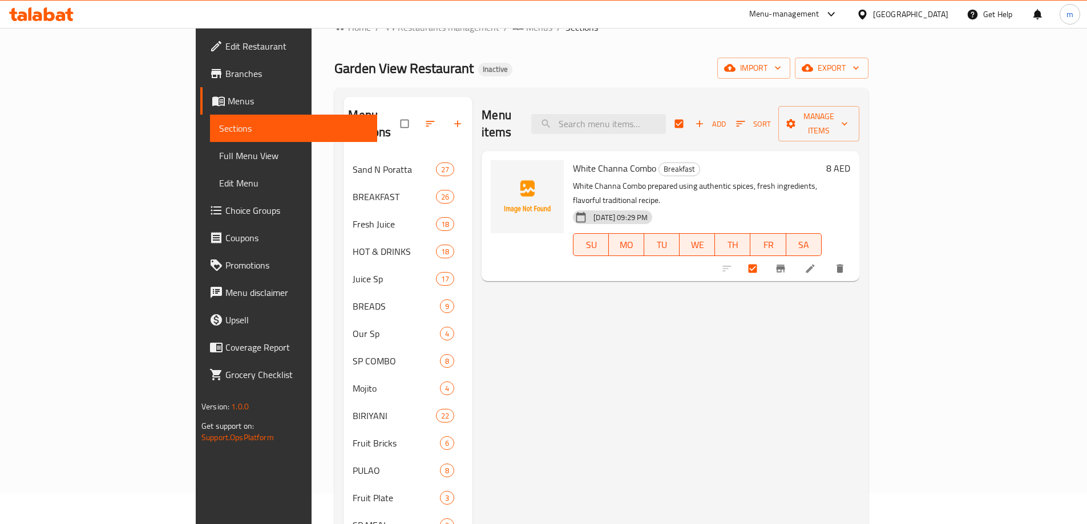
click at [859, 257] on div "Menu items Add Sort Manage items White Channa Combo Breakfast White Channa Comb…" at bounding box center [665, 389] width 386 height 584
click at [766, 258] on input "checkbox" at bounding box center [754, 269] width 24 height 22
checkbox input "false"
click at [766, 258] on input "checkbox" at bounding box center [754, 269] width 24 height 22
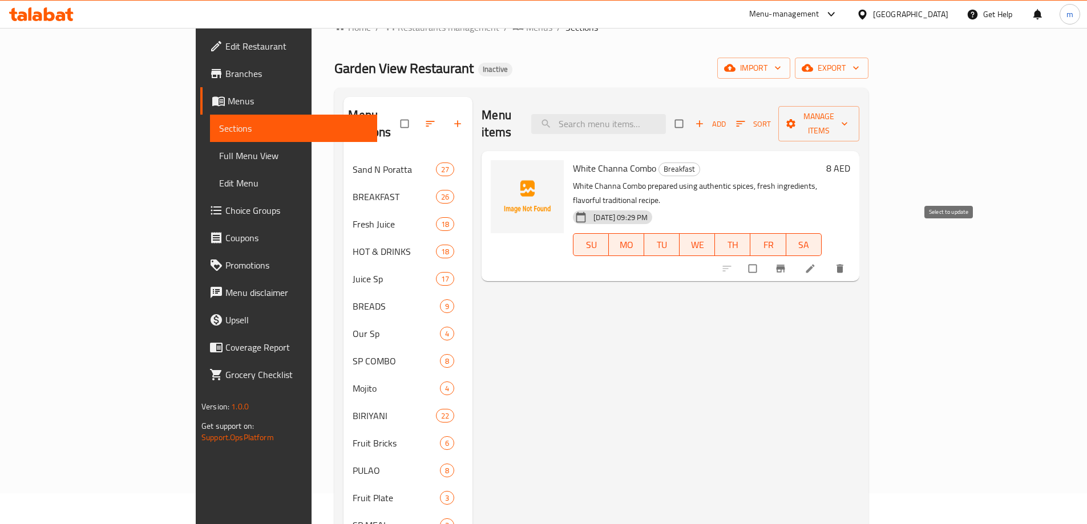
checkbox input "true"
click at [850, 113] on span "Manage items" at bounding box center [818, 124] width 63 height 29
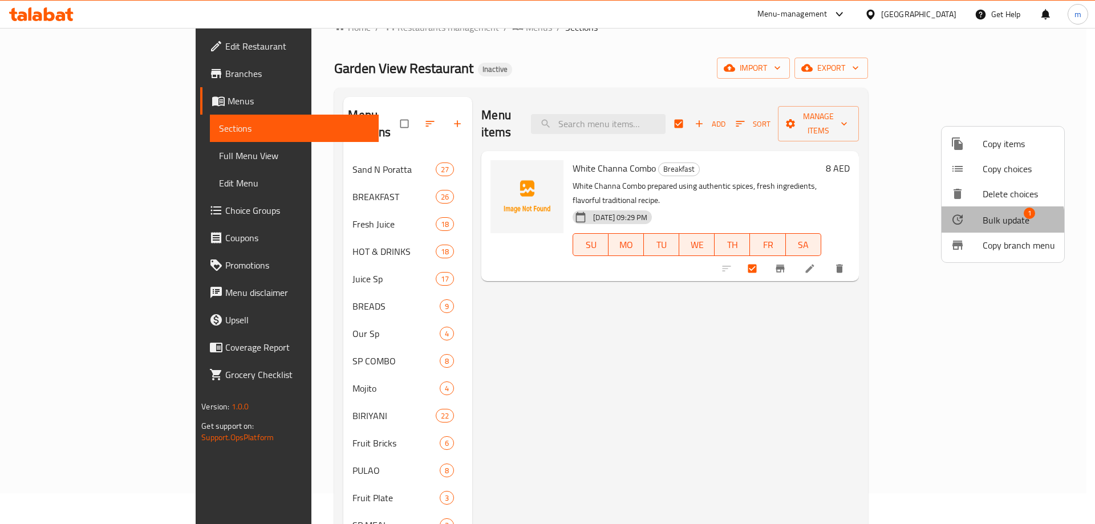
click at [978, 224] on div at bounding box center [967, 220] width 32 height 14
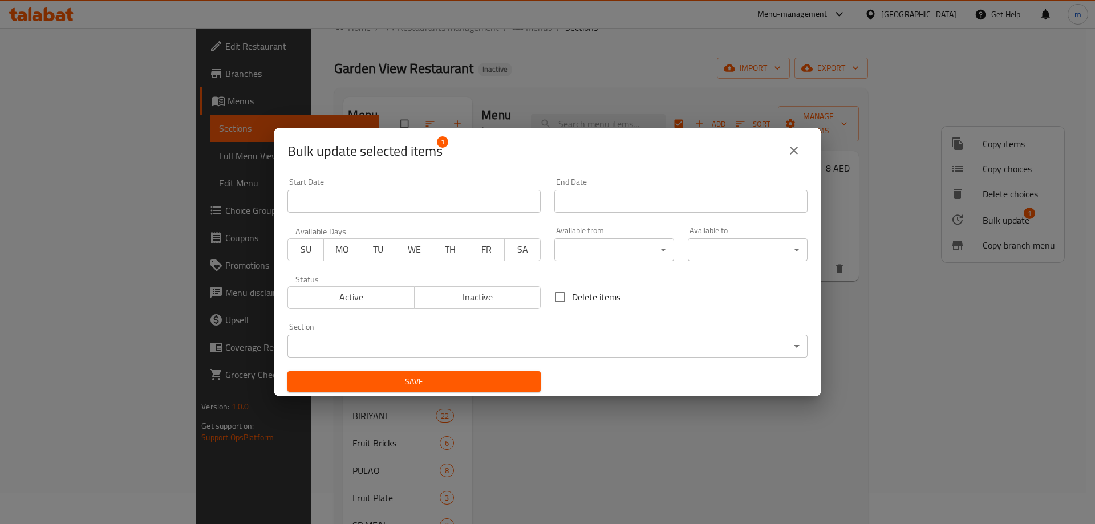
click at [471, 339] on body "​ Menu-management [GEOGRAPHIC_DATA] Get Help m Edit Restaurant Branches Menus S…" at bounding box center [547, 245] width 1095 height 496
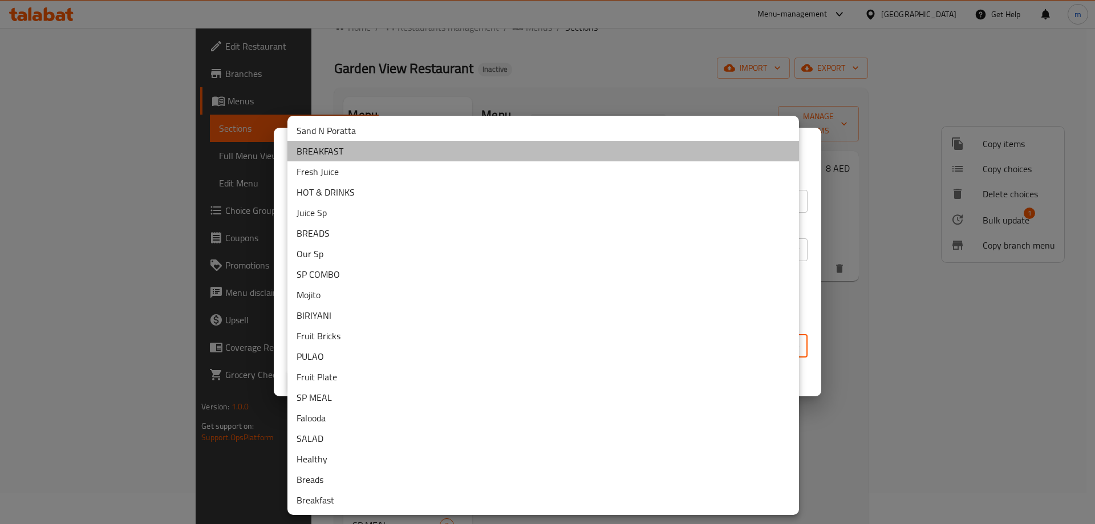
click at [363, 159] on li "BREAKFAST" at bounding box center [544, 151] width 512 height 21
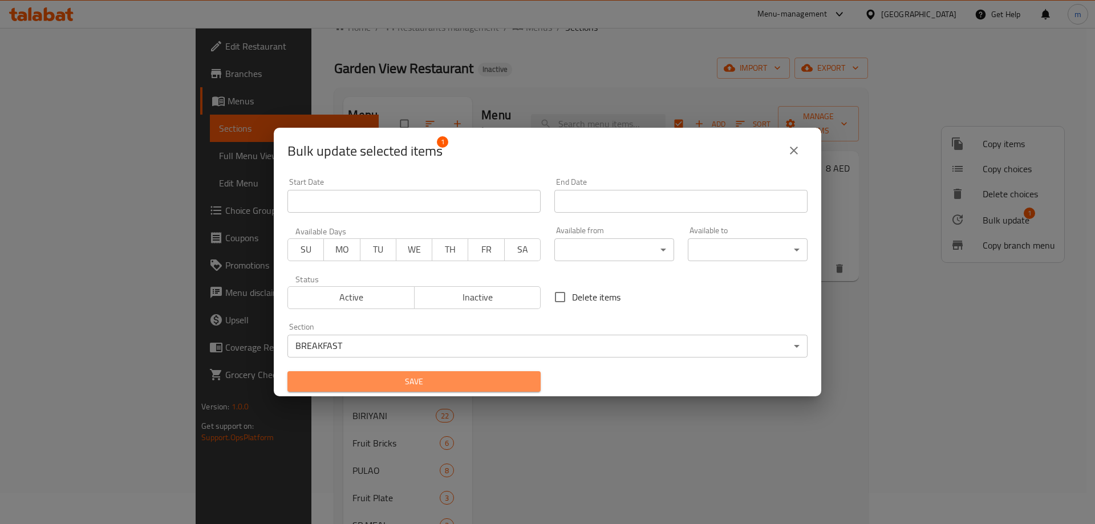
click at [500, 381] on span "Save" at bounding box center [414, 382] width 235 height 14
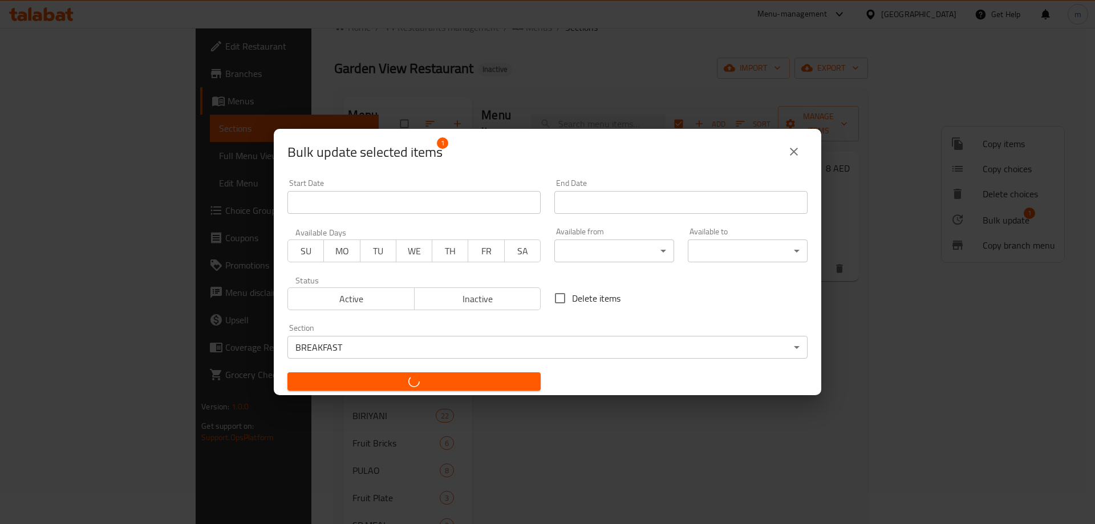
checkbox input "false"
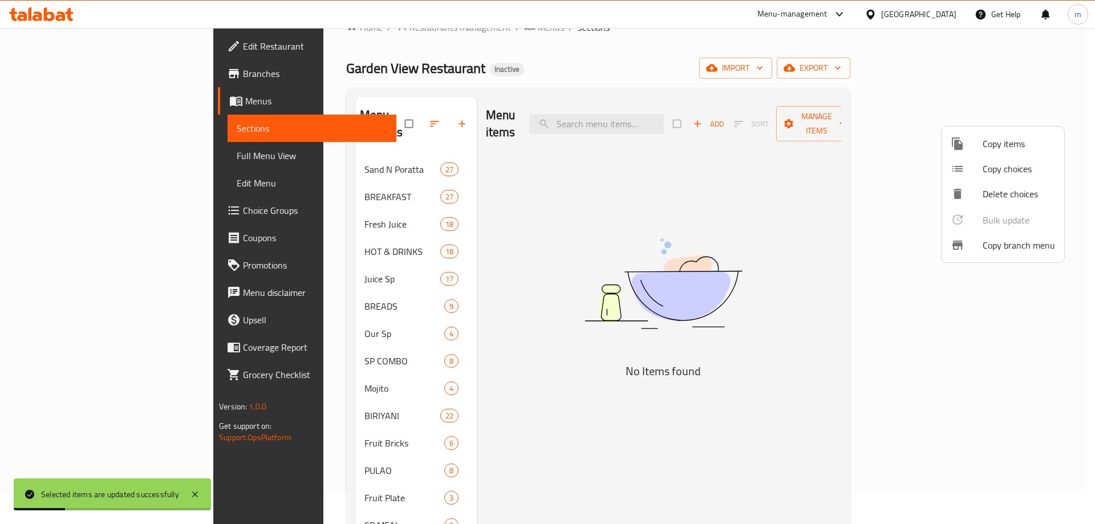
click at [577, 330] on div at bounding box center [547, 262] width 1095 height 524
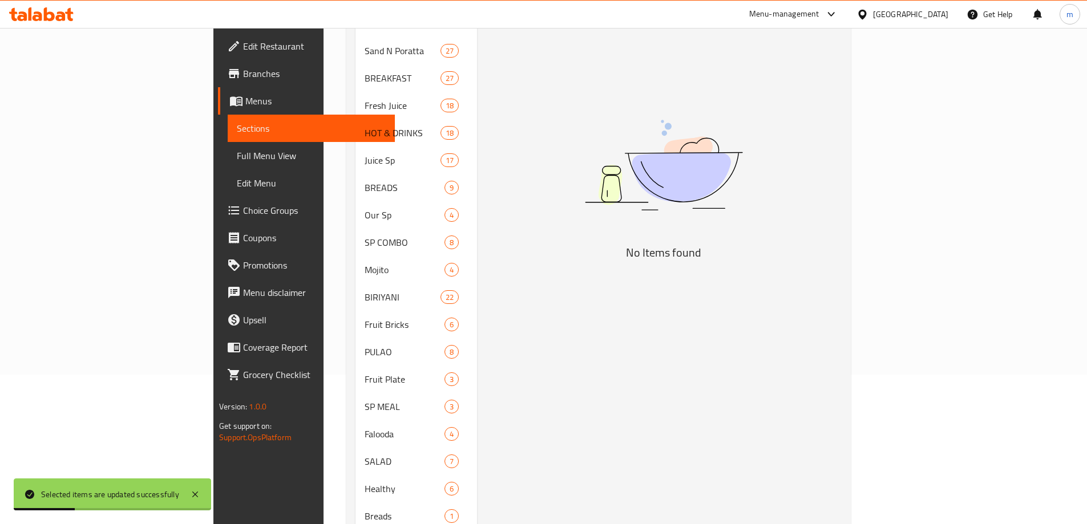
scroll to position [202, 0]
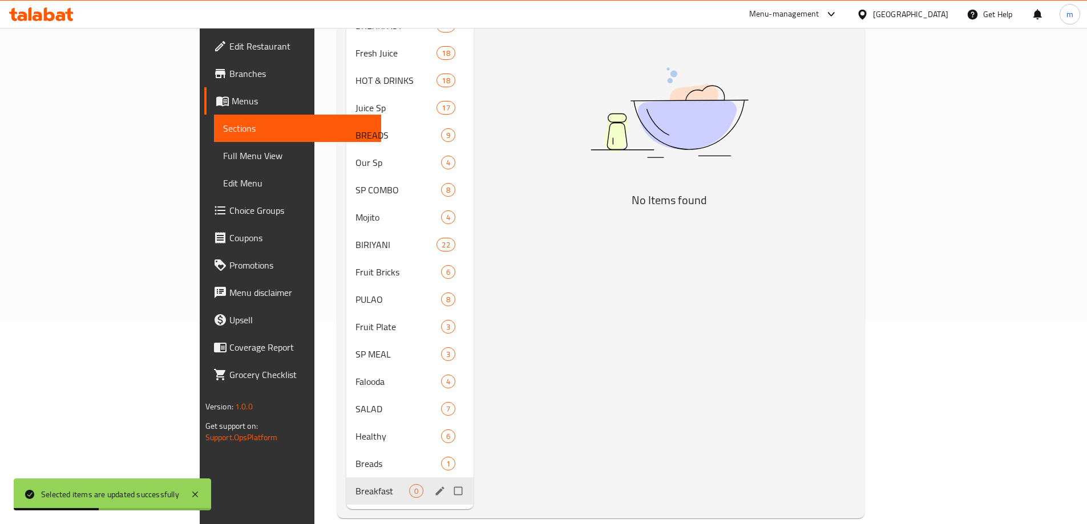
click at [447, 480] on input "Menu sections" at bounding box center [459, 491] width 24 height 22
checkbox input "true"
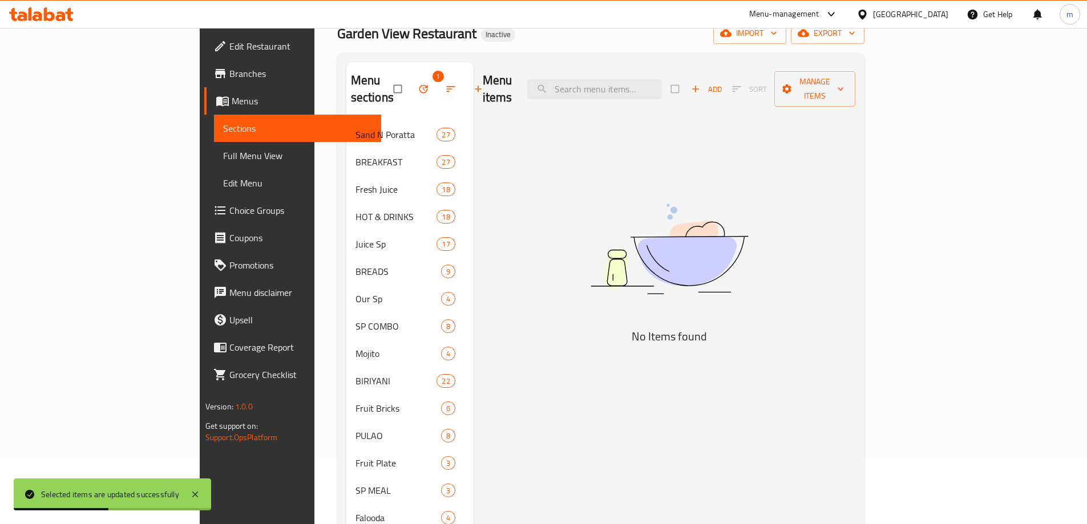
scroll to position [0, 0]
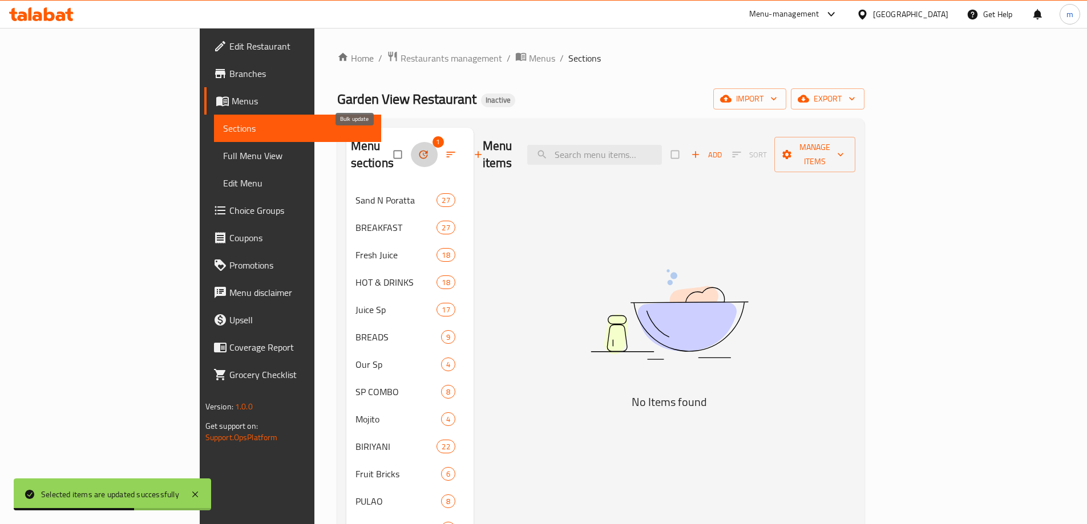
click at [419, 151] on icon "button" at bounding box center [423, 155] width 9 height 9
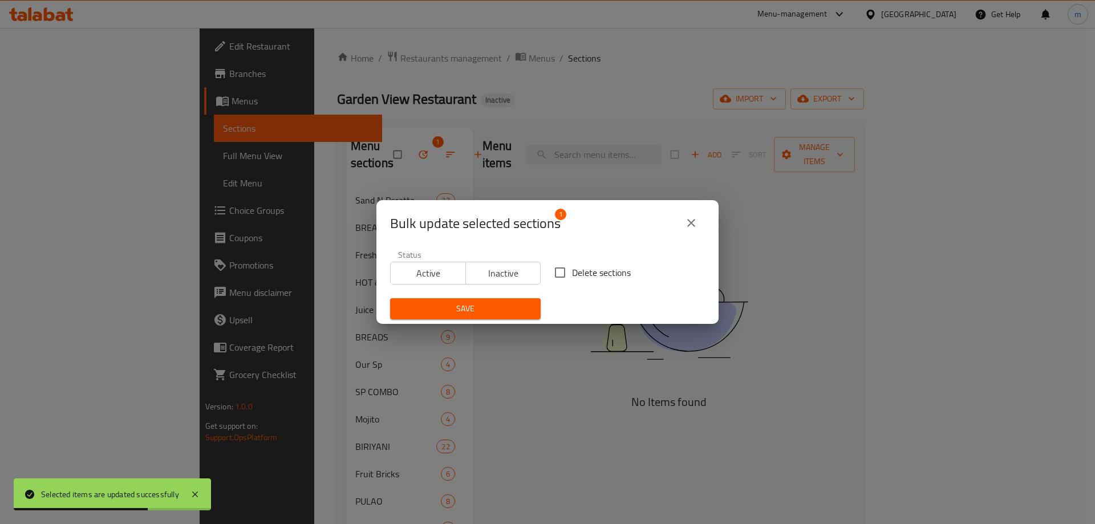
click at [557, 273] on input "Delete sections" at bounding box center [560, 273] width 24 height 24
checkbox input "true"
click at [505, 318] on button "Save" at bounding box center [465, 308] width 151 height 21
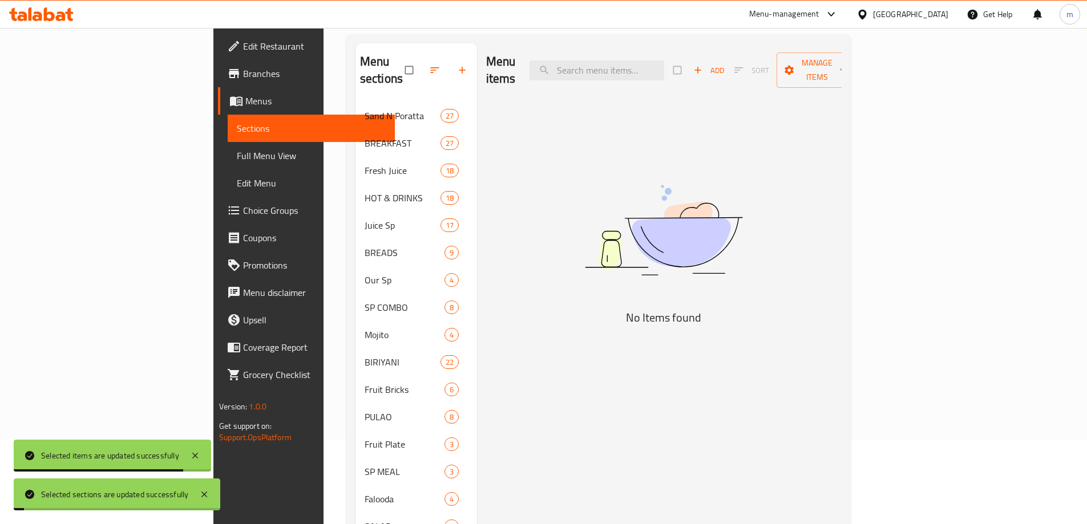
scroll to position [175, 0]
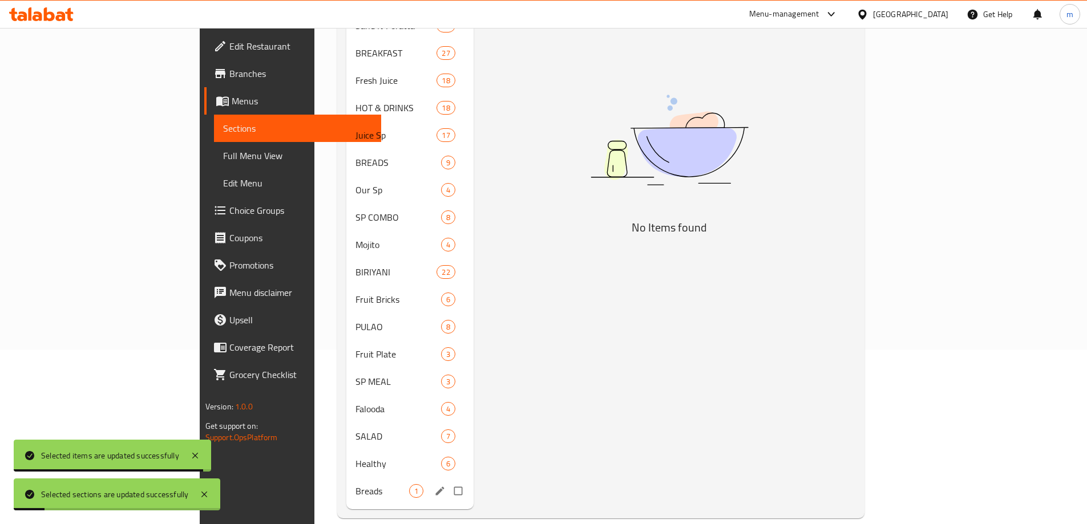
click at [355, 484] on span "Breads" at bounding box center [382, 491] width 54 height 14
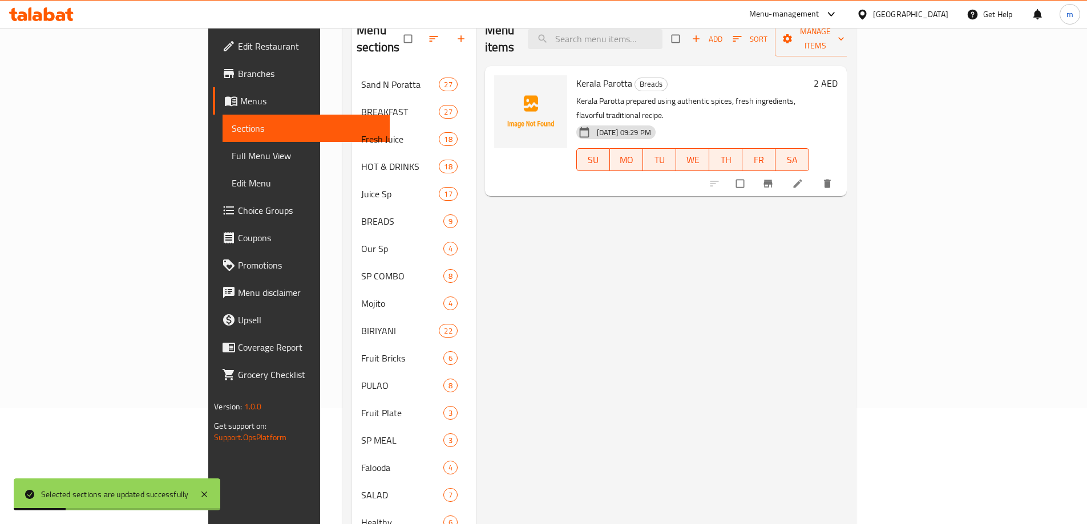
scroll to position [60, 0]
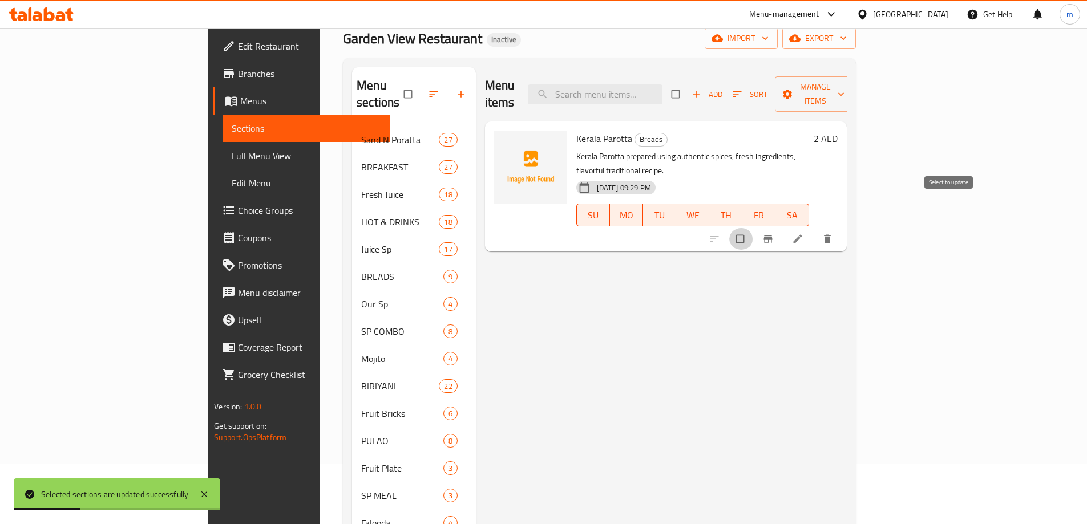
click at [753, 228] on input "checkbox" at bounding box center [741, 239] width 24 height 22
checkbox input "true"
click at [847, 82] on span "Manage items" at bounding box center [815, 94] width 63 height 29
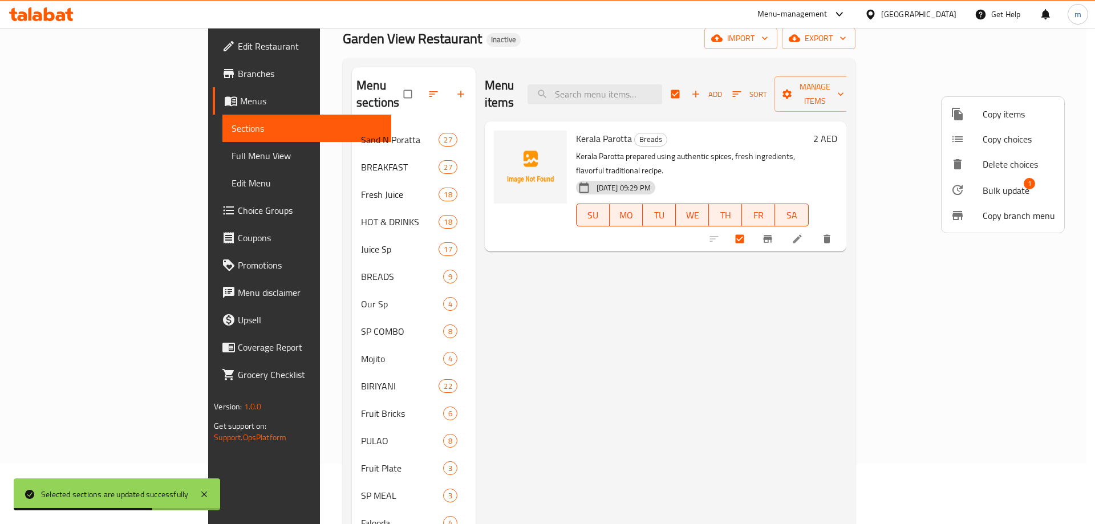
click at [972, 184] on div at bounding box center [967, 190] width 32 height 14
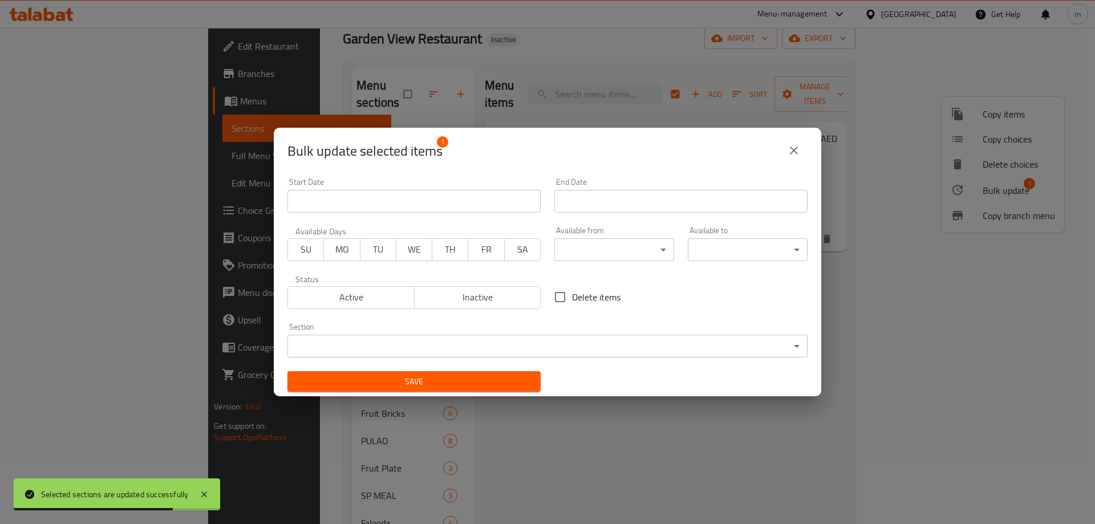
click at [460, 347] on body "Selected sections are updated successfully ​ Menu-management [GEOGRAPHIC_DATA] …" at bounding box center [547, 215] width 1095 height 496
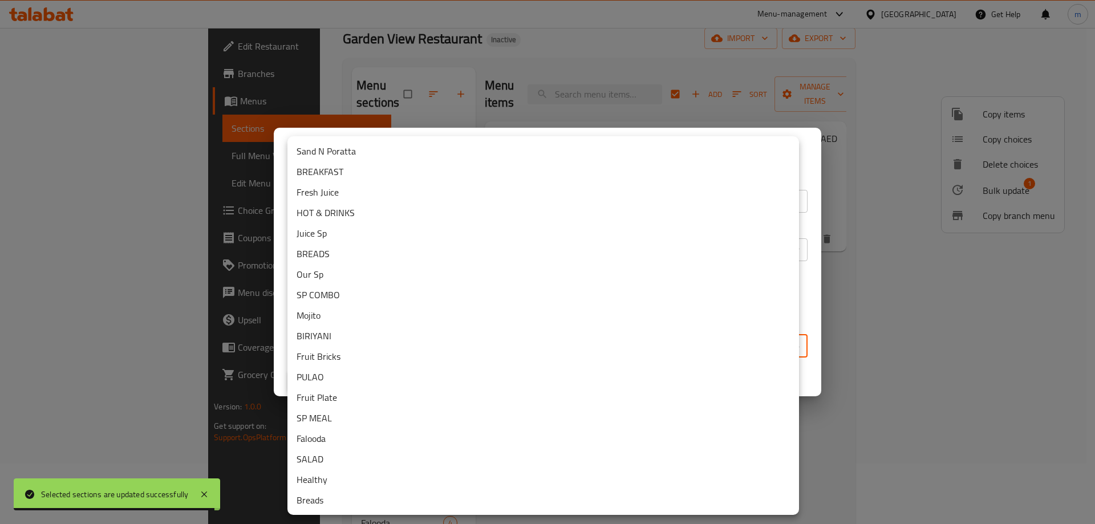
click at [323, 254] on li "BREADS" at bounding box center [544, 254] width 512 height 21
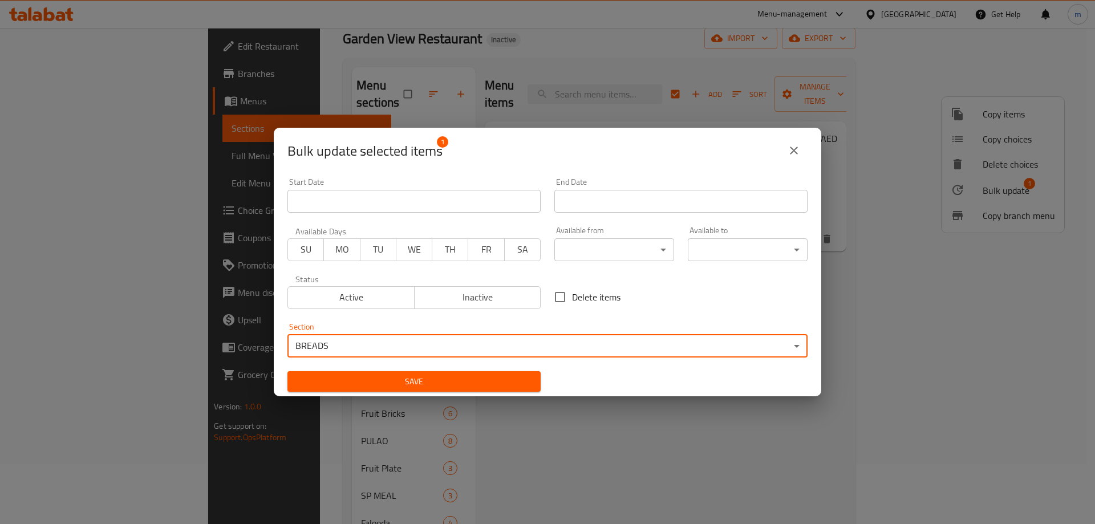
click at [508, 374] on button "Save" at bounding box center [414, 381] width 253 height 21
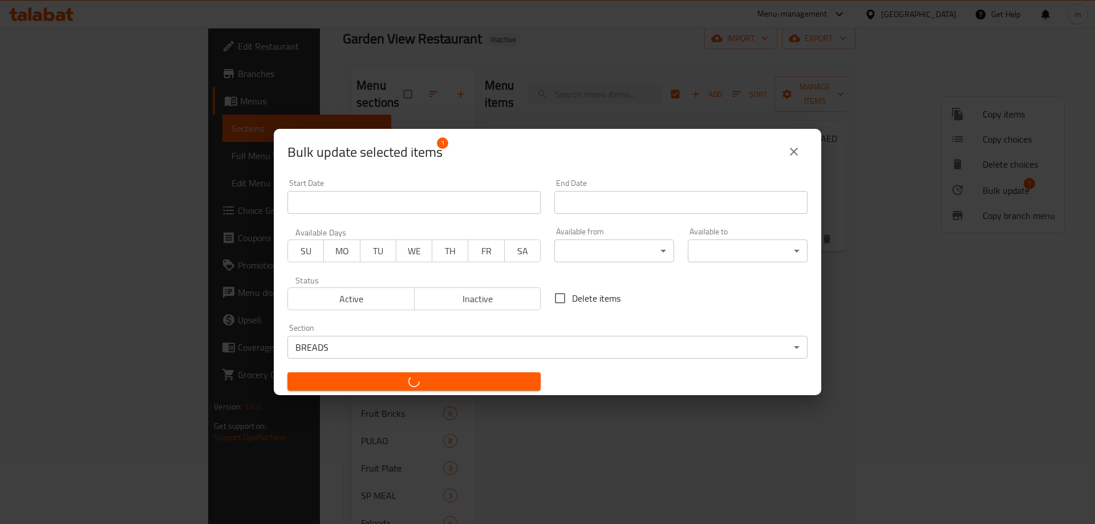
checkbox input "false"
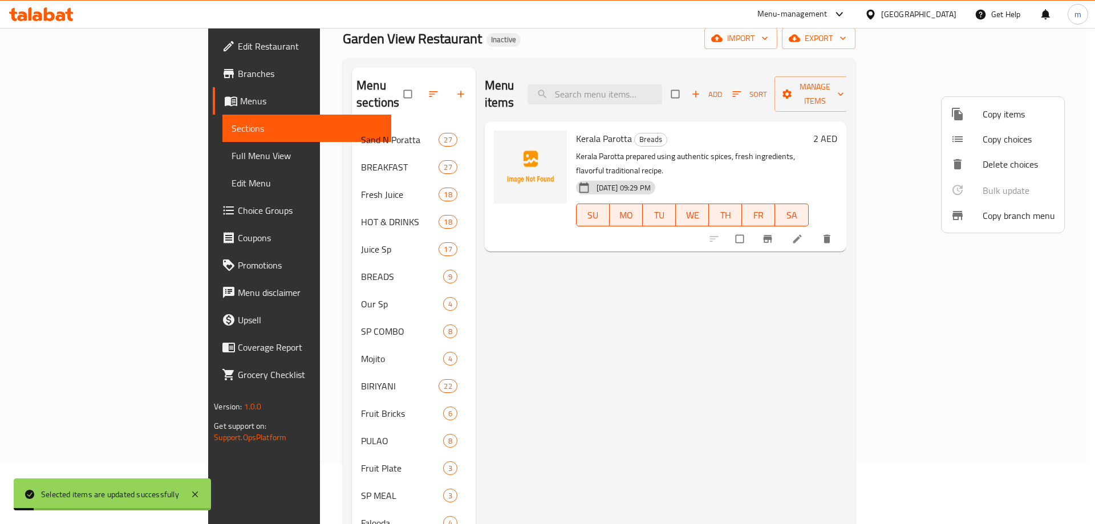
click at [560, 394] on div at bounding box center [547, 262] width 1095 height 524
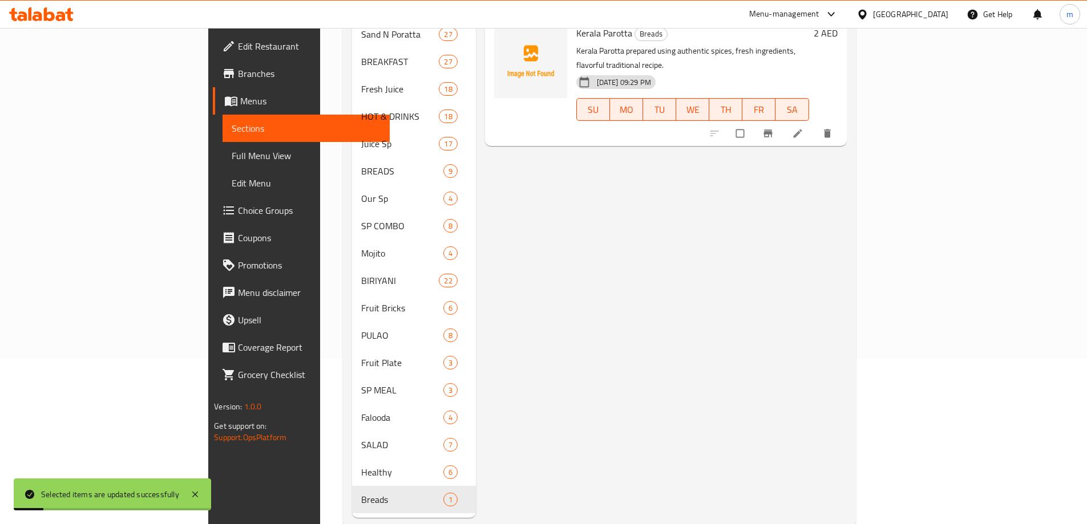
scroll to position [175, 0]
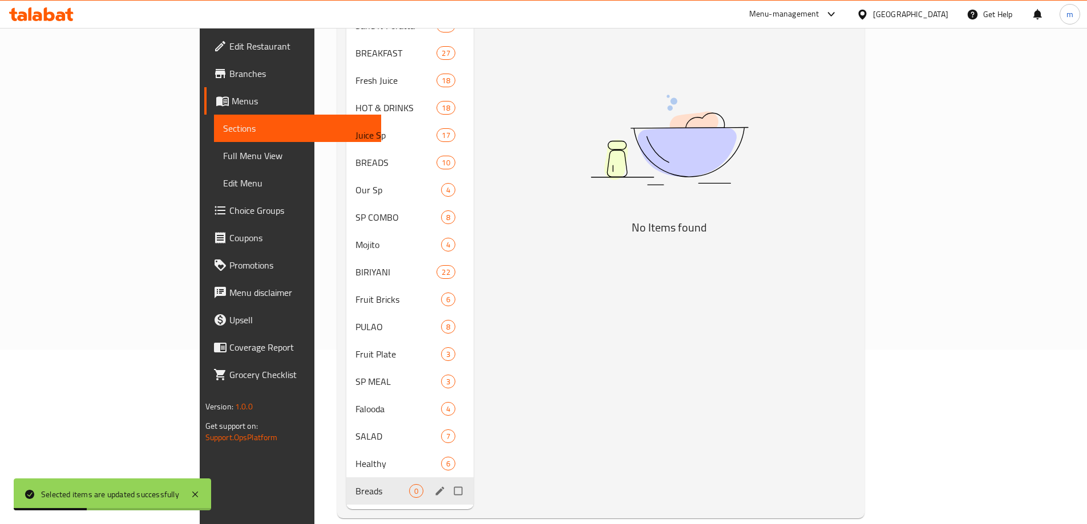
click at [447, 480] on input "Menu sections" at bounding box center [459, 491] width 24 height 22
checkbox input "true"
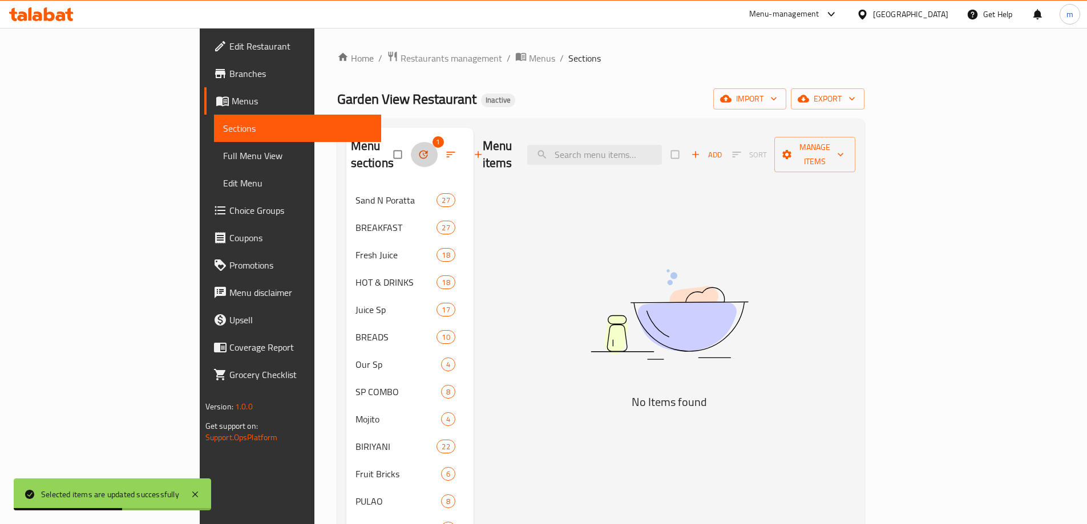
click at [418, 149] on icon "button" at bounding box center [423, 154] width 11 height 11
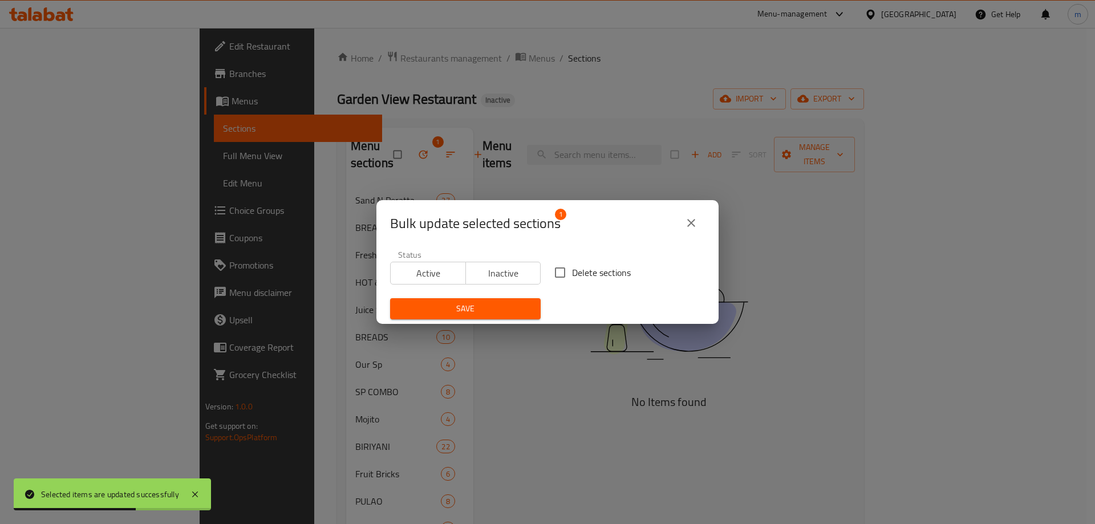
click at [566, 281] on input "Delete sections" at bounding box center [560, 273] width 24 height 24
checkbox input "true"
click at [508, 306] on span "Save" at bounding box center [465, 309] width 132 height 14
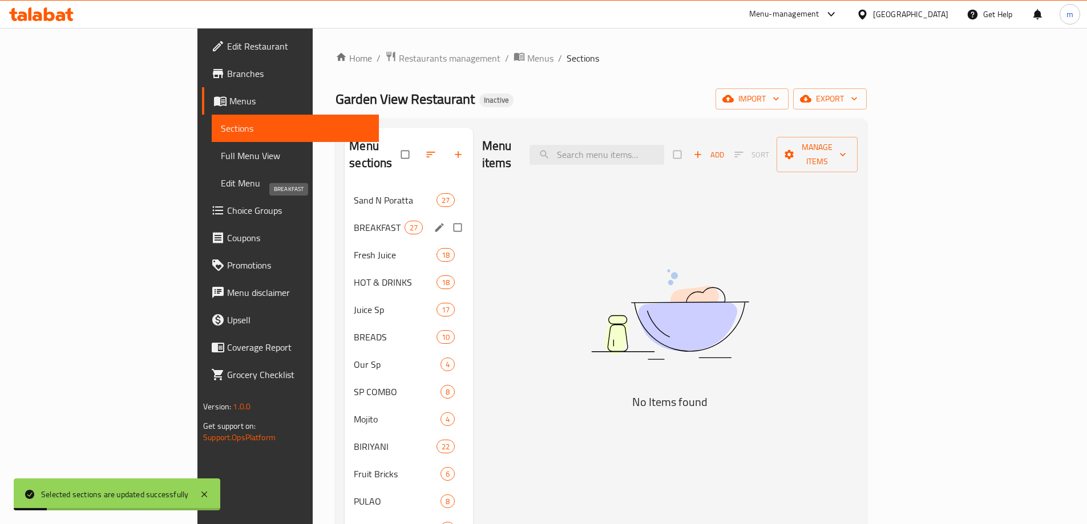
click at [354, 221] on span "BREAKFAST" at bounding box center [379, 228] width 50 height 14
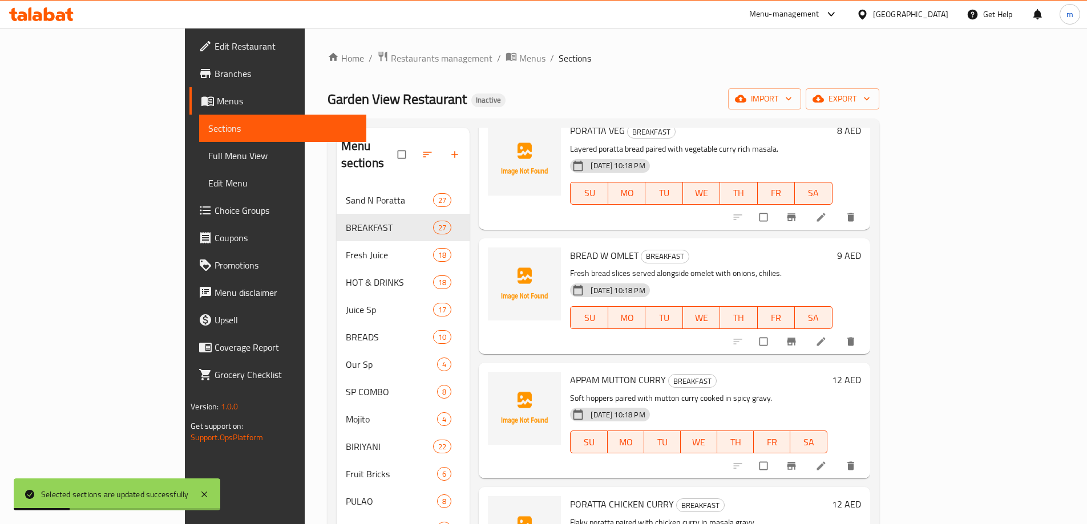
scroll to position [2870, 0]
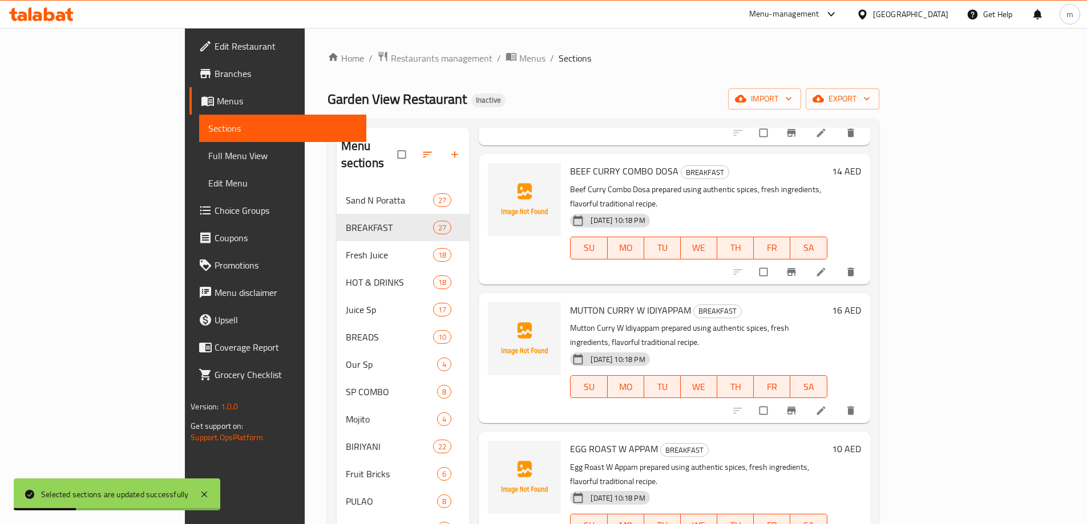
drag, startPoint x: 433, startPoint y: 269, endPoint x: 495, endPoint y: 298, distance: 67.9
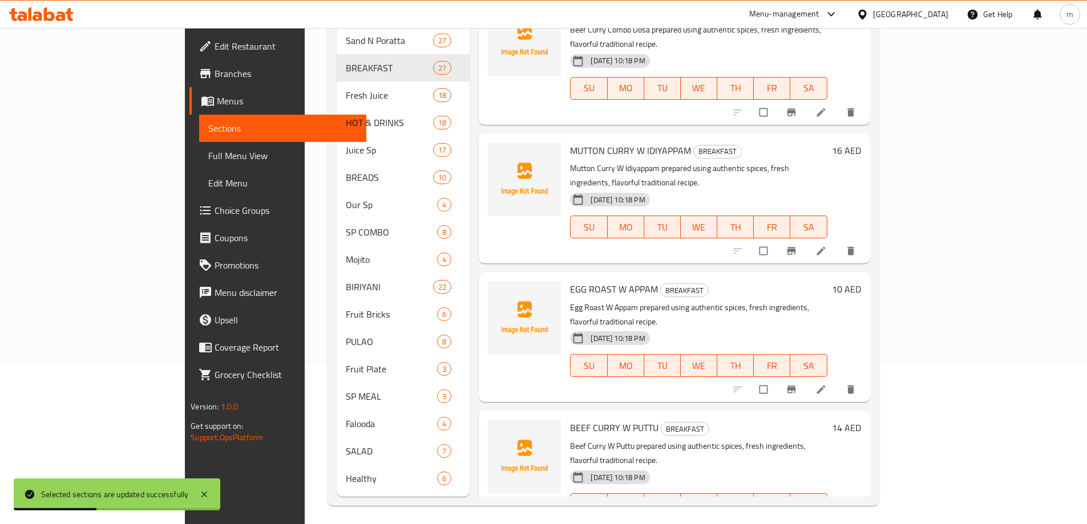
drag, startPoint x: 651, startPoint y: 48, endPoint x: 654, endPoint y: 245, distance: 197.4
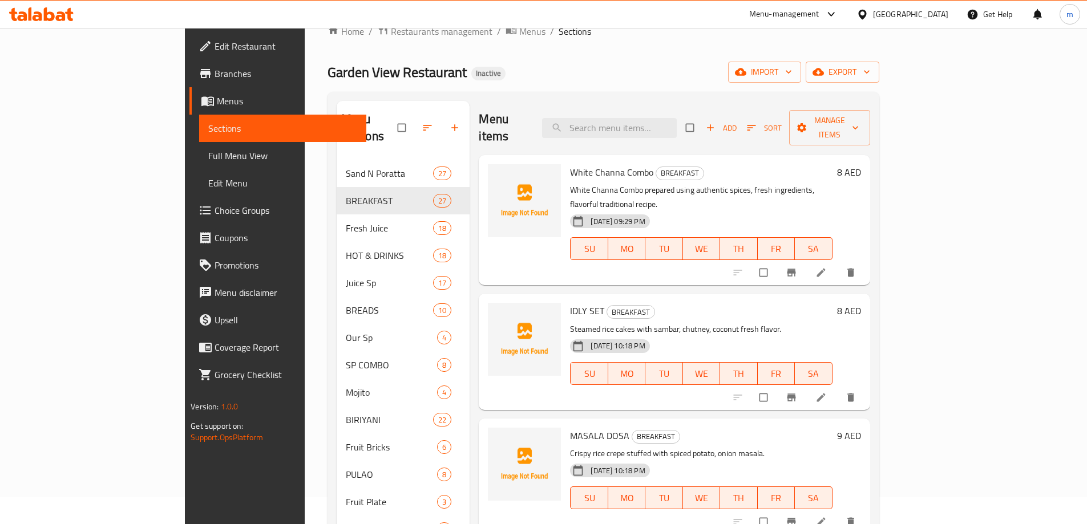
scroll to position [0, 0]
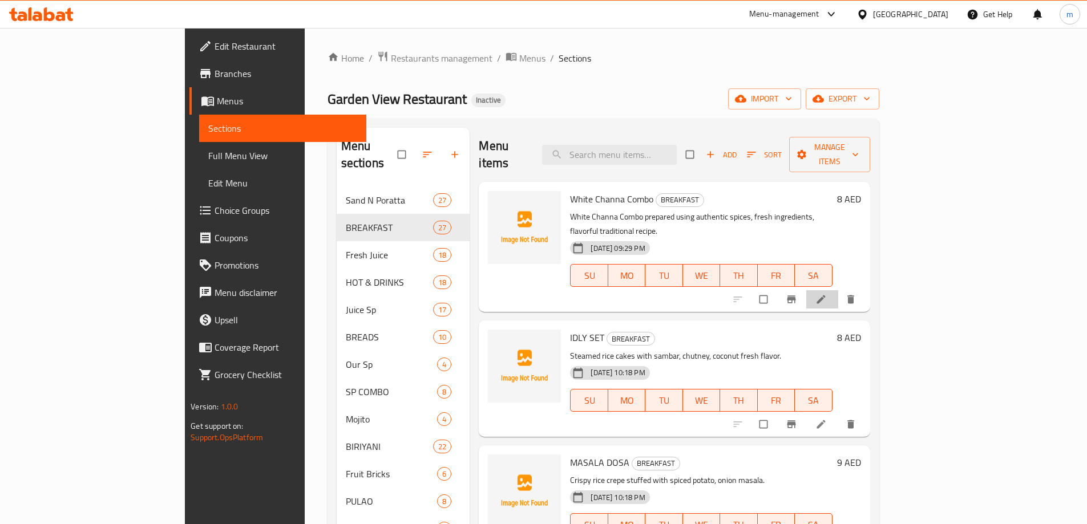
click at [827, 294] on icon at bounding box center [820, 299] width 11 height 11
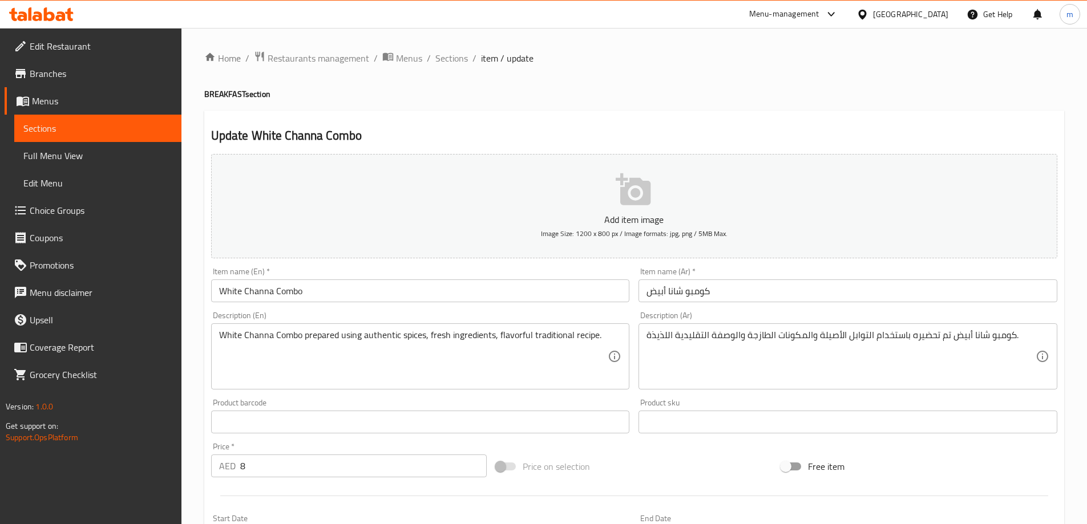
click at [265, 290] on input "White Channa Combo" at bounding box center [420, 291] width 419 height 23
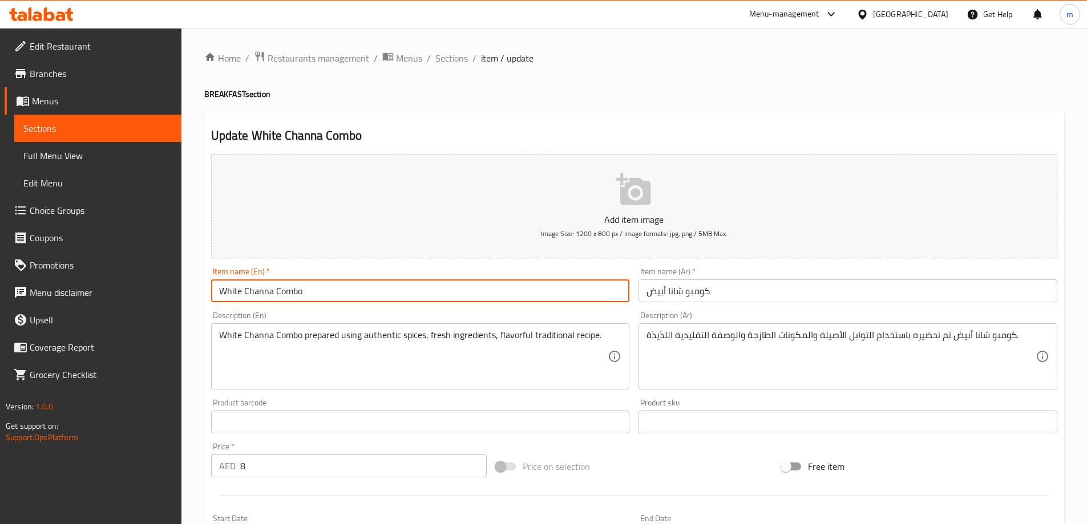
click at [265, 290] on input "White Channa Combo" at bounding box center [420, 291] width 419 height 23
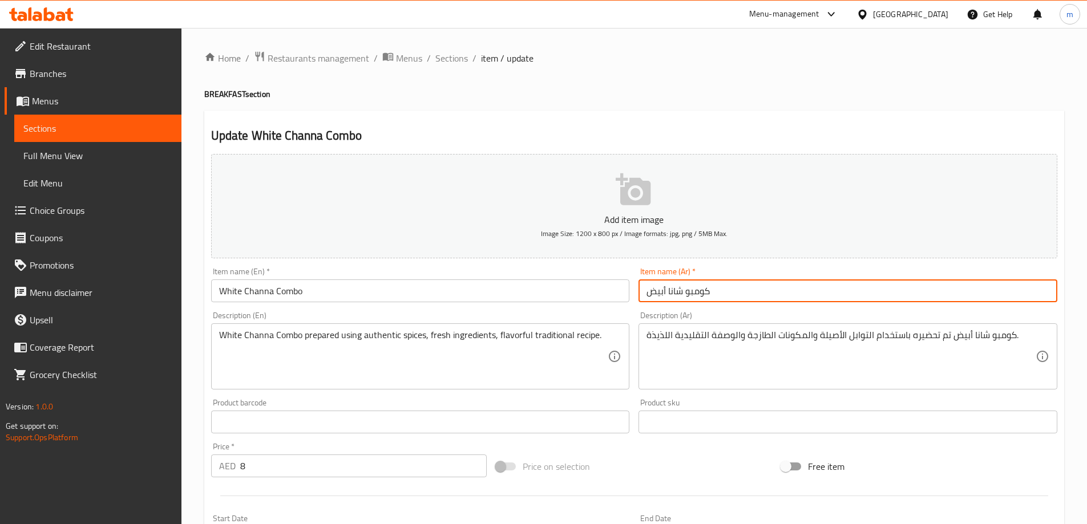
click at [675, 289] on input "كومبو شانا أبيض" at bounding box center [847, 291] width 419 height 23
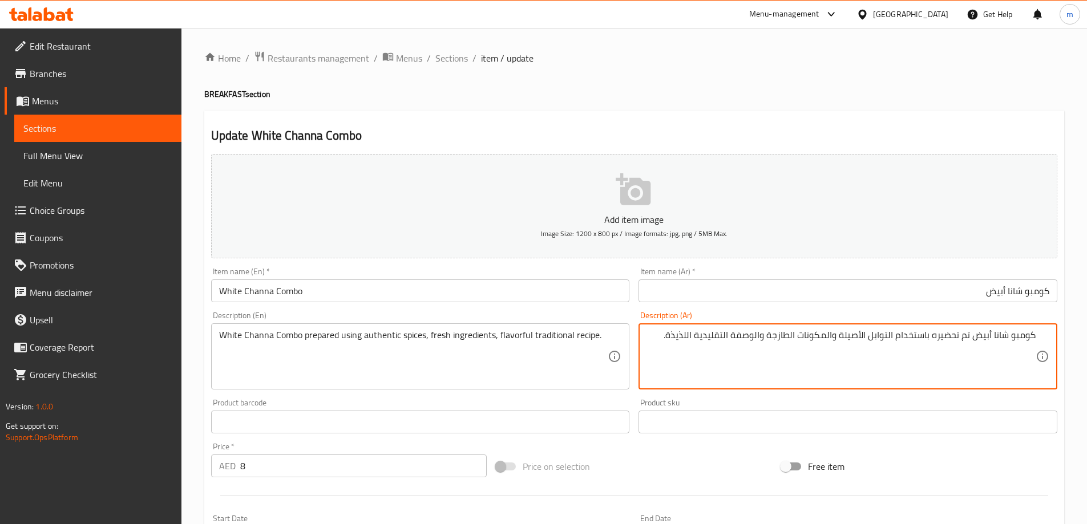
click at [1009, 290] on input "كومبو شانا أبيض" at bounding box center [847, 291] width 419 height 23
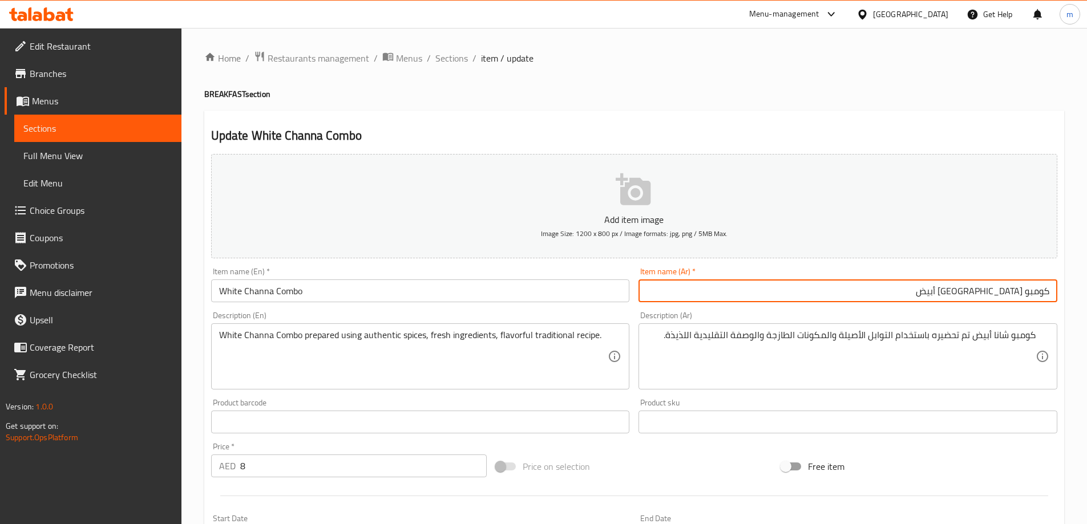
type input "كومبو [GEOGRAPHIC_DATA] أبيض"
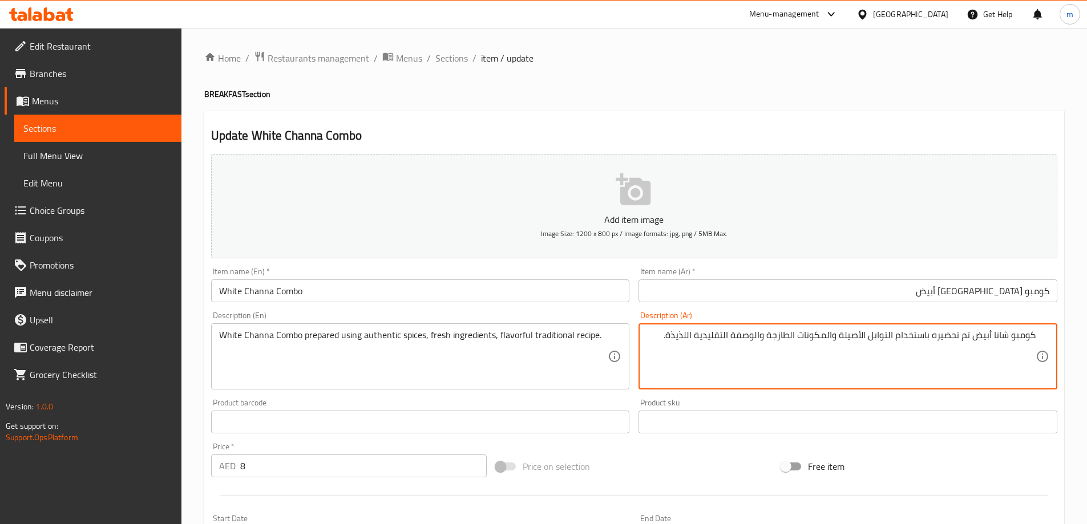
click at [995, 334] on textarea "كومبو شانا أبيض تم تحضيره باستخدام التوابل الأصيلة والمكونات الطازجة والوصفة ال…" at bounding box center [840, 357] width 389 height 54
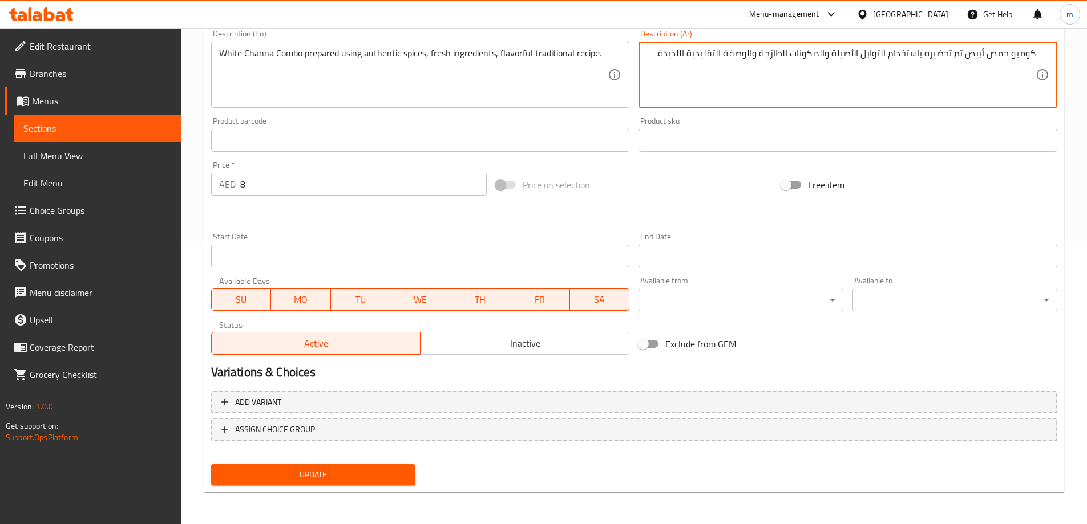
click at [360, 464] on div "Update" at bounding box center [314, 475] width 214 height 30
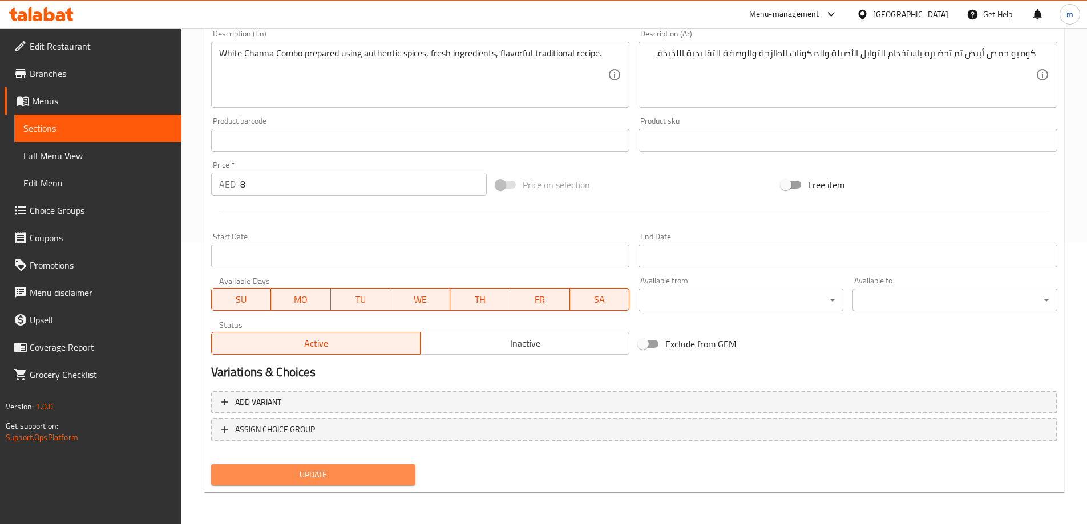
click at [365, 470] on span "Update" at bounding box center [313, 475] width 187 height 14
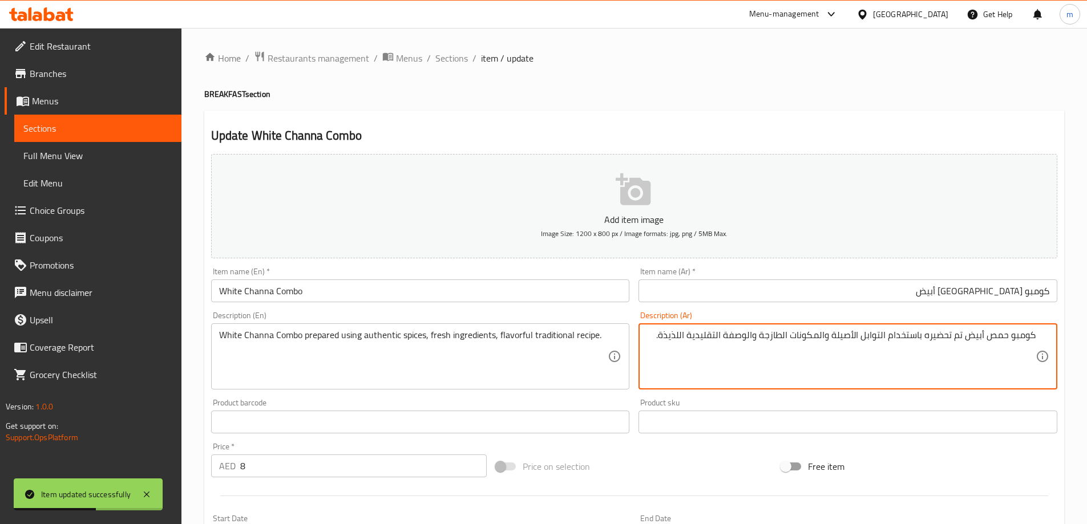
drag, startPoint x: 964, startPoint y: 337, endPoint x: 940, endPoint y: 335, distance: 24.0
click at [965, 335] on textarea "كومبو حمص أبيض تم تحضيره باستخدام التوابل الأصيلة والمكونات الطازجة والوصفة الت…" at bounding box center [840, 357] width 389 height 54
click at [962, 333] on textarea "كومبو حمص أبيض تم تحضيره باستخدام التوابل الأصيلة والمكونات الطازجة والوصفة الت…" at bounding box center [840, 357] width 389 height 54
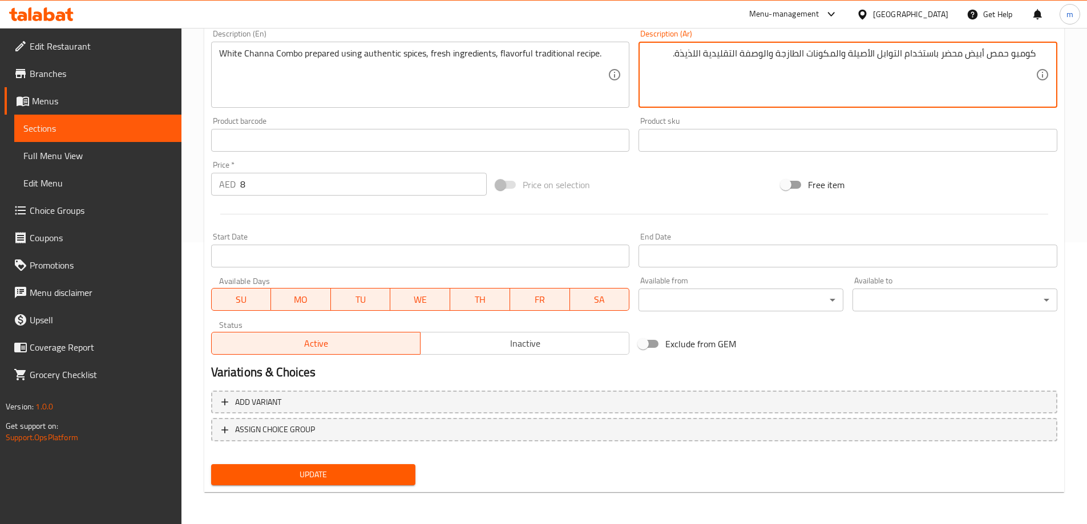
type textarea "كومبو حمص أبيض محضر باستخدام التوابل الأصيلة والمكونات الطازجة والوصفة التقليدي…"
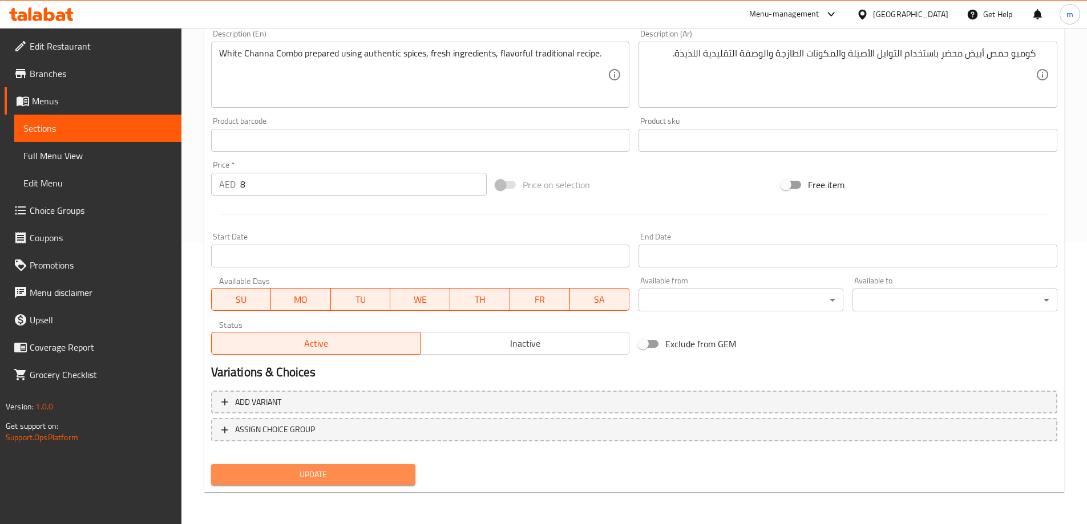
drag, startPoint x: 368, startPoint y: 470, endPoint x: 463, endPoint y: 413, distance: 110.6
click at [375, 469] on span "Update" at bounding box center [313, 475] width 187 height 14
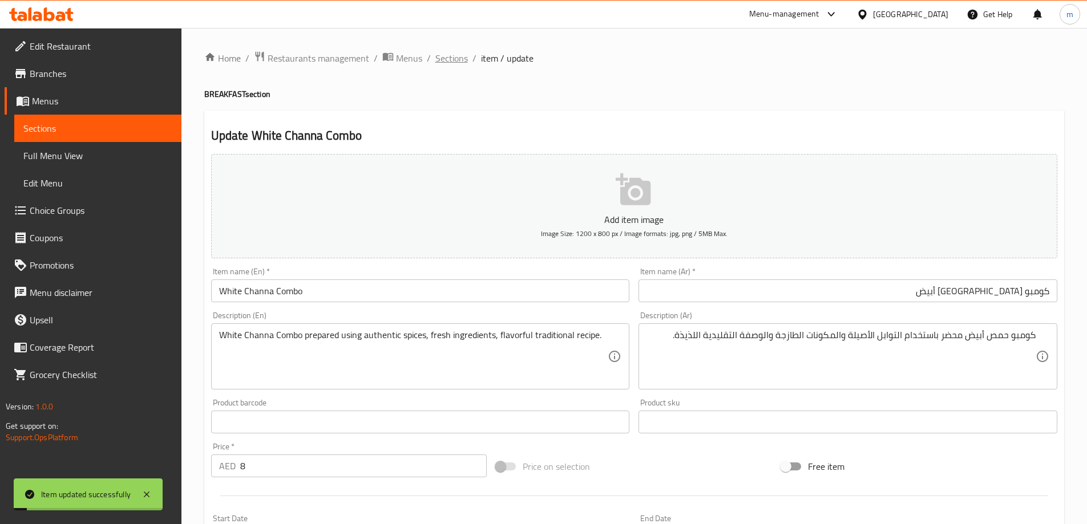
click at [451, 58] on span "Sections" at bounding box center [451, 58] width 33 height 14
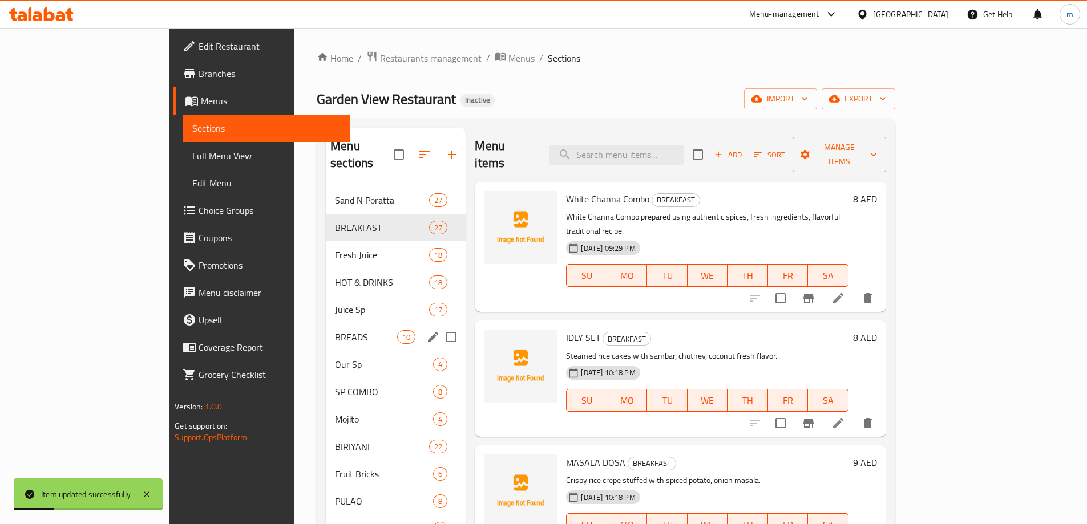
click at [326, 329] on div "BREADS 10" at bounding box center [396, 336] width 140 height 27
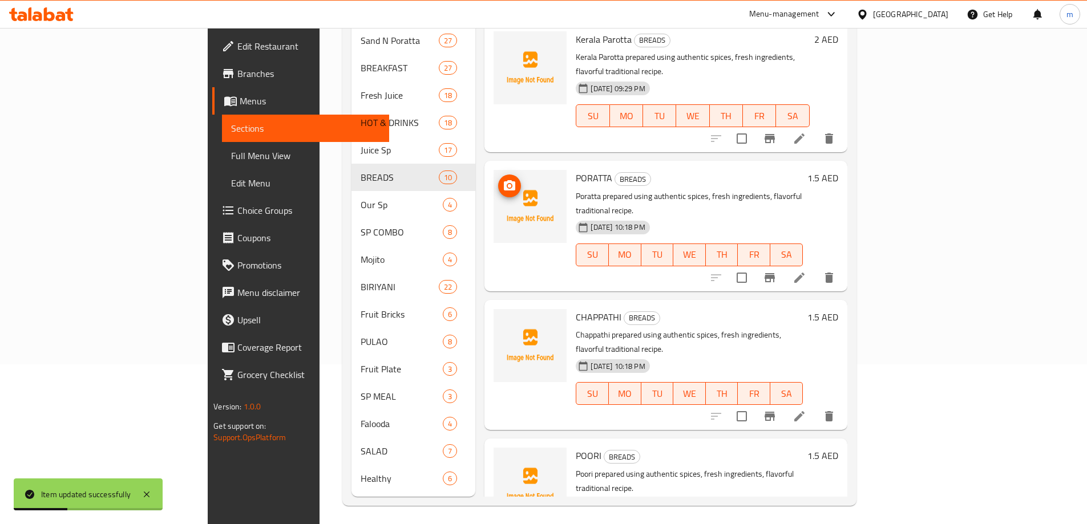
drag, startPoint x: 439, startPoint y: 51, endPoint x: 479, endPoint y: 189, distance: 143.6
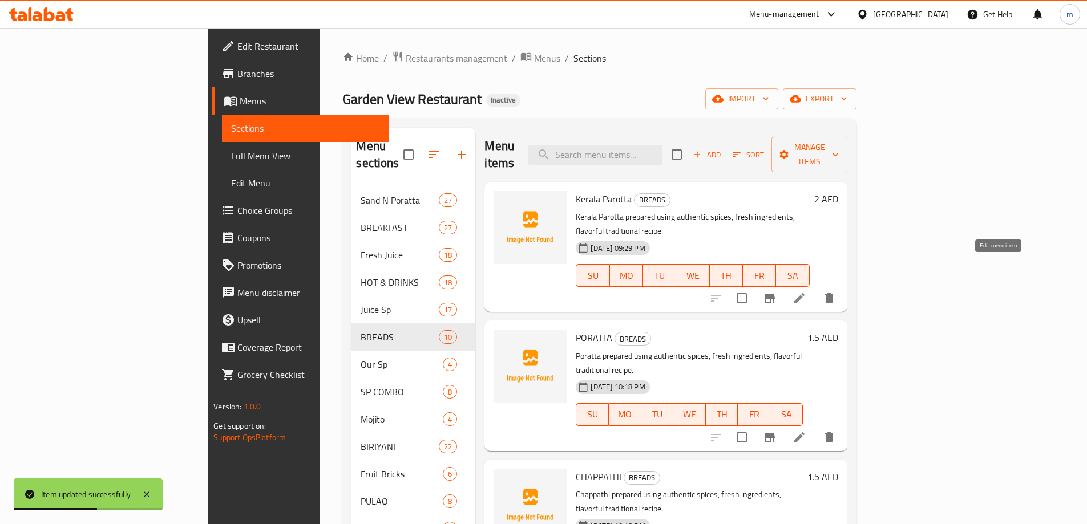
click at [804, 293] on icon at bounding box center [799, 298] width 10 height 10
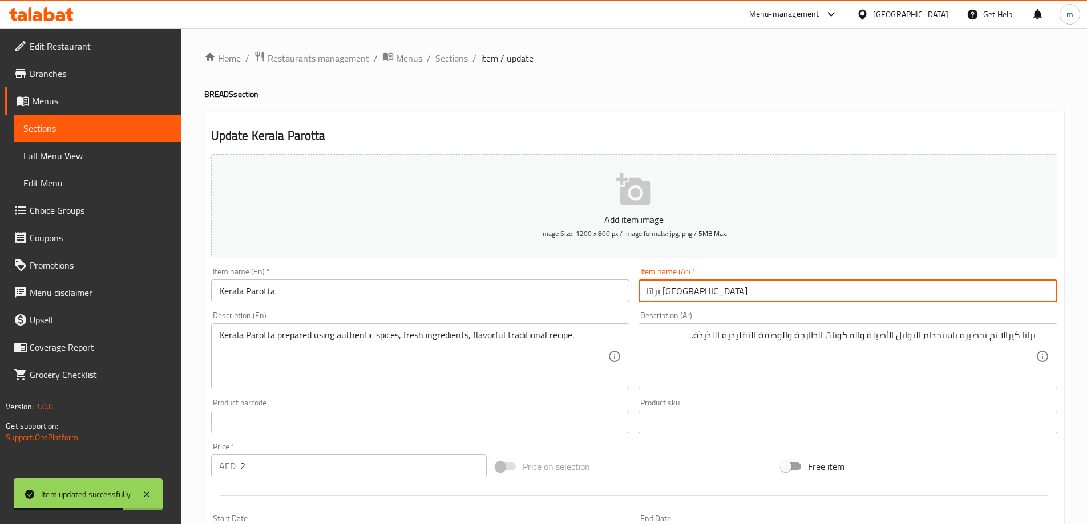
click at [960, 293] on input "براتا [GEOGRAPHIC_DATA]" at bounding box center [847, 291] width 419 height 23
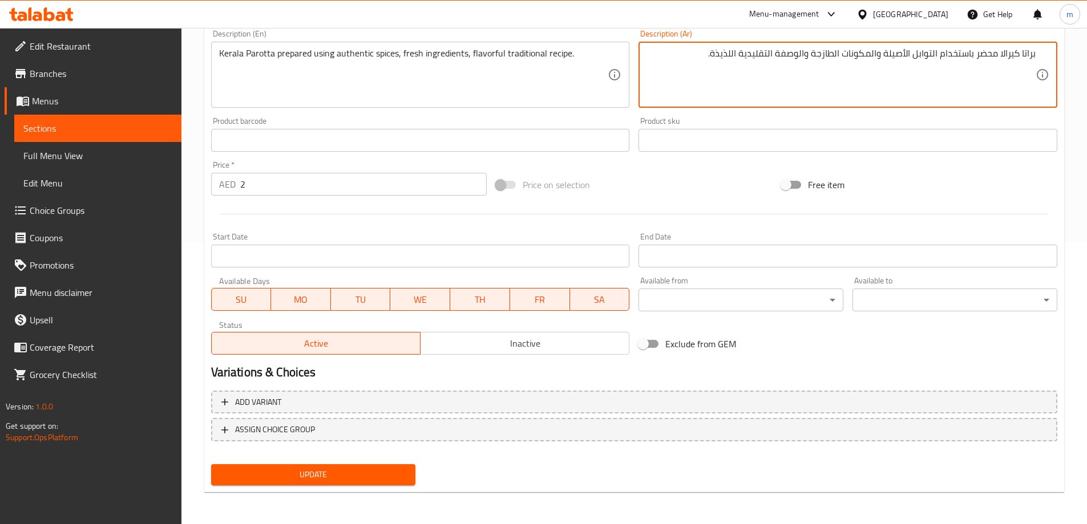
type textarea "براتا كيرالا محضر باستخدام التوابل الأصيلة والمكونات الطازجة والوصفة التقليدية …"
drag, startPoint x: 399, startPoint y: 483, endPoint x: 406, endPoint y: 467, distance: 17.4
click at [399, 481] on button "Update" at bounding box center [313, 474] width 205 height 21
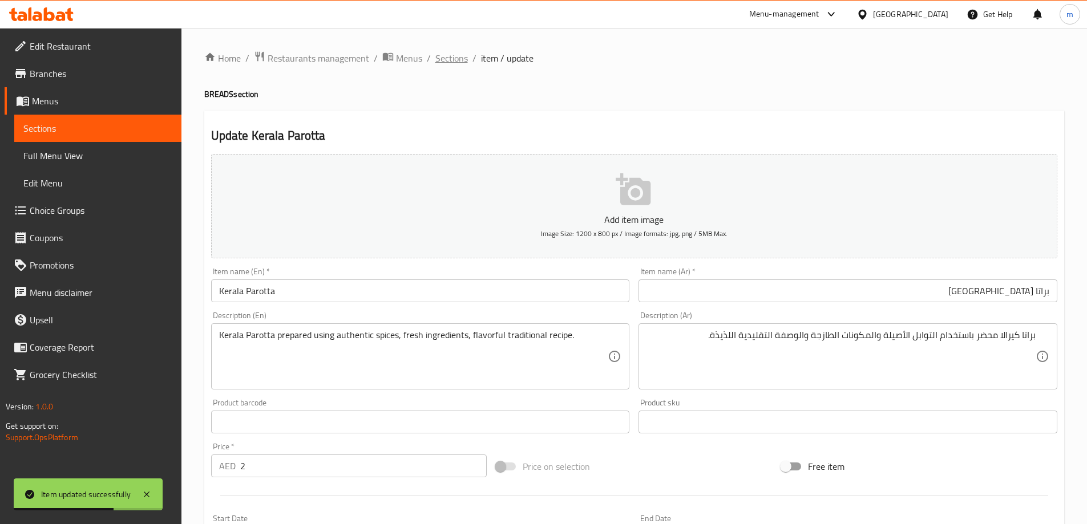
click at [466, 55] on span "Sections" at bounding box center [451, 58] width 33 height 14
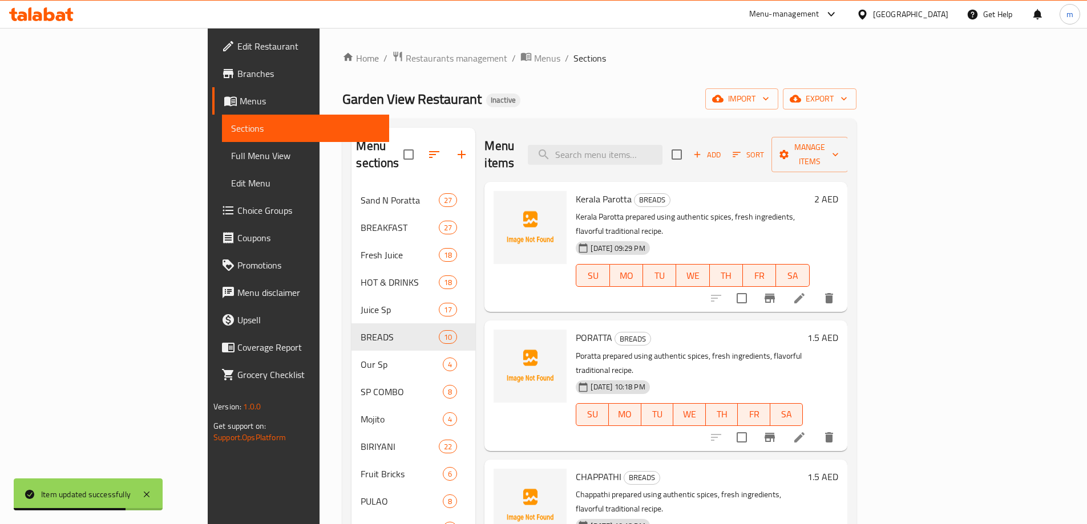
click at [536, 71] on div "Home / Restaurants management / Menus / Sections Garden View Restaurant Inactiv…" at bounding box center [598, 358] width 513 height 615
